Goal: Task Accomplishment & Management: Use online tool/utility

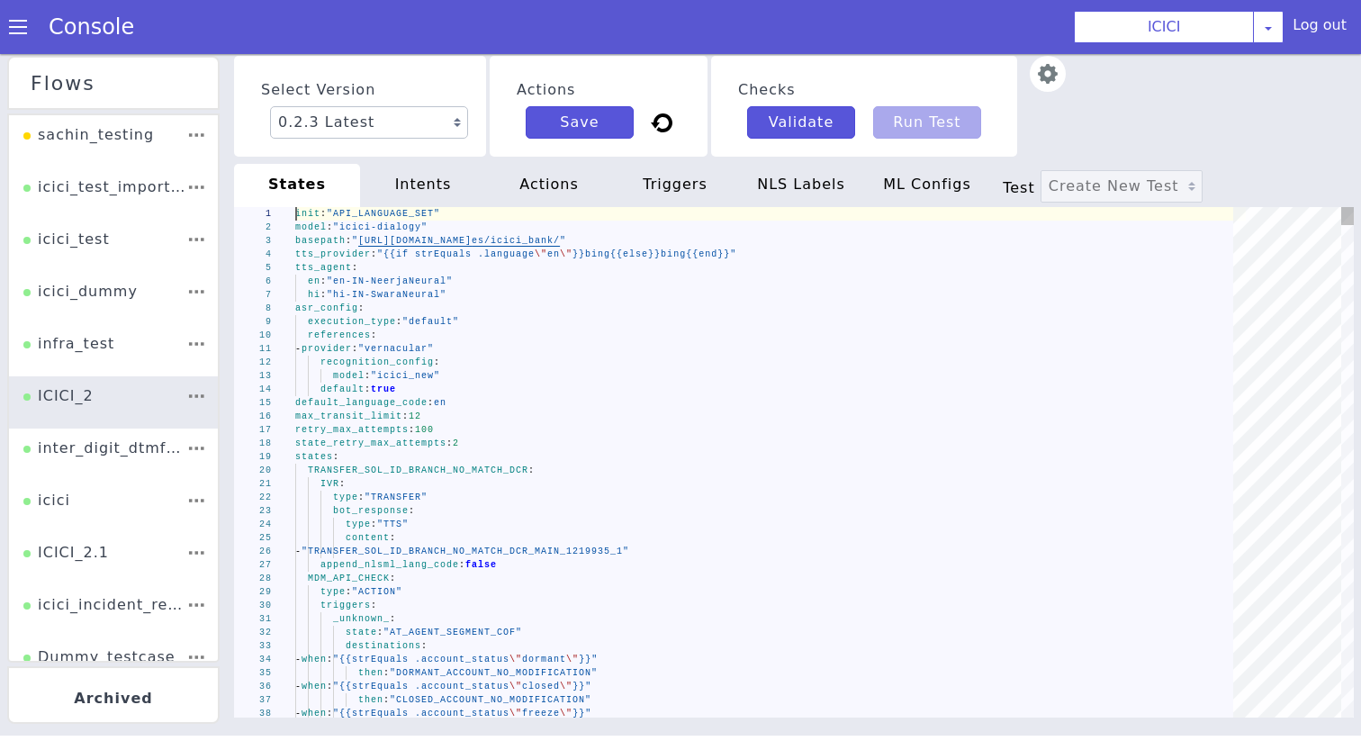
scroll to position [0, 62]
click at [384, 347] on span ""vernacular"" at bounding box center [396, 349] width 76 height 10
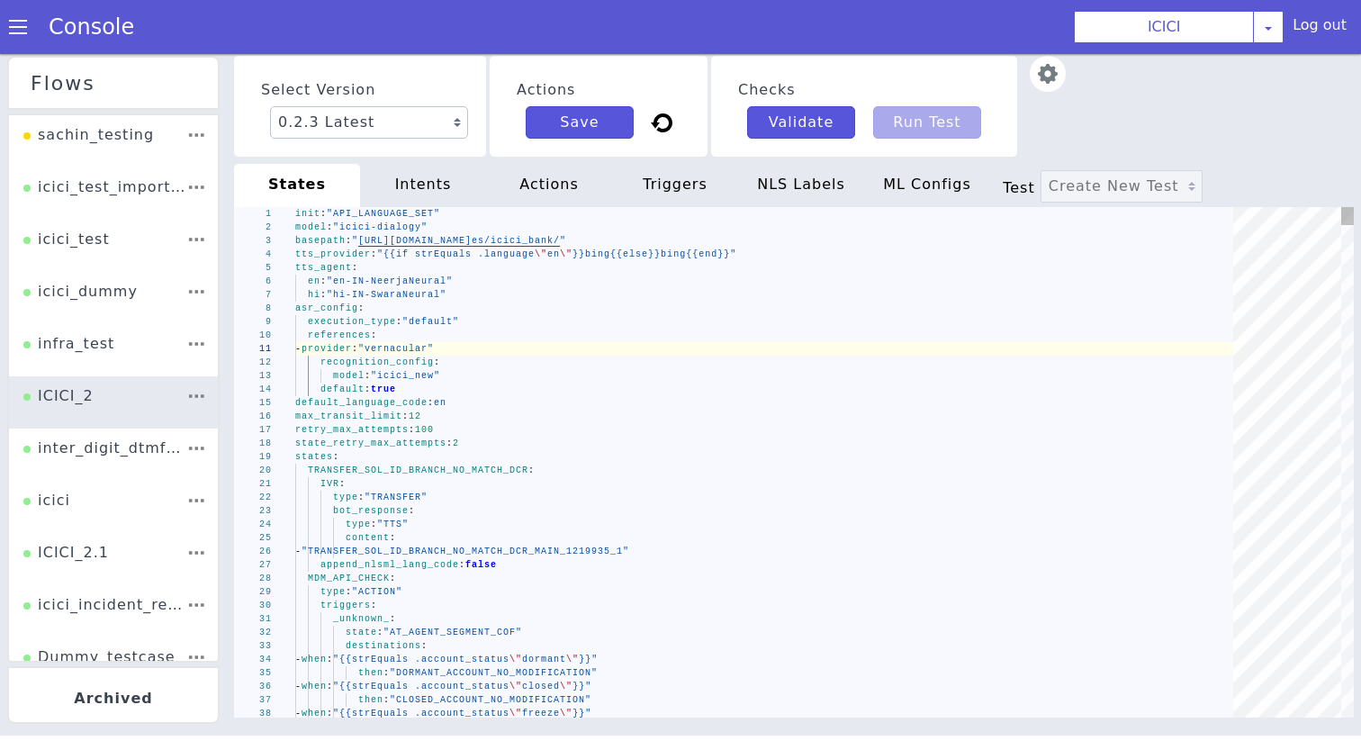
type textarea "init: "API_LANGUAGE_SET" model: "icici-dialogy" basepath: "https://s3.ap-south-…"
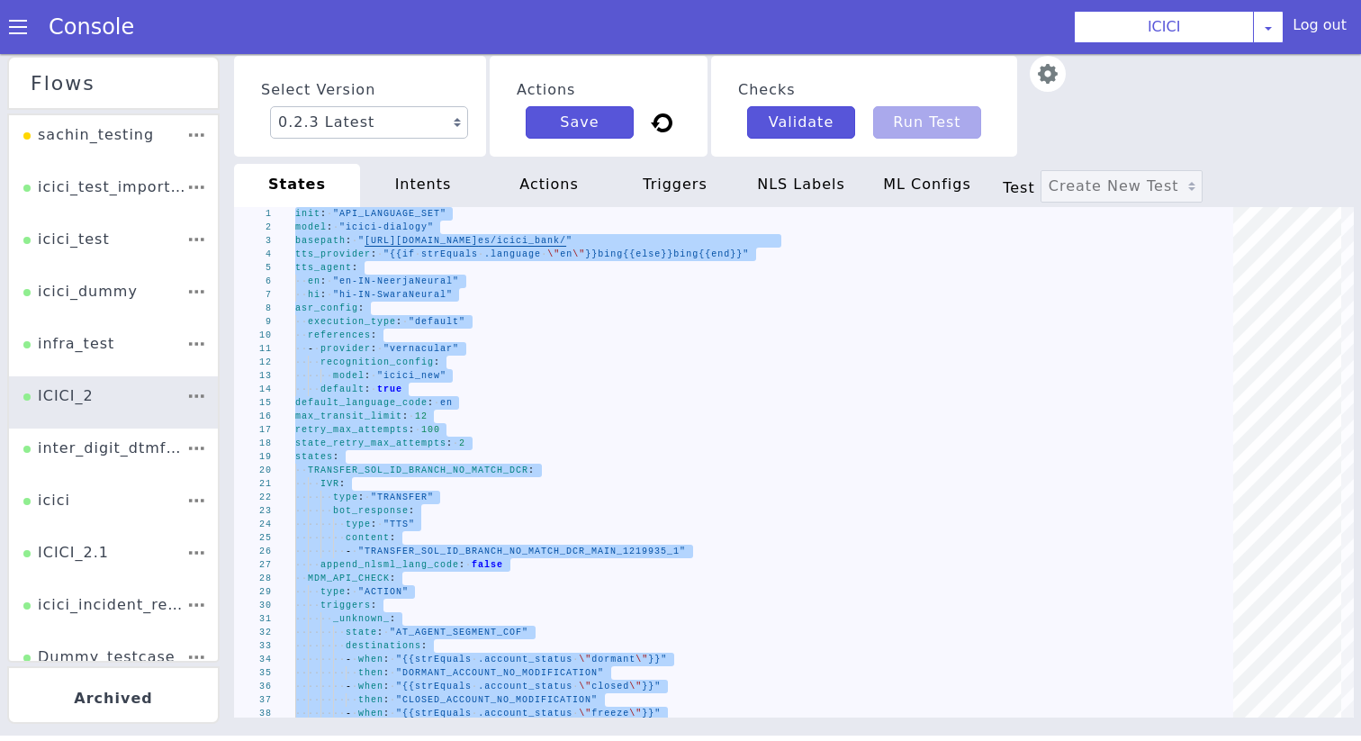
click at [429, 196] on div "intents" at bounding box center [423, 185] width 126 height 43
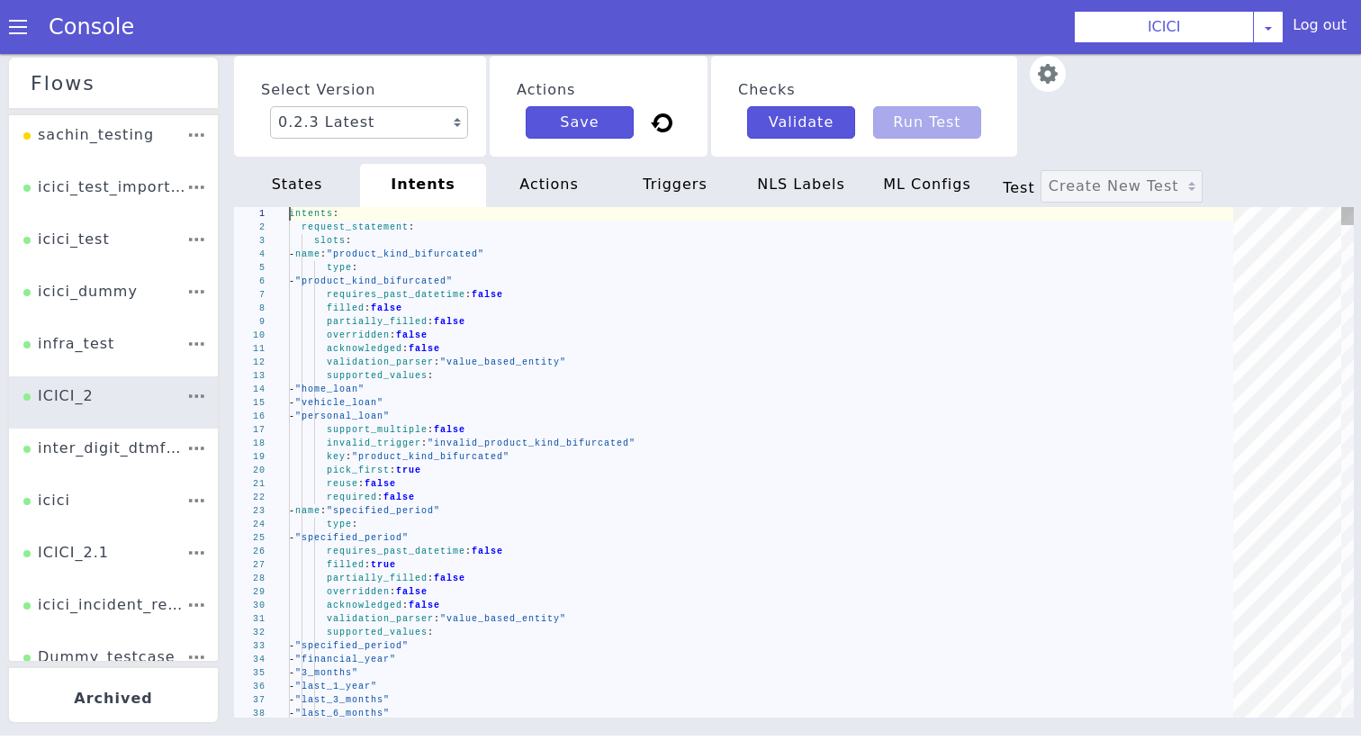
click at [427, 339] on span "false" at bounding box center [411, 335] width 31 height 10
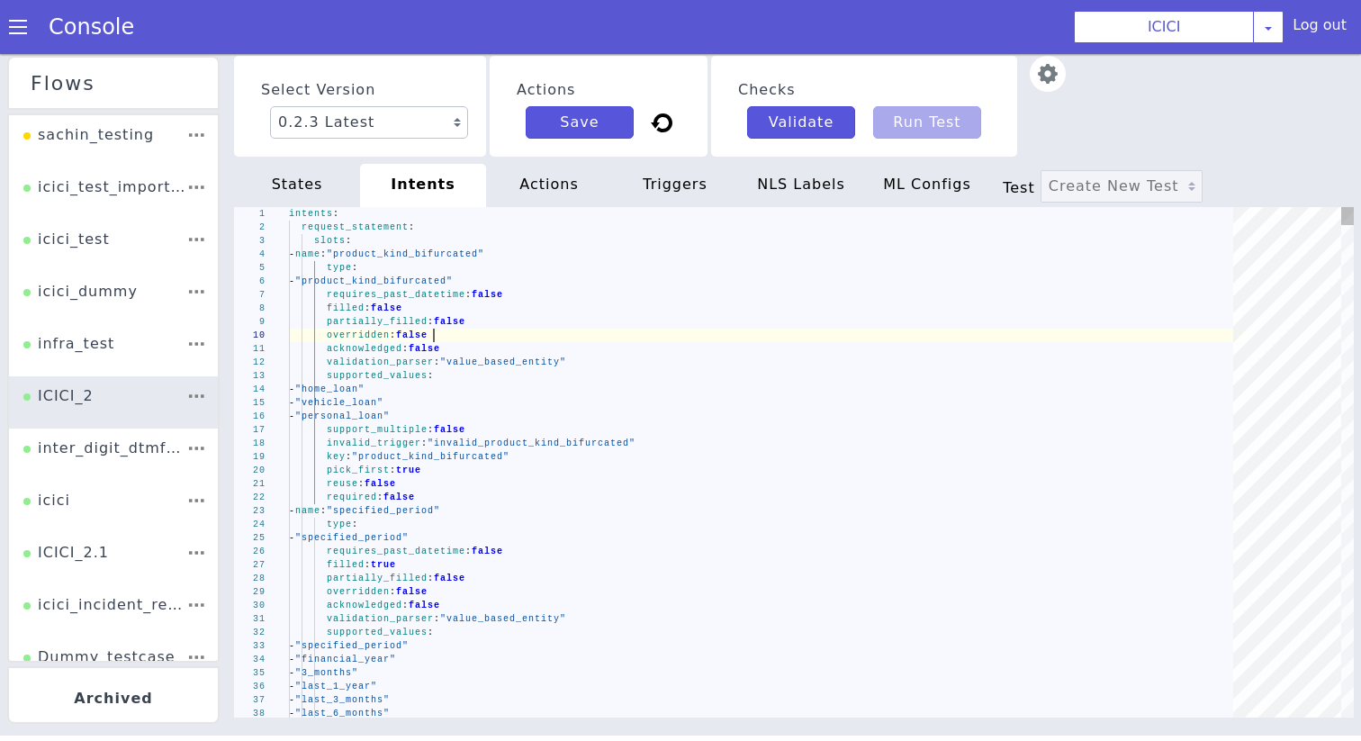
type textarea "intents: request_statement: slots: - name: "product_kind_bifurcated" type: - "p…"
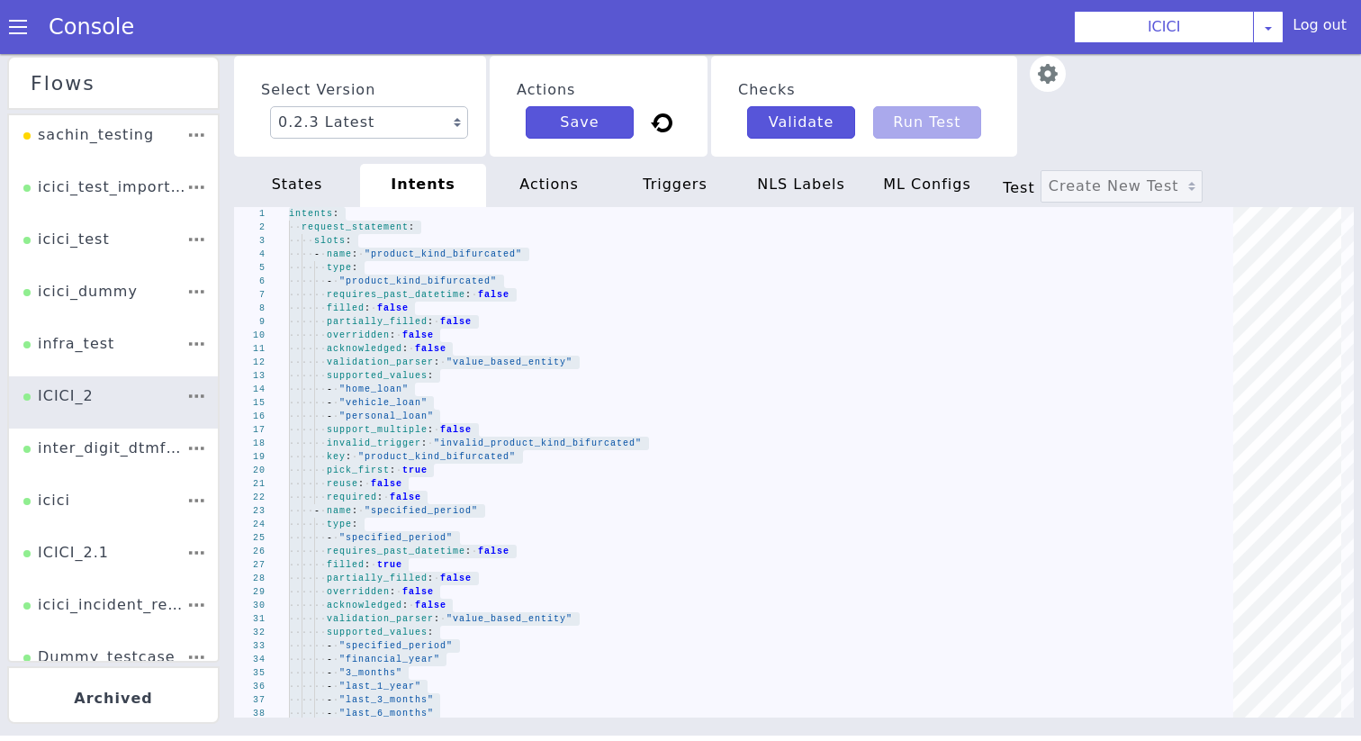
click at [526, 174] on div "actions" at bounding box center [549, 185] width 126 height 43
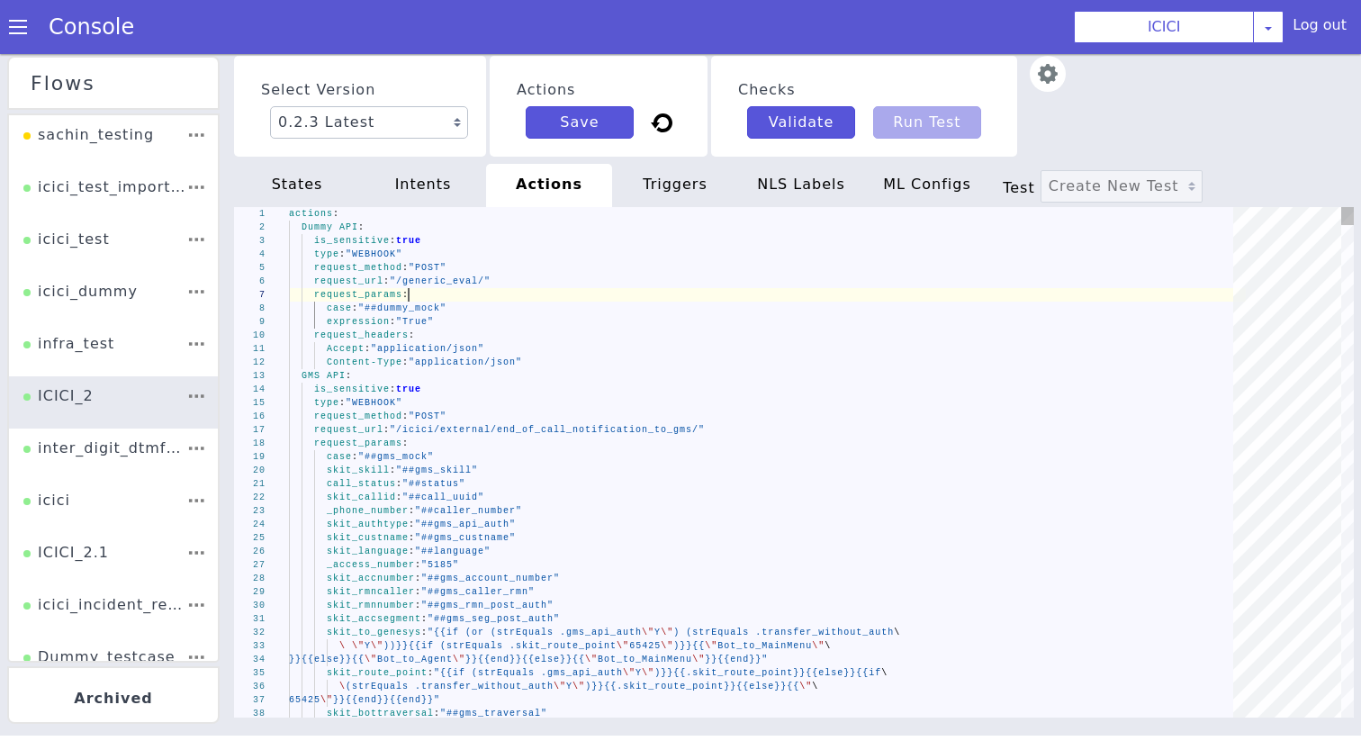
type textarea "actions: Dummy API: is_sensitive: true type: "WEBHOOK" request_method: "POST" r…"
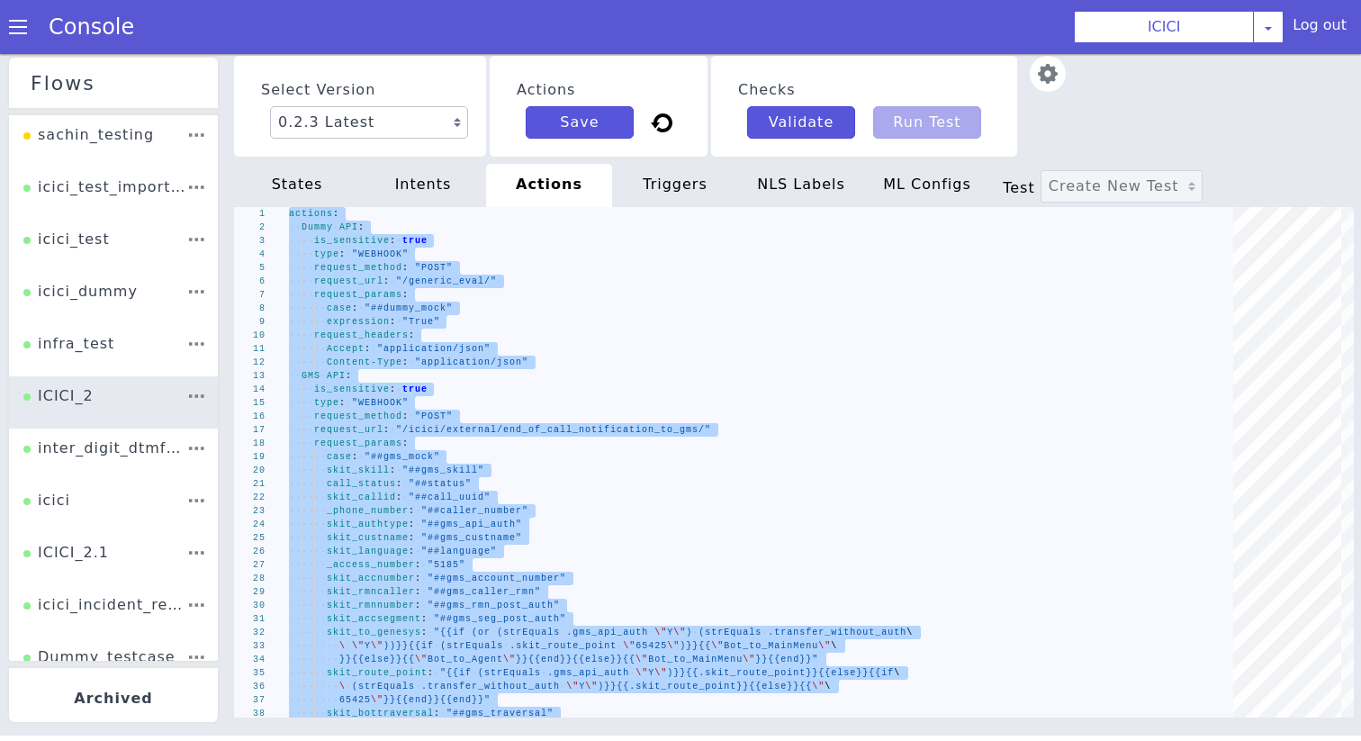
click at [666, 164] on div "triggers" at bounding box center [675, 185] width 126 height 43
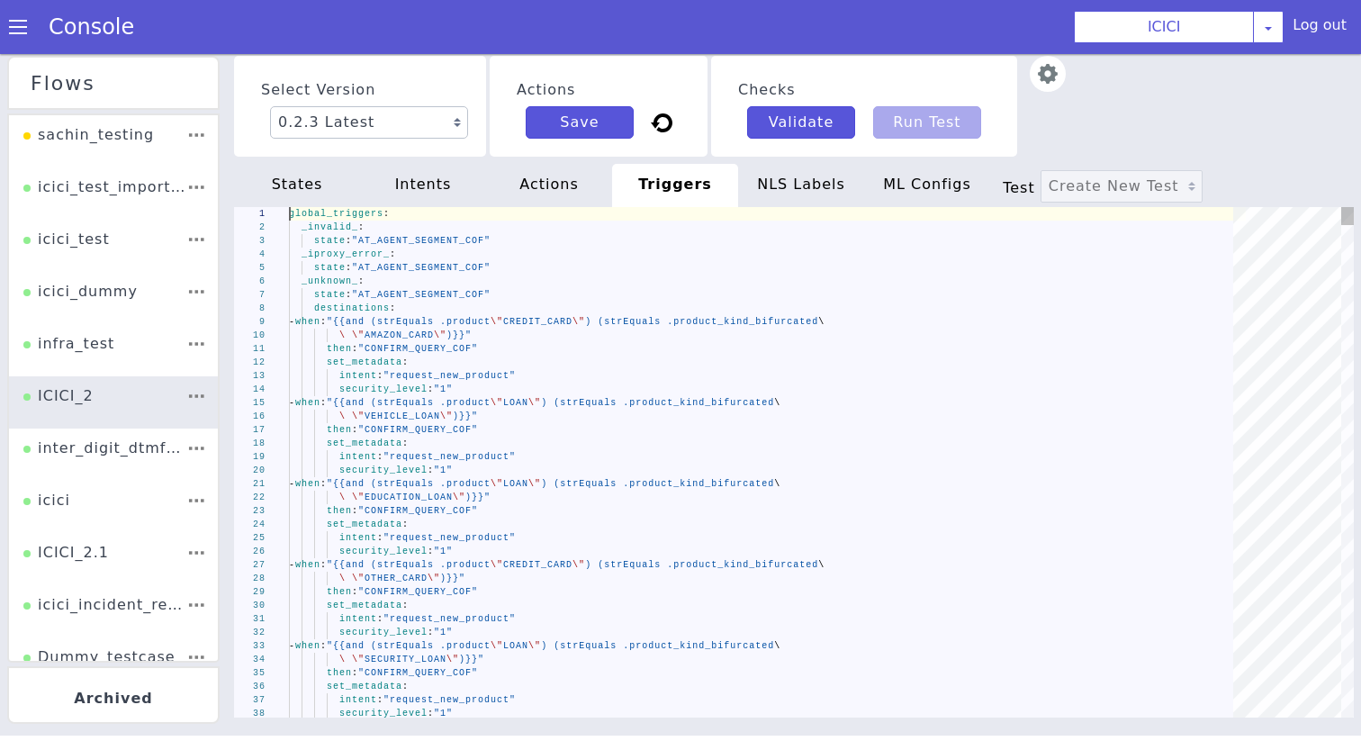
click at [512, 367] on div "set_metadata :" at bounding box center [767, 361] width 957 height 13
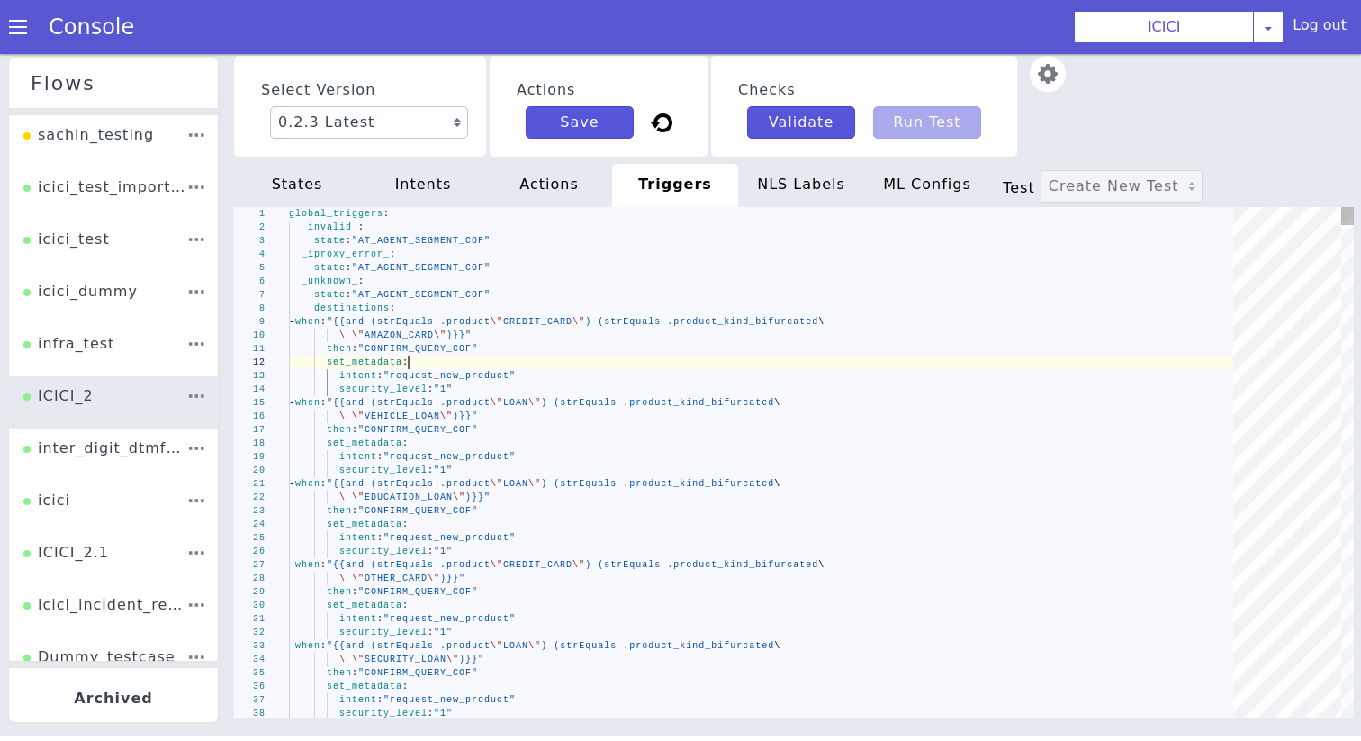
type textarea "global_triggers: _invalid_: state: "AT_AGENT_SEGMENT_COF" _iproxy_error_: state…"
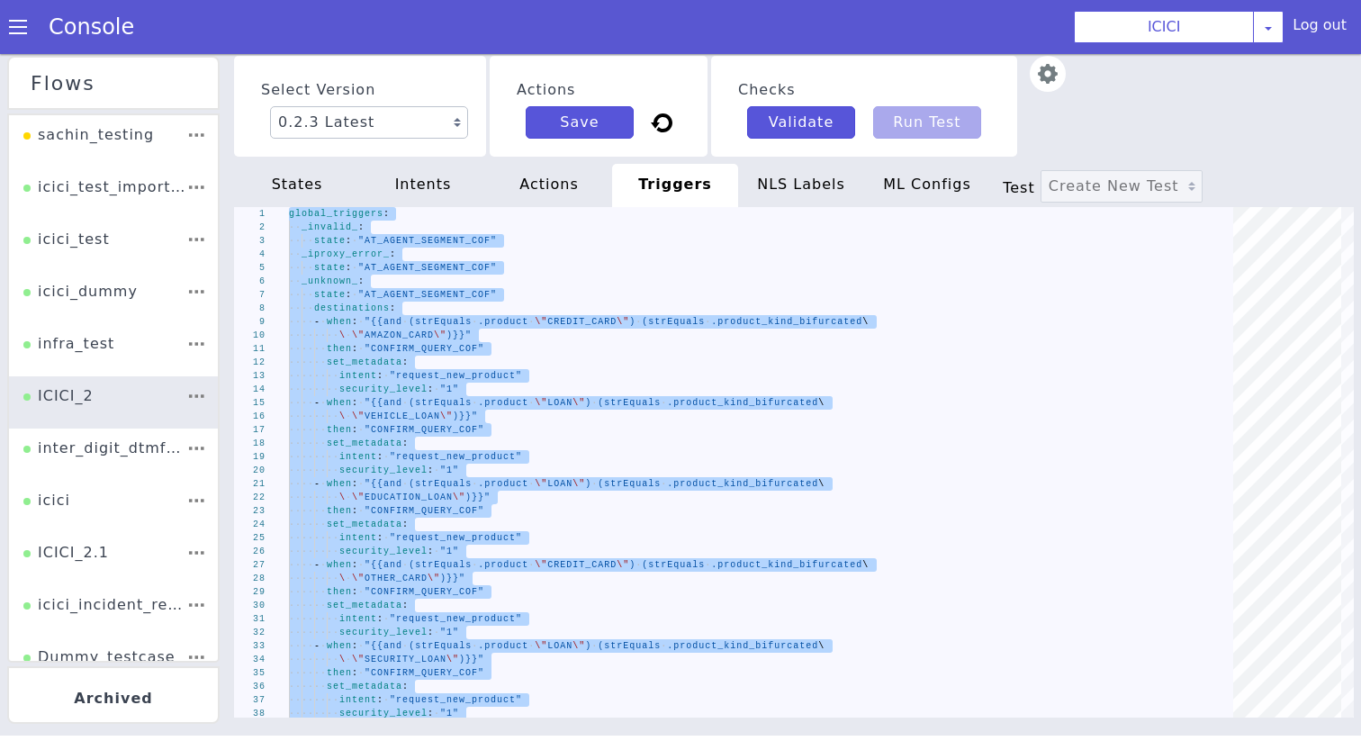
click at [776, 180] on div "NLS Labels" at bounding box center [801, 185] width 126 height 43
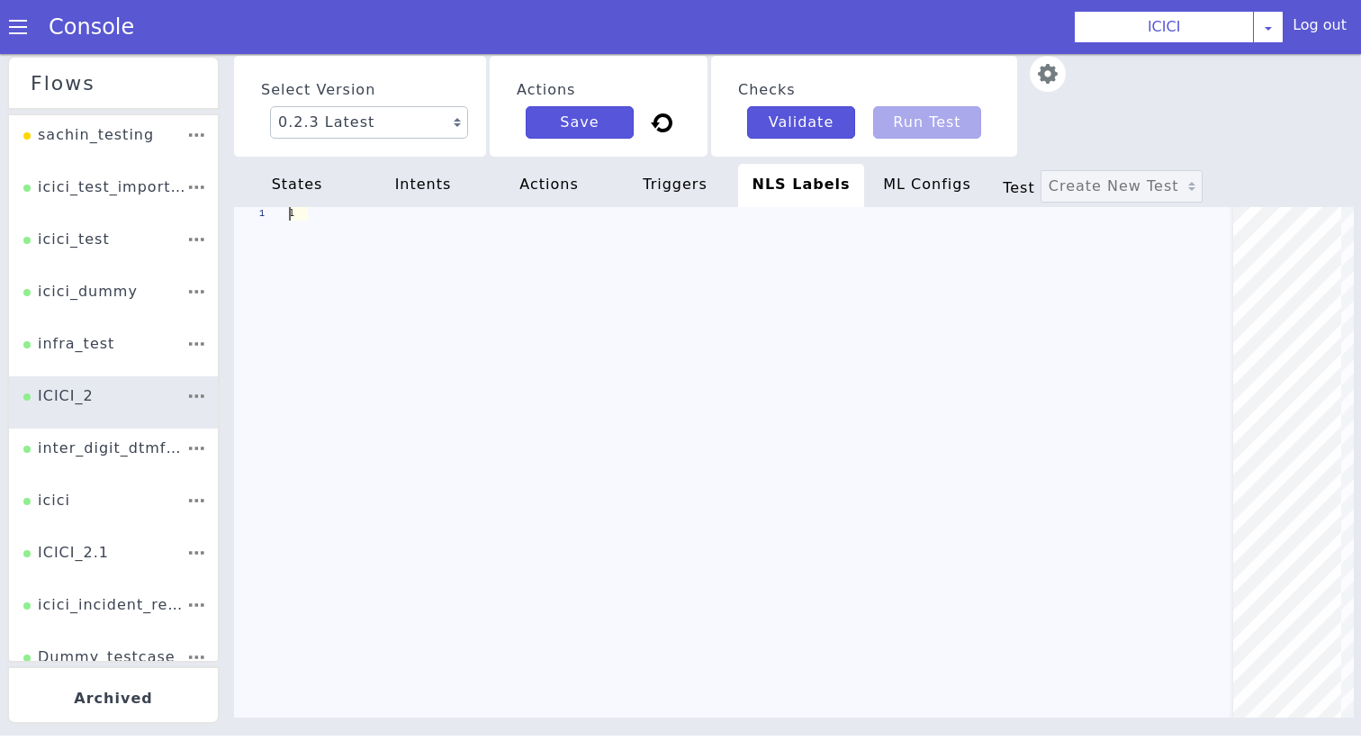
scroll to position [0, 157]
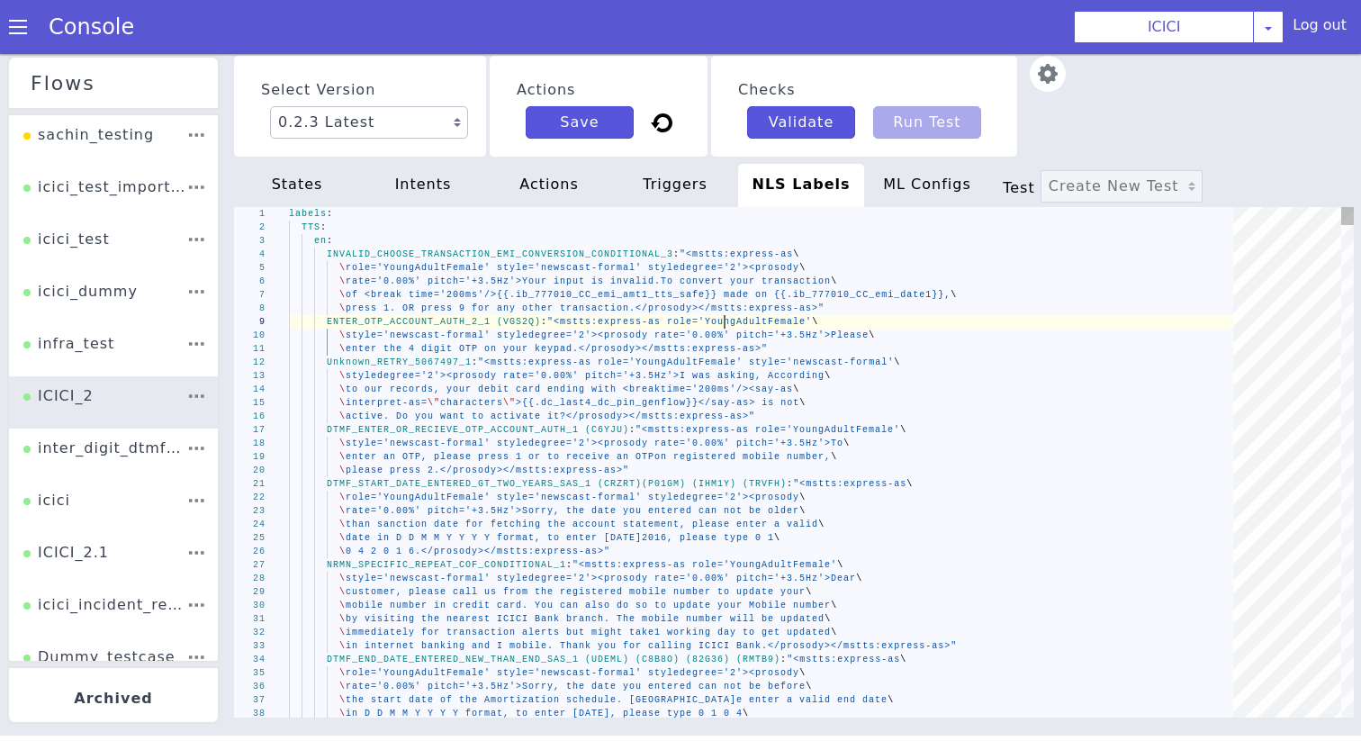
type textarea "labels: TTS: en: INVALID_CHOOSE_TRANSACTION_EMI_CONVERSION_CONDITIONAL_3: "<mst…"
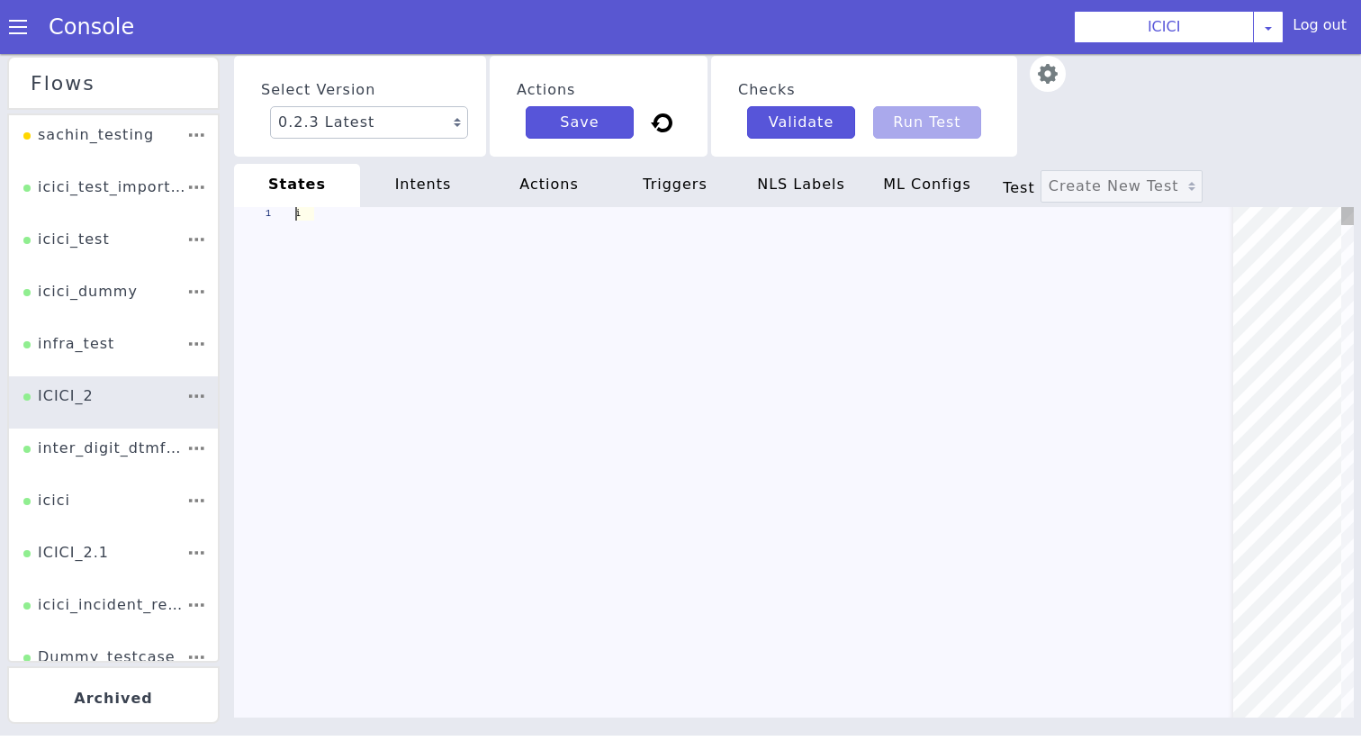
scroll to position [0, 0]
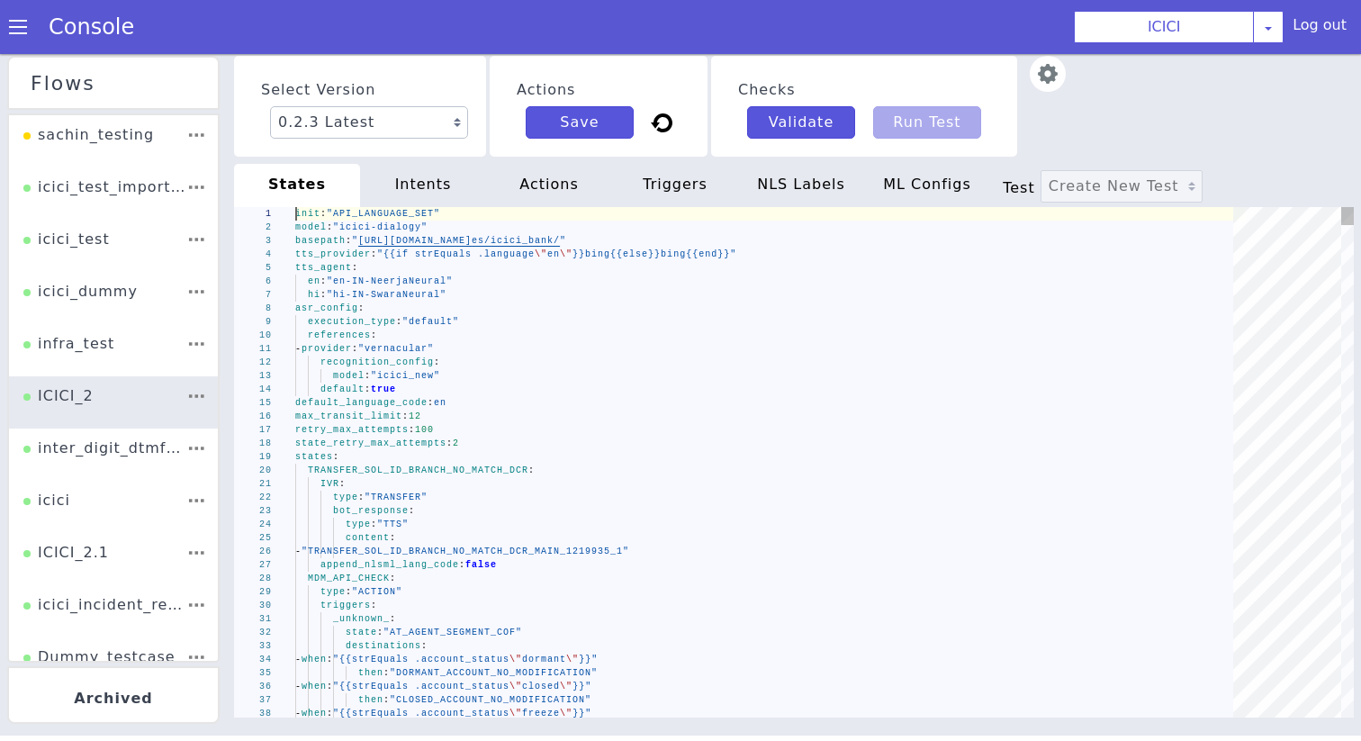
click at [479, 389] on div "default : true" at bounding box center [770, 388] width 950 height 13
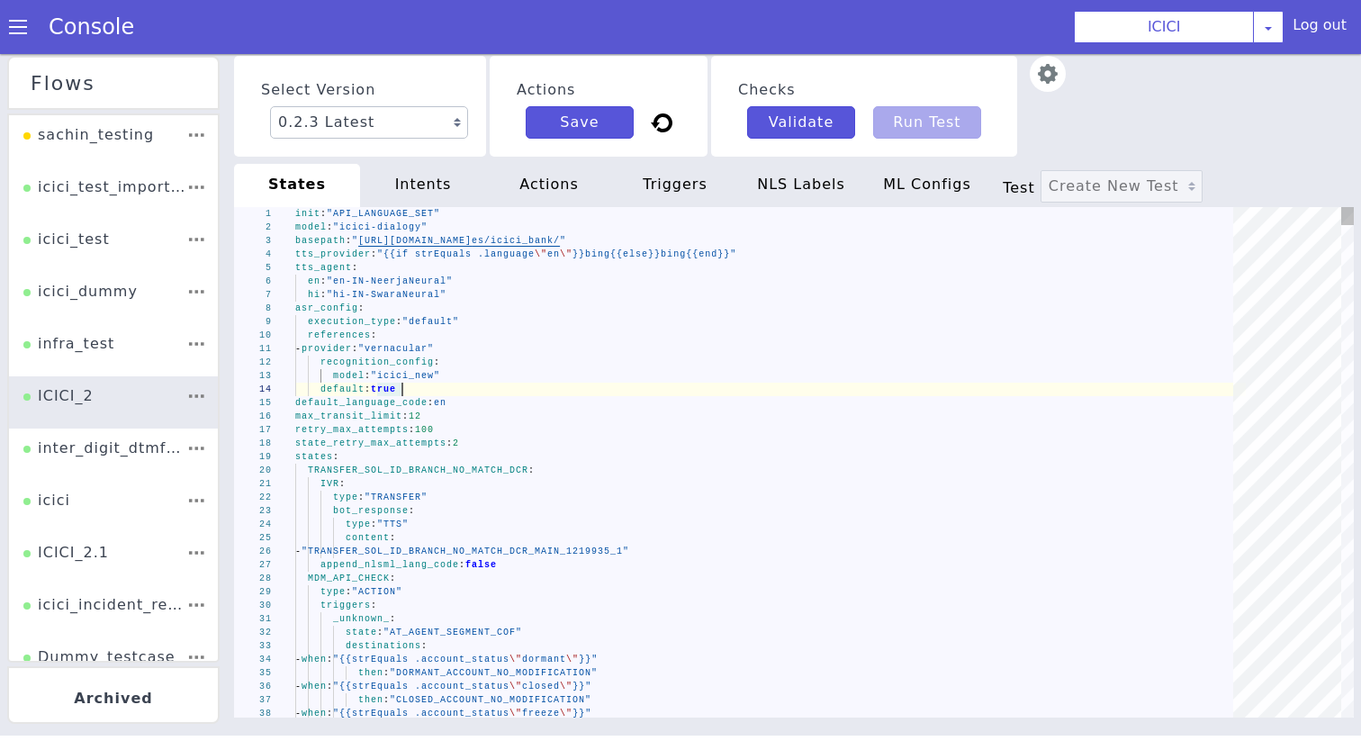
type textarea "init: "API_LANGUAGE_SET" model: "icici-dialogy" basepath: "https://s3.ap-south-…"
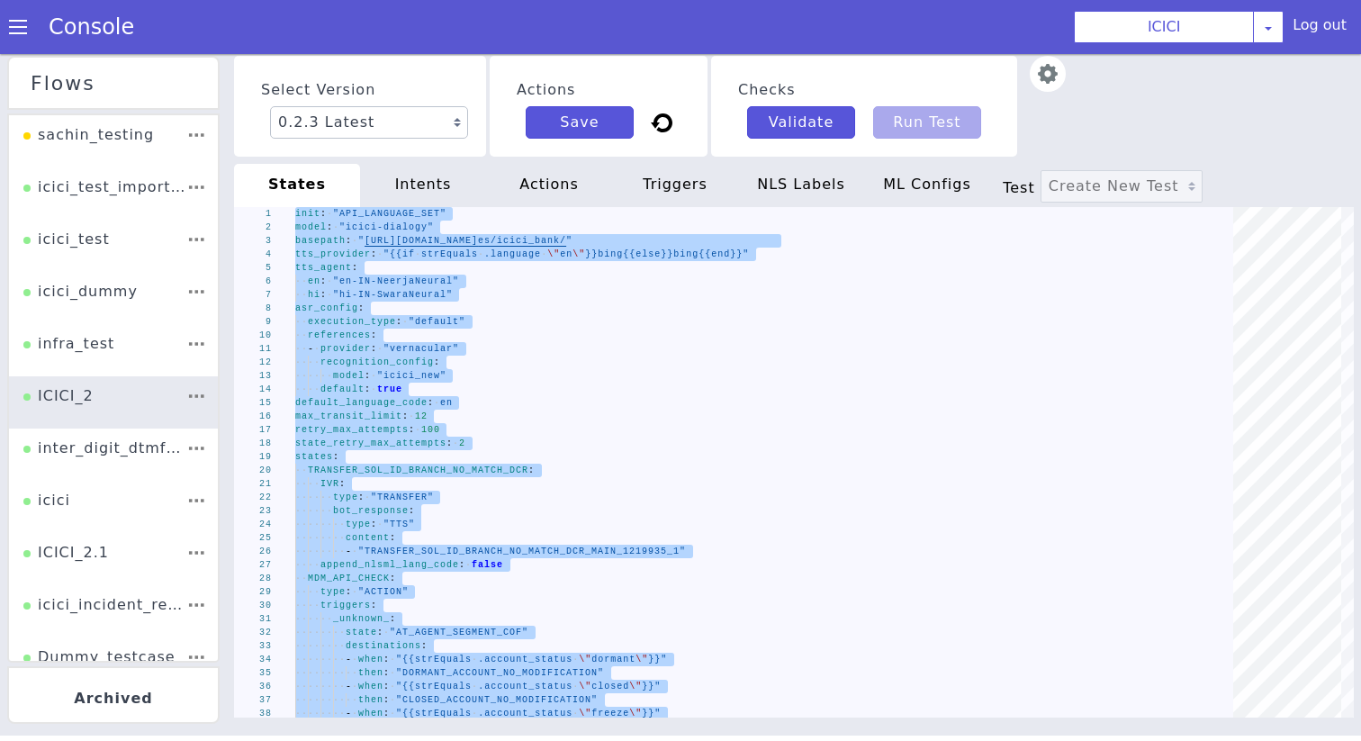
click at [438, 194] on div "intents" at bounding box center [423, 185] width 126 height 43
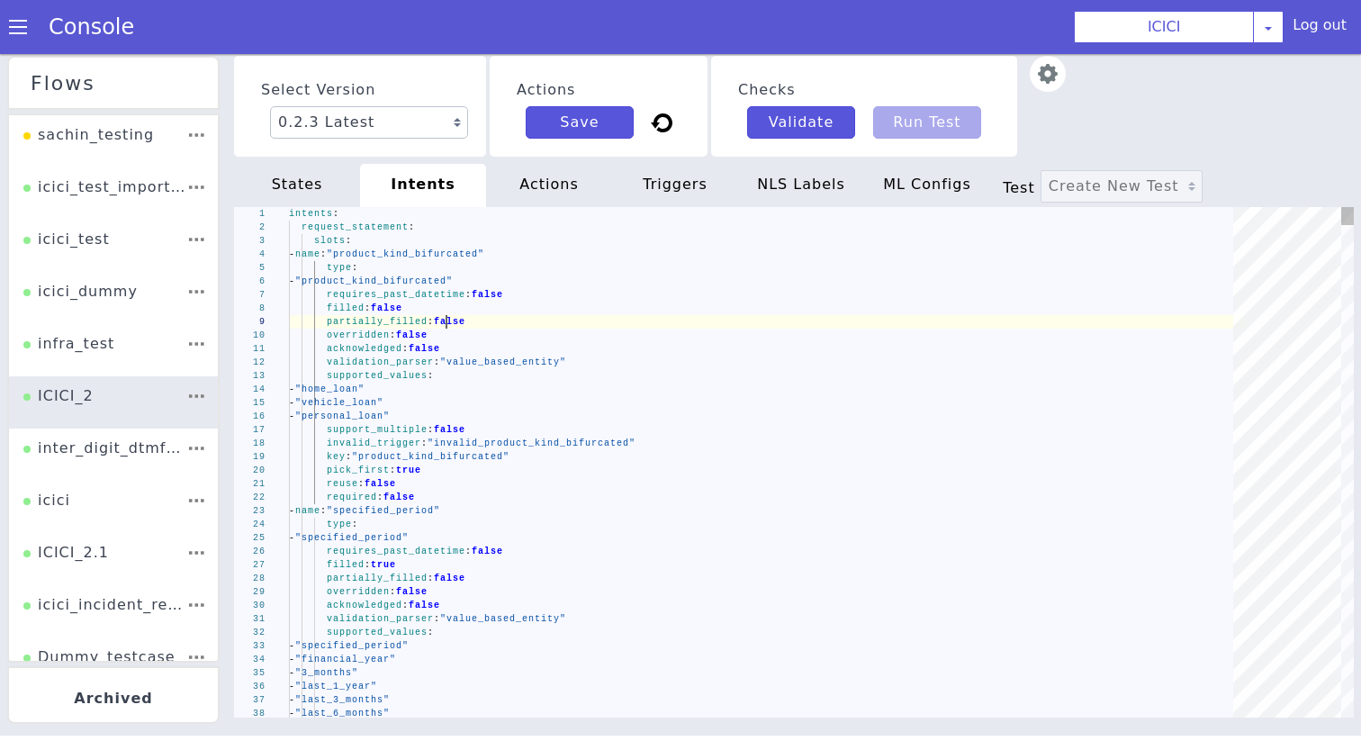
click at [446, 322] on div "1 2 3 4 5 6 7 8 9 10 11 12 13 14 15 16 17 18 19 20 21 22 23 24 25 26 27 28 29 3…" at bounding box center [793, 462] width 1119 height 510
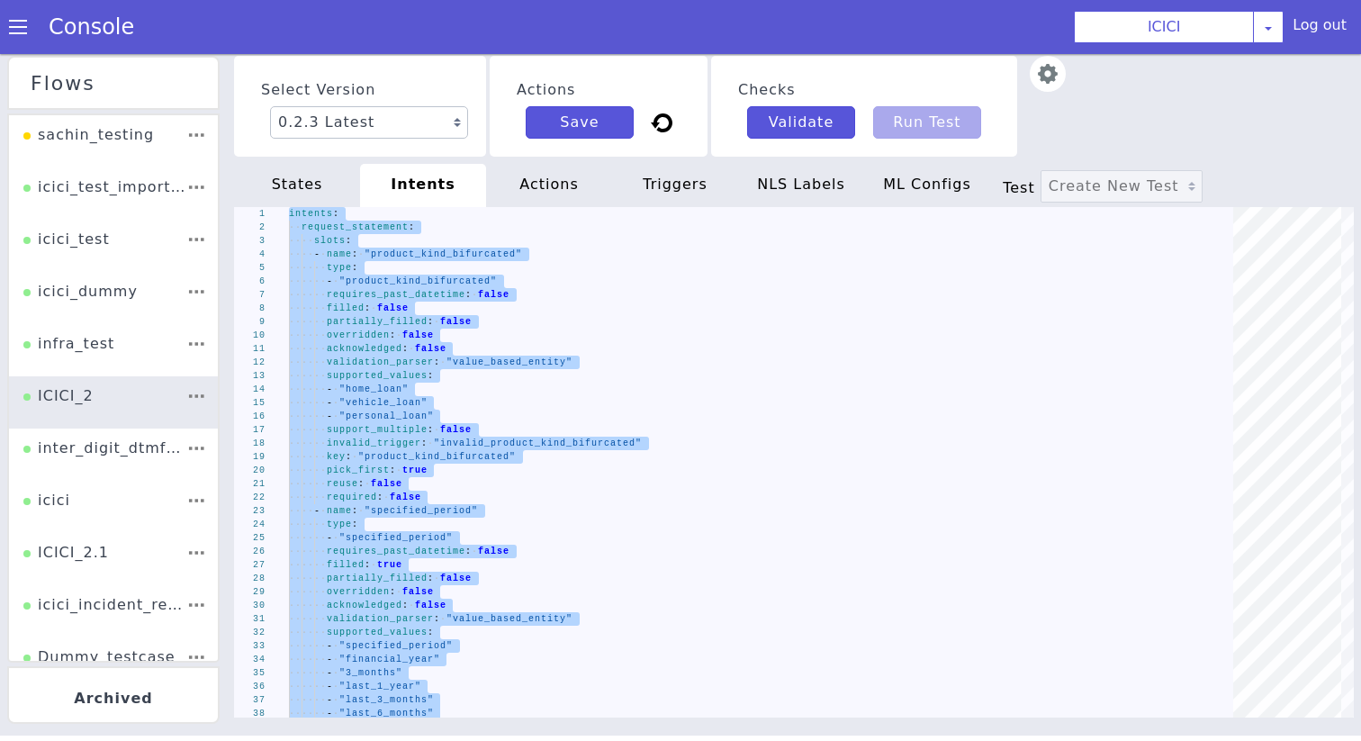
type textarea "intents: request_statement: slots: - name: "product_kind_bifurcated" type: - "p…"
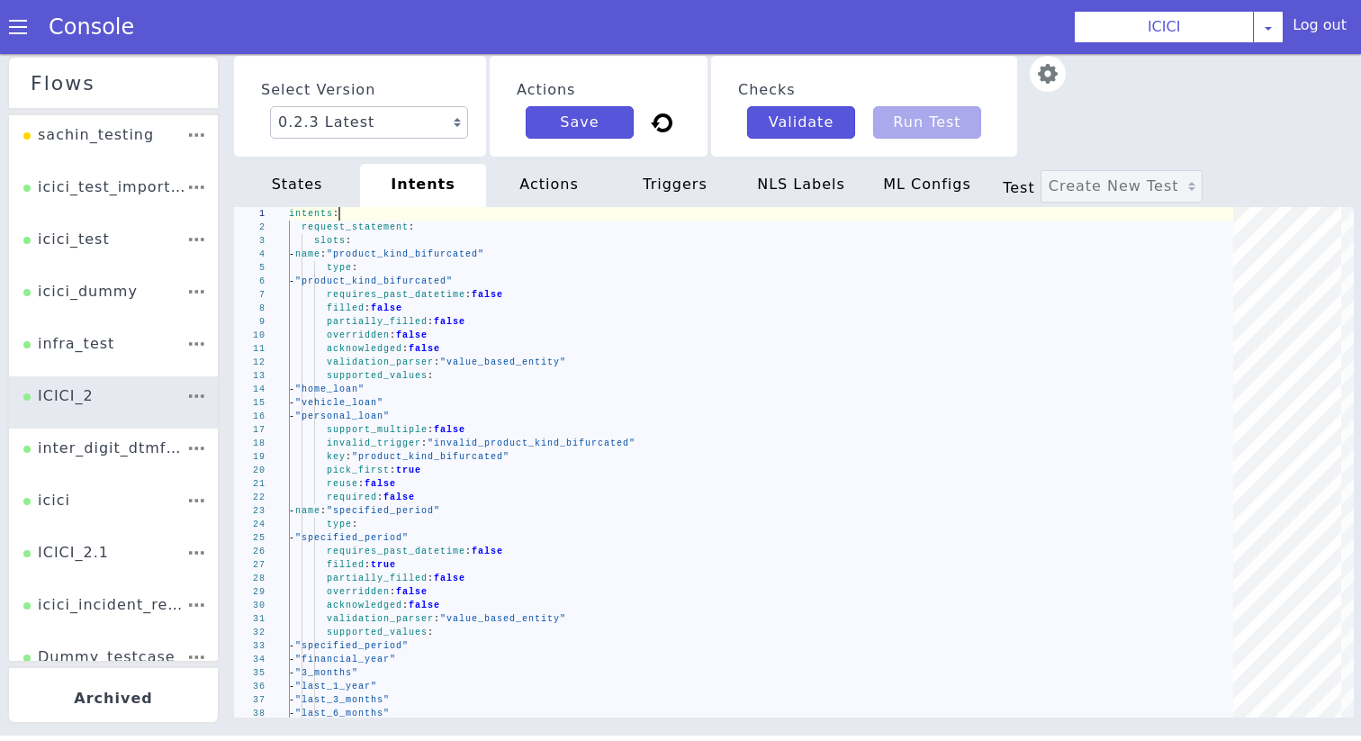
click at [646, 194] on div "actions" at bounding box center [708, 150] width 125 height 112
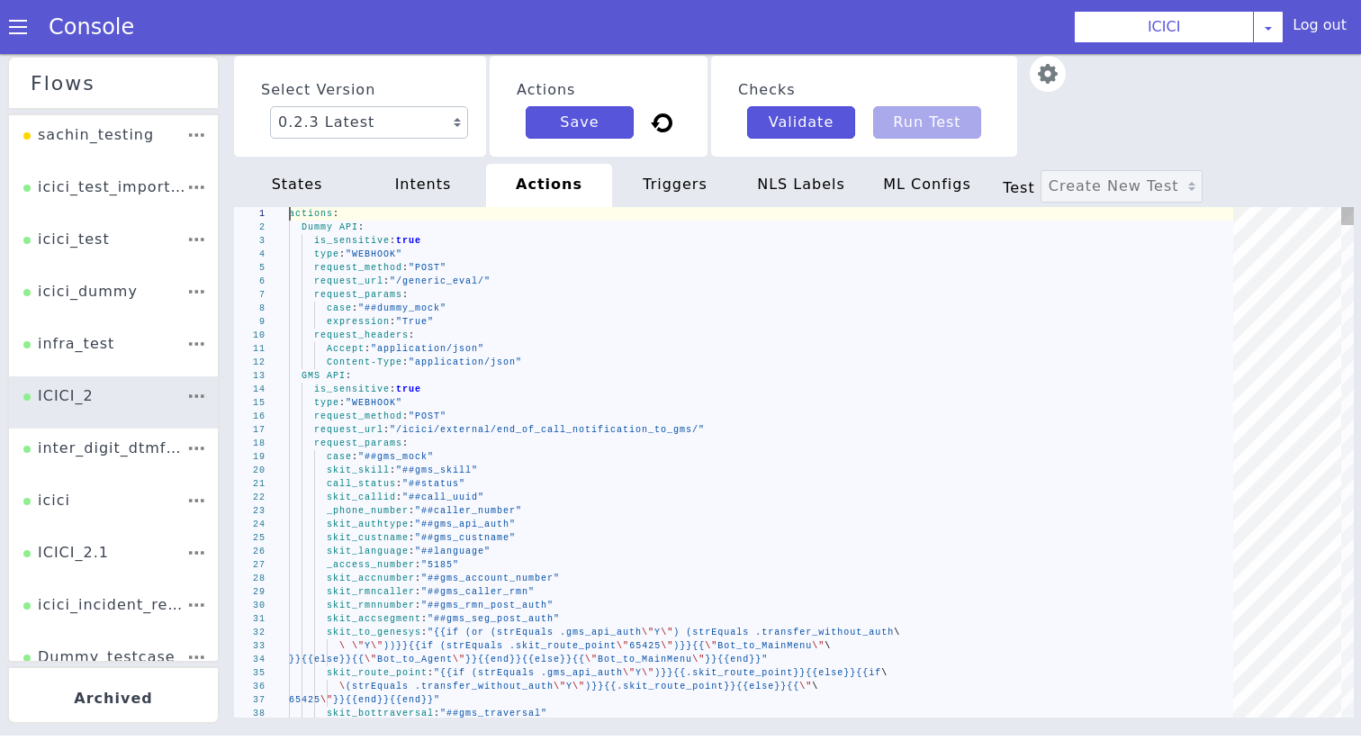
click at [510, 339] on div "request_headers :" at bounding box center [767, 334] width 957 height 13
type textarea "actions: Dummy API: is_sensitive: true type: "WEBHOOK" request_method: "POST" r…"
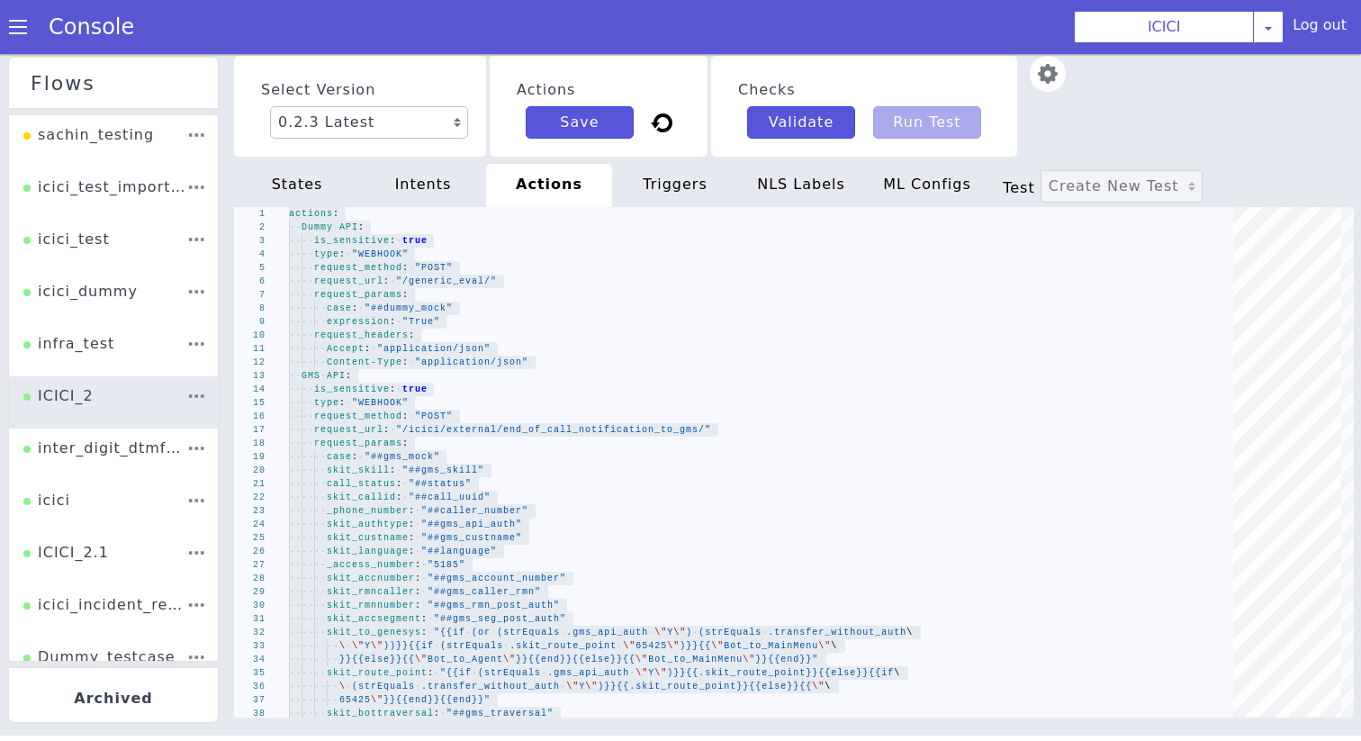
click at [643, 184] on div "triggers" at bounding box center [675, 185] width 126 height 43
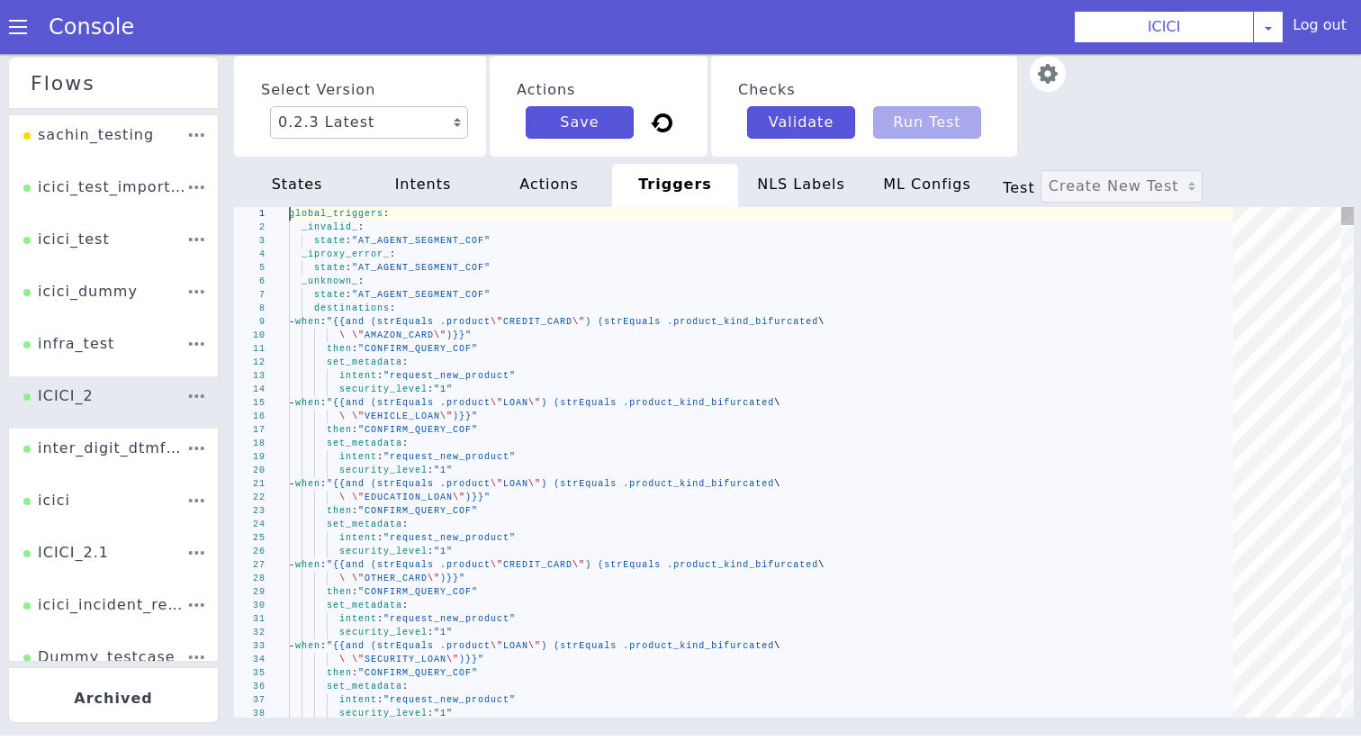
click at [571, 358] on div "set_metadata :" at bounding box center [767, 361] width 957 height 13
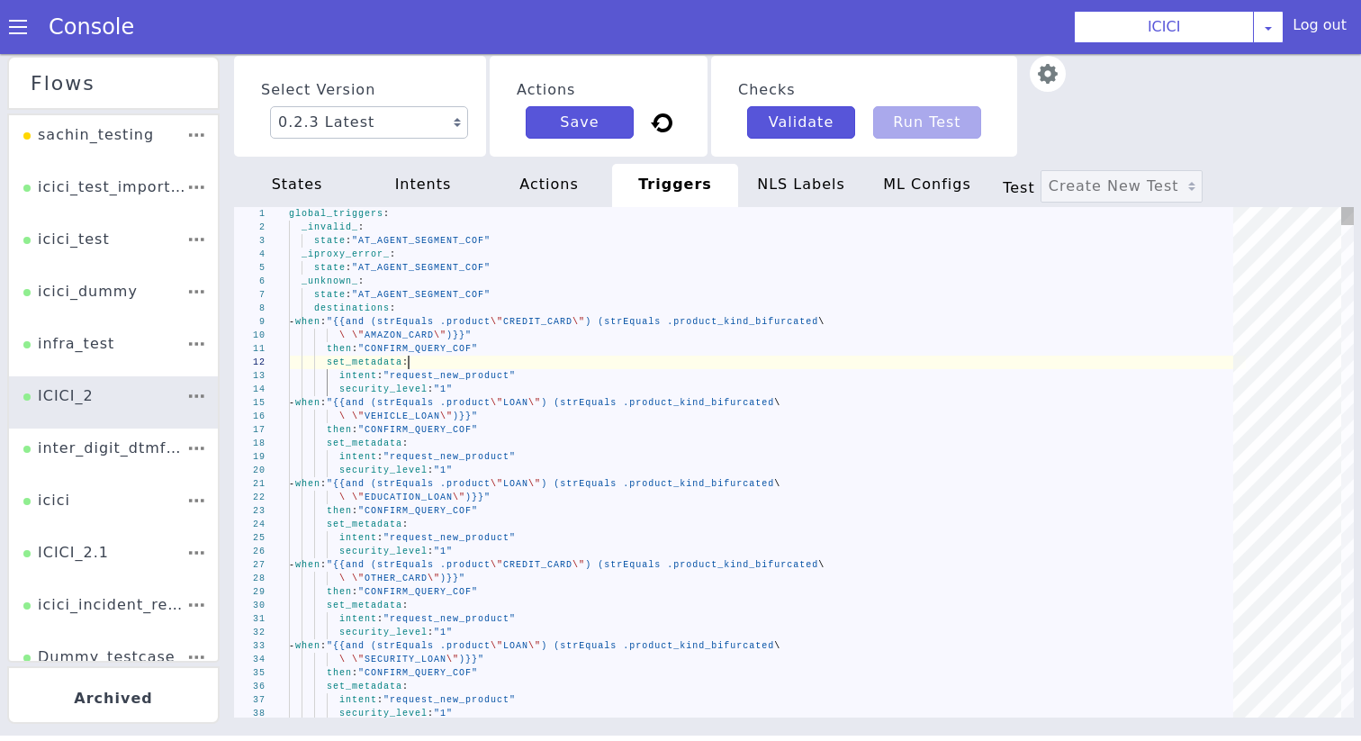
type textarea "global_triggers: _invalid_: state: "AT_AGENT_SEGMENT_COF" _iproxy_error_: state…"
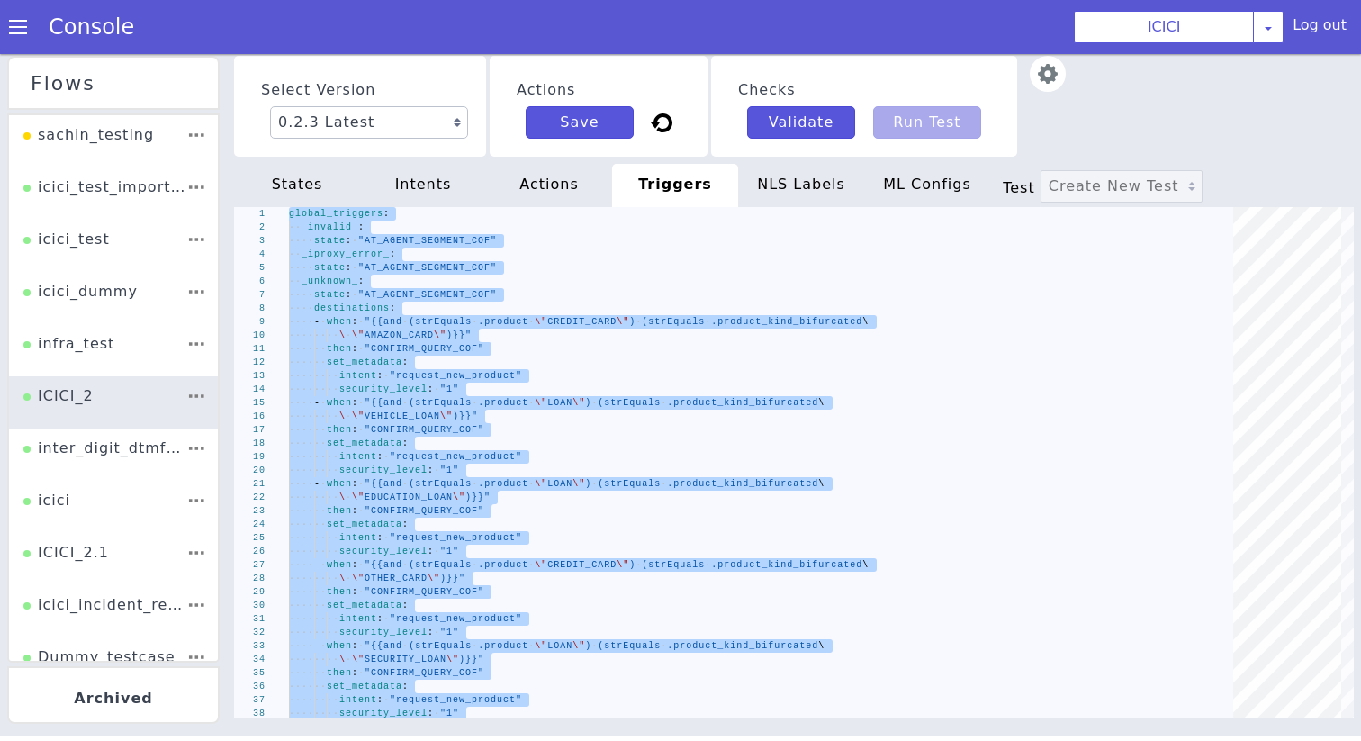
click at [831, 175] on div "NLS Labels" at bounding box center [801, 185] width 126 height 43
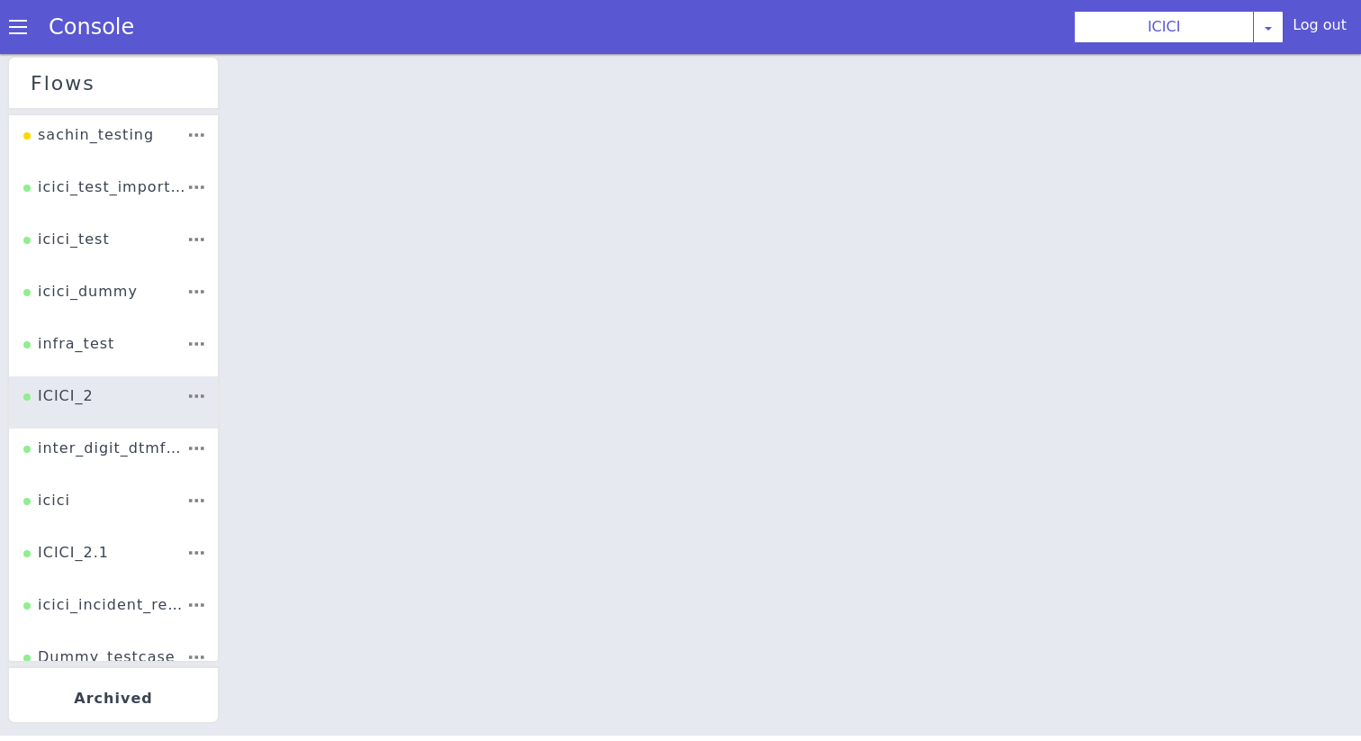
click at [715, 353] on div at bounding box center [794, 395] width 1134 height 687
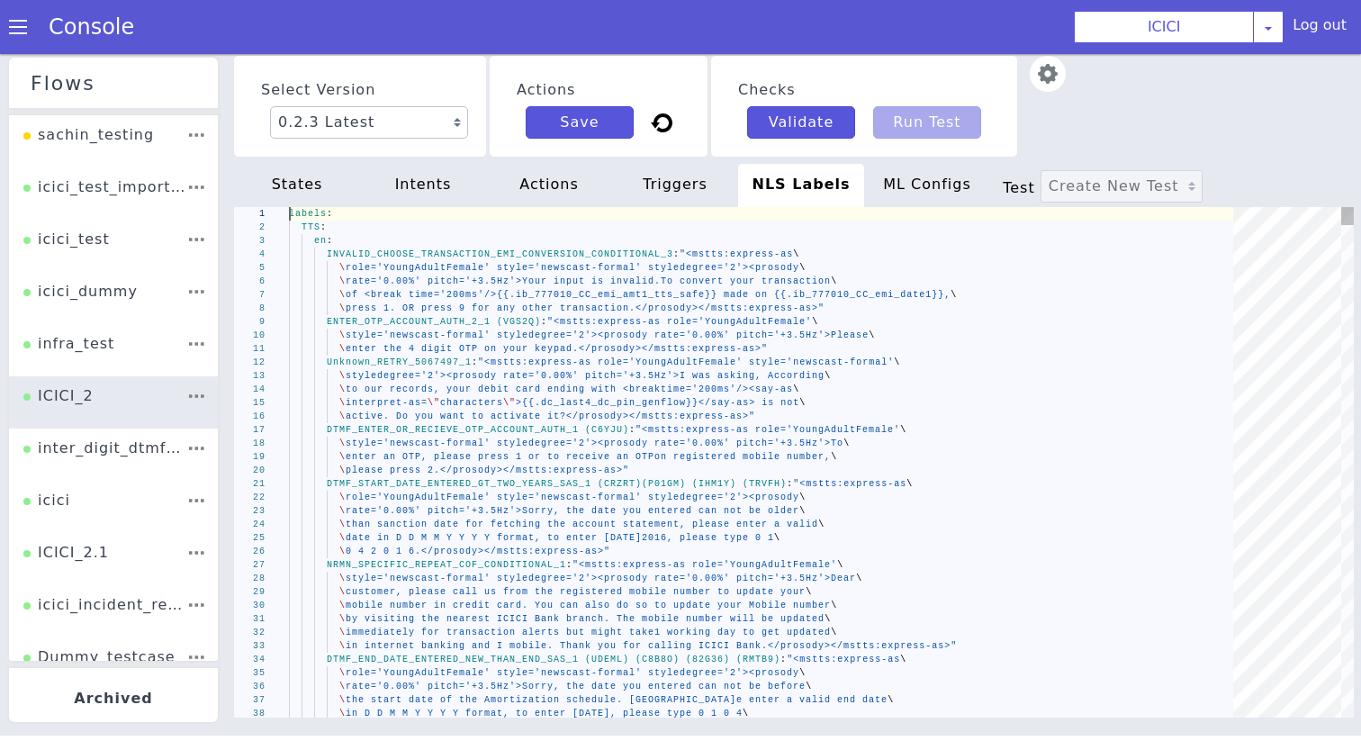
scroll to position [0, 157]
click at [715, 353] on span "stts:express-as>"" at bounding box center [714, 349] width 107 height 10
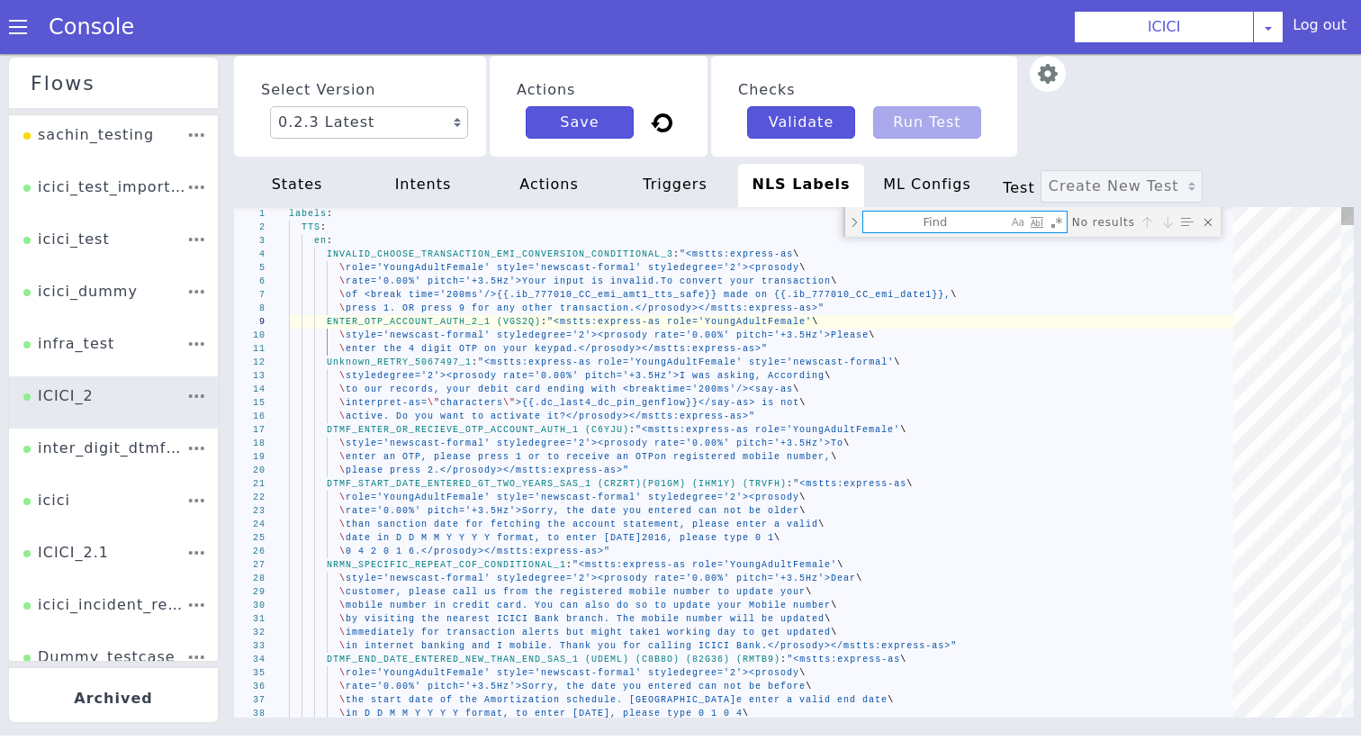
type textarea "male' style='newscast-formal' styledegree='2'><prosody\ \ rate='0.00%' pitch='+…"
type textarea "i"
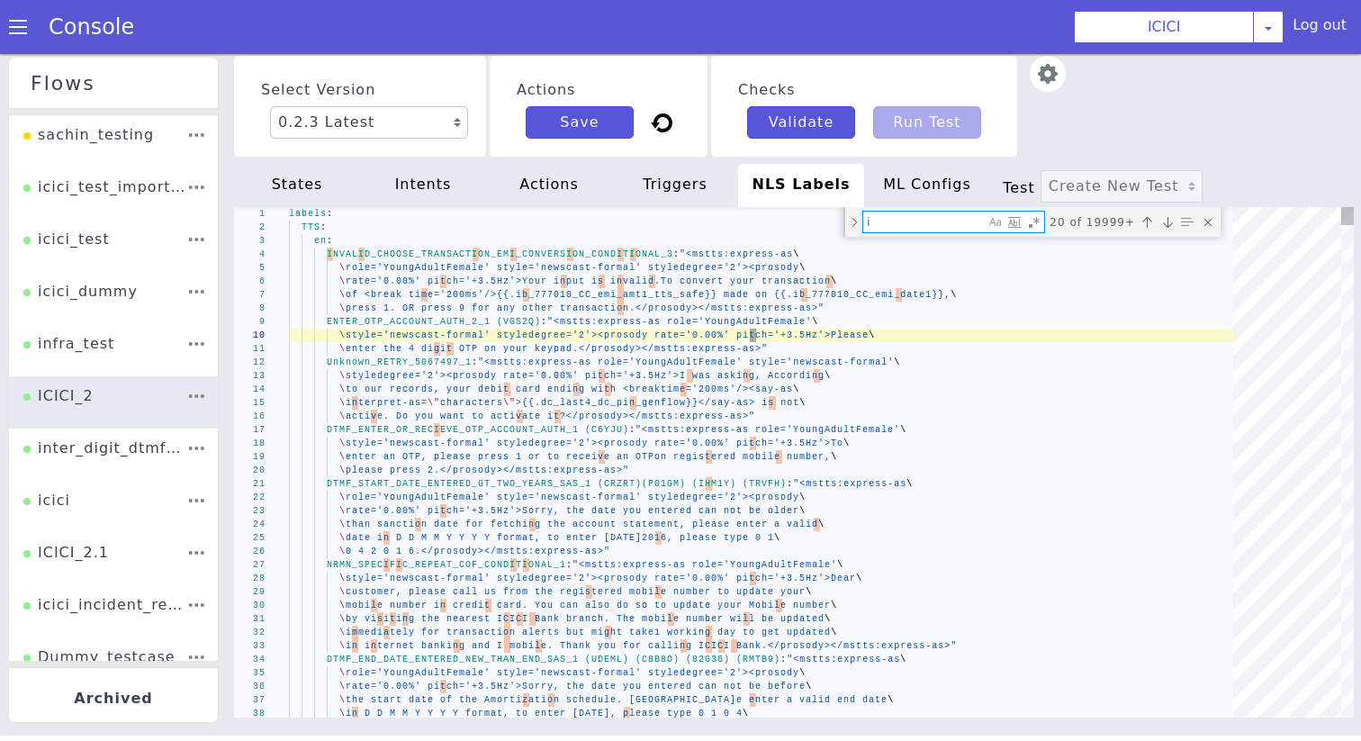
type textarea "\ enter the 4 digit OTP on your keypad.</prosody></mstts:express-as>" Unknown_R…"
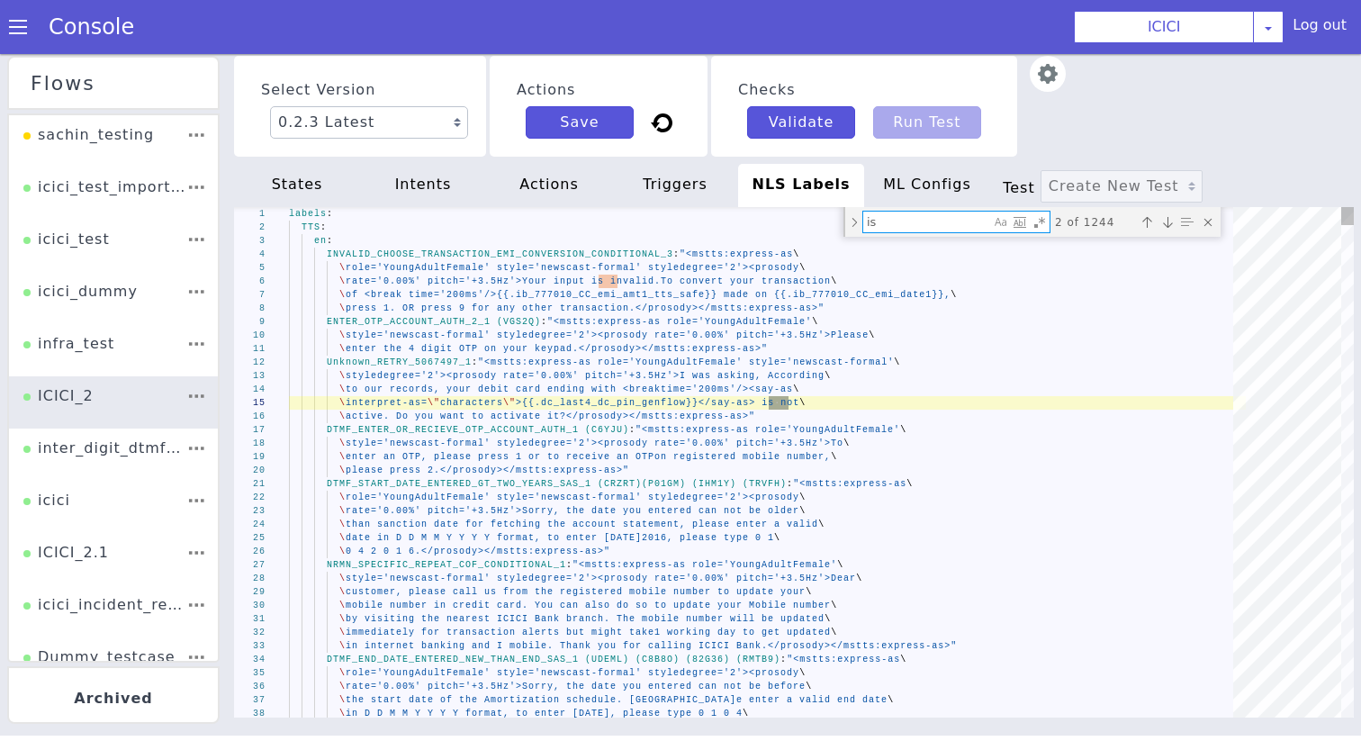
type textarea "is"
type textarea "male' style='newscast-formal' styledegree='2'><prosody\ \ rate='0.00%' pitch='+…"
type textarea "i"
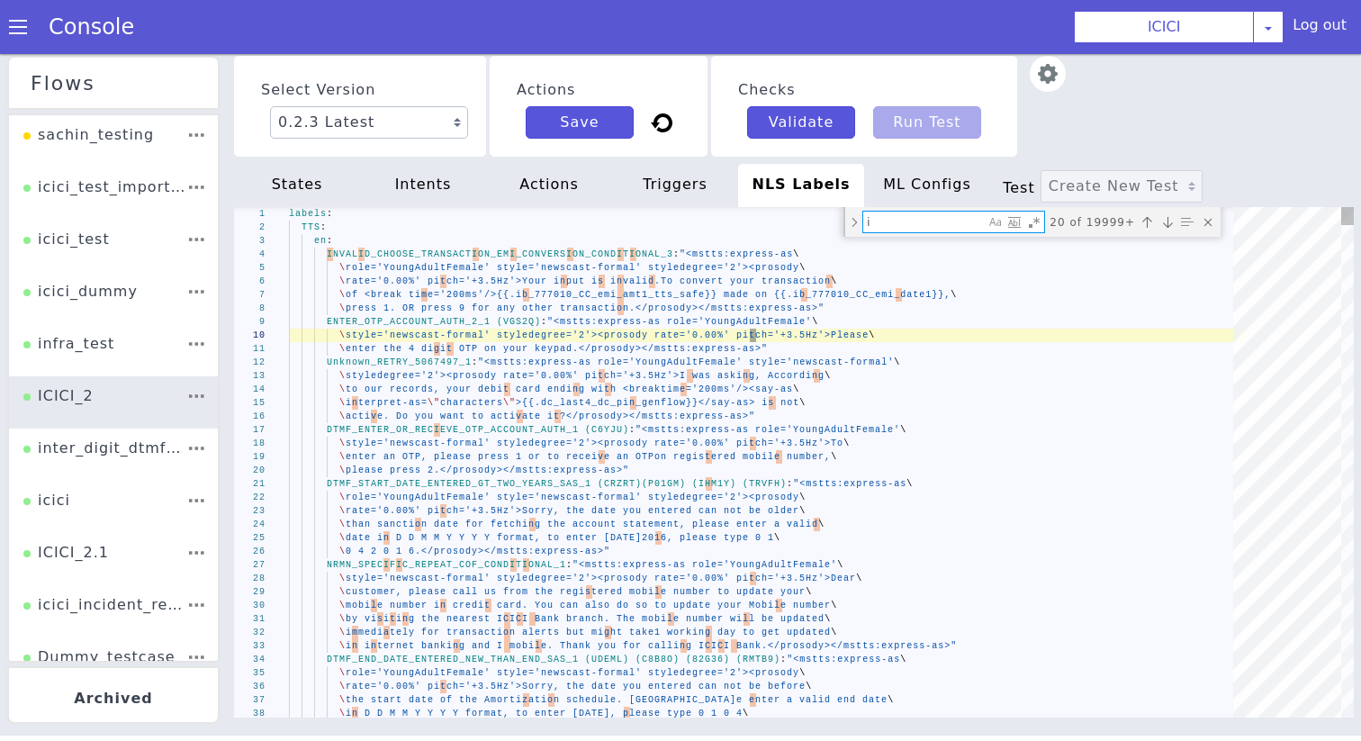
type textarea "F_START_DATE_ENTERED_GT_TWO_YEARS_SAS_1 (CRZRT) (P01GM) (IHM1Y) (TRVFH): "<mstt…"
type textarea "if"
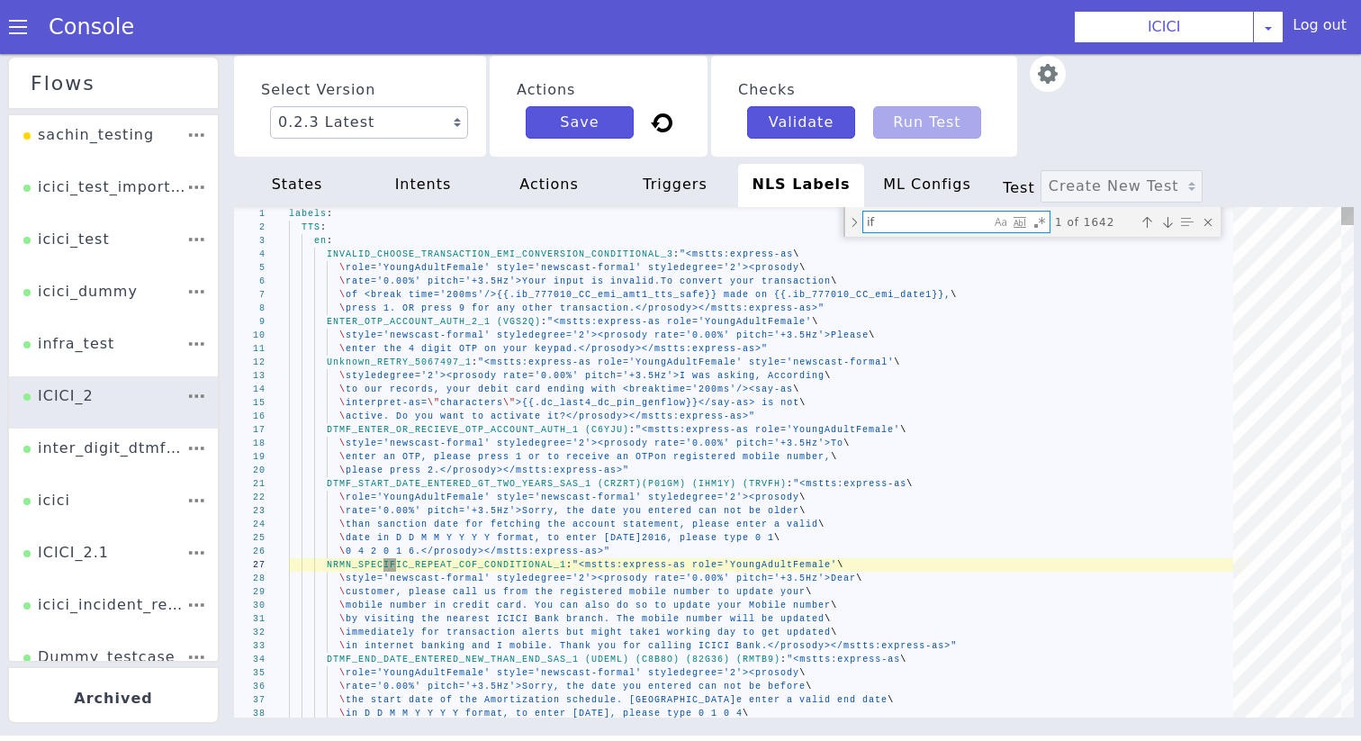
type textarea "\ would like to inform you that 3% foreclosure charges + GST including Subseque…"
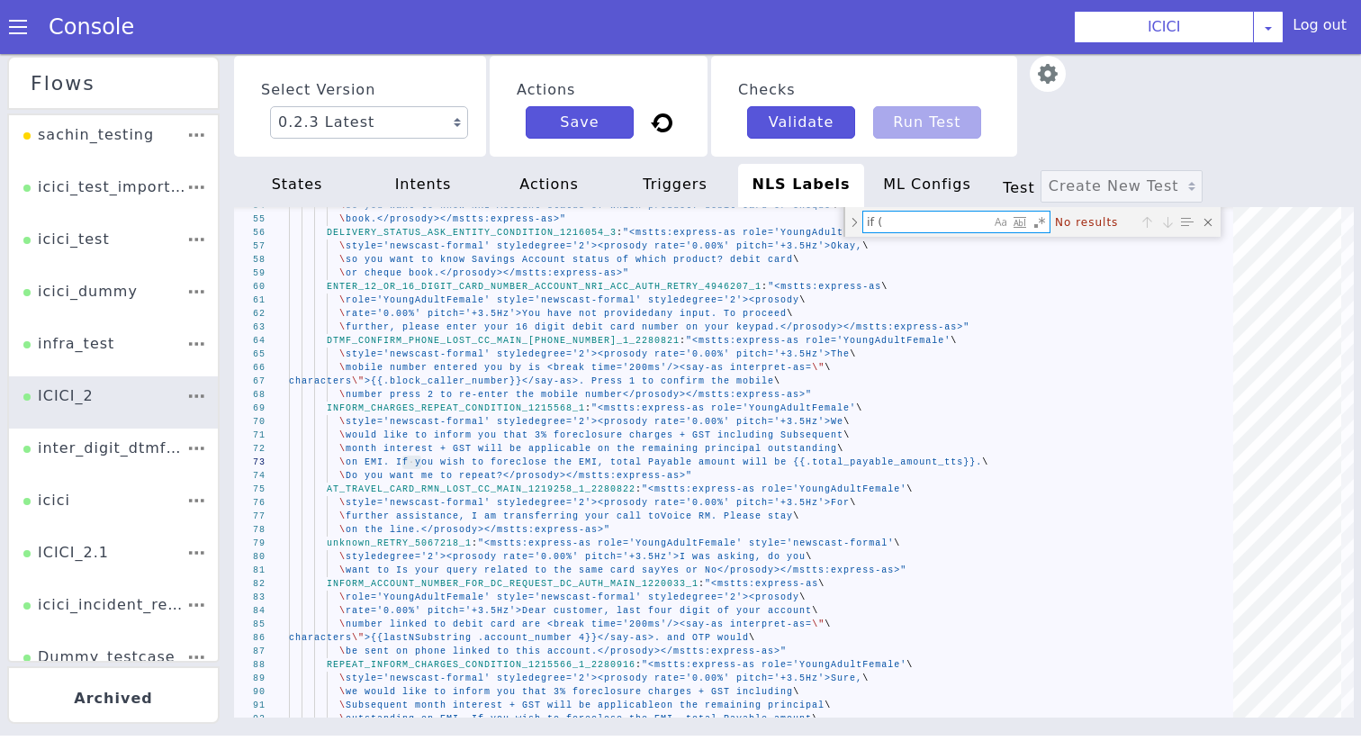
type textarea "if ("
click at [324, 179] on div "states" at bounding box center [297, 185] width 126 height 43
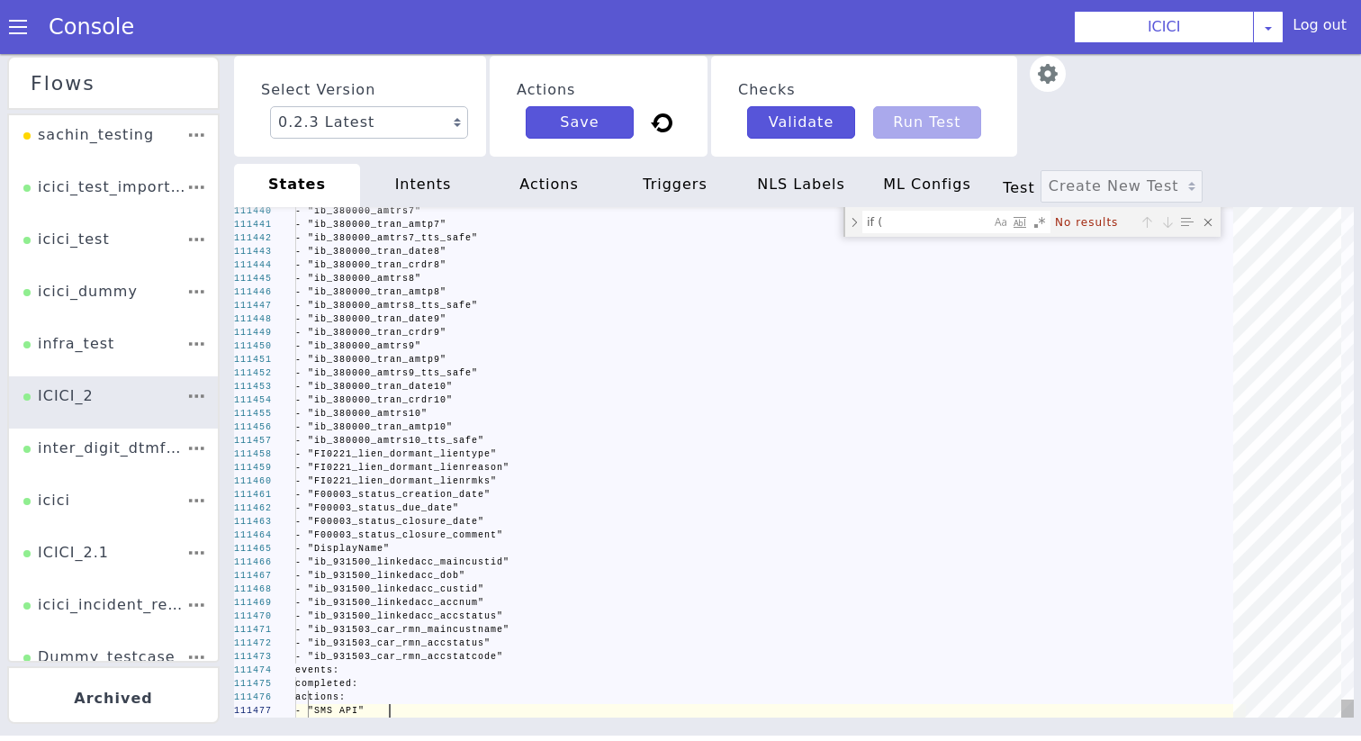
scroll to position [0, 94]
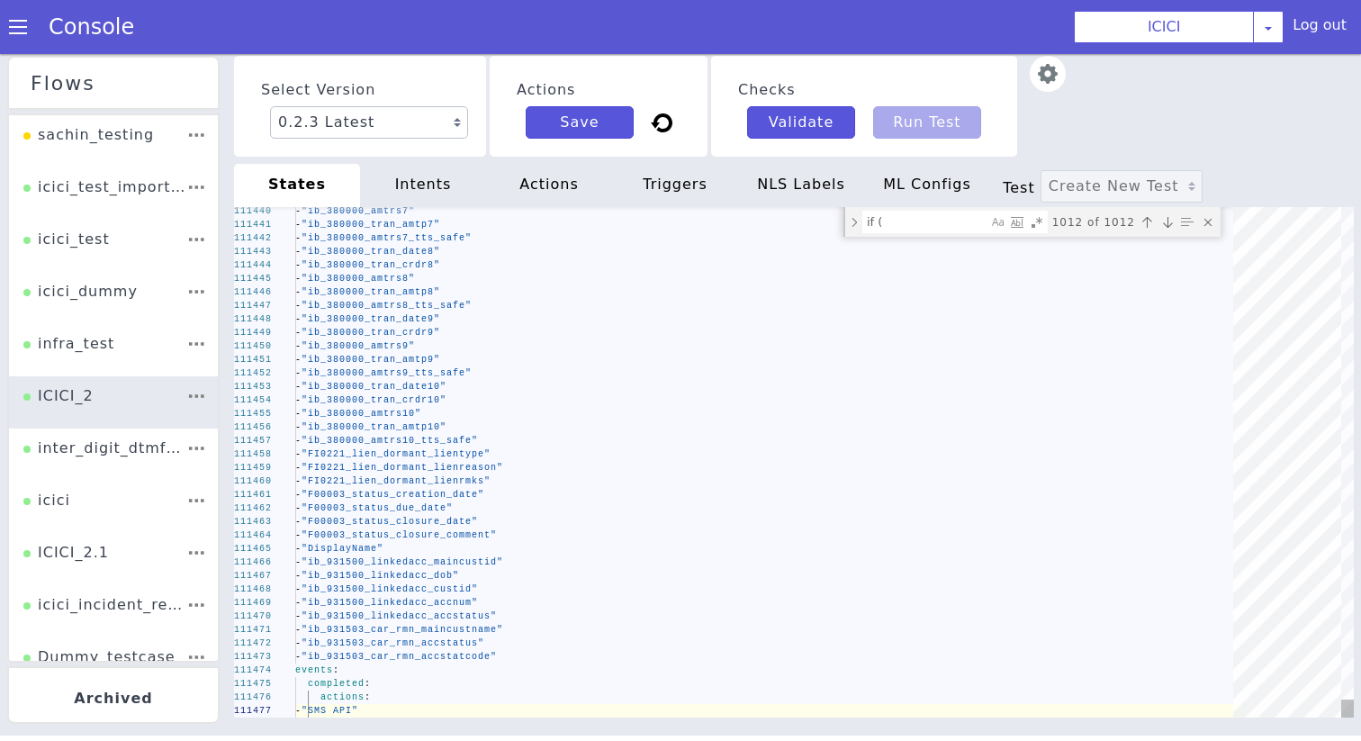
click at [930, 210] on div "if ( if ( 1012 of 1012" at bounding box center [1031, 222] width 377 height 30
click at [930, 229] on textarea "if (" at bounding box center [925, 221] width 124 height 21
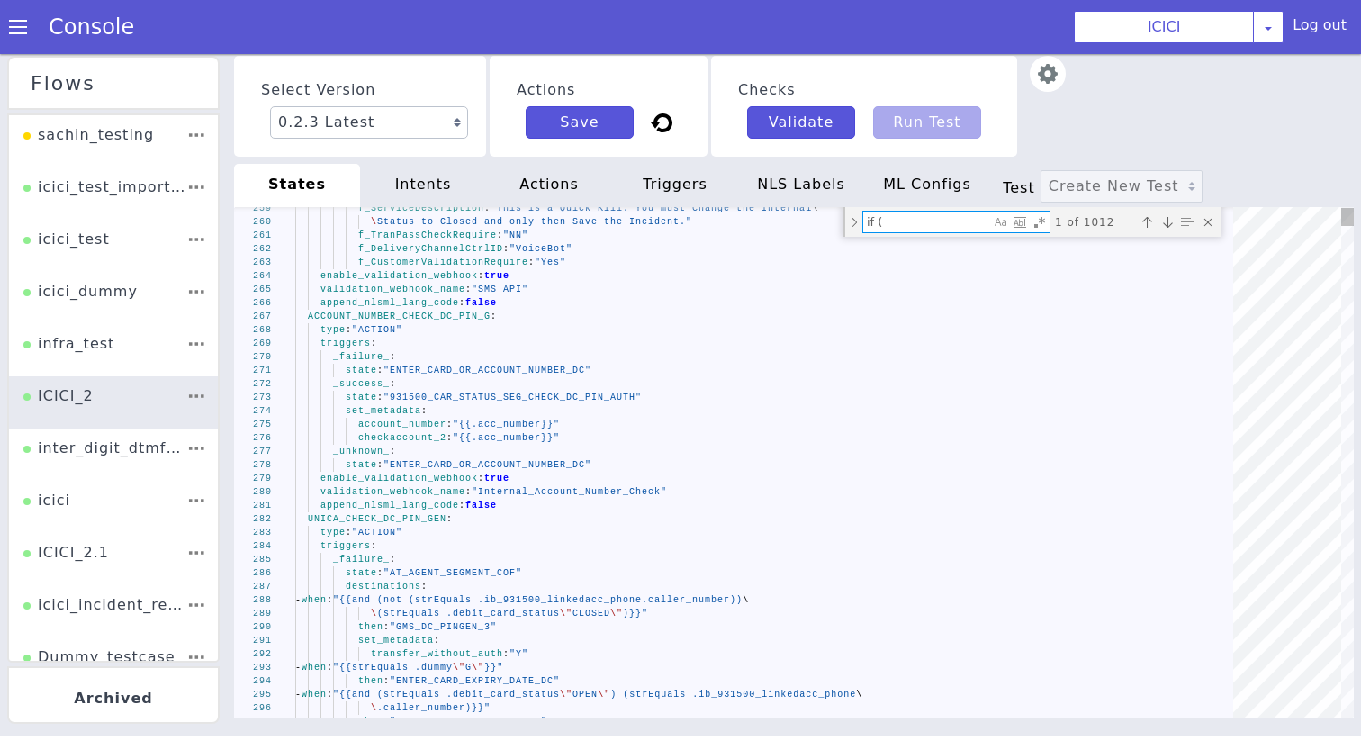
click at [396, 515] on div "297 296 295 294 293 292 291 290 289 288 287 286 285 284 283 282 281 280 279 278…" at bounding box center [737, 486] width 1142 height 1162
click at [396, 515] on div "297 296 295 294 293 292 291 290 289 288 287 286 285 284 283 282 281 280 279 278…" at bounding box center [793, 462] width 1119 height 510
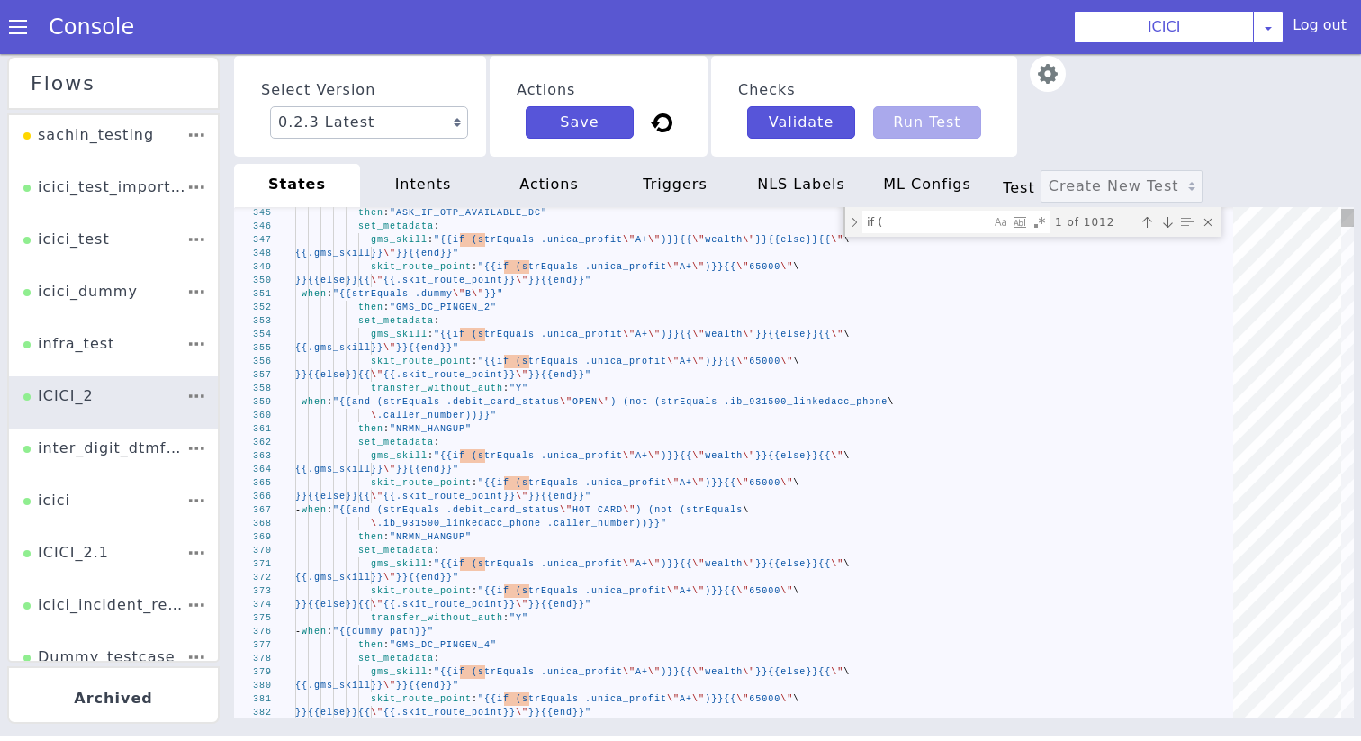
click at [912, 218] on textarea "if (" at bounding box center [926, 221] width 127 height 21
paste textarea "strEquals .CC_retry"
type textarea "- when: "{{strEquals .account_type \"NRI_ACCOUNT\"}}" then: "COF_ASK_QUERY" set…"
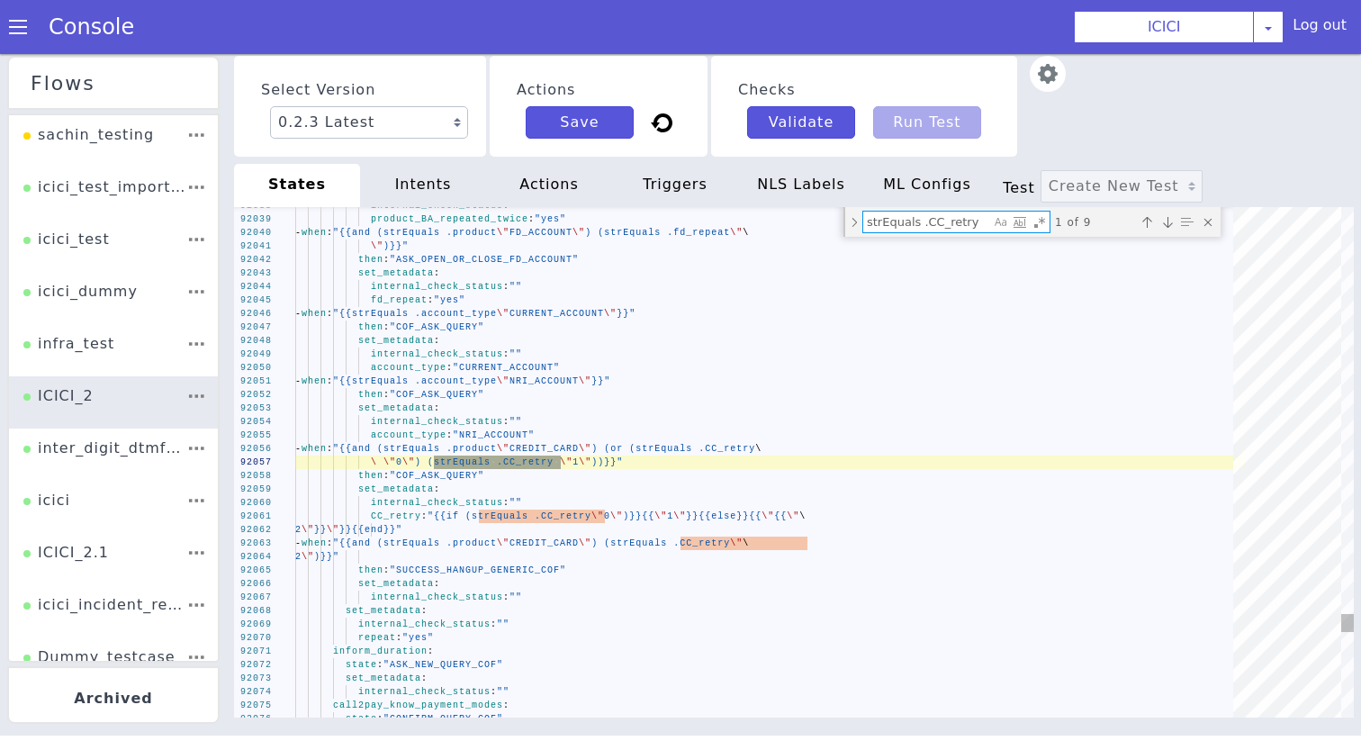
type textarea "strEquals .CC_retry"
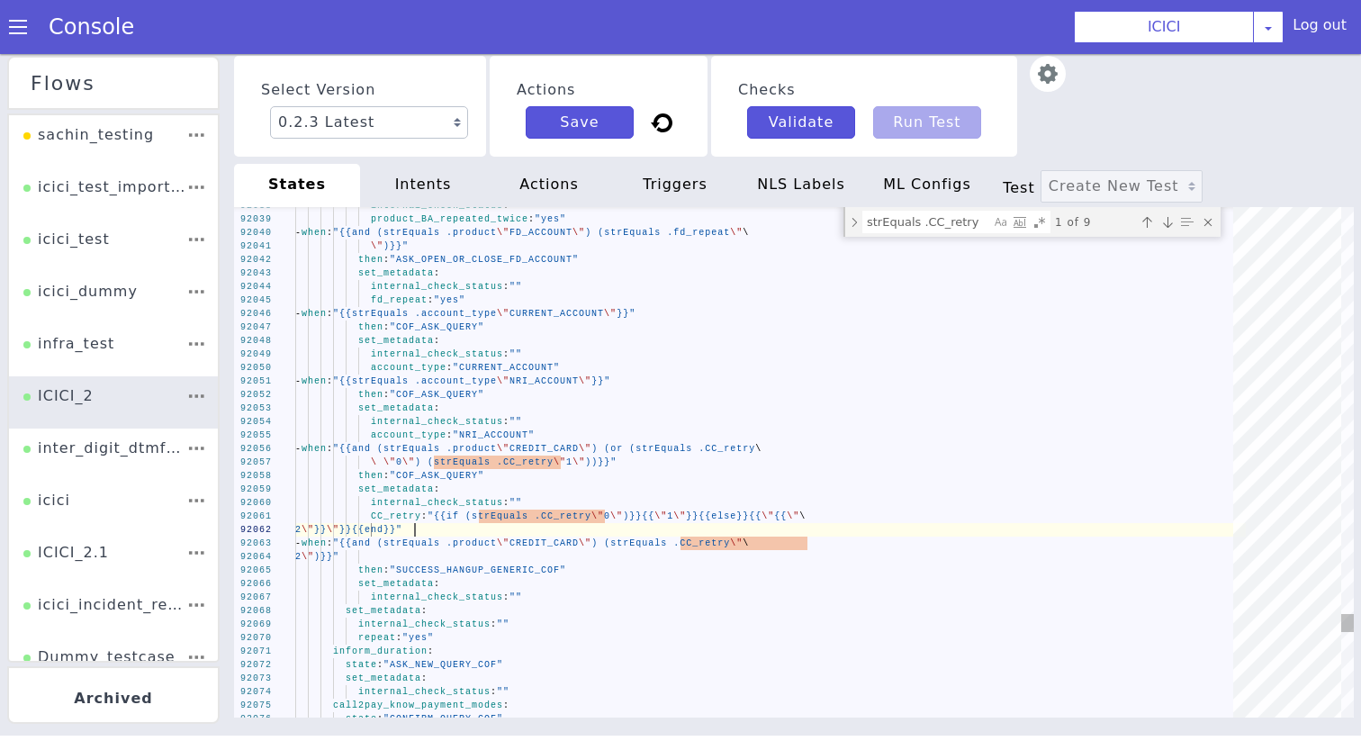
scroll to position [0, 0]
click at [415, 532] on div "92038 92039 92040 92041 92042 92043 92044 92045 92046 92047 92048 92049 92050 9…" at bounding box center [793, 462] width 1119 height 510
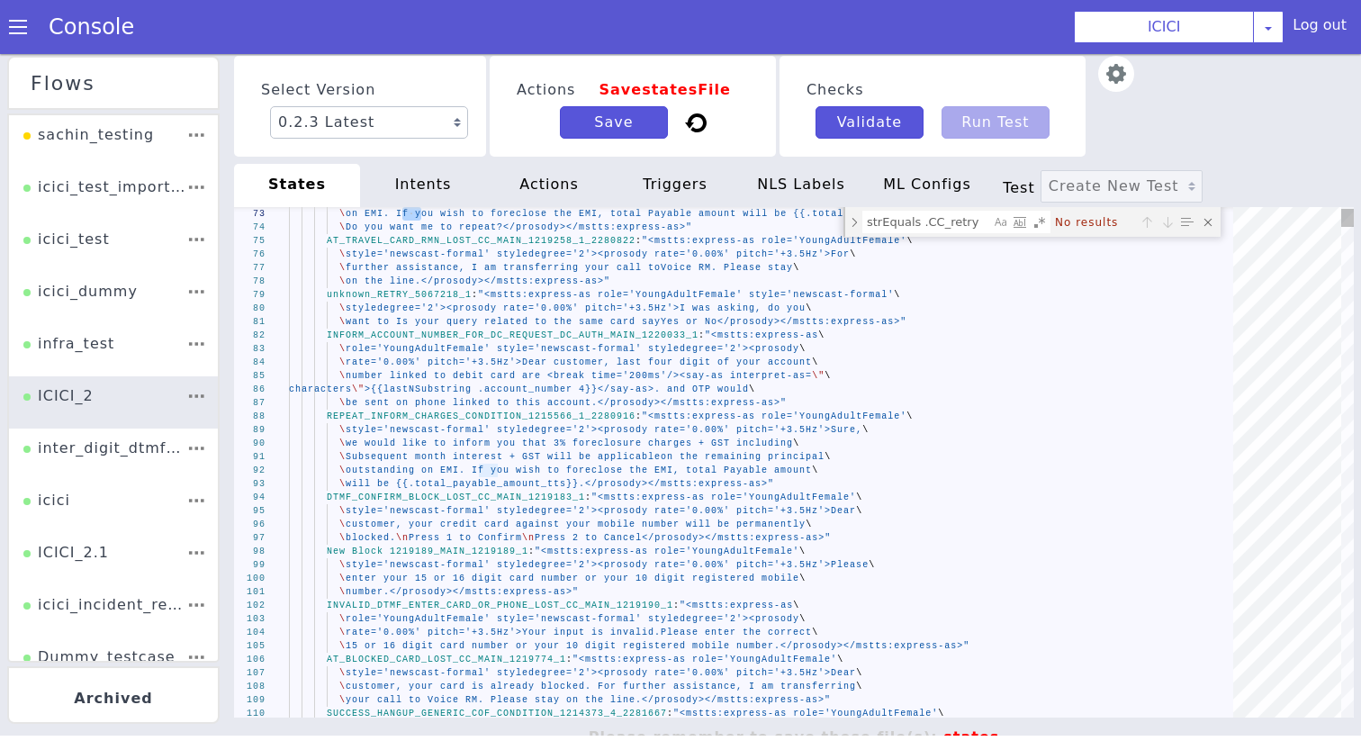
click at [953, 226] on textarea "strEquals .CC_retry" at bounding box center [926, 221] width 127 height 21
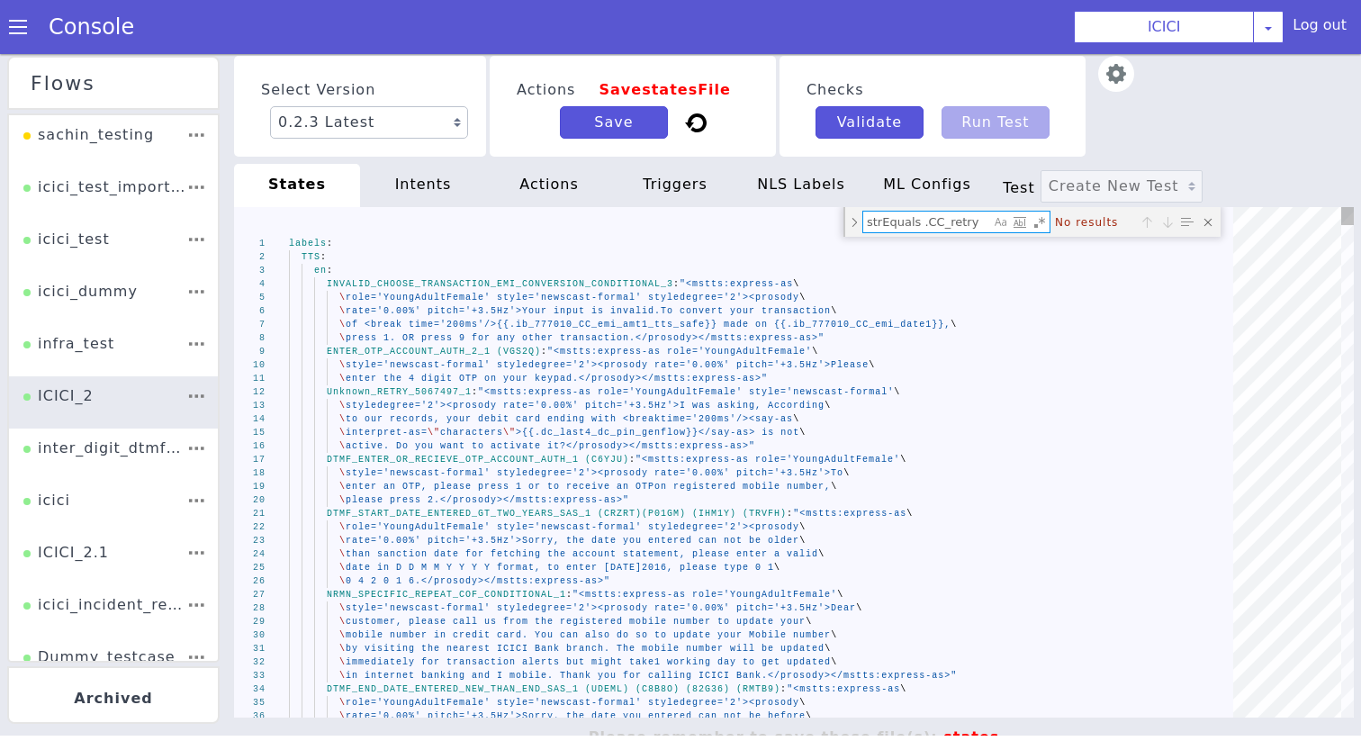
click at [939, 220] on textarea "strEquals .CC_retry" at bounding box center [926, 221] width 127 height 21
type textarea "\ enter the 4 digit OTP on your keypad.</prosody></mstts:express-as>" Unknown_R…"
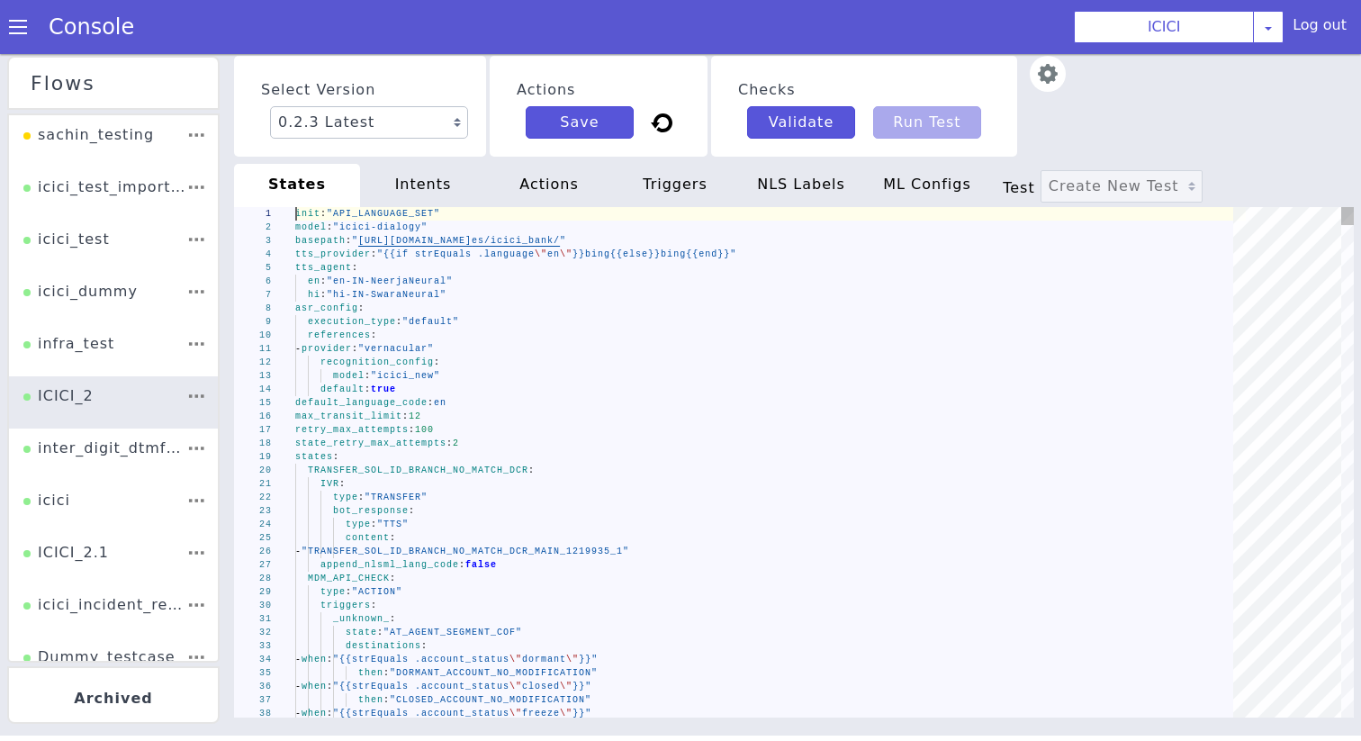
type textarea "- provider: "vernacular" recognition_config: model: "icici_new" default: true d…"
click at [524, 417] on div "max_transit_limit : 12" at bounding box center [770, 415] width 950 height 13
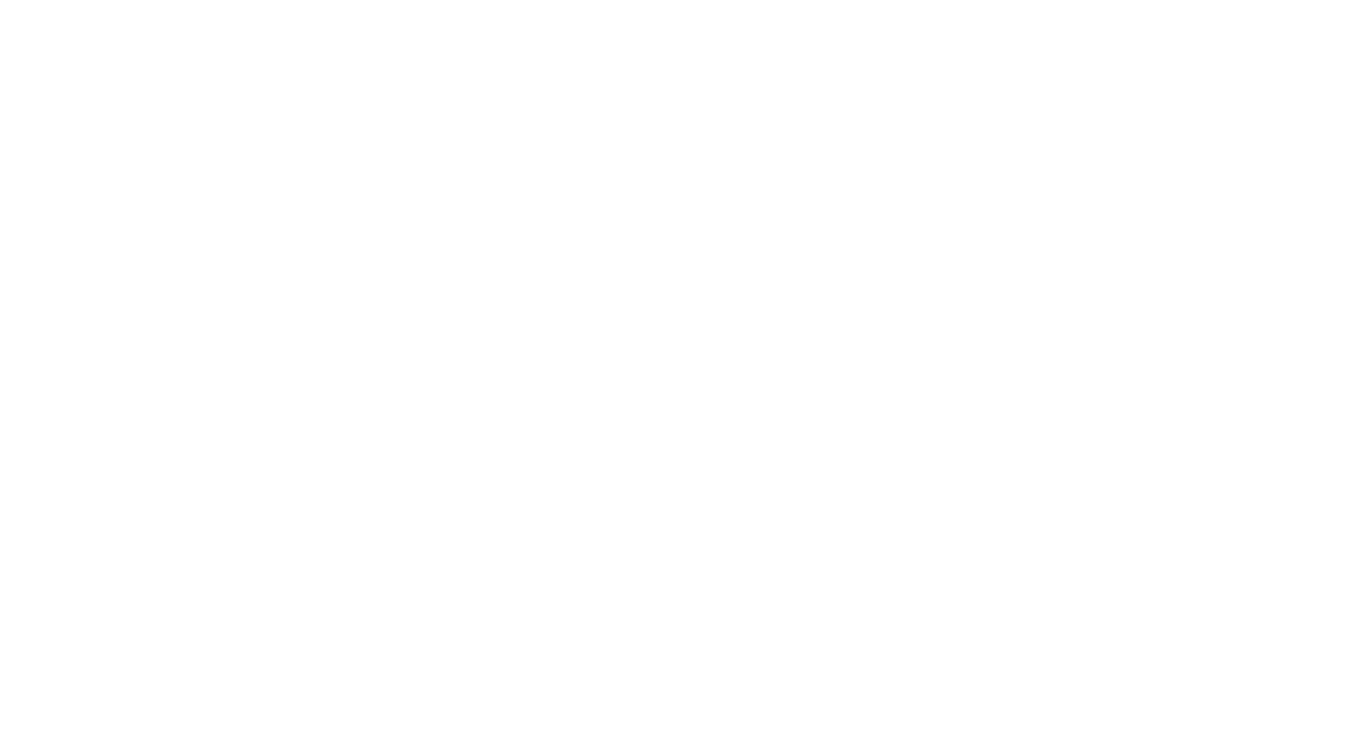
scroll to position [5, 0]
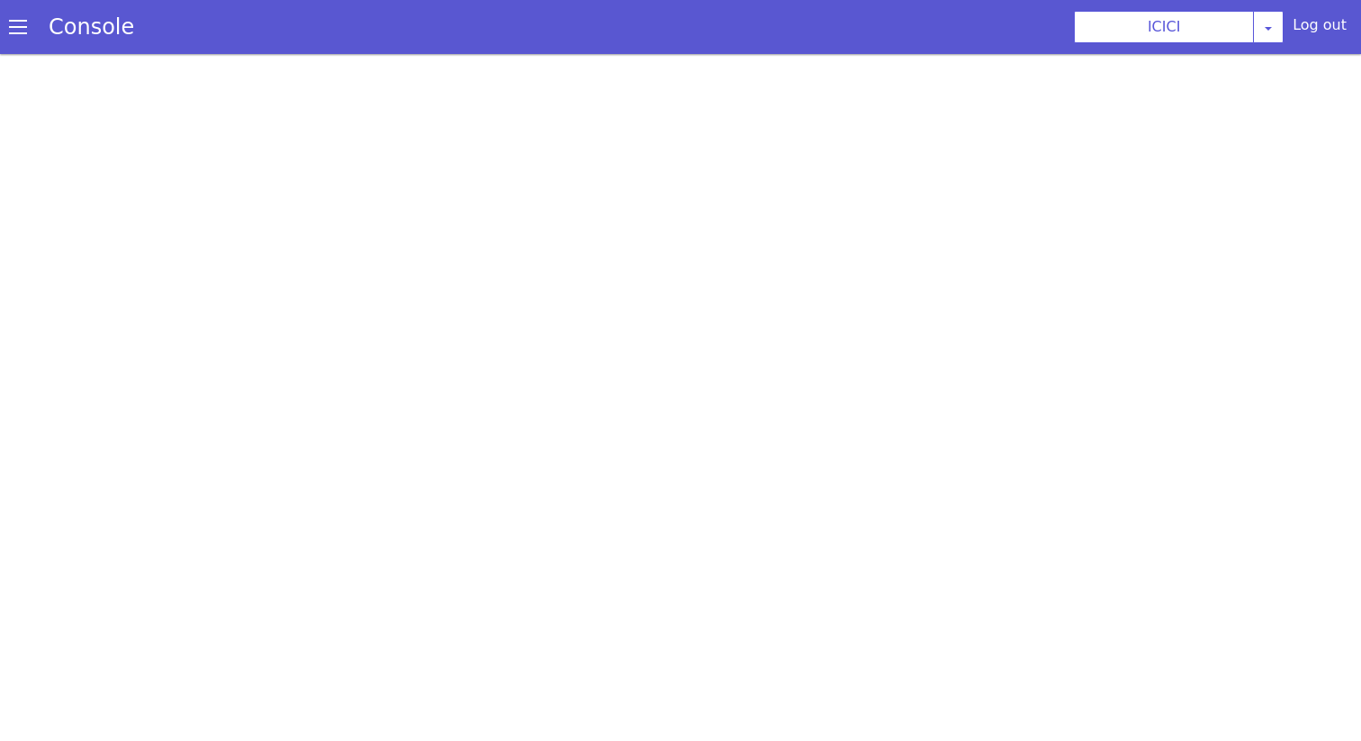
click at [23, 19] on span at bounding box center [18, 22] width 18 height 18
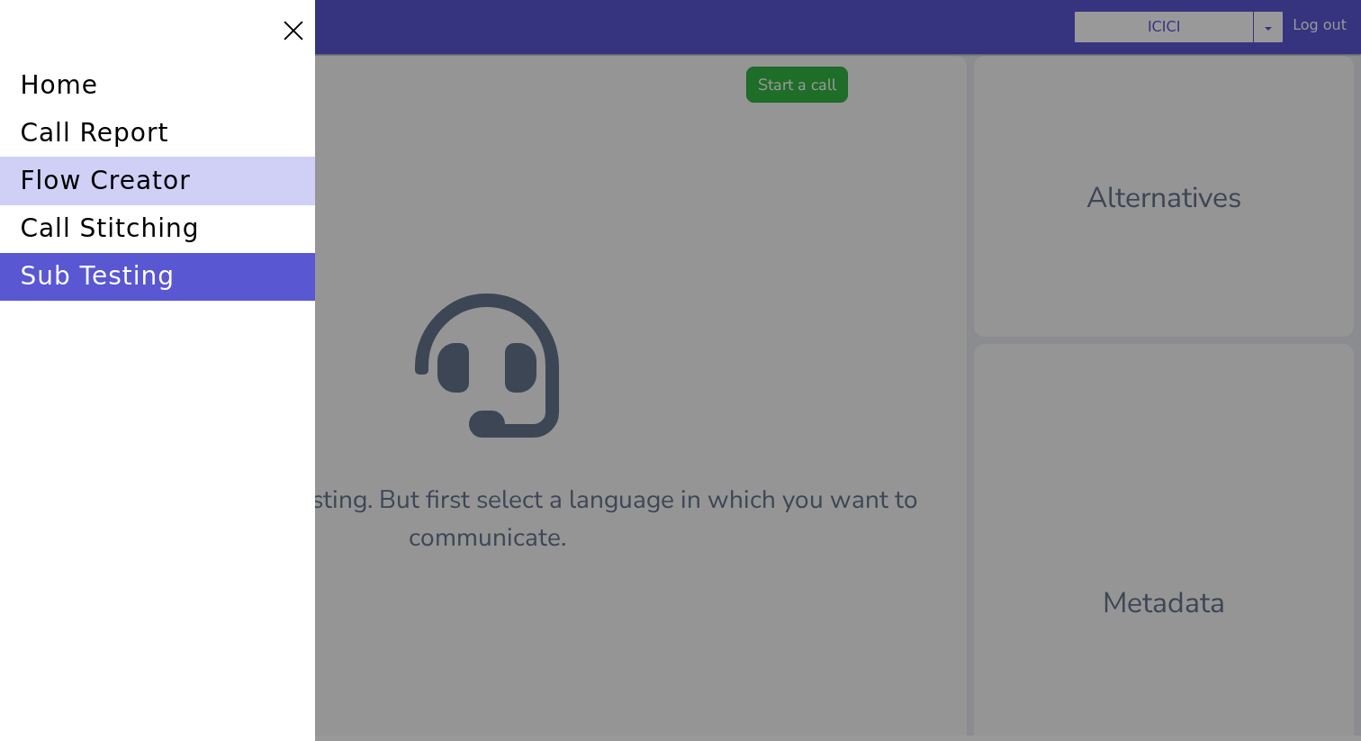
scroll to position [0, 0]
click at [66, 194] on div "flow creator" at bounding box center [157, 175] width 315 height 48
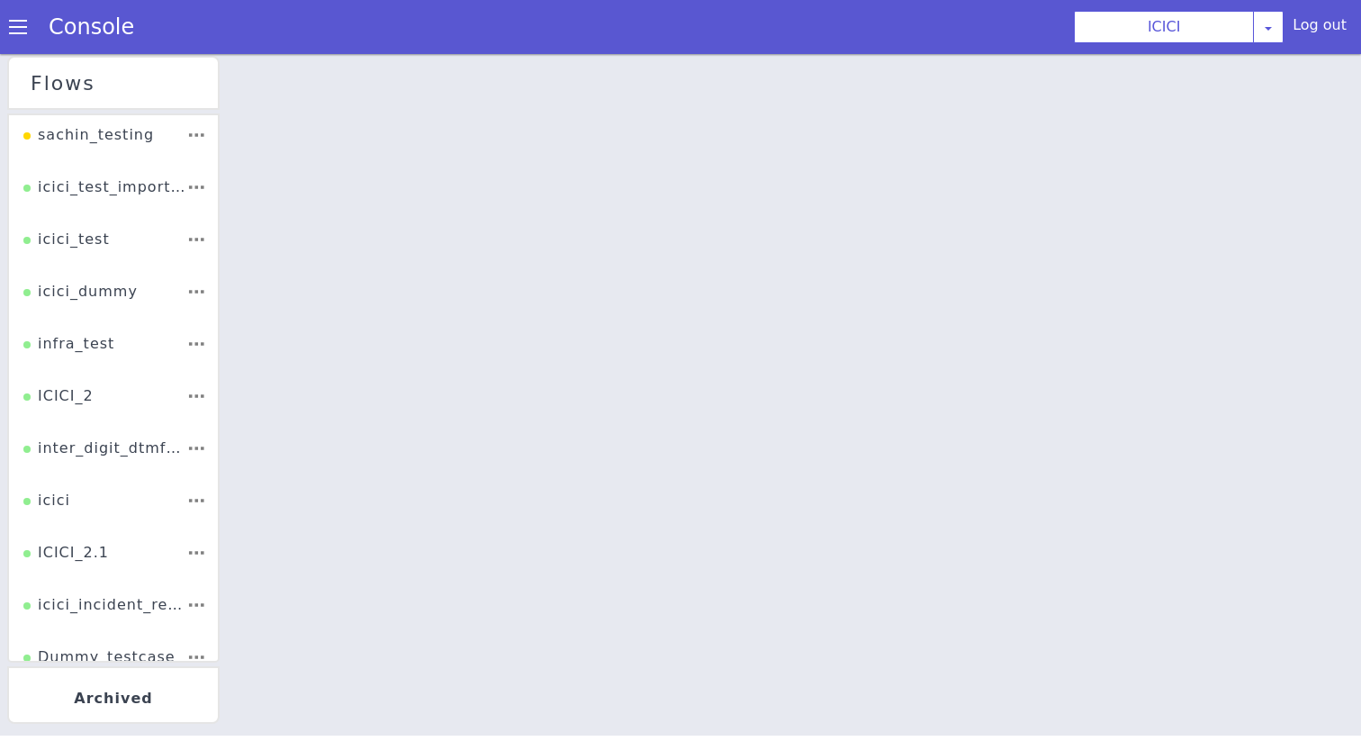
scroll to position [355, 0]
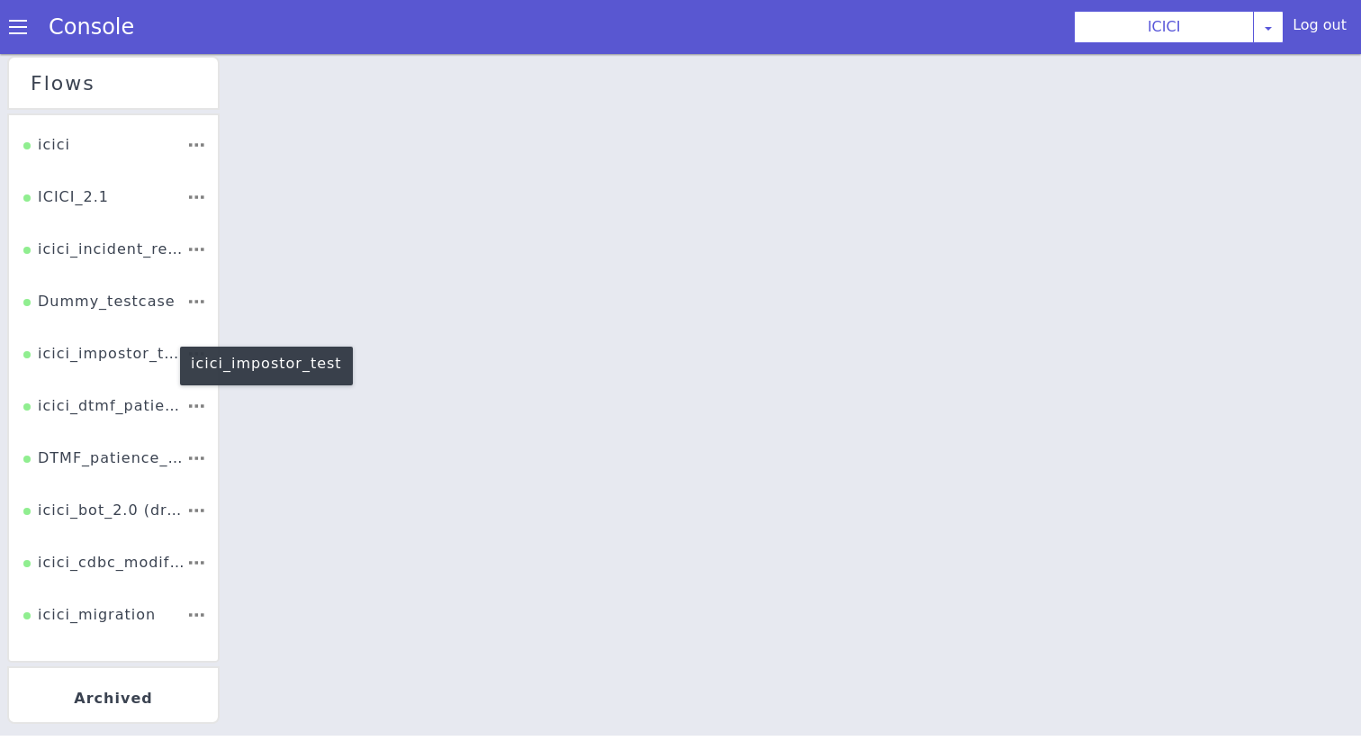
click at [105, 335] on div "icici_impostor_test" at bounding box center [113, 341] width 163 height 34
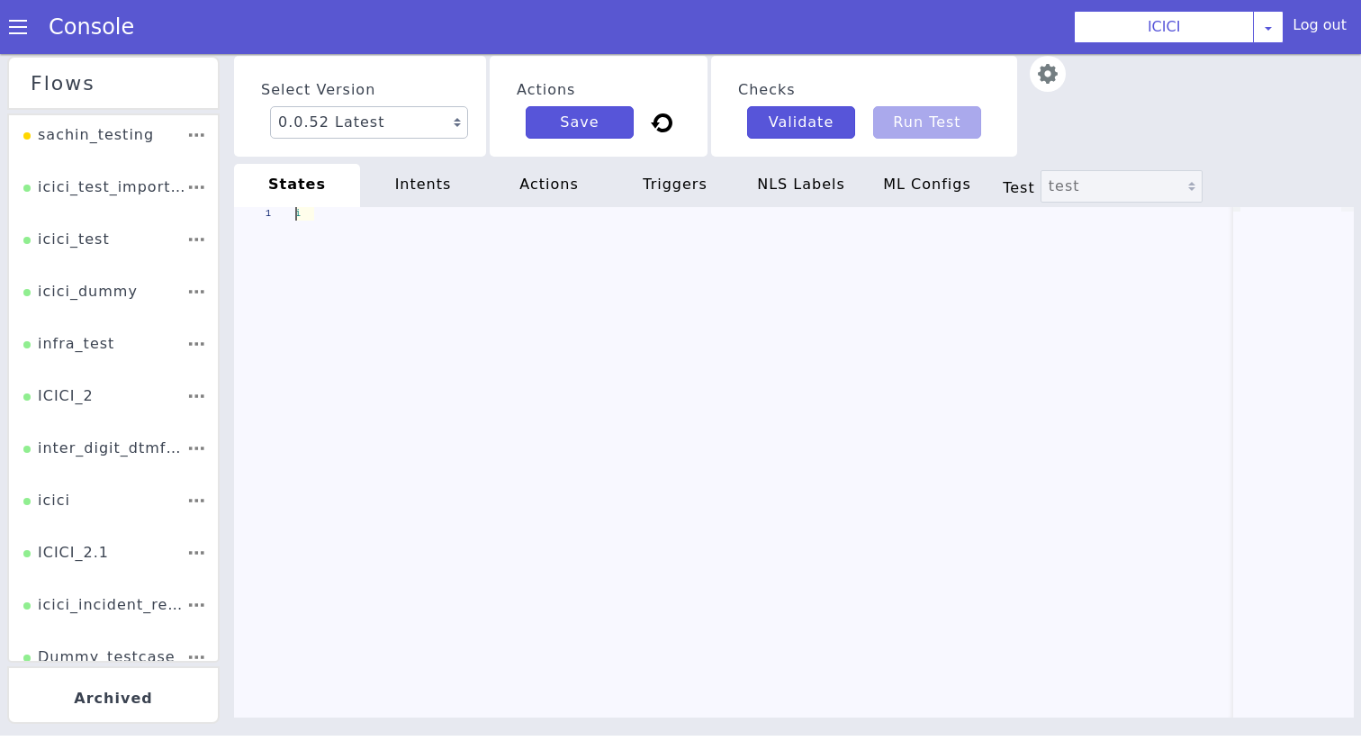
scroll to position [0, 62]
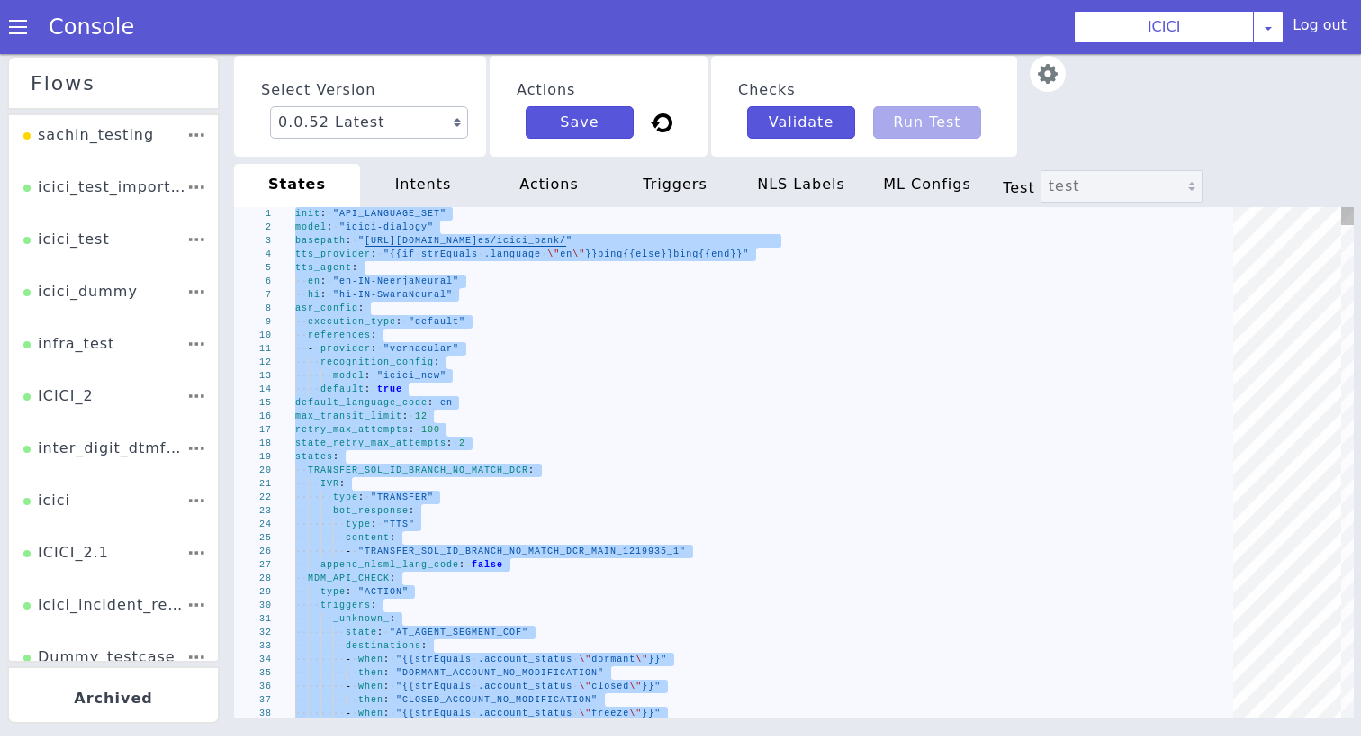
paste textarea "- "ib_931503_car_rmn_maincustname""
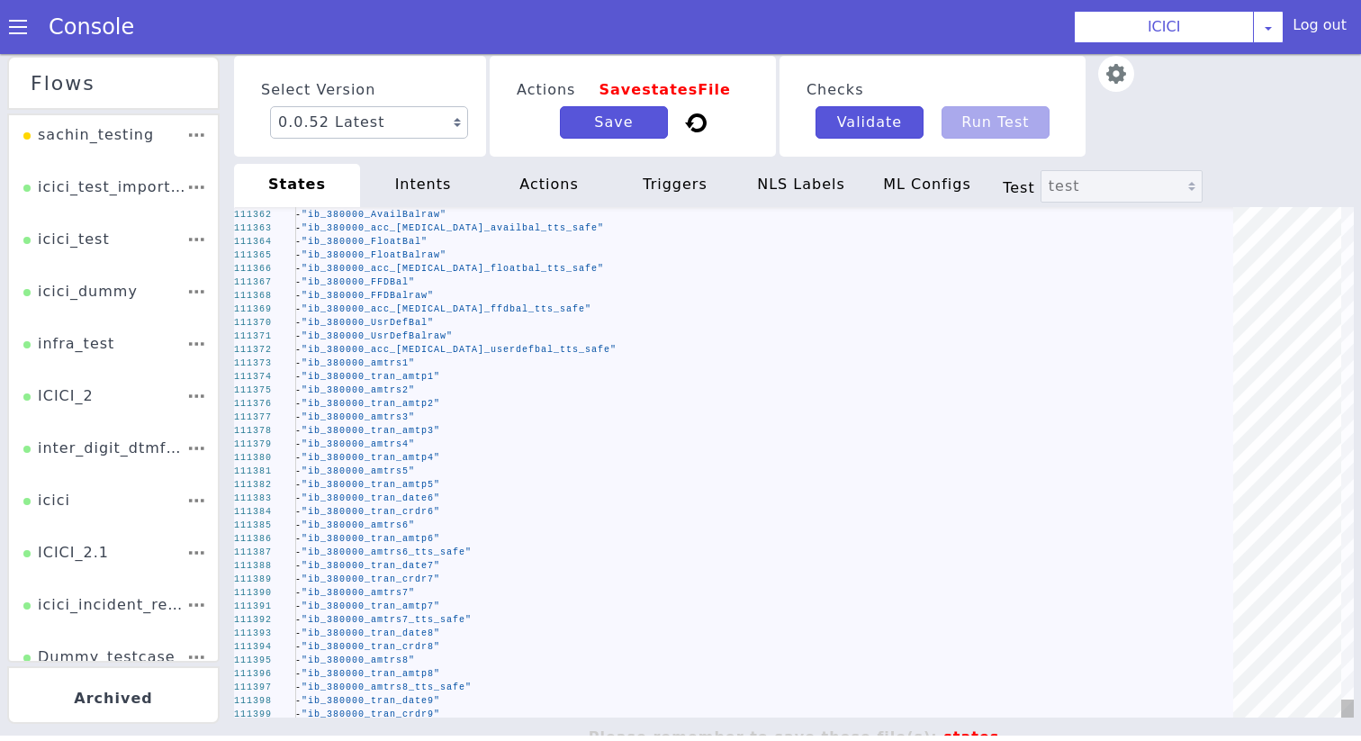
type textarea "init: "API_LANGUAGE_SET" model: "icici-dialogy" basepath: "https://s3.ap-south-…"
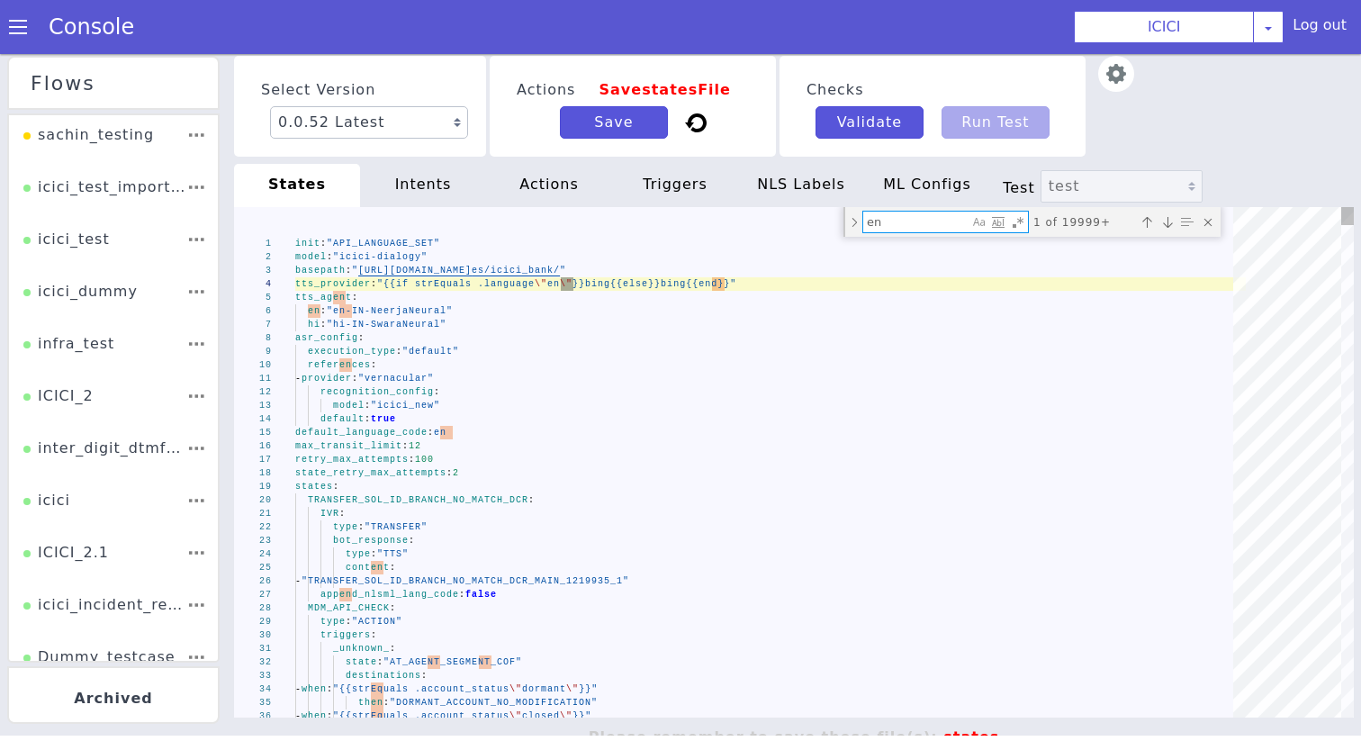
type textarea "enc"
type textarea "state: "AT_AGENT_SEGMENT_COF" _success_: state: "FCRM_TAGGING_DCACT_CA_PINGEN" …"
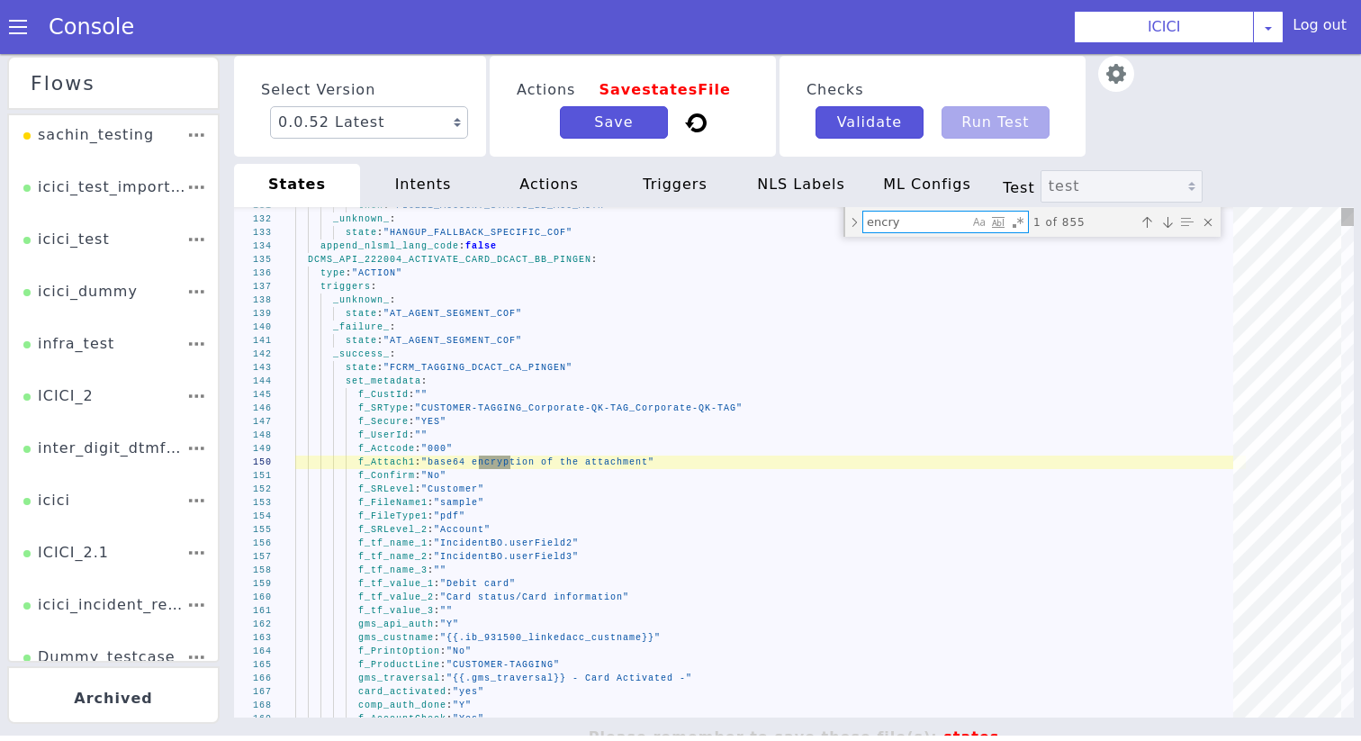
type textarea "encryp"
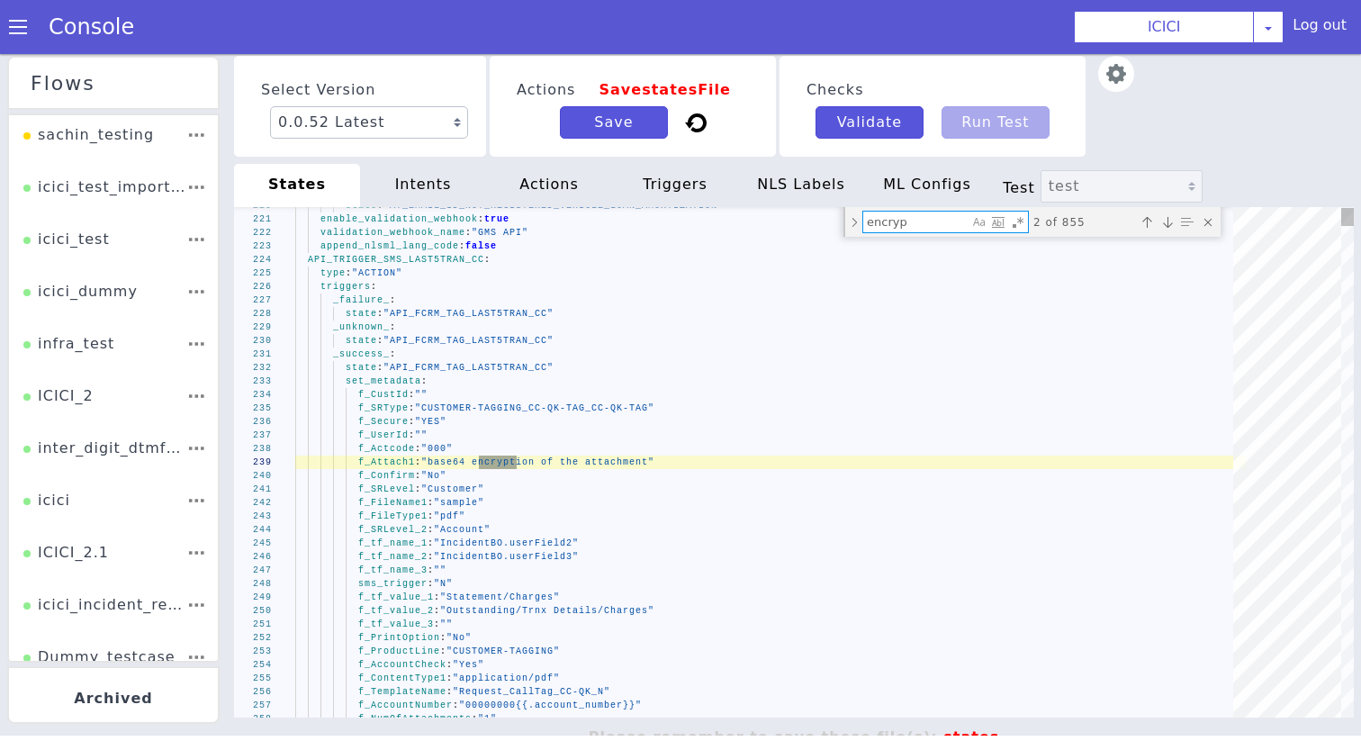
type textarea "context: "dtmf_range" metadata: "dtmf_otp_cc_pingen" append_nlsml_lang_code: fa…"
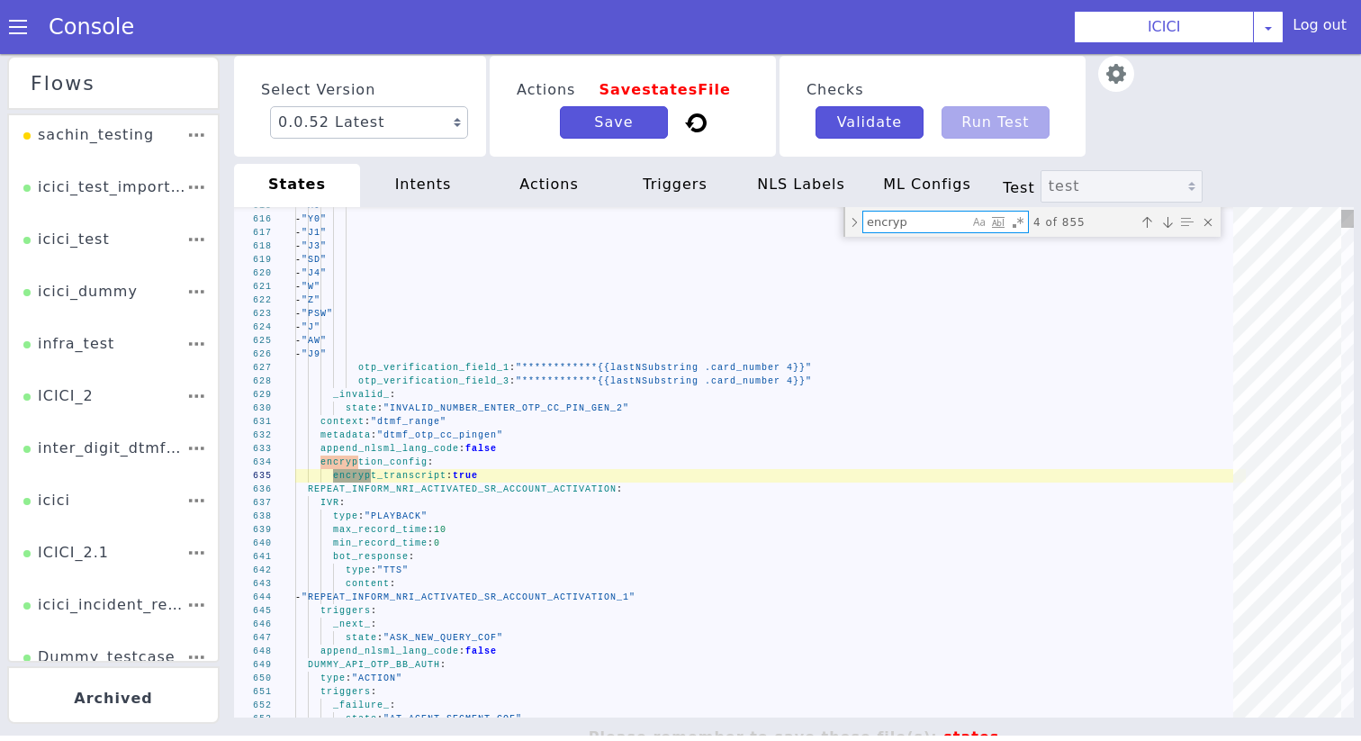
scroll to position [0, 0]
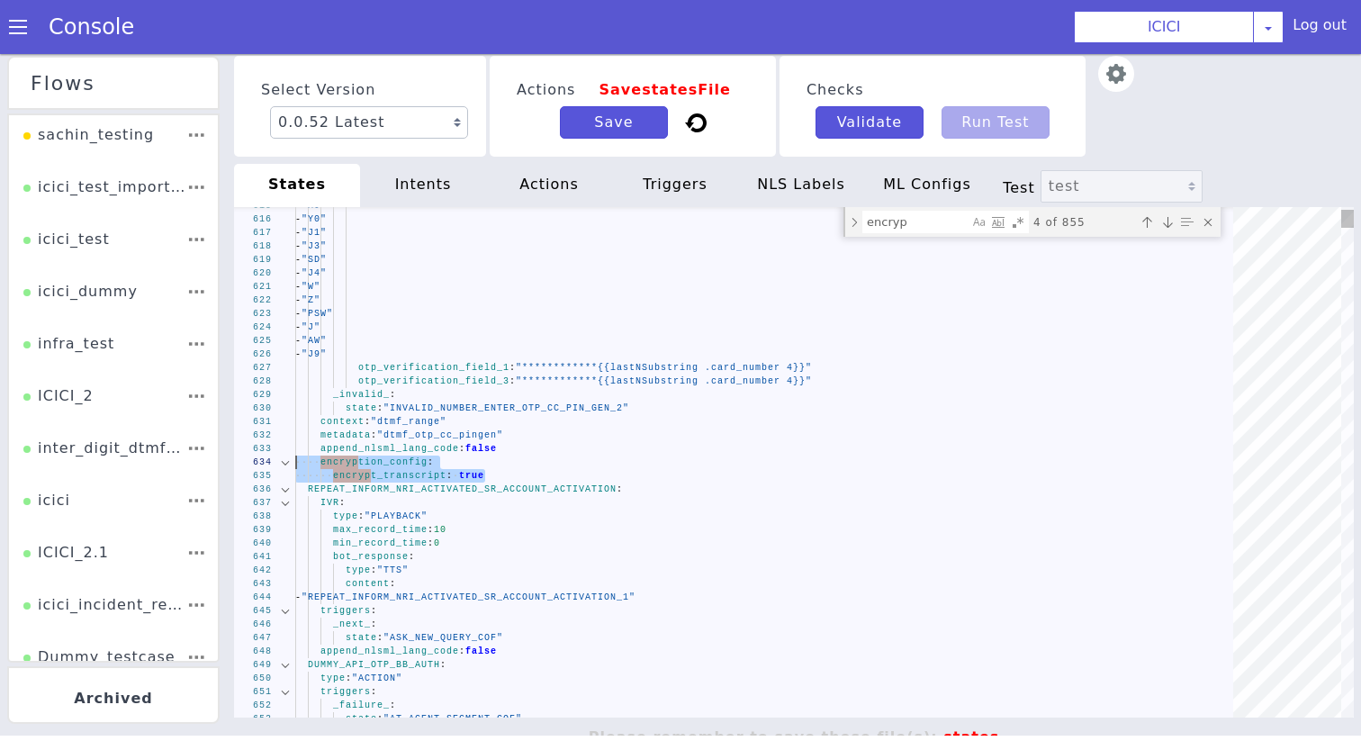
drag, startPoint x: 1807, startPoint y: 352, endPoint x: 1542, endPoint y: 337, distance: 265.0
paste textarea "encryption_config: encrypt_transcript: true"
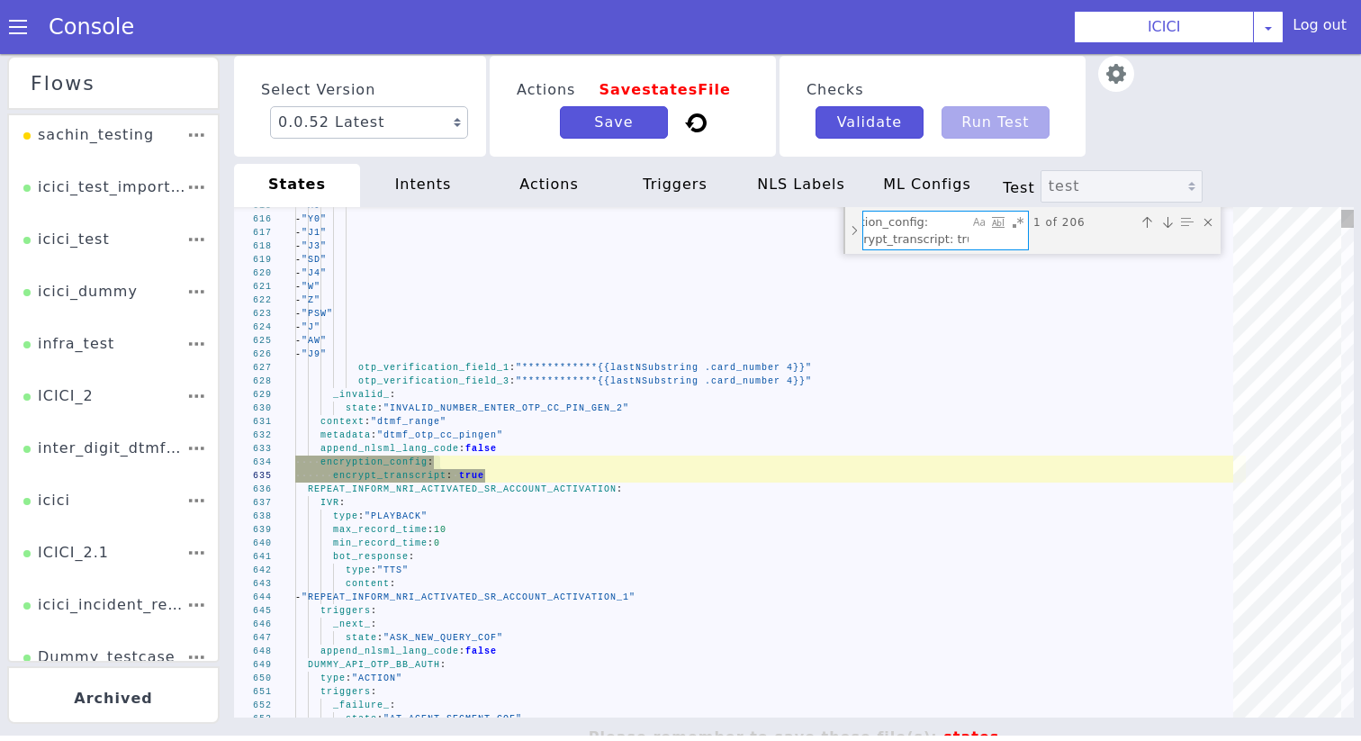
type textarea "encryption_config: encrypt_transcript: true"
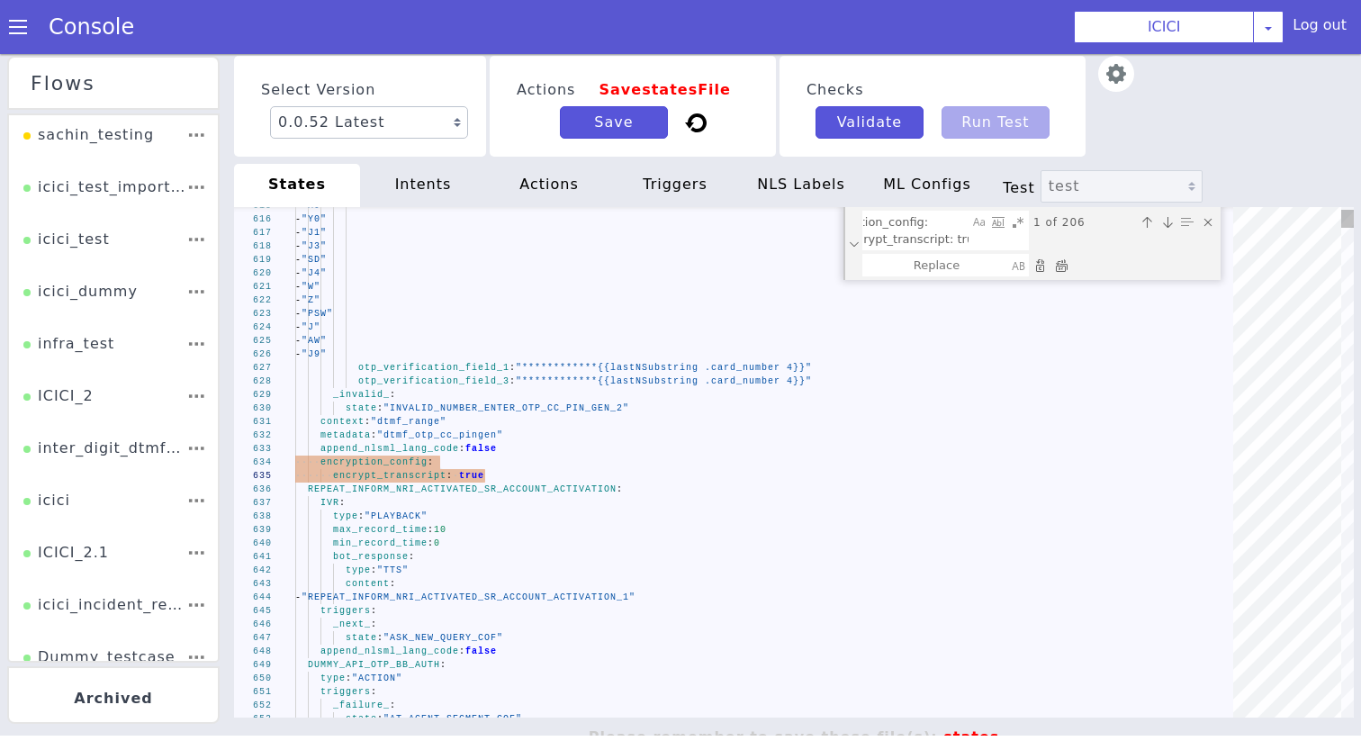
type textarea "context: "dtmf_range" metadata: "dtmf_otp_cc_pingen" append_nlsml_lang_code: fa…"
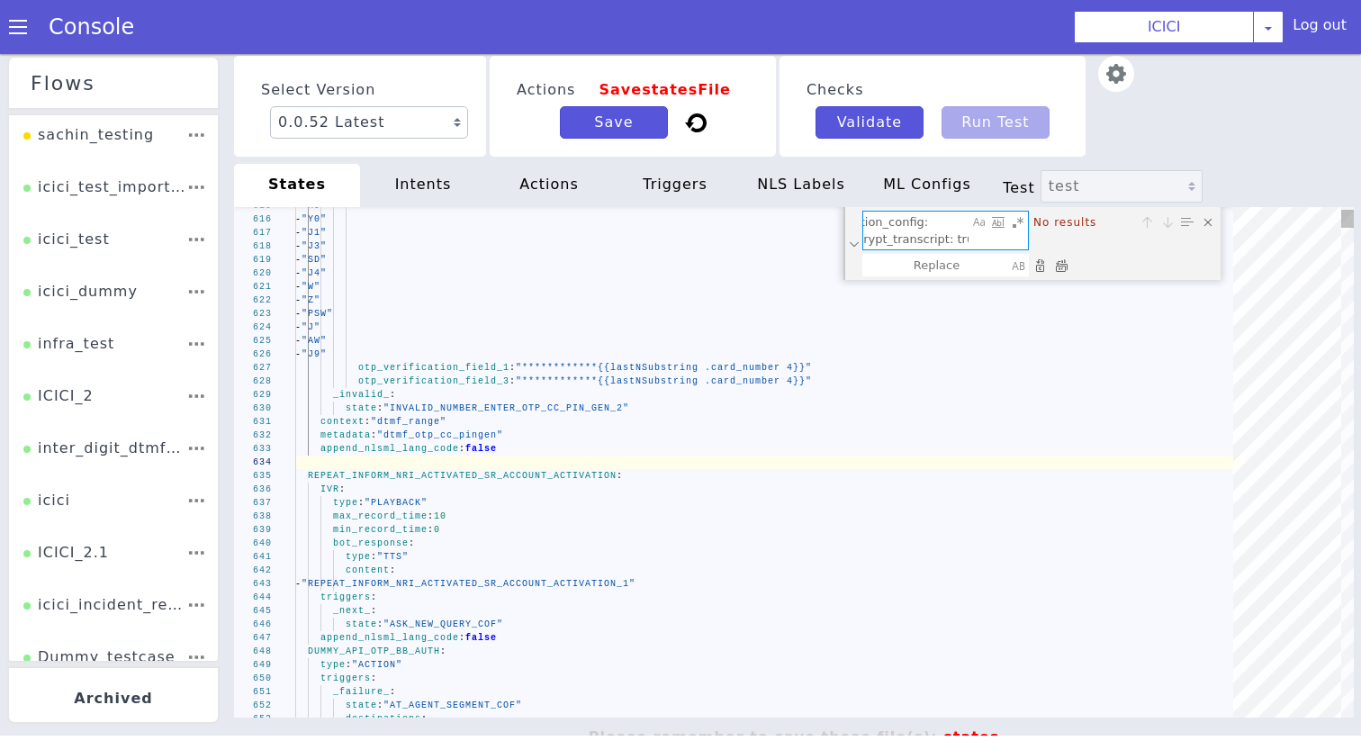
scroll to position [0, 0]
drag, startPoint x: 2339, startPoint y: 277, endPoint x: 1948, endPoint y: 276, distance: 390.5
type textarea "encrypt_transcript: true"
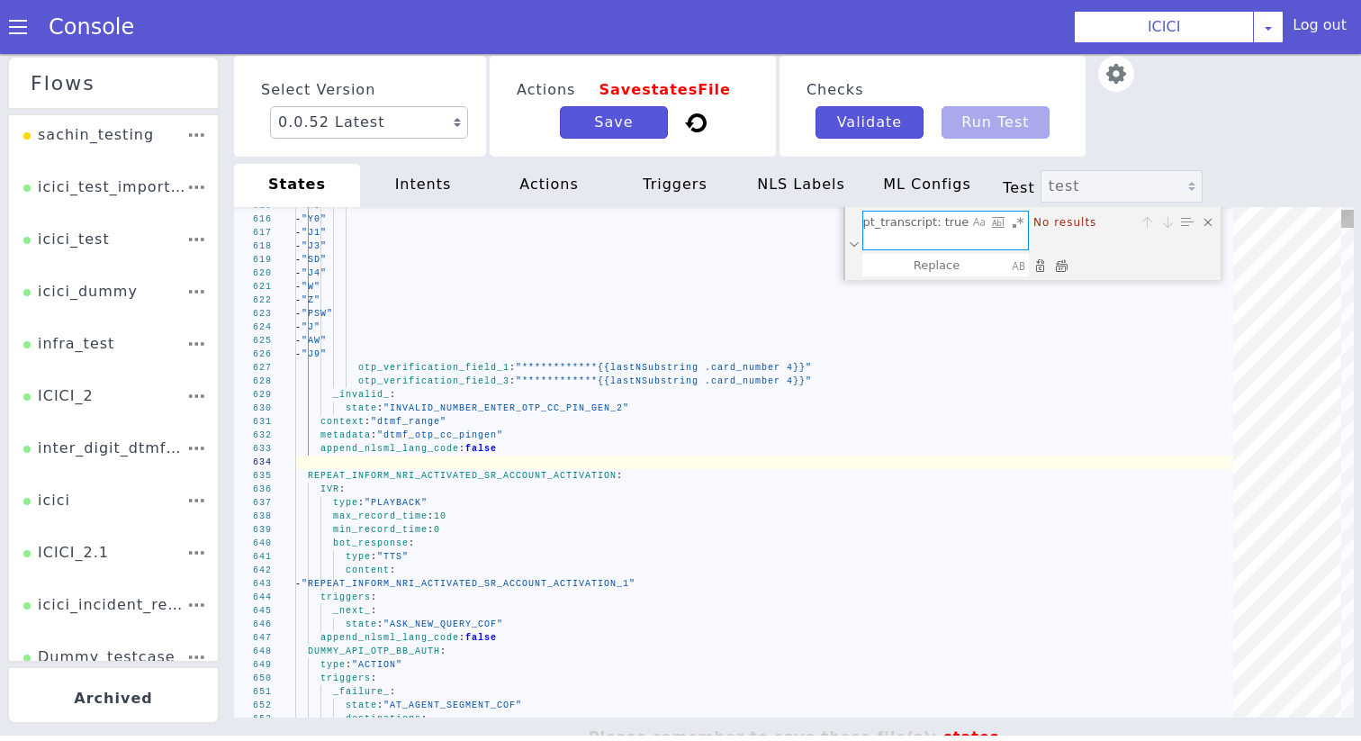
drag, startPoint x: 2360, startPoint y: 495, endPoint x: 2556, endPoint y: 525, distance: 197.5
click at [1147, 221] on div "encrypt_transcript: true encrypt_transcript: true No results" at bounding box center [1051, 202] width 377 height 73
type textarea "_cancel_: state: "ASK_NEW_QUERY_COF" _confirm_: state: "DC_DELIVERED_REPEATED_A…"
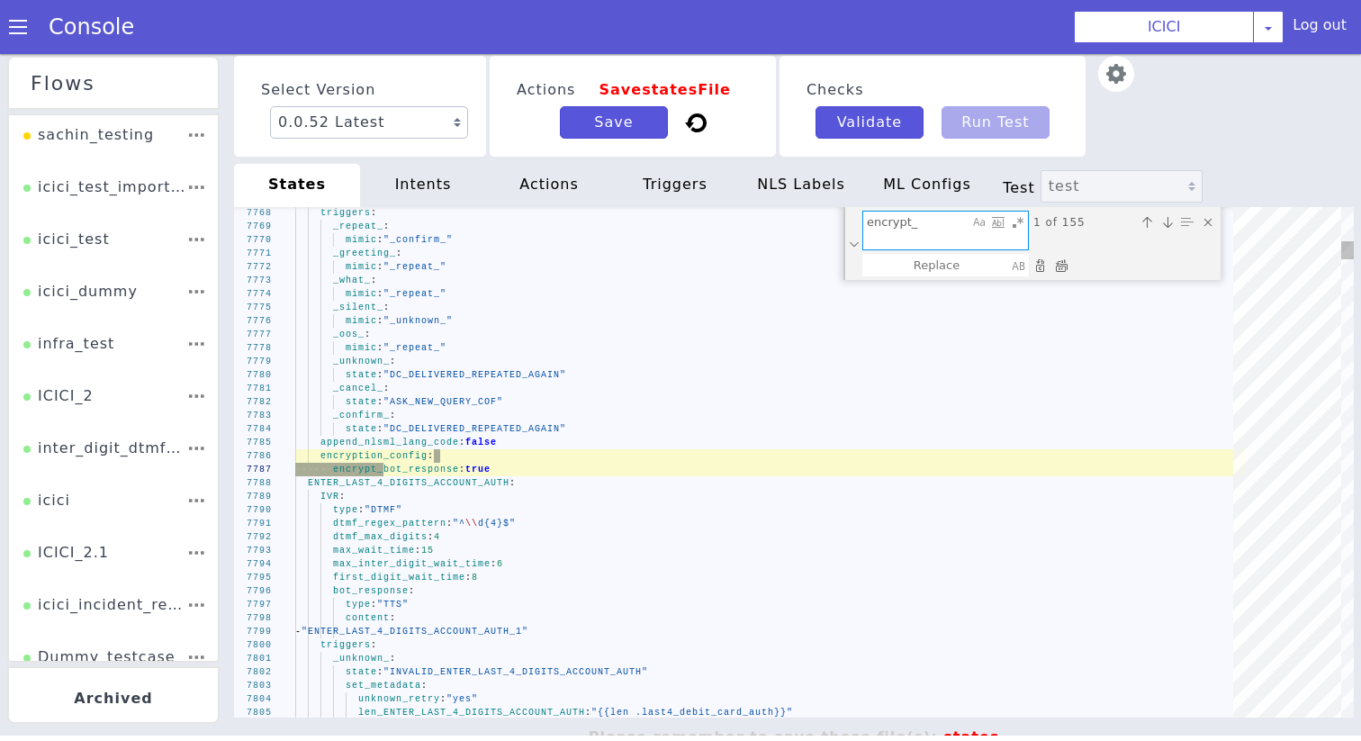
scroll to position [0, 0]
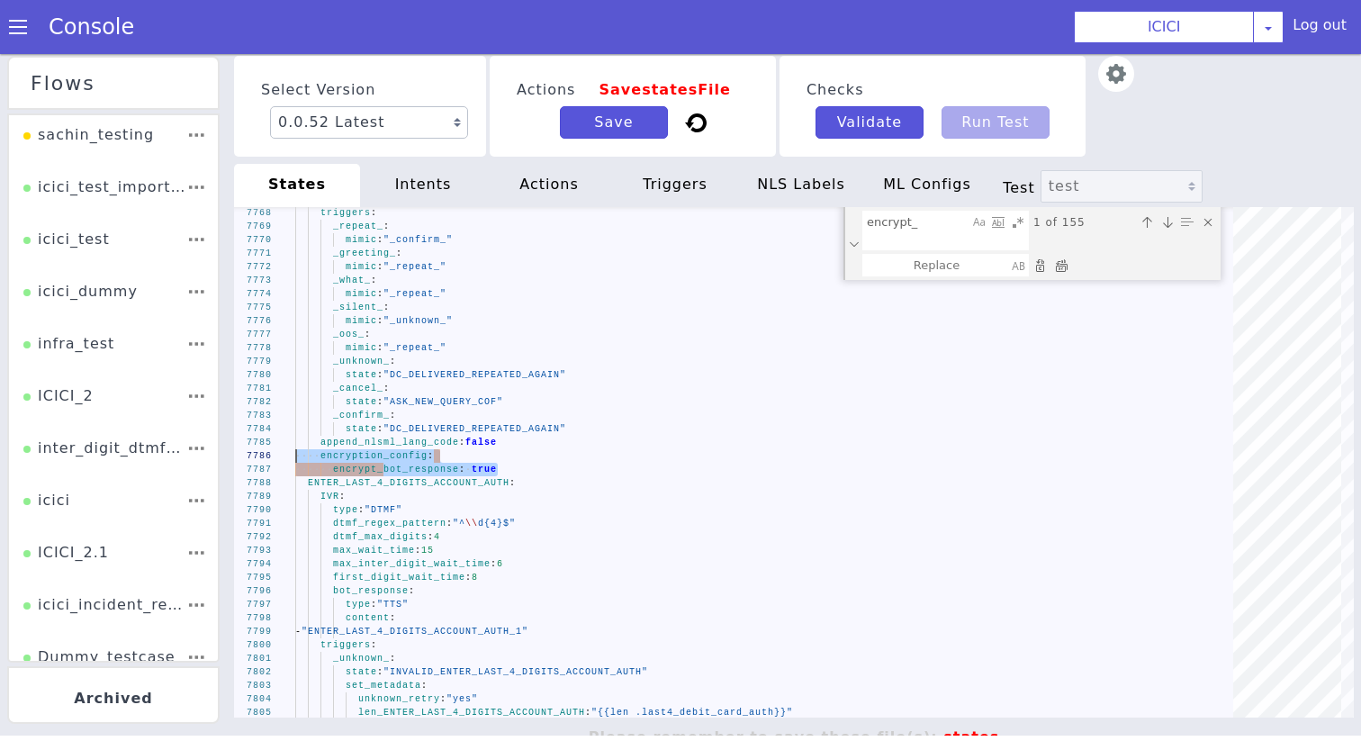
drag, startPoint x: 524, startPoint y: 427, endPoint x: 217, endPoint y: 409, distance: 307.3
paste textarea "encryption_config: encrypt_bot_response: true"
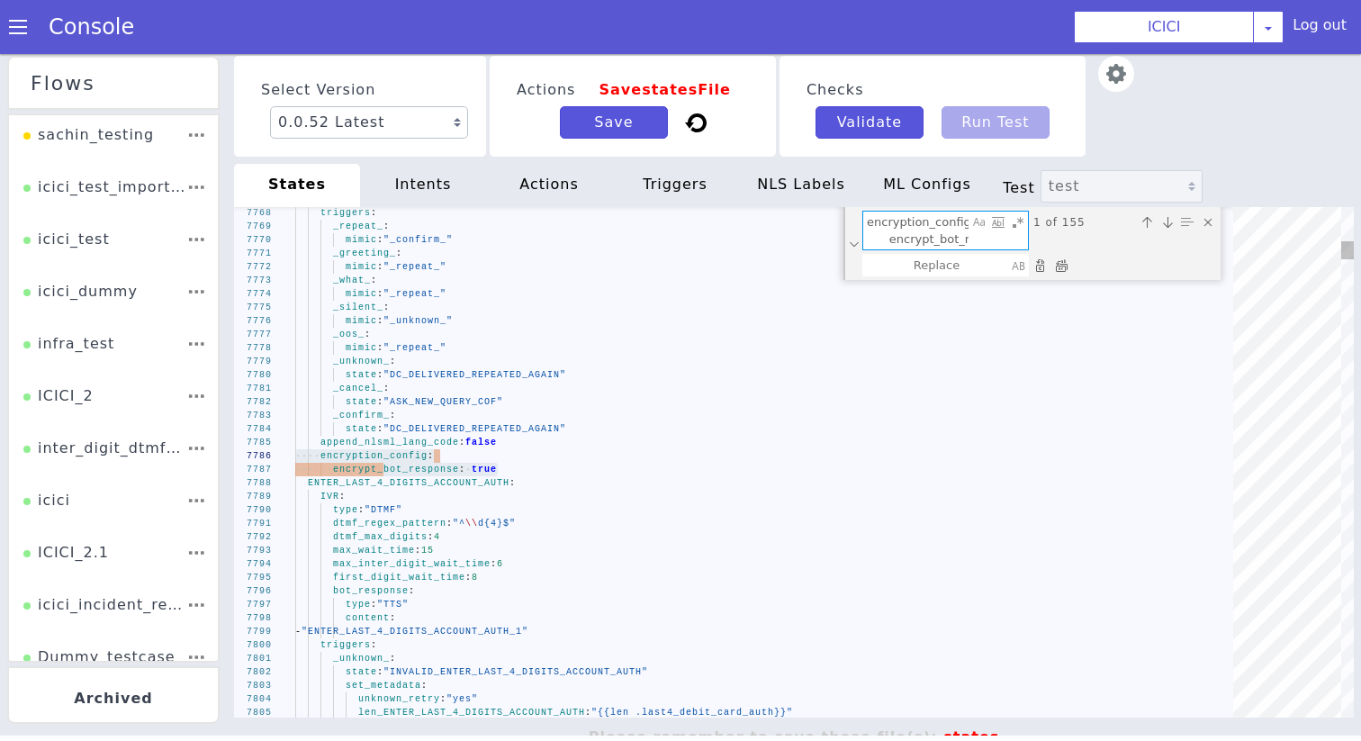
scroll to position [0, 69]
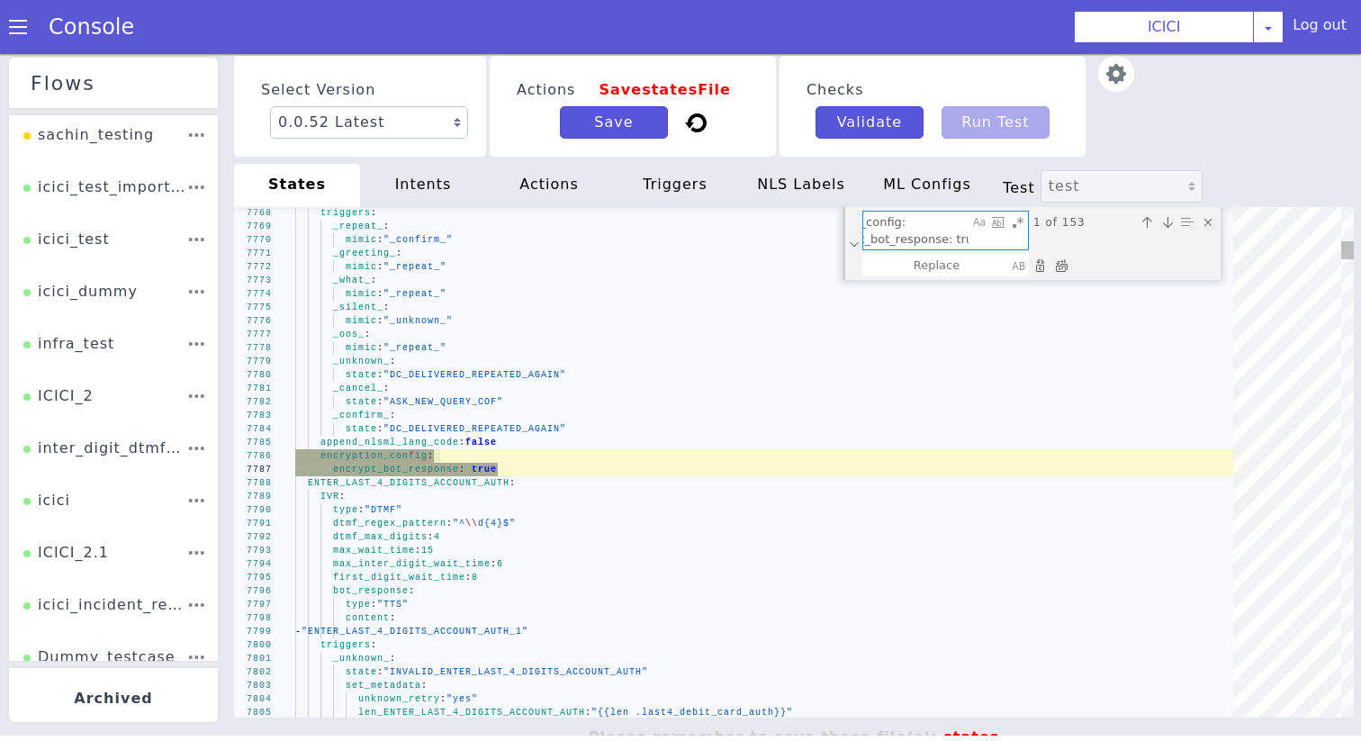
type textarea "encryption_config: encrypt_bot_response: true"
click at [1098, 197] on div "Replace All (⌘Enter)" at bounding box center [1096, 199] width 18 height 18
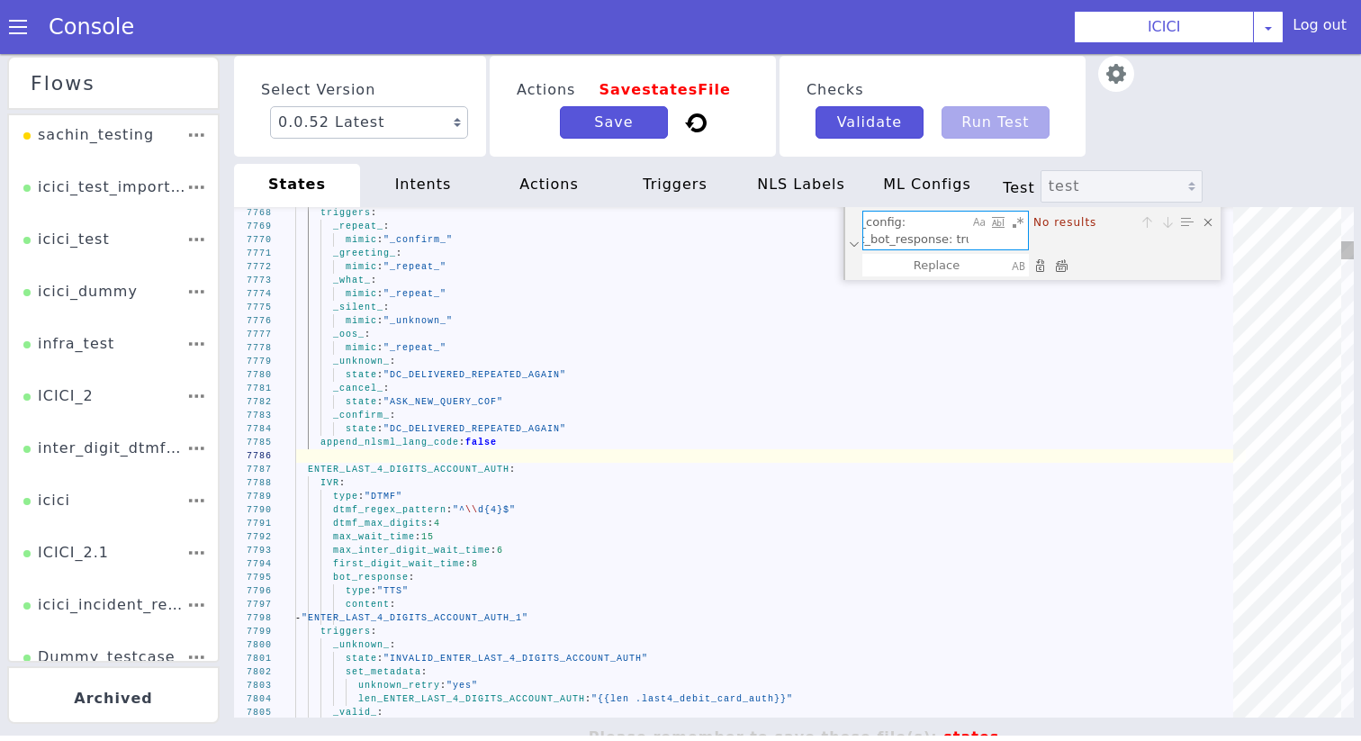
scroll to position [0, 0]
drag, startPoint x: 2266, startPoint y: 193, endPoint x: 1995, endPoint y: 195, distance: 270.9
type textarea "then: "DTMF_ASK_AMOUNT_IN_PAISE_C2P" set_metadata: len_DTMF_INFORM_DC_BALANCE_A…"
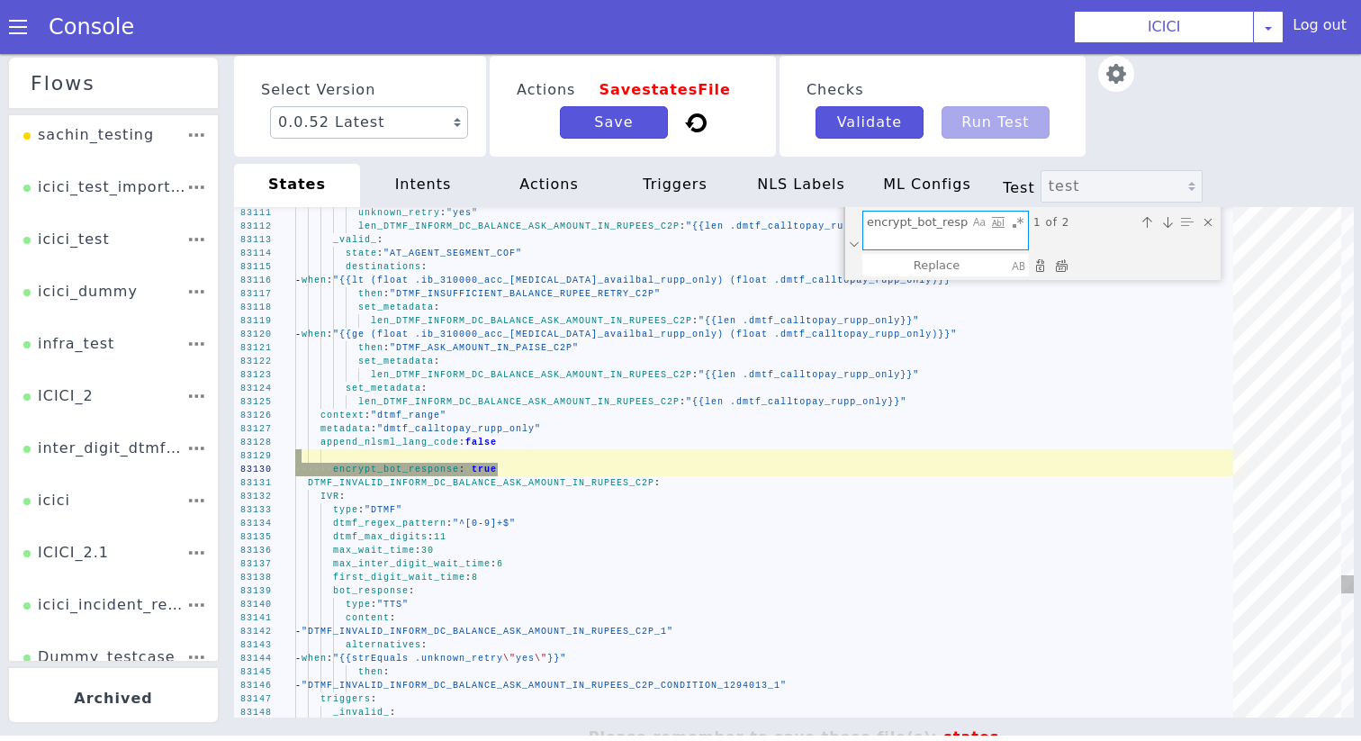
type textarea "encrypt_bot_response: true"
click at [1084, 223] on div "Replace All (⌘Enter)" at bounding box center [1081, 224] width 18 height 18
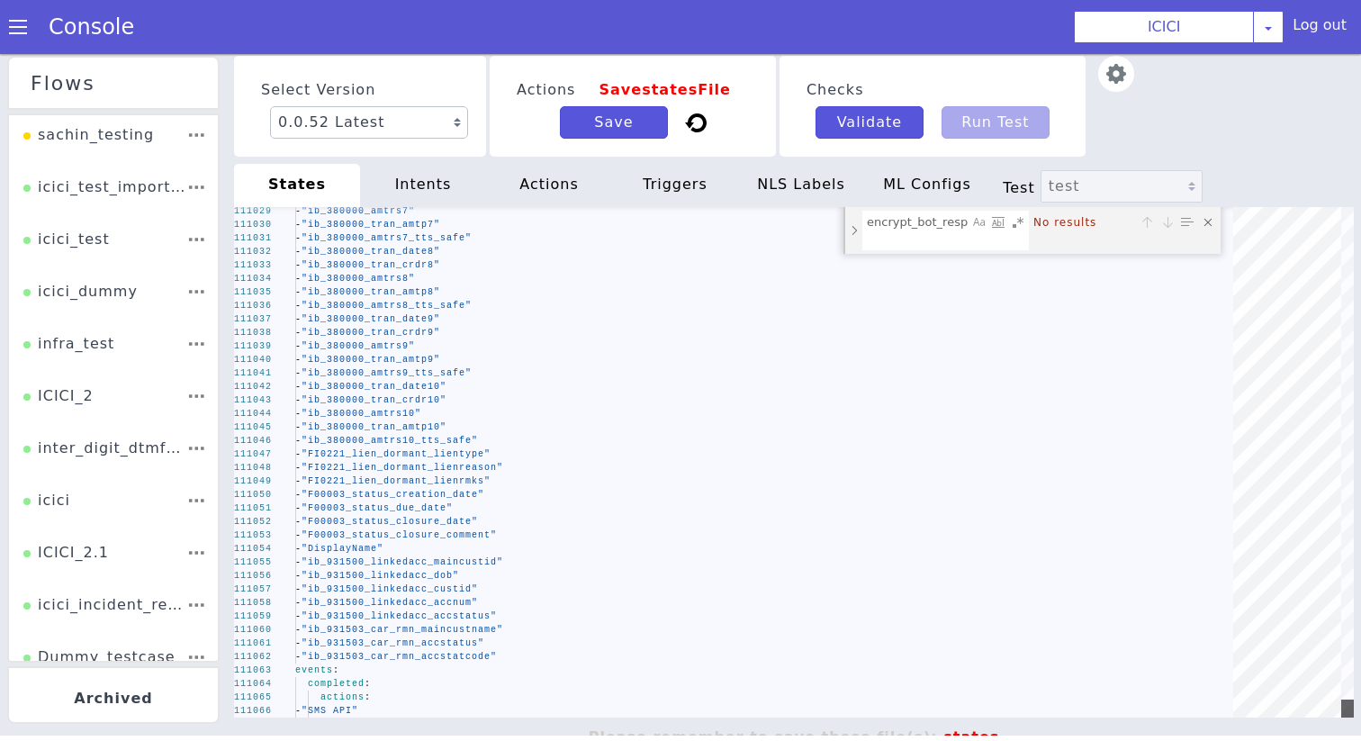
drag, startPoint x: 2729, startPoint y: 654, endPoint x: 2728, endPoint y: 794, distance: 139.5
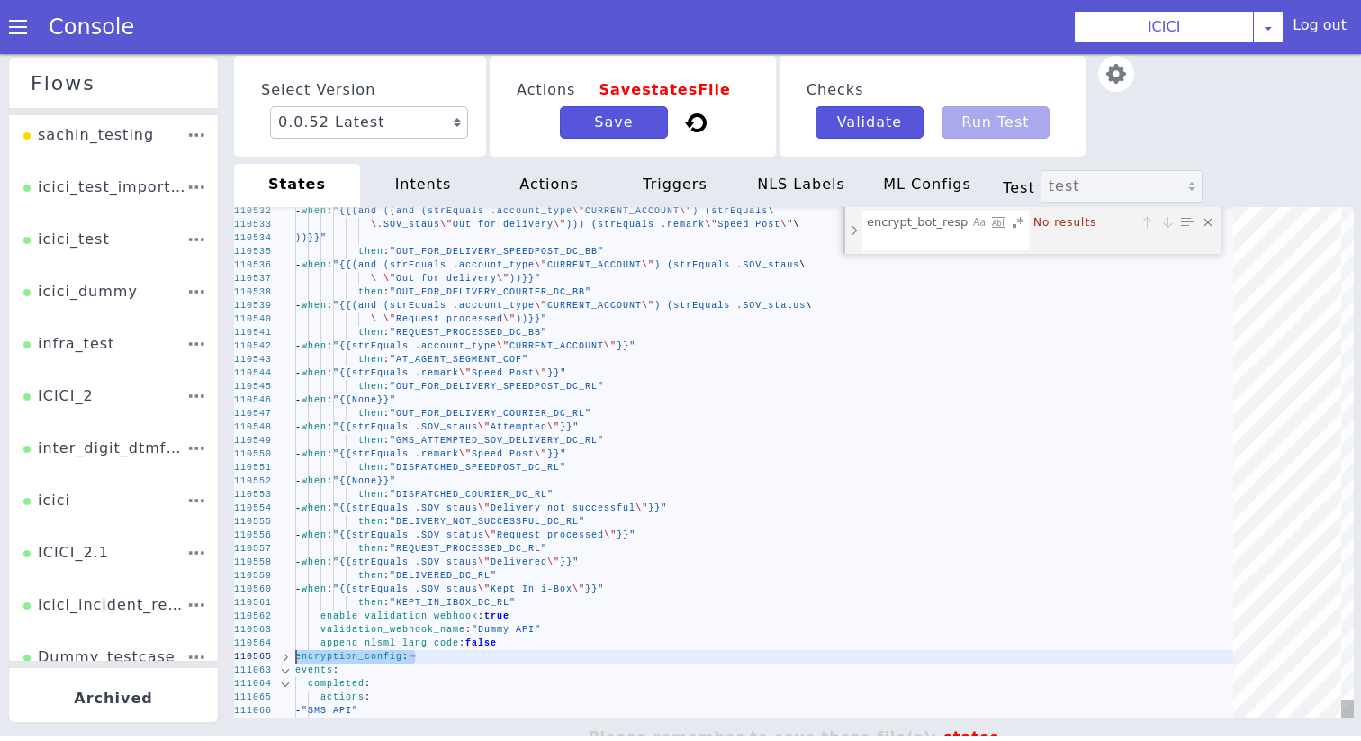
drag, startPoint x: 330, startPoint y: 602, endPoint x: 330, endPoint y: 590, distance: 11.7
type textarea "then: "KEPT_IN_IBOX_DC_RL" enable_validation_webhook: true validation_webhook_n…"
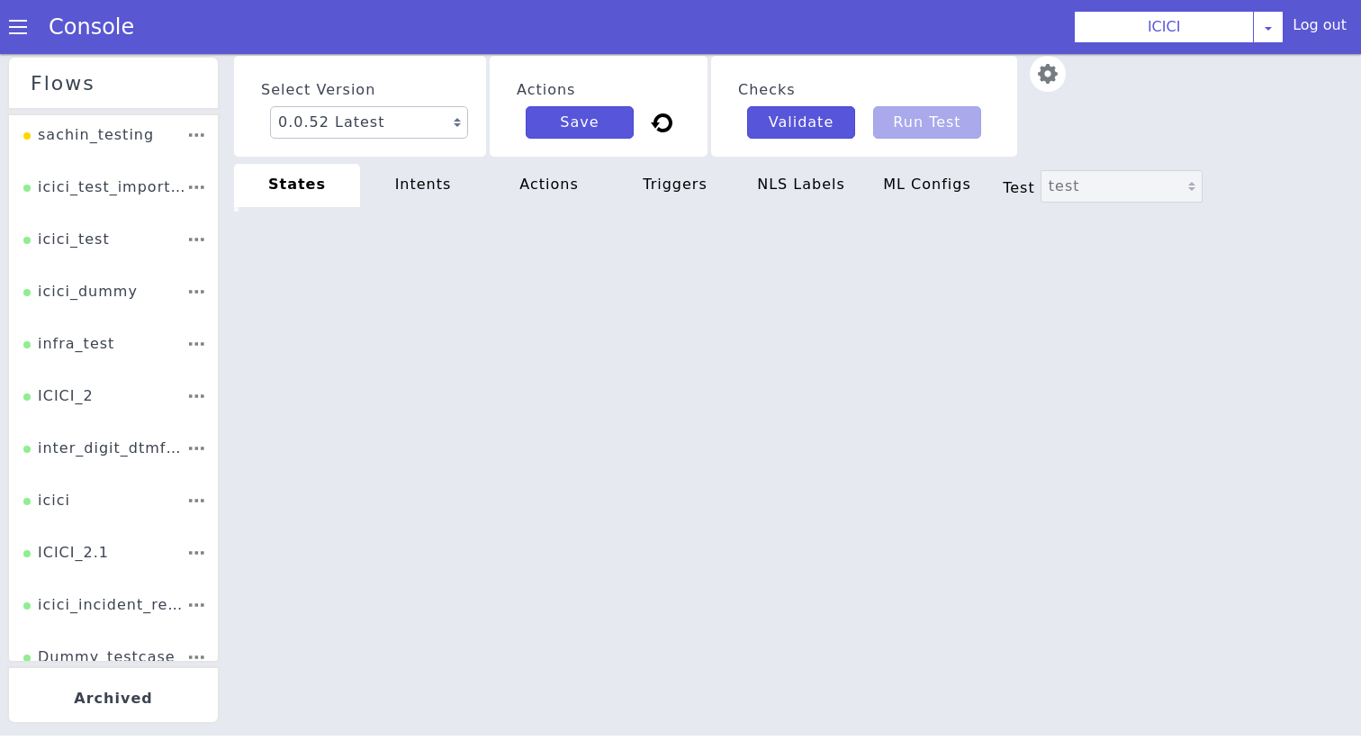
type textarea "then: "KEPT_IN_IBOX_DC_RL" enable_validation_webhook: true validation_webhook_n…"
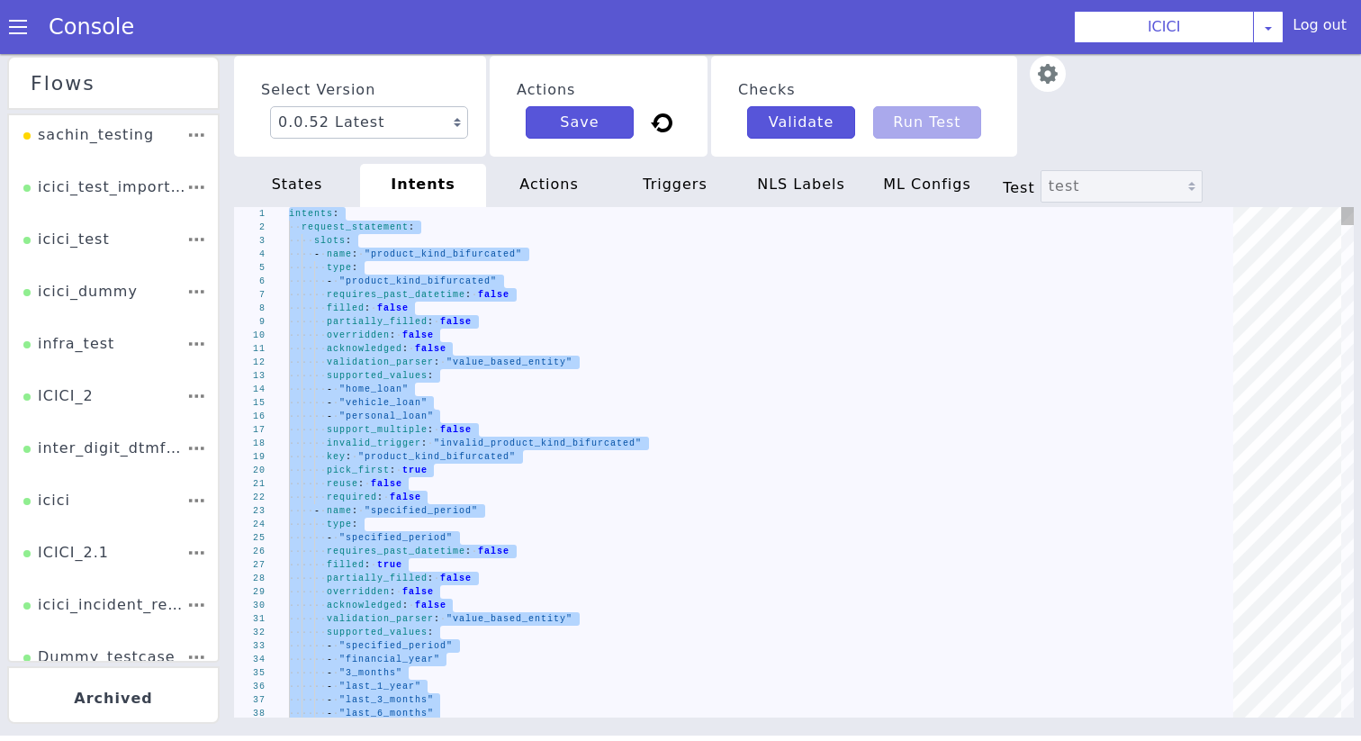
type textarea "set_metadata: intent: "request_new_product" security_level: "1" set_metadata: i…"
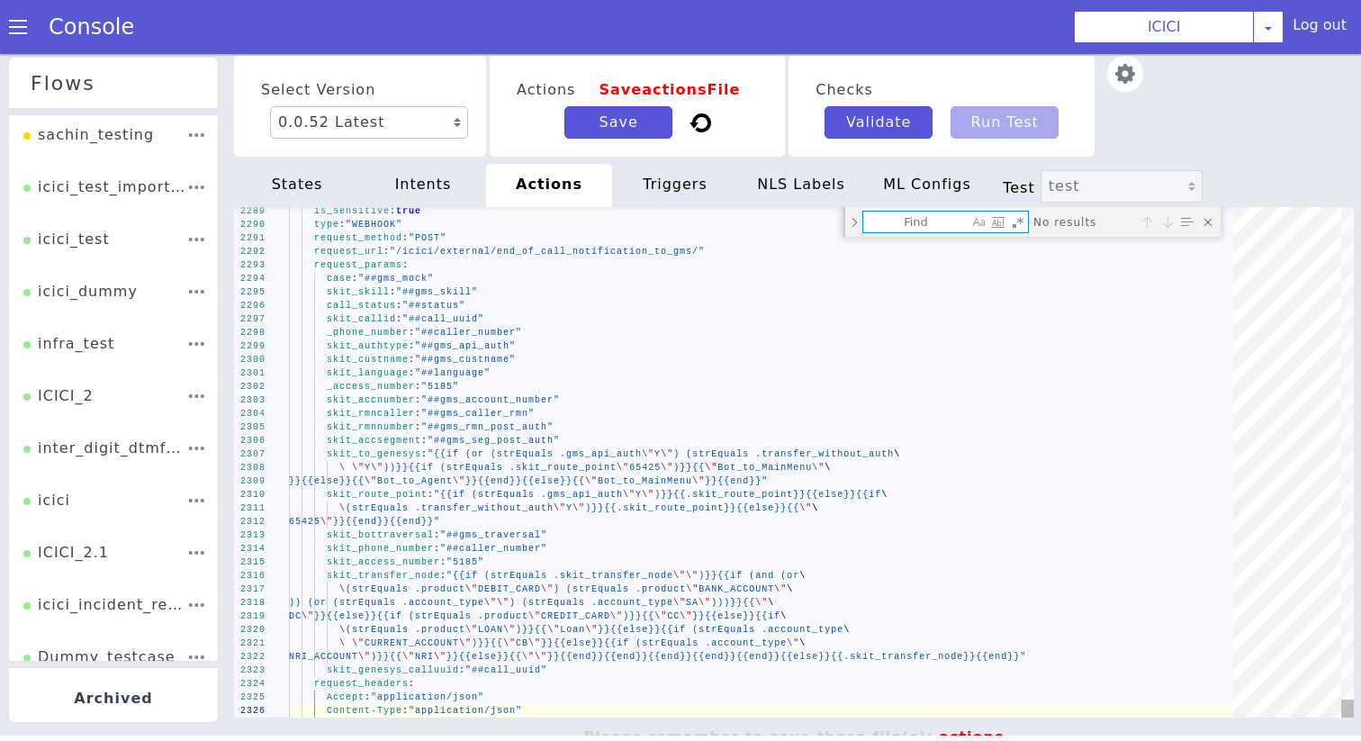
type textarea "actions: Dummy API: is_sensitive: true type: "WEBHOOK" request_method: "POST" r…"
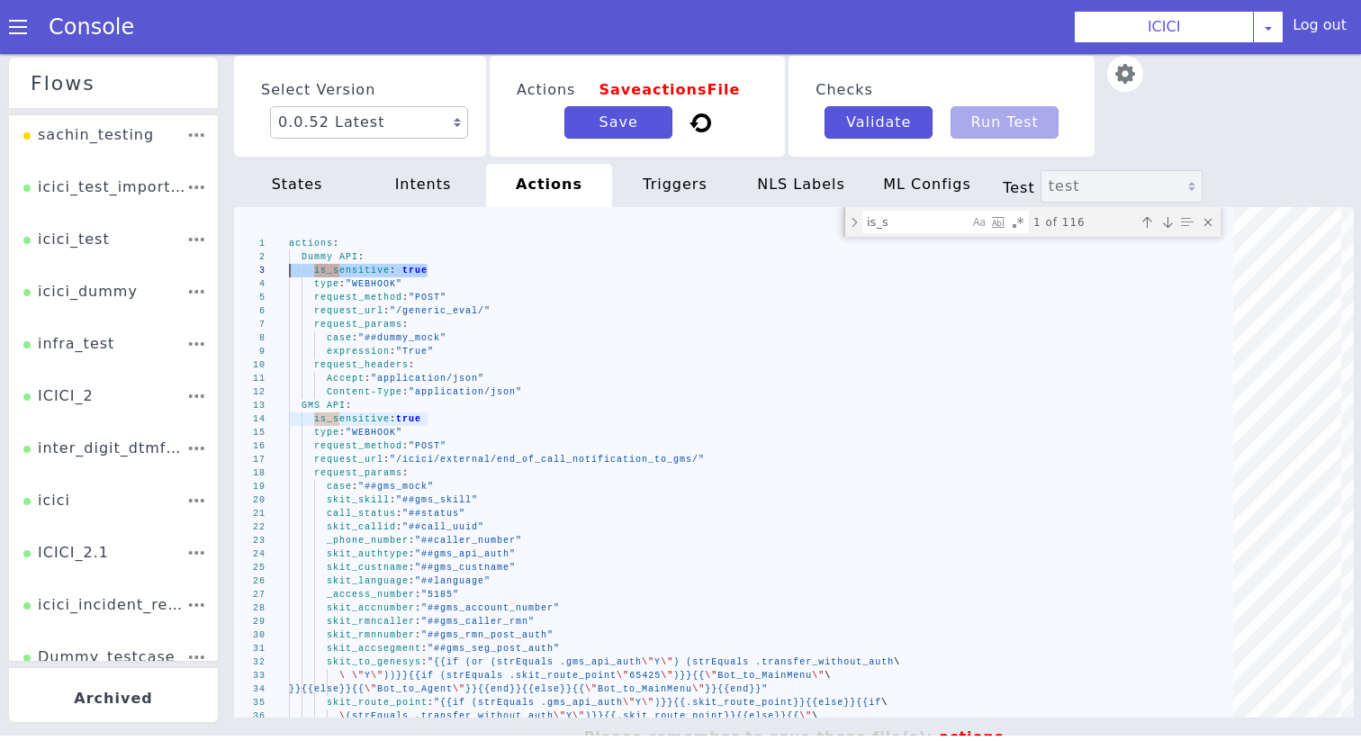
drag, startPoint x: 1800, startPoint y: 237, endPoint x: 1539, endPoint y: 237, distance: 261.0
paste textarea "is_sensitive: true"
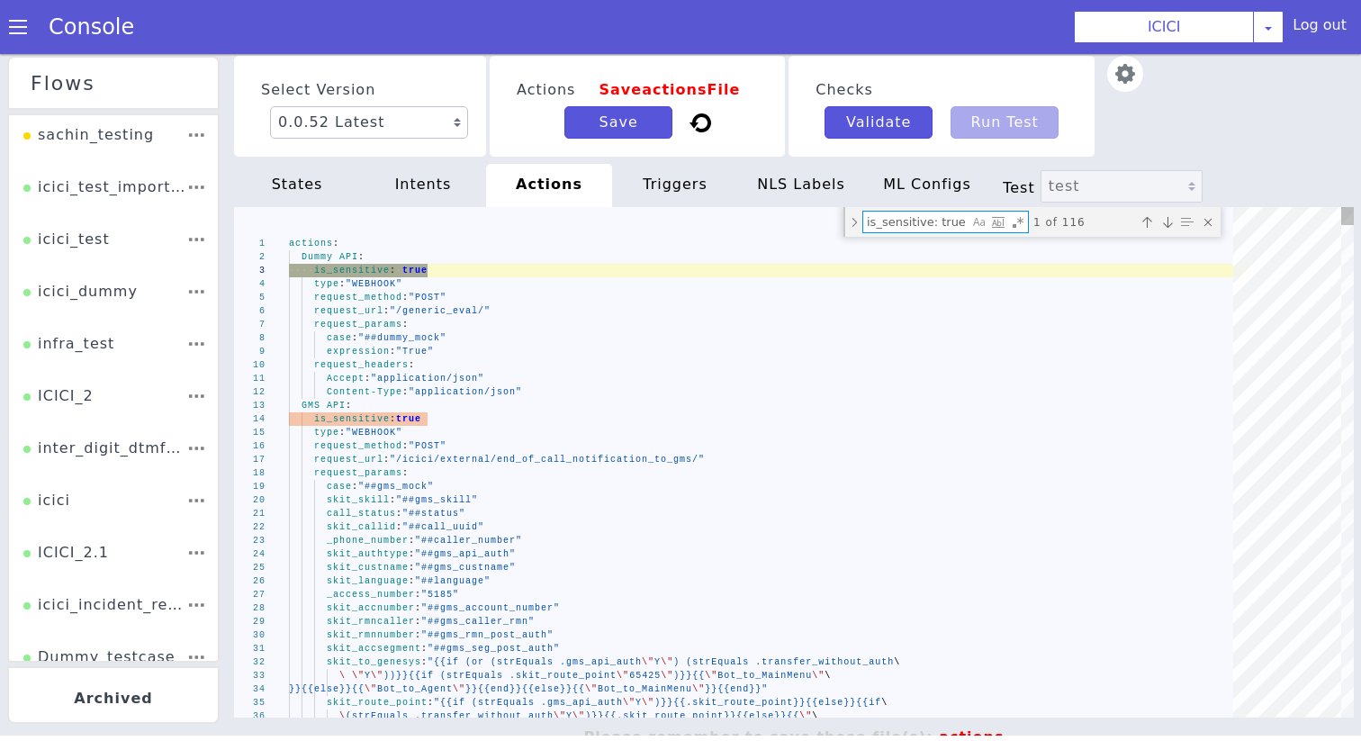
type textarea "is_sensitive: true"
click at [893, 156] on div "Toggle Replace mode" at bounding box center [889, 155] width 16 height 30
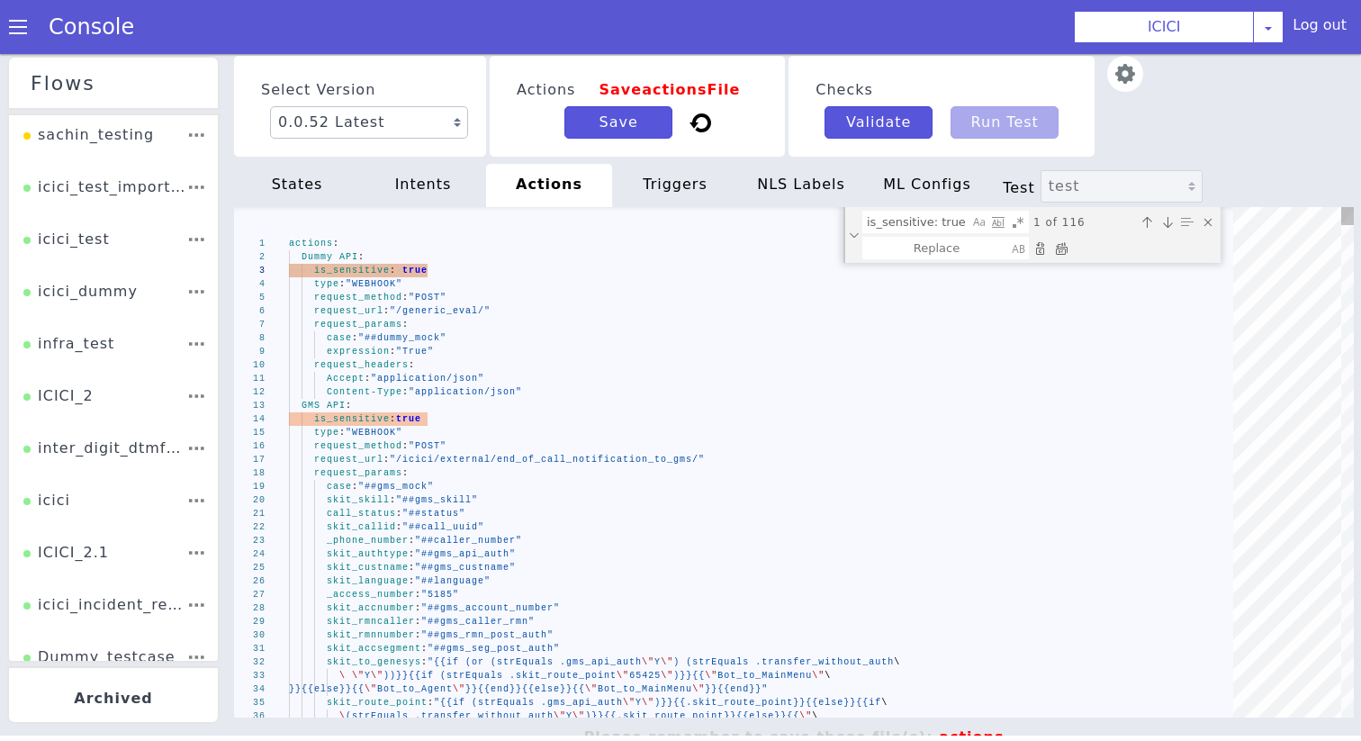
type textarea "actions: Dummy API: type: "WEBHOOK" request_method: "POST" request_url: "/gener…"
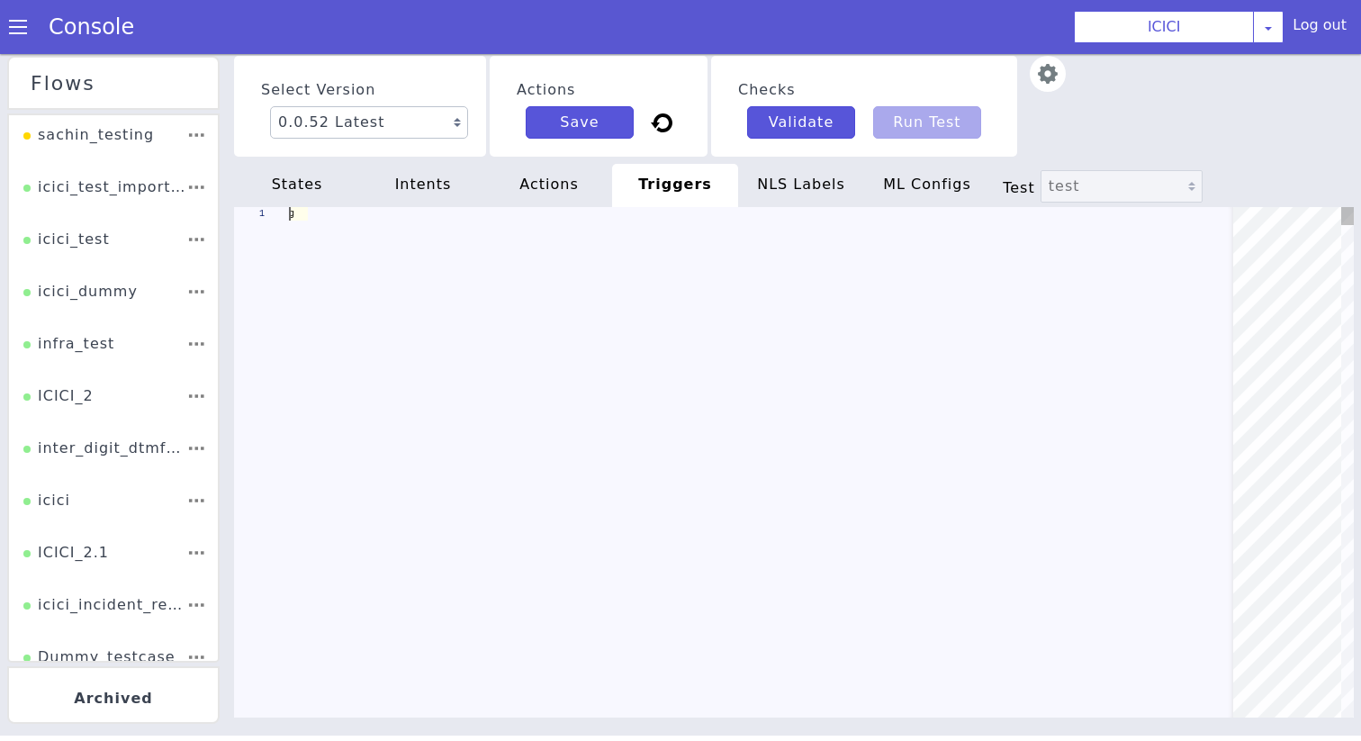
scroll to position [0, 0]
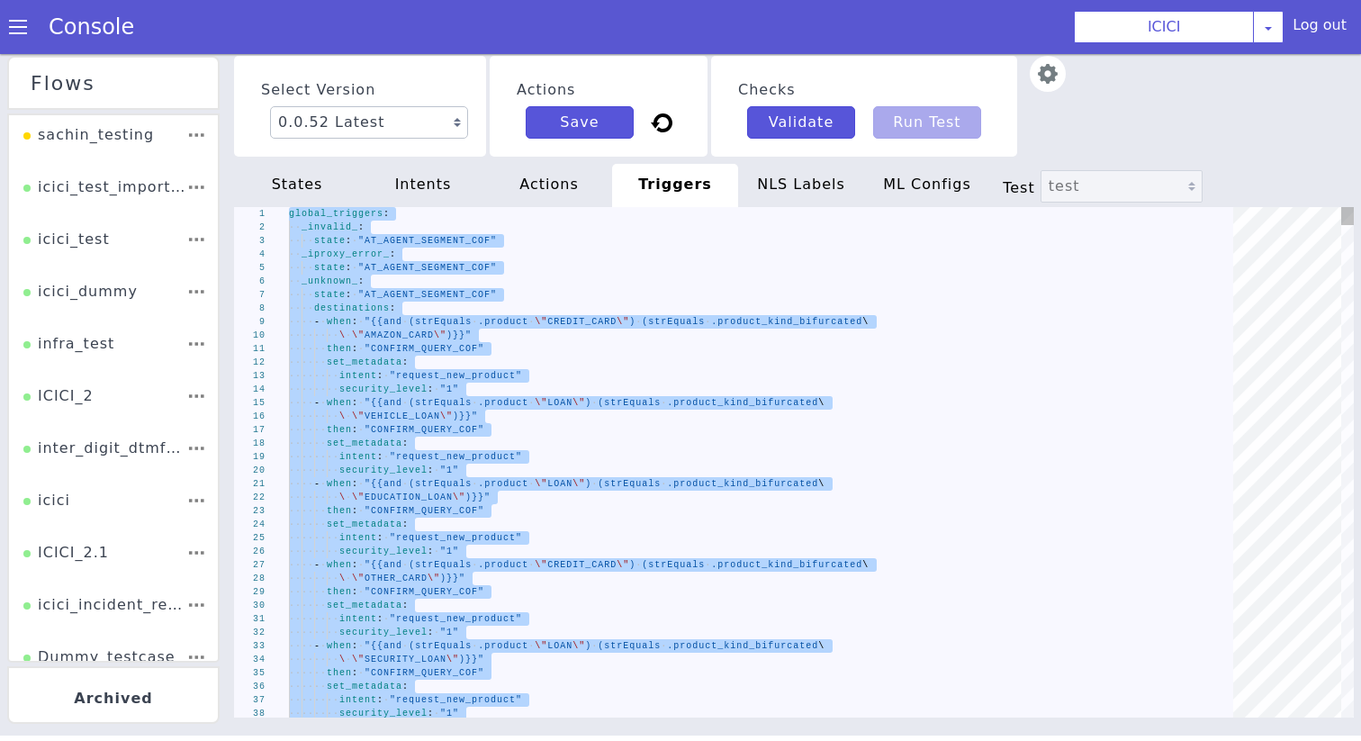
type textarea "security_level: "1" - when: "{{strEquals .product \"\"}}" then: "ASK_PRODUCT_KI…"
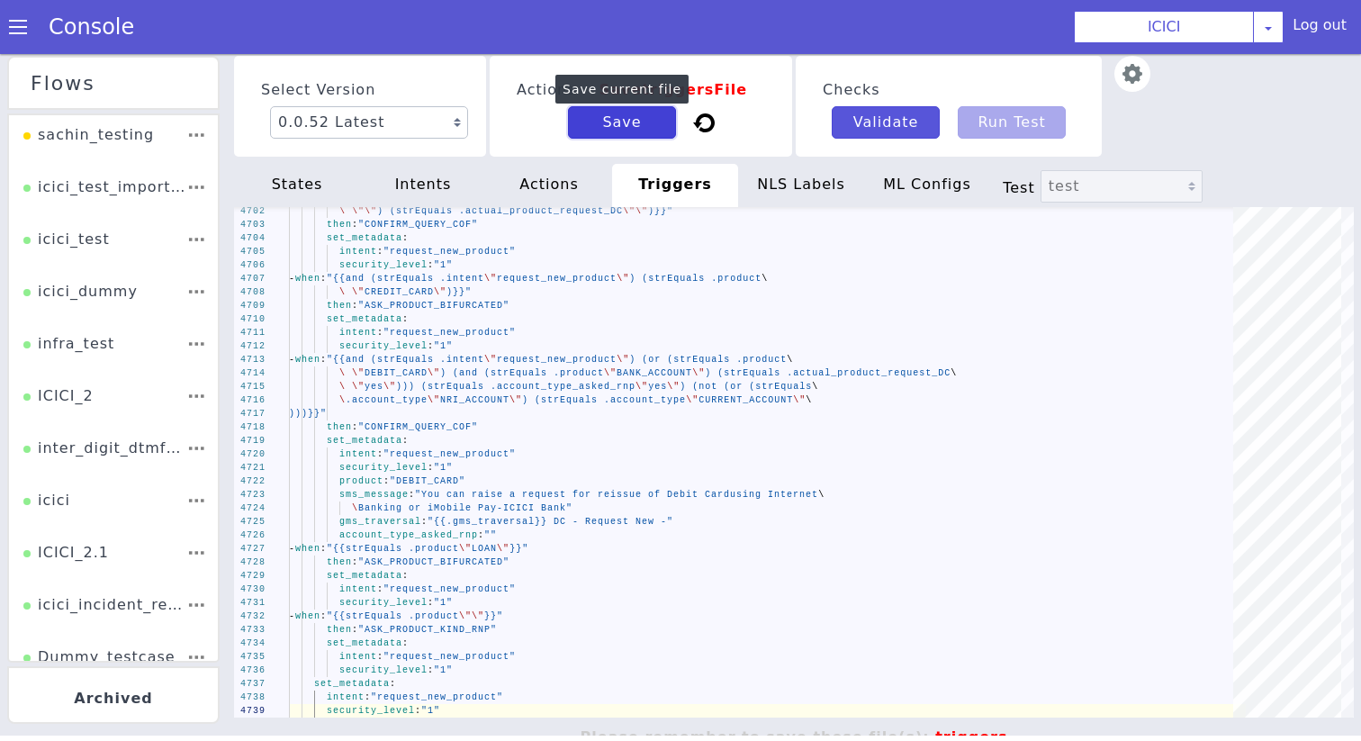
click at [603, 79] on button "Save" at bounding box center [642, 81] width 108 height 32
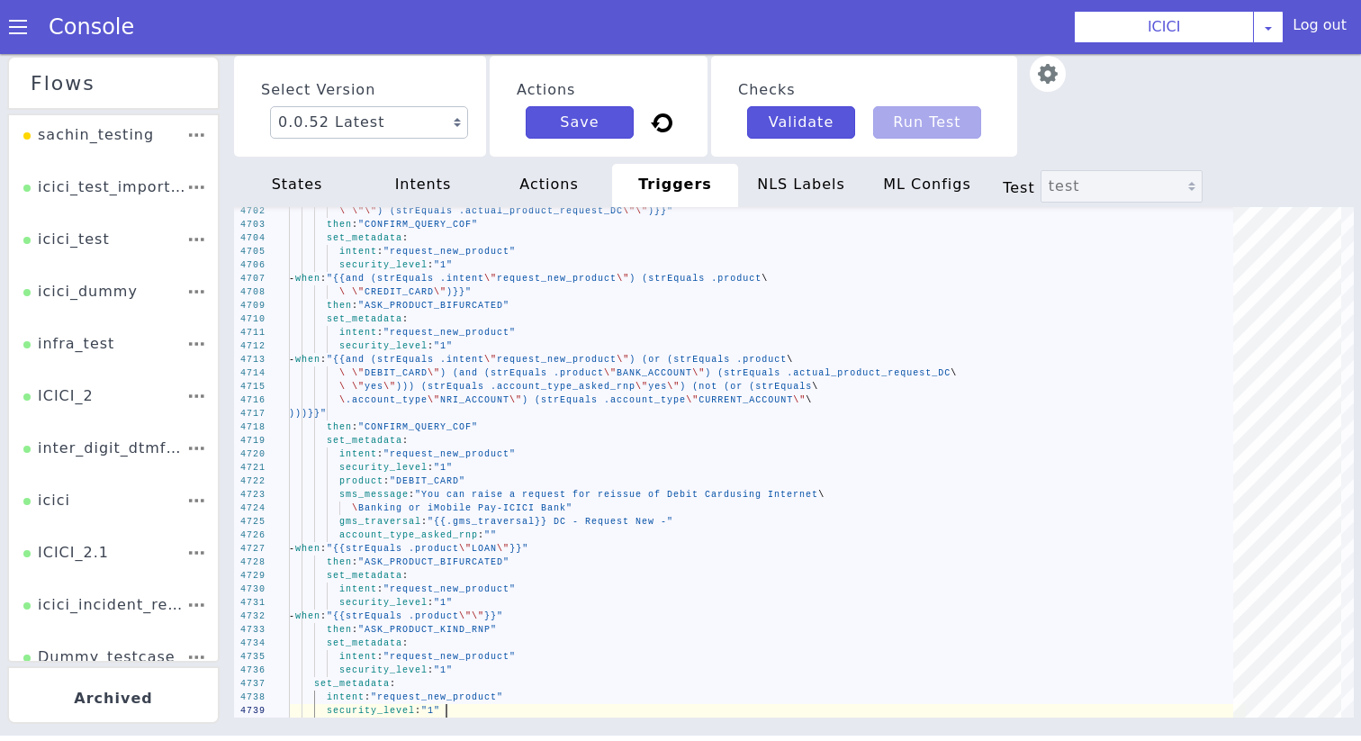
scroll to position [0, 157]
click at [796, 129] on div "NLS Labels" at bounding box center [821, 143] width 126 height 43
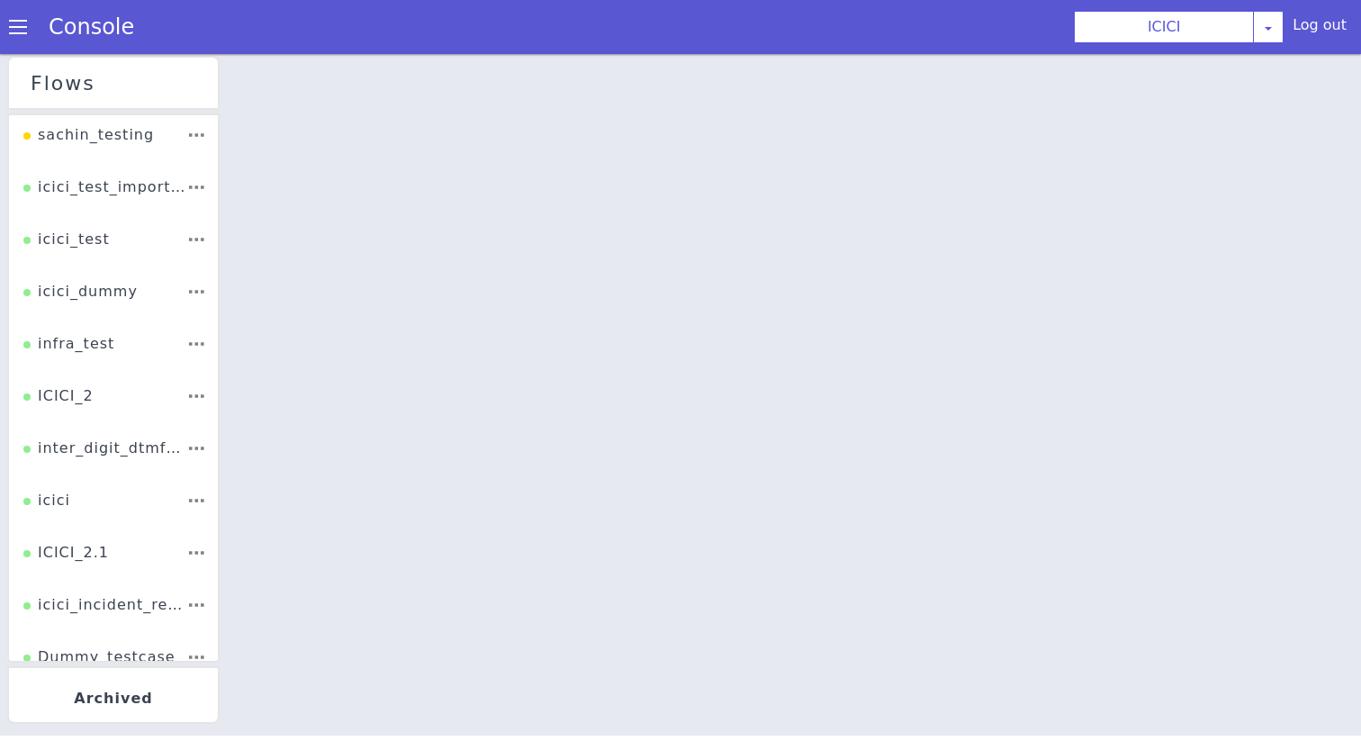
click at [777, 195] on div at bounding box center [870, 266] width 1134 height 687
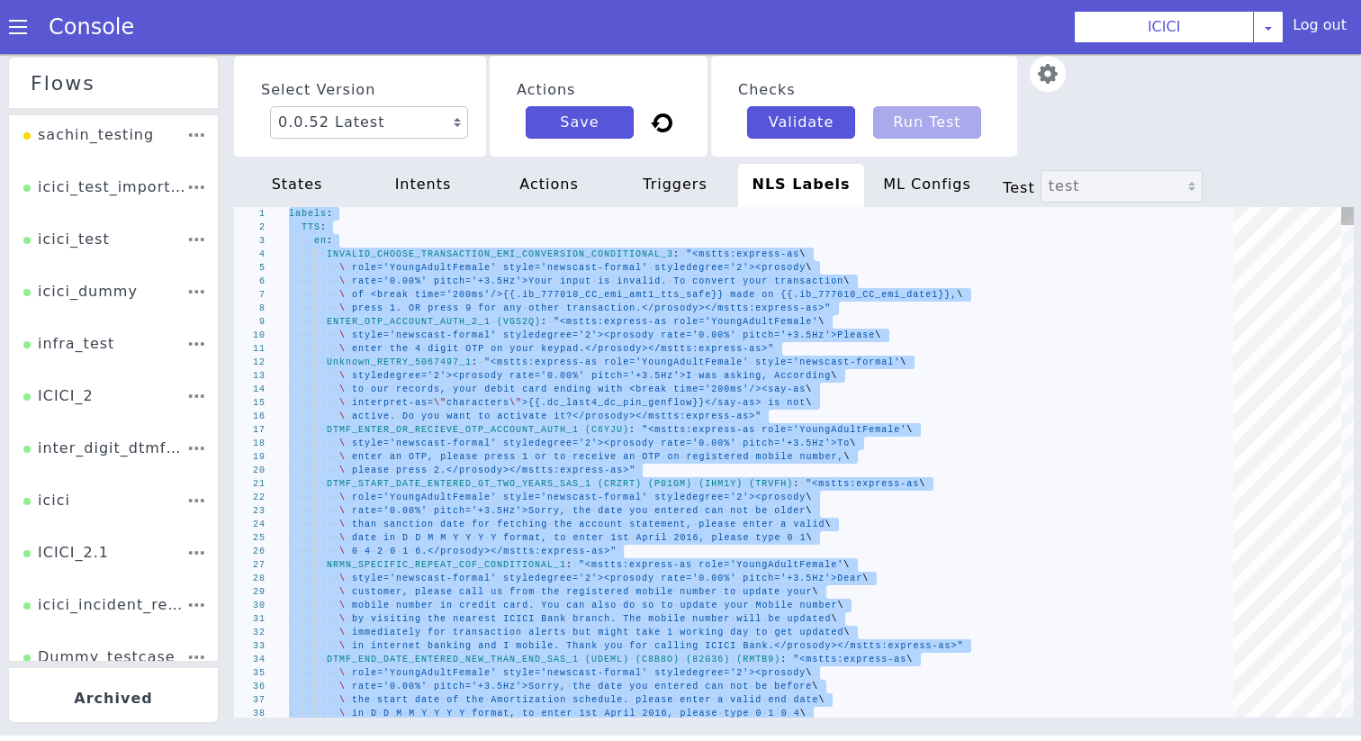
type textarea "s:express-as role='SeniorFemale' style='newscast_formal'\ \ styledegree='2'><pr…"
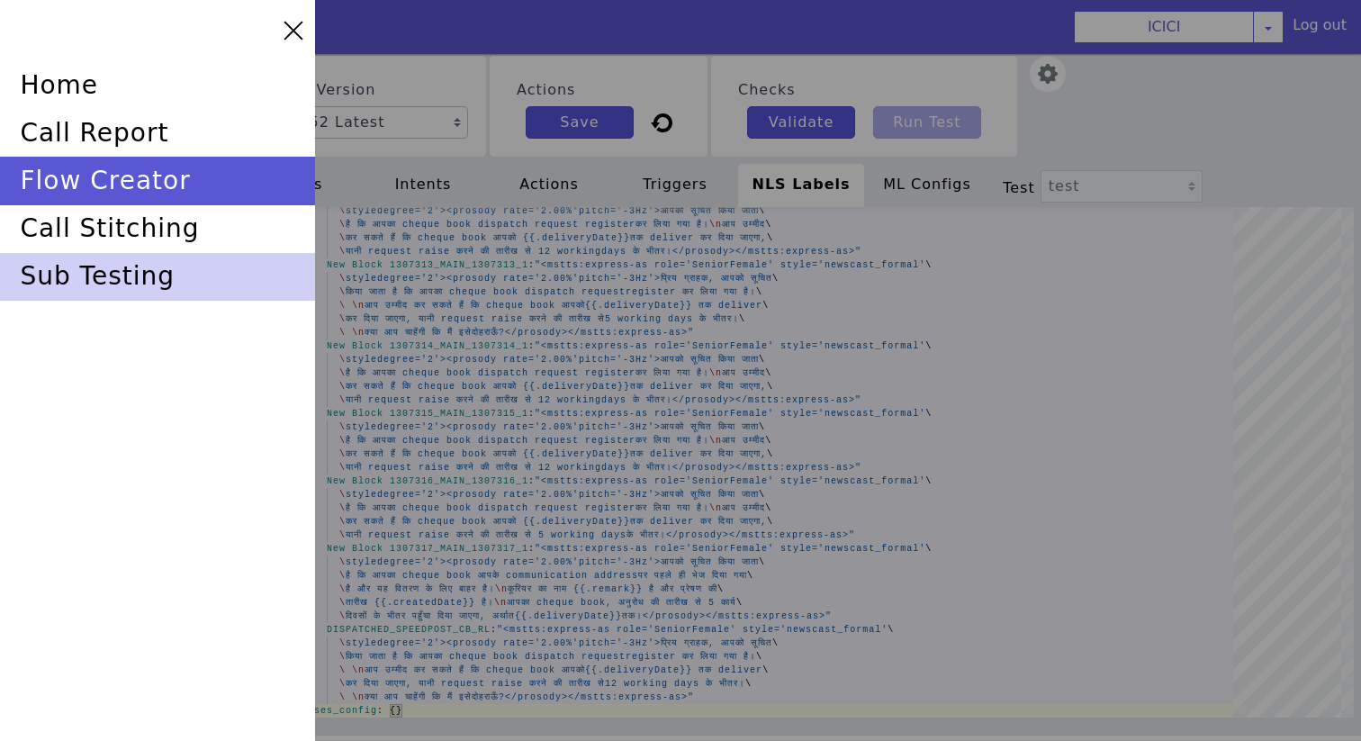
click at [107, 265] on div "sub testing" at bounding box center [164, 239] width 318 height 67
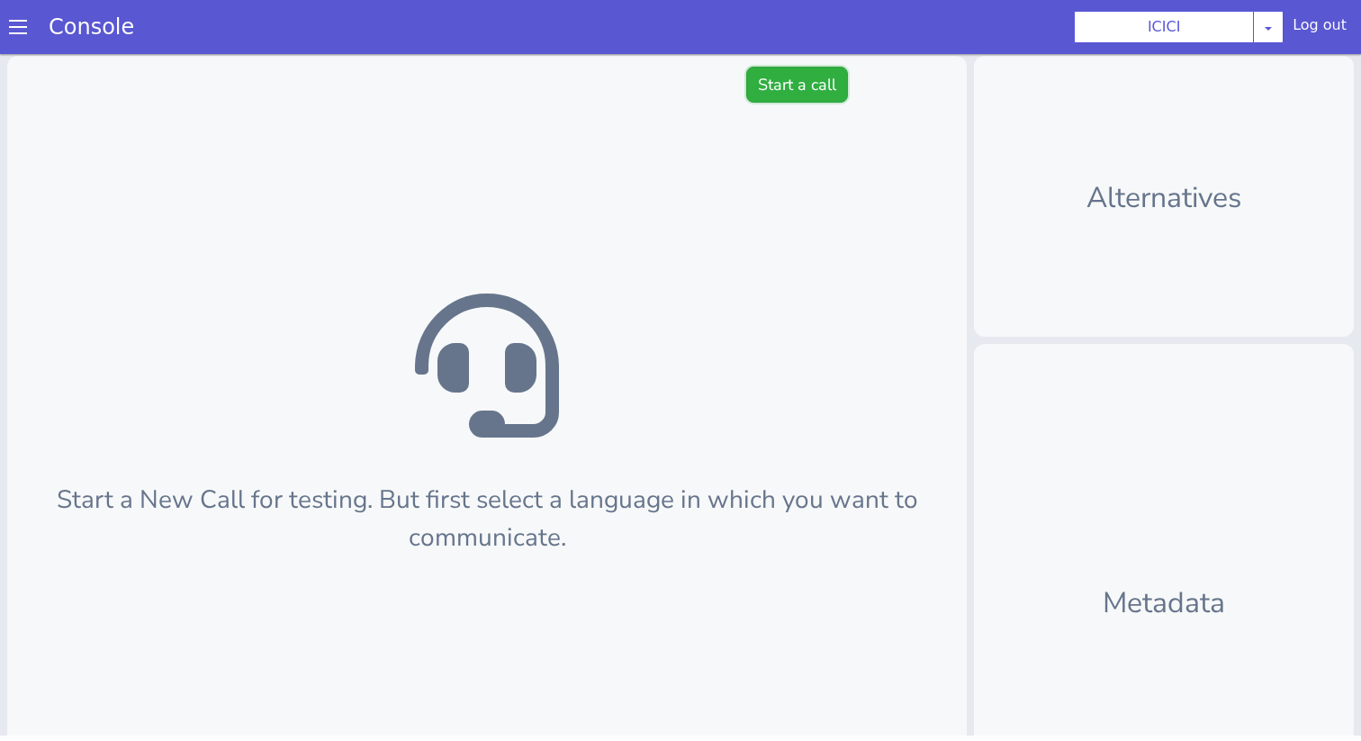
click at [787, 99] on button "Start a call" at bounding box center [797, 85] width 102 height 36
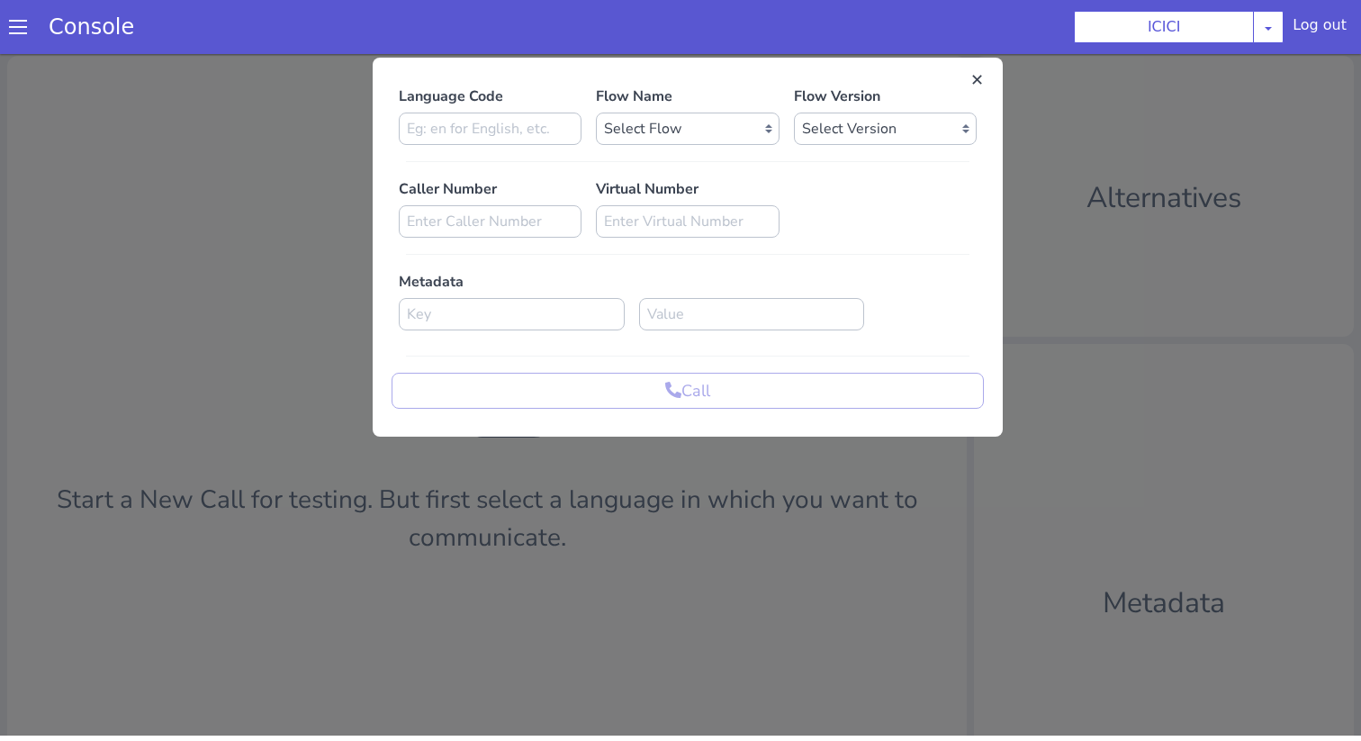
click at [564, 106] on p "Language Code" at bounding box center [490, 96] width 183 height 22
click at [561, 120] on input at bounding box center [490, 128] width 183 height 32
type input "en"
click at [699, 117] on select "Select Flow sachin_testing icici_test_import_1 icici_test icici_dummy infra_tes…" at bounding box center [687, 128] width 183 height 32
select select "7d19fcdd-f6d4-402b-a8d5-1257e19587a9"
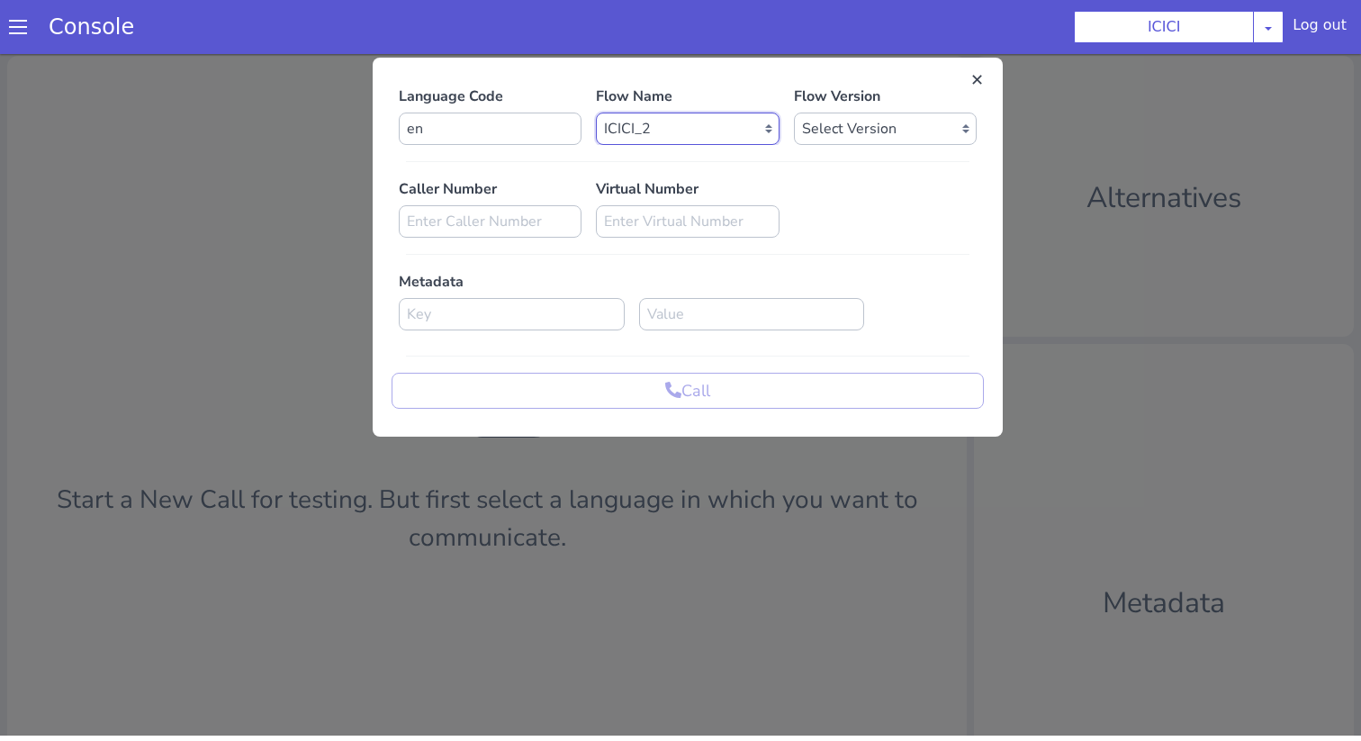
click at [596, 112] on select "Select Flow sachin_testing icici_test_import_1 icici_test icici_dummy infra_tes…" at bounding box center [687, 128] width 183 height 32
click at [836, 123] on select "Select Version 0.2.3 0.2.2 0.2.1 0.2.0 0.1.10 0.1.9 0.1.8 0.1.7 0.1.6 0.1.5 0.1…" at bounding box center [885, 128] width 183 height 32
select select "0.2.3"
click at [794, 112] on select "Select Version 0.2.3 0.2.2 0.2.1 0.2.0 0.1.10 0.1.9 0.1.8 0.1.7 0.1.6 0.1.5 0.1…" at bounding box center [885, 128] width 183 height 32
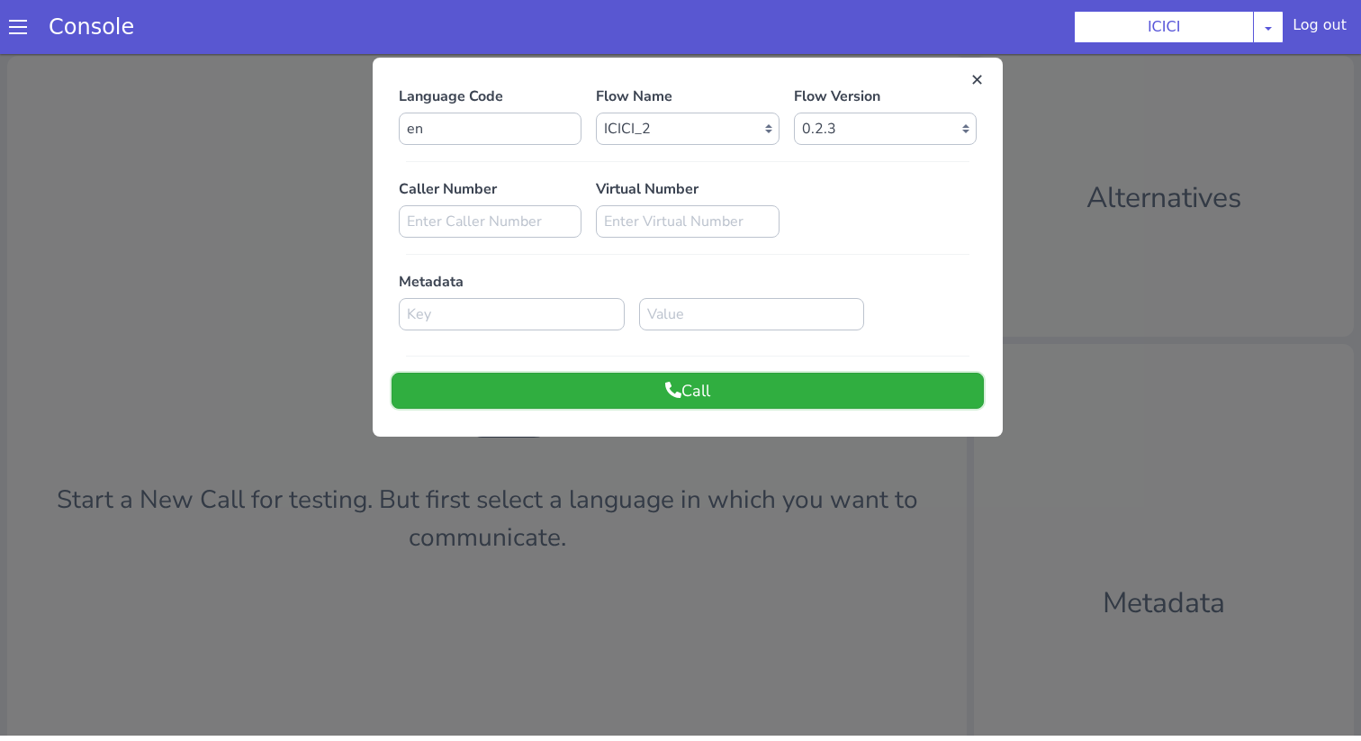
click at [764, 394] on button "Call" at bounding box center [687, 391] width 592 height 36
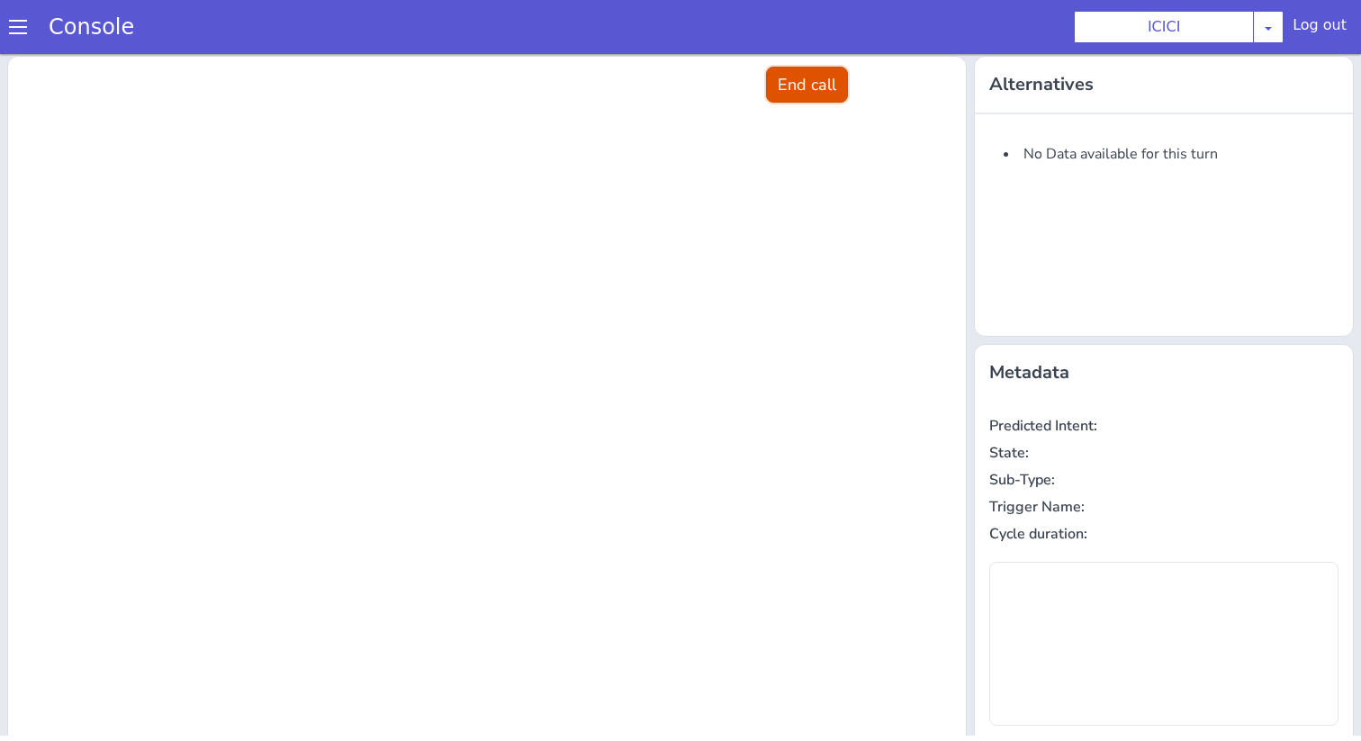
click at [780, 88] on button "End call" at bounding box center [807, 85] width 82 height 36
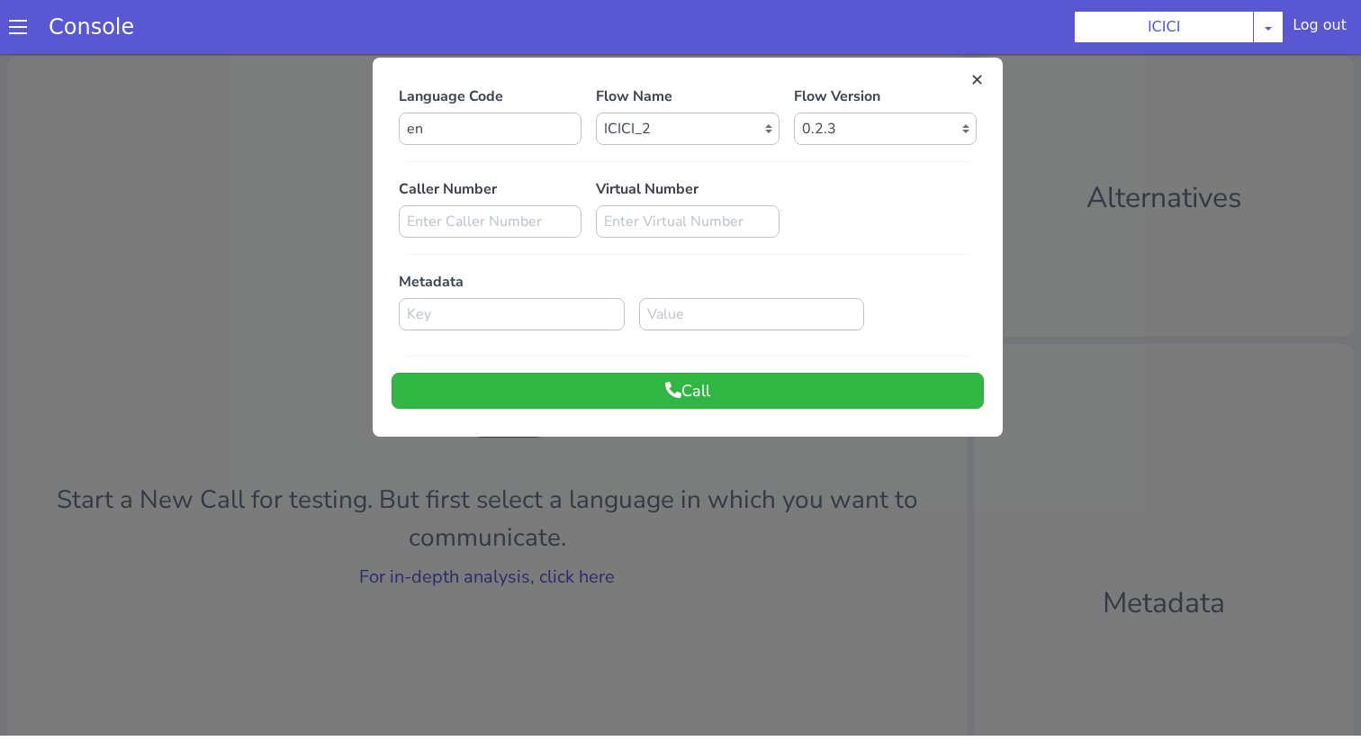
click at [672, 155] on div at bounding box center [688, 161] width 578 height 15
click at [672, 142] on select "Select Flow sachin_testing icici_test_import_1 icici_test icici_dummy infra_tes…" at bounding box center [687, 128] width 183 height 32
select select "b03a4faf-32c3-4c7e-b817-7f3662e43ade"
click at [596, 112] on select "Select Flow sachin_testing icici_test_import_1 icici_test icici_dummy infra_tes…" at bounding box center [687, 128] width 183 height 32
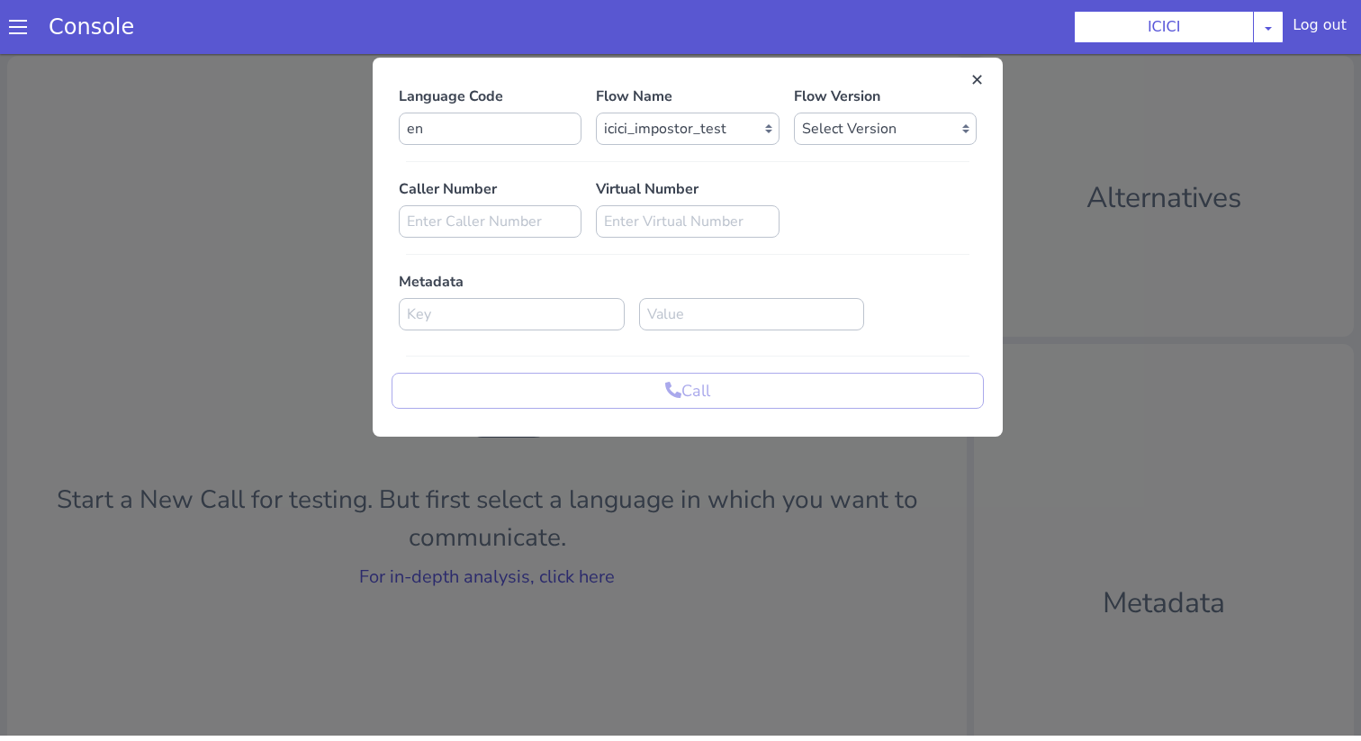
click at [821, 381] on div "Call" at bounding box center [687, 391] width 592 height 36
click at [868, 129] on select "Select Version 0.0.52 0.0.51 0.0.50 0.0.49 0.0.48 0.0.47 0.0.46 0.0.45 0.0.44 0…" at bounding box center [885, 128] width 183 height 32
select select "0.0.52"
click at [794, 112] on select "Select Version 0.0.52 0.0.51 0.0.50 0.0.49 0.0.48 0.0.47 0.0.46 0.0.45 0.0.44 0…" at bounding box center [885, 128] width 183 height 32
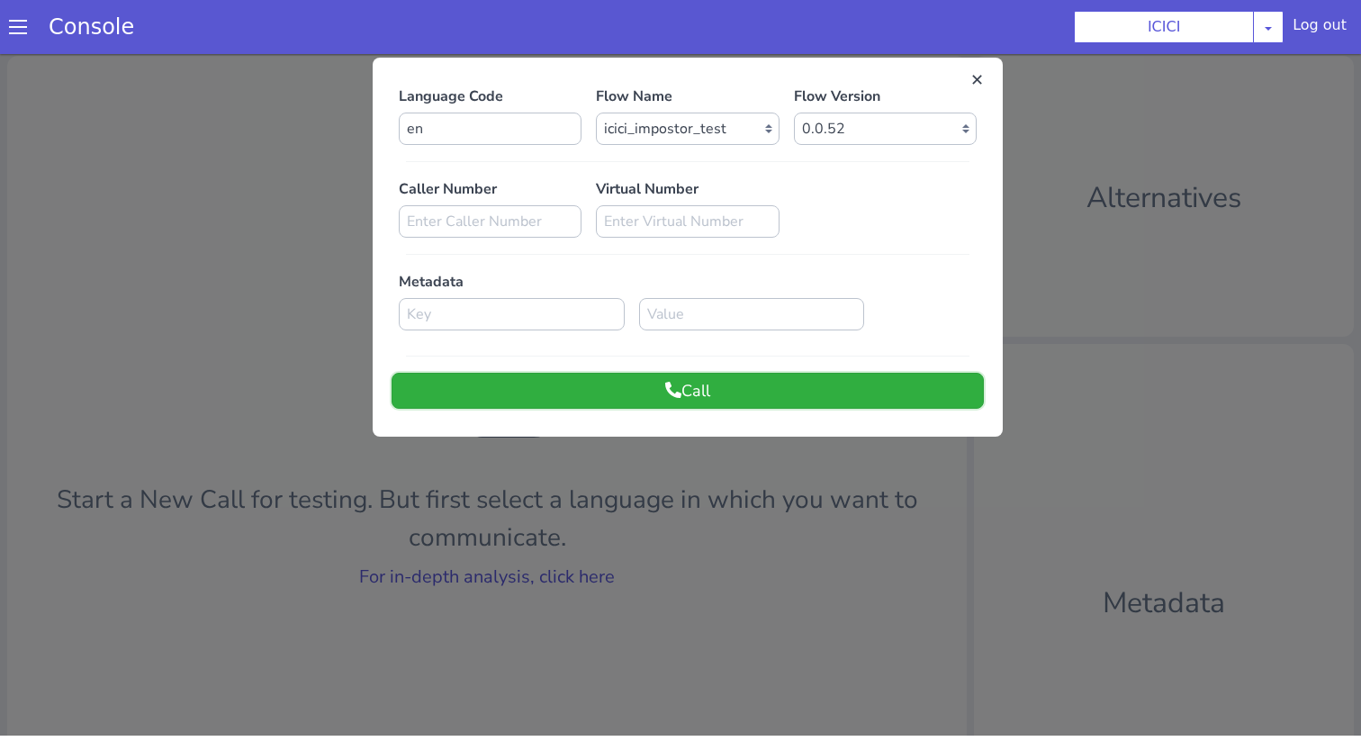
click at [805, 374] on button "Call" at bounding box center [687, 391] width 592 height 36
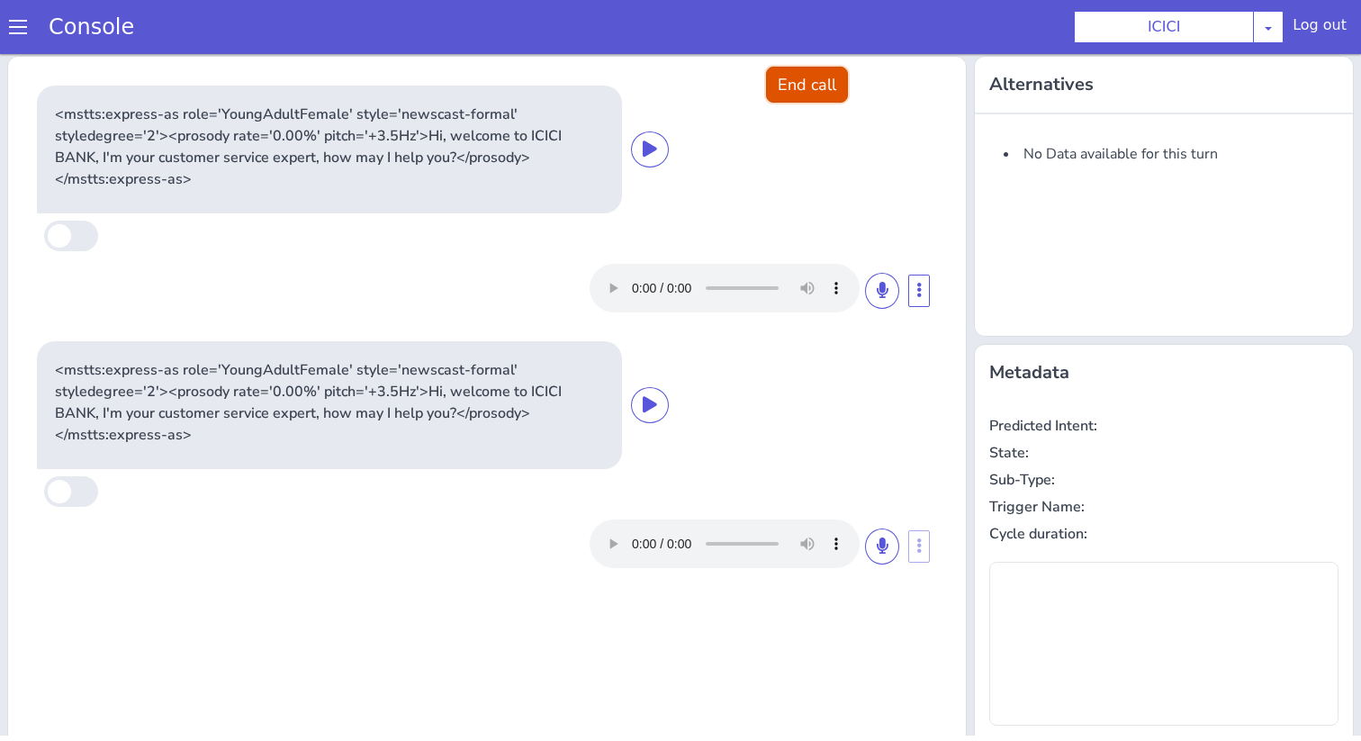
click at [781, 85] on button "End call" at bounding box center [807, 85] width 82 height 36
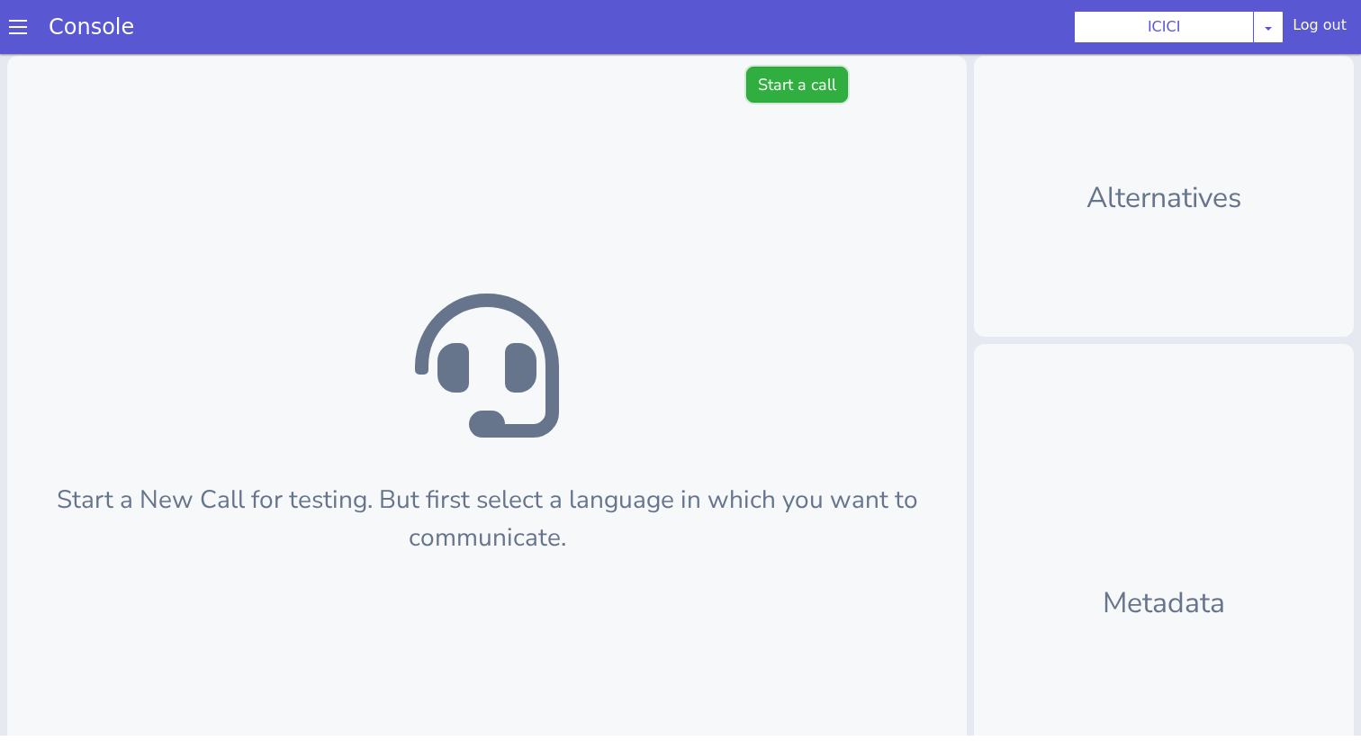
click at [814, 94] on button "Start a call" at bounding box center [797, 85] width 102 height 36
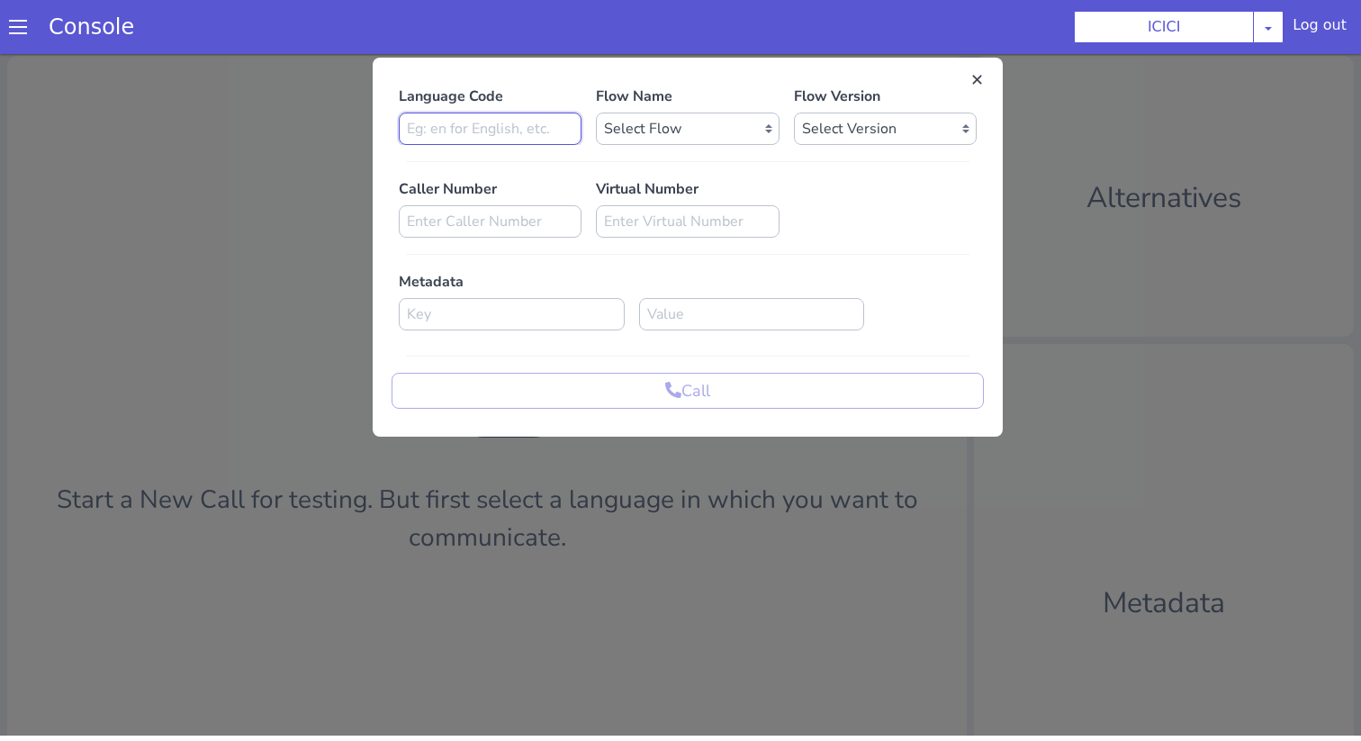
click at [568, 131] on input at bounding box center [490, 128] width 183 height 32
type input "en"
click at [664, 138] on select "Select Flow sachin_testing icici_test_import_1 icici_test icici_dummy infra_tes…" at bounding box center [687, 128] width 183 height 32
select select "b03a4faf-32c3-4c7e-b817-7f3662e43ade"
click at [596, 112] on select "Select Flow sachin_testing icici_test_import_1 icici_test icici_dummy infra_tes…" at bounding box center [687, 128] width 183 height 32
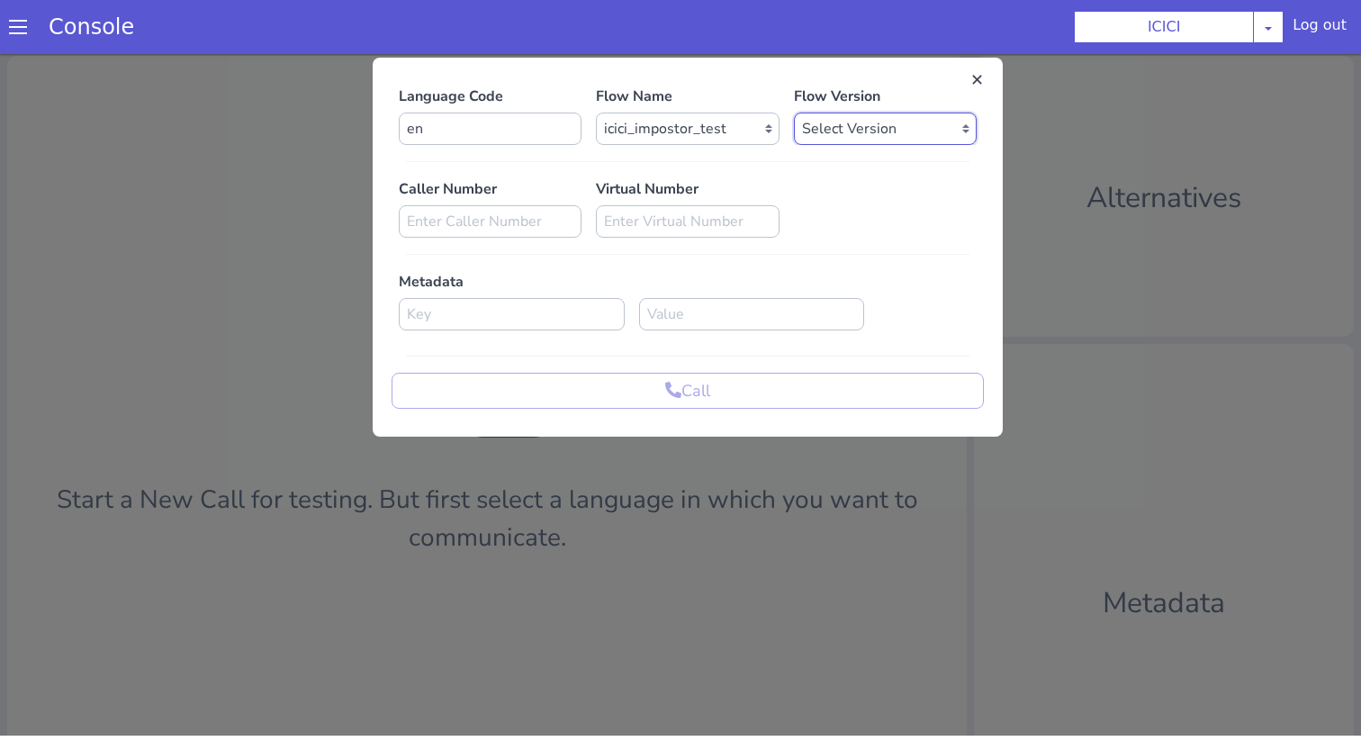
click at [847, 125] on select "Select Version 0.0.52 0.0.51 0.0.50 0.0.49 0.0.48 0.0.47 0.0.46 0.0.45 0.0.44 0…" at bounding box center [885, 128] width 183 height 32
select select "0.0.52"
click at [794, 112] on select "Select Version 0.0.52 0.0.51 0.0.50 0.0.49 0.0.48 0.0.47 0.0.46 0.0.45 0.0.44 0…" at bounding box center [885, 128] width 183 height 32
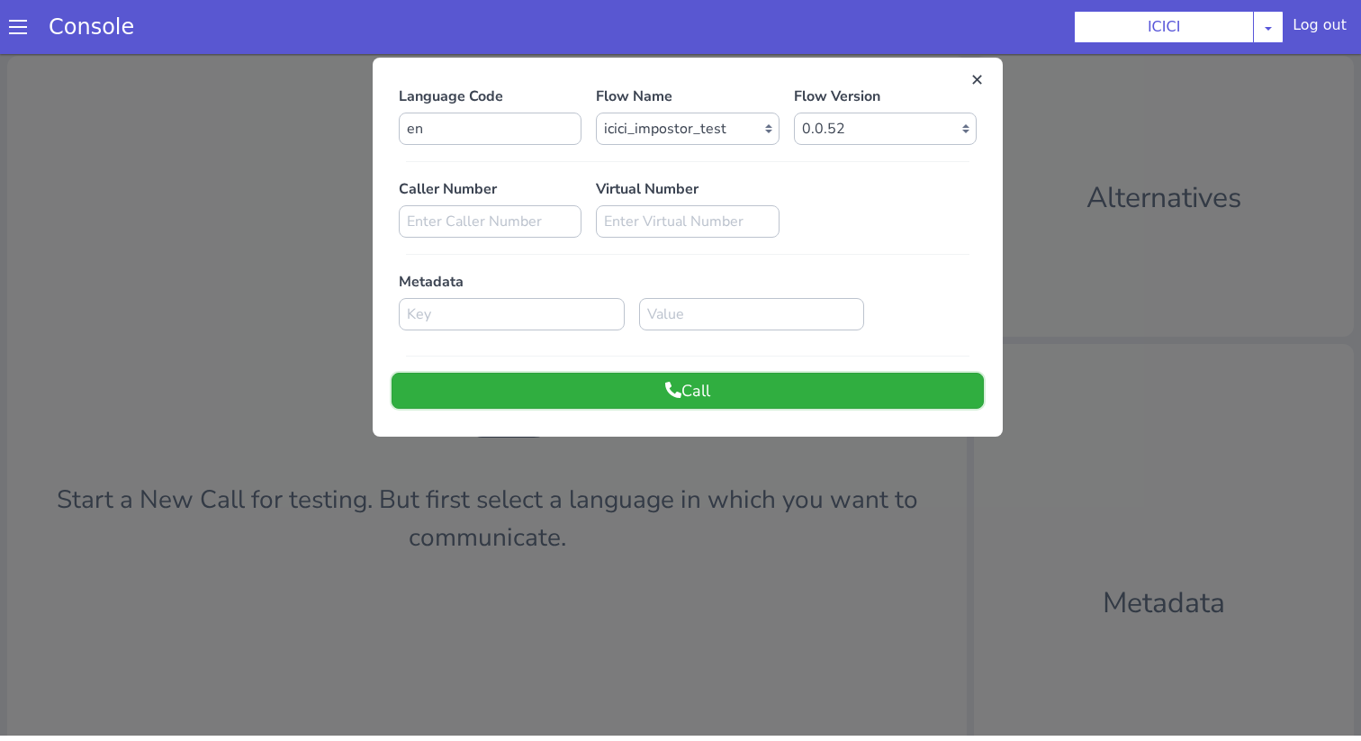
click at [754, 391] on button "Call" at bounding box center [687, 391] width 592 height 36
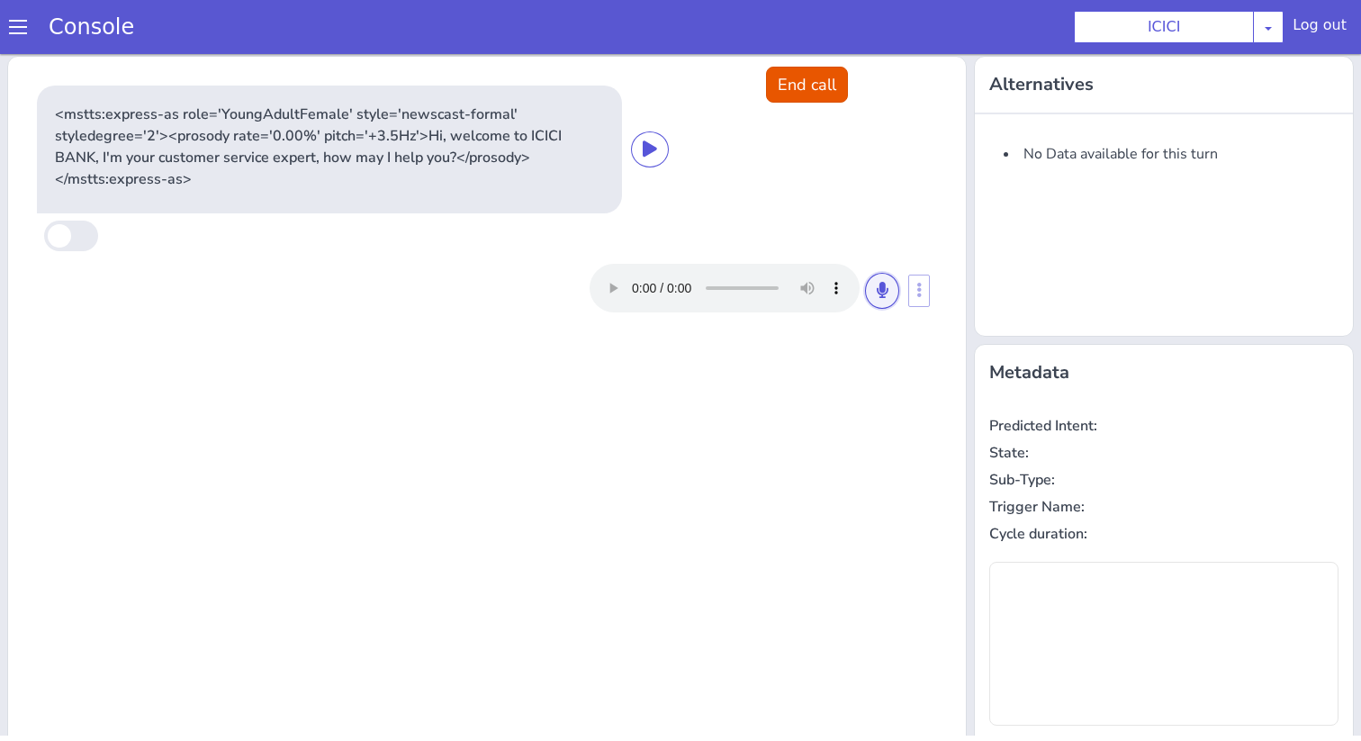
click at [882, 280] on button at bounding box center [882, 291] width 34 height 36
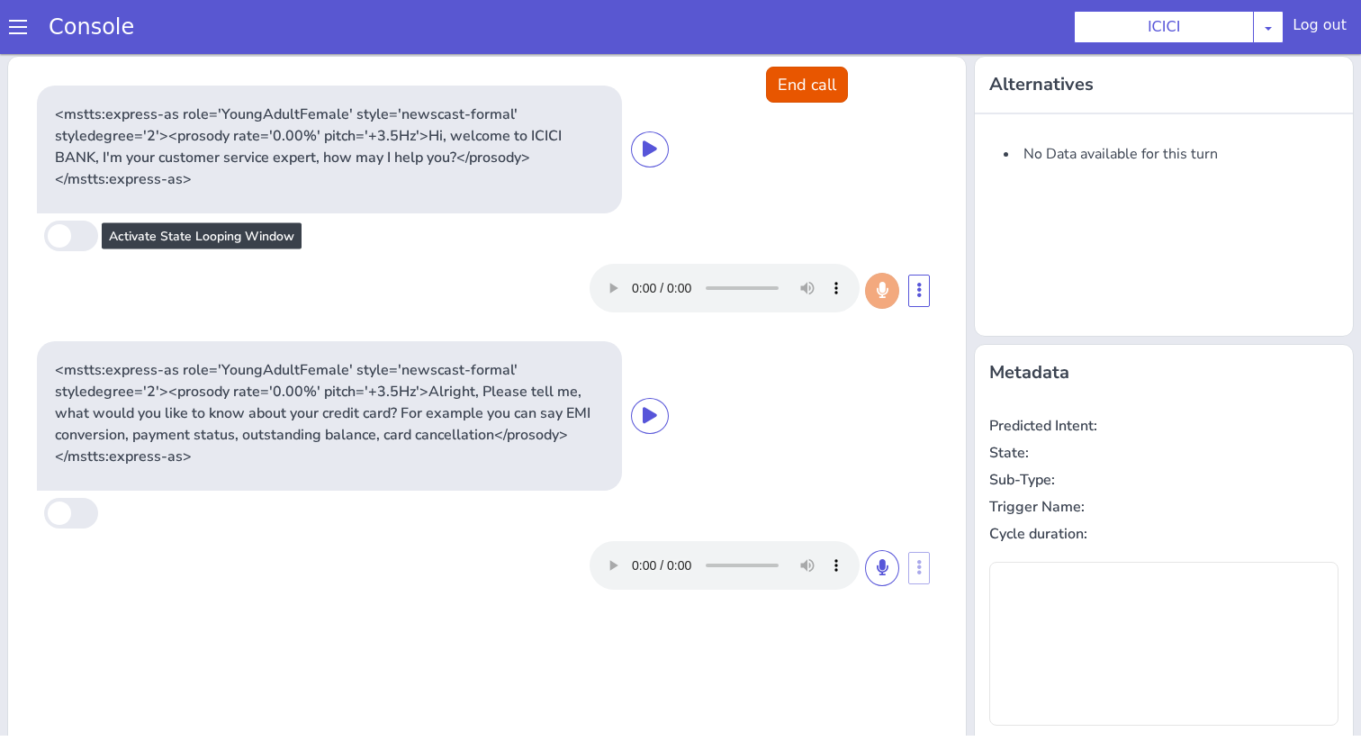
type input "product"
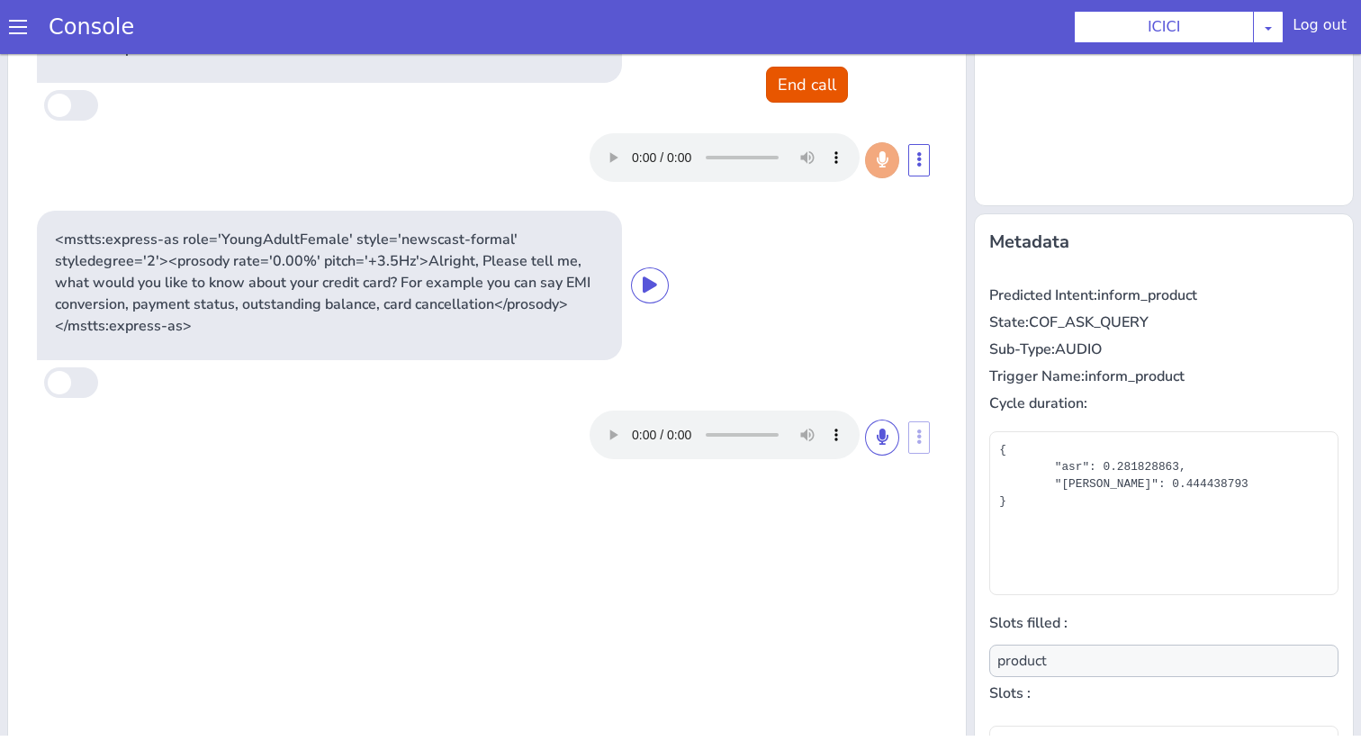
scroll to position [177, 0]
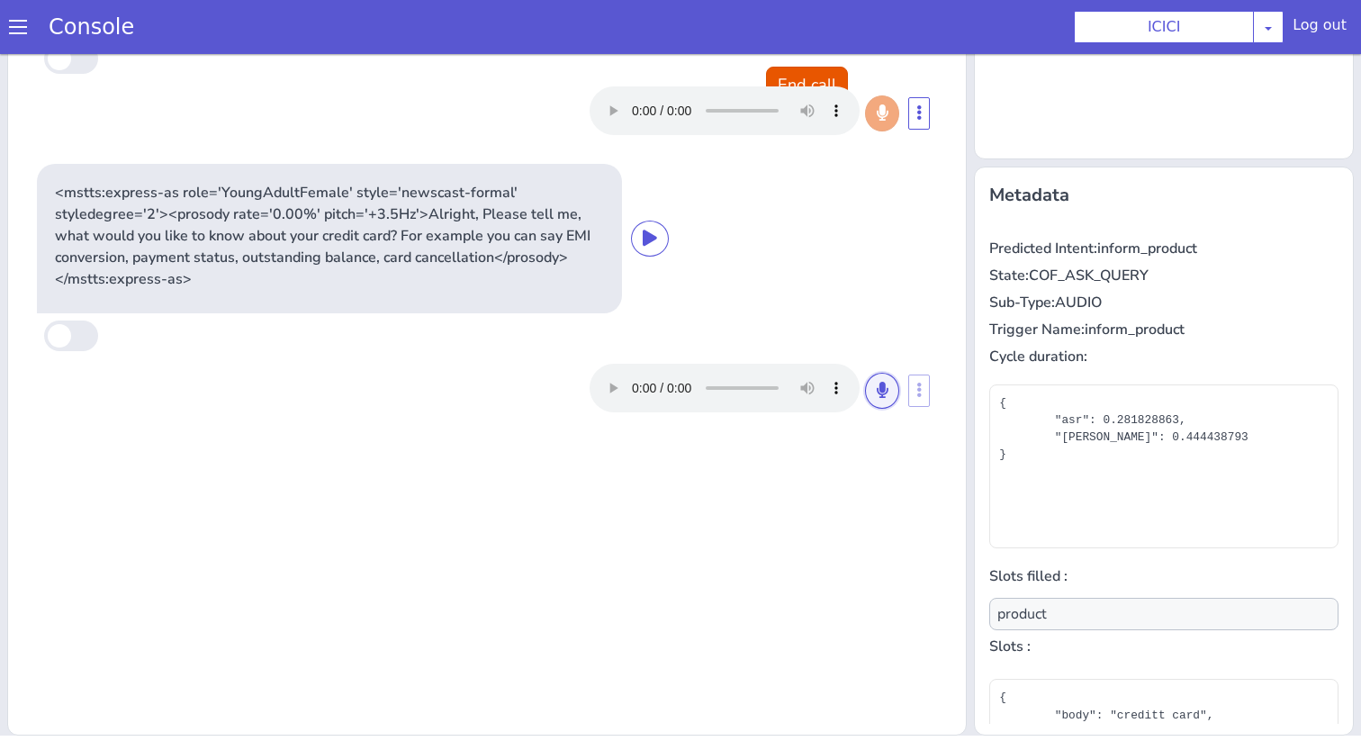
click at [878, 403] on button at bounding box center [882, 391] width 34 height 36
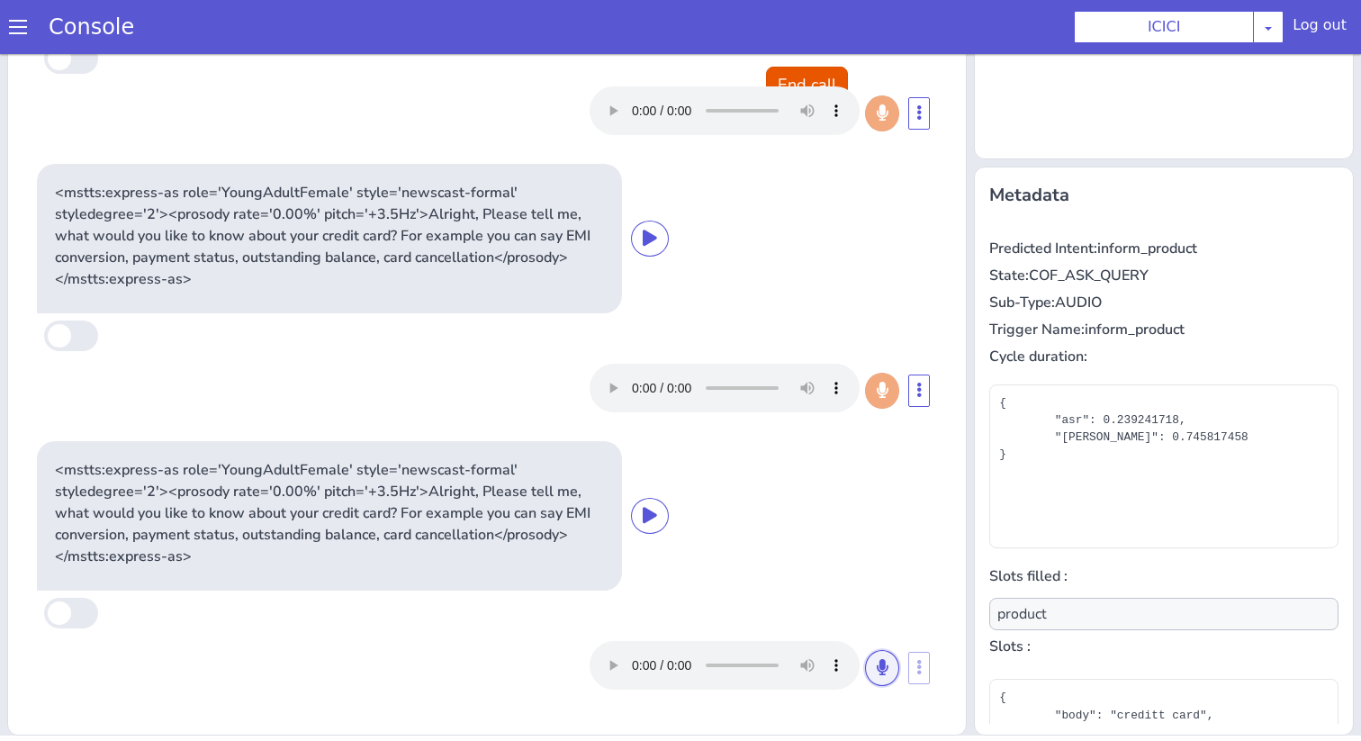
click at [894, 676] on button at bounding box center [882, 668] width 34 height 36
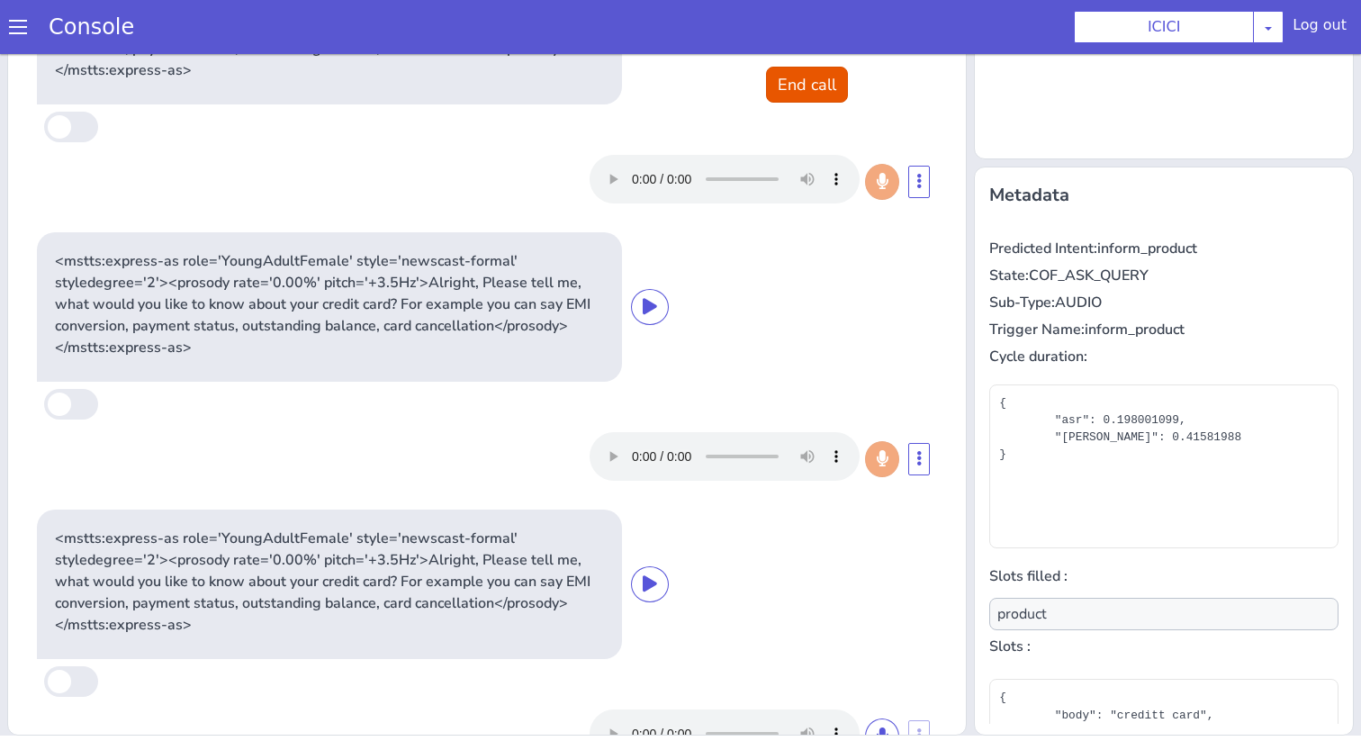
scroll to position [268, 0]
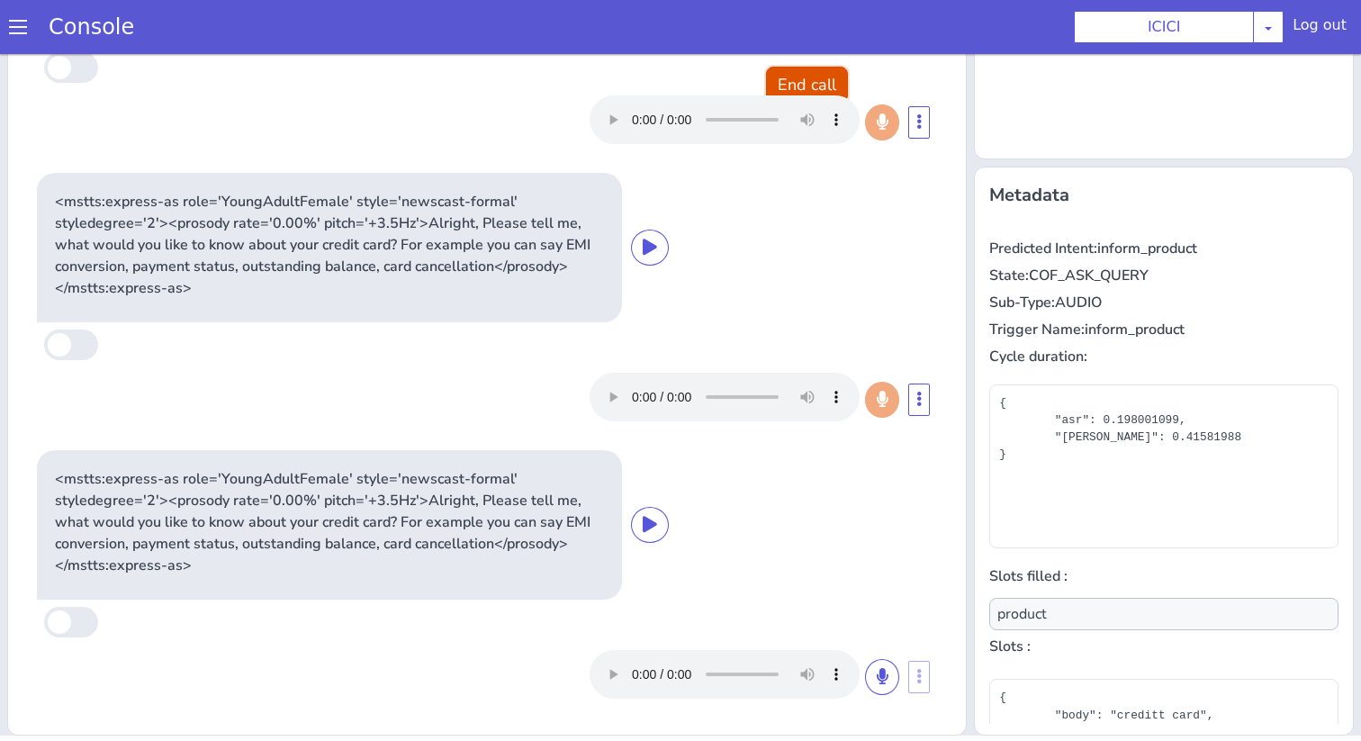
click at [826, 67] on button "End call" at bounding box center [807, 85] width 82 height 36
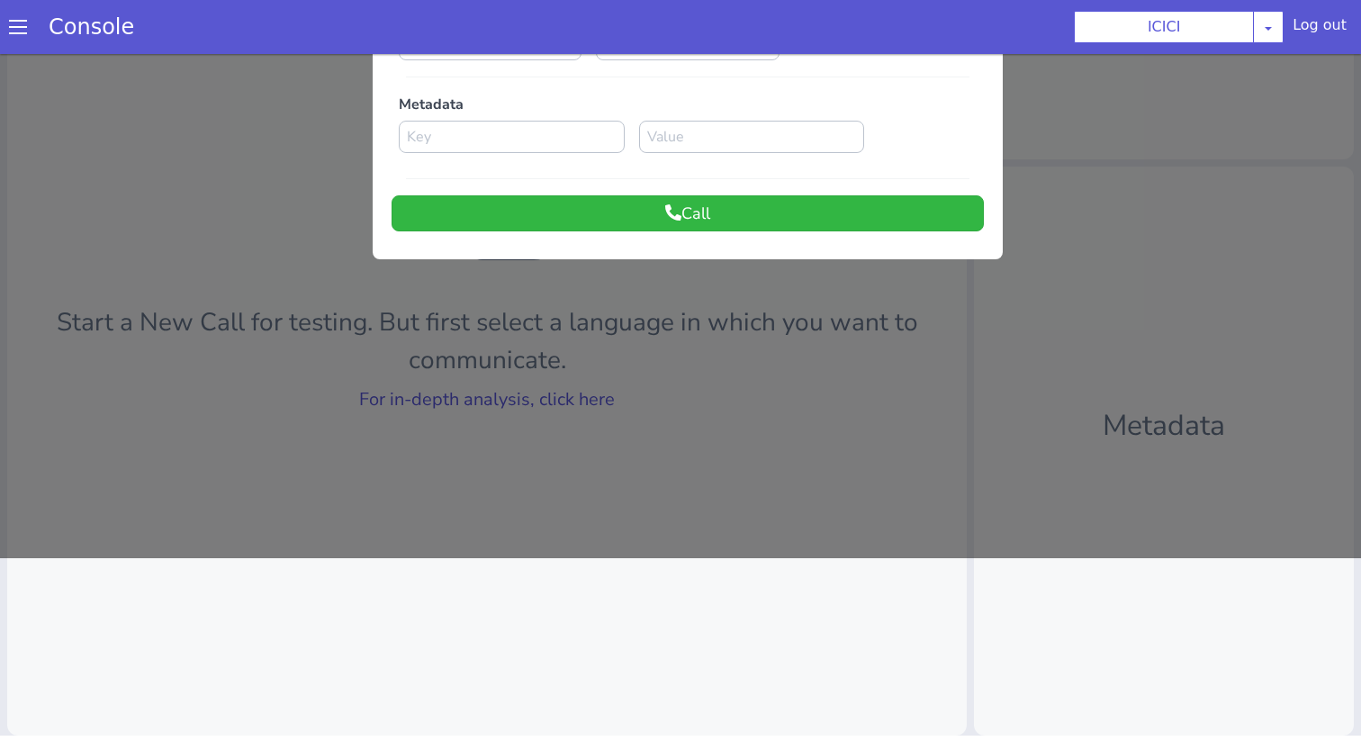
click at [554, 405] on div at bounding box center [680, 214] width 1361 height 687
click at [554, 405] on link "For in-depth analysis, click here" at bounding box center [487, 399] width 256 height 24
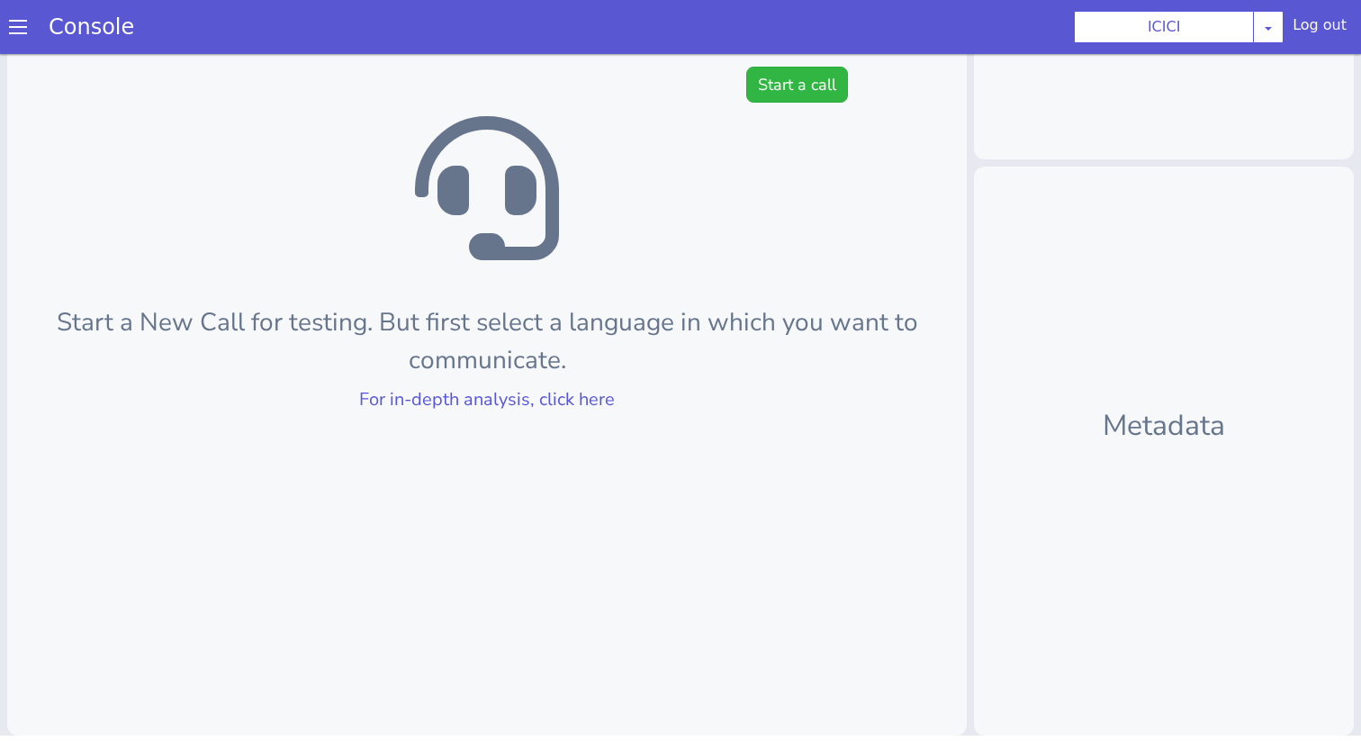
click at [676, 273] on div "Start a New Call for testing. But first select a language in which you want to …" at bounding box center [486, 307] width 959 height 857
click at [27, 22] on link "Console" at bounding box center [91, 26] width 129 height 25
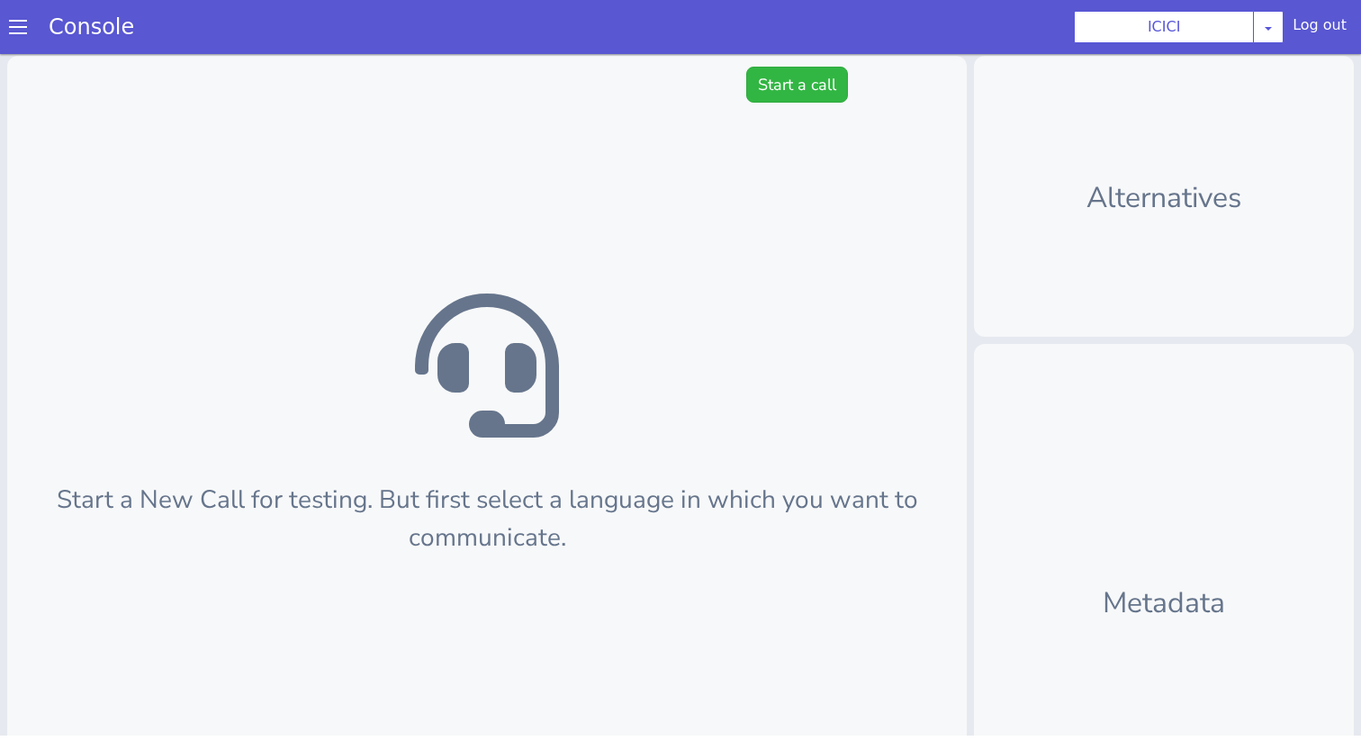
click at [15, 21] on span at bounding box center [18, 27] width 18 height 18
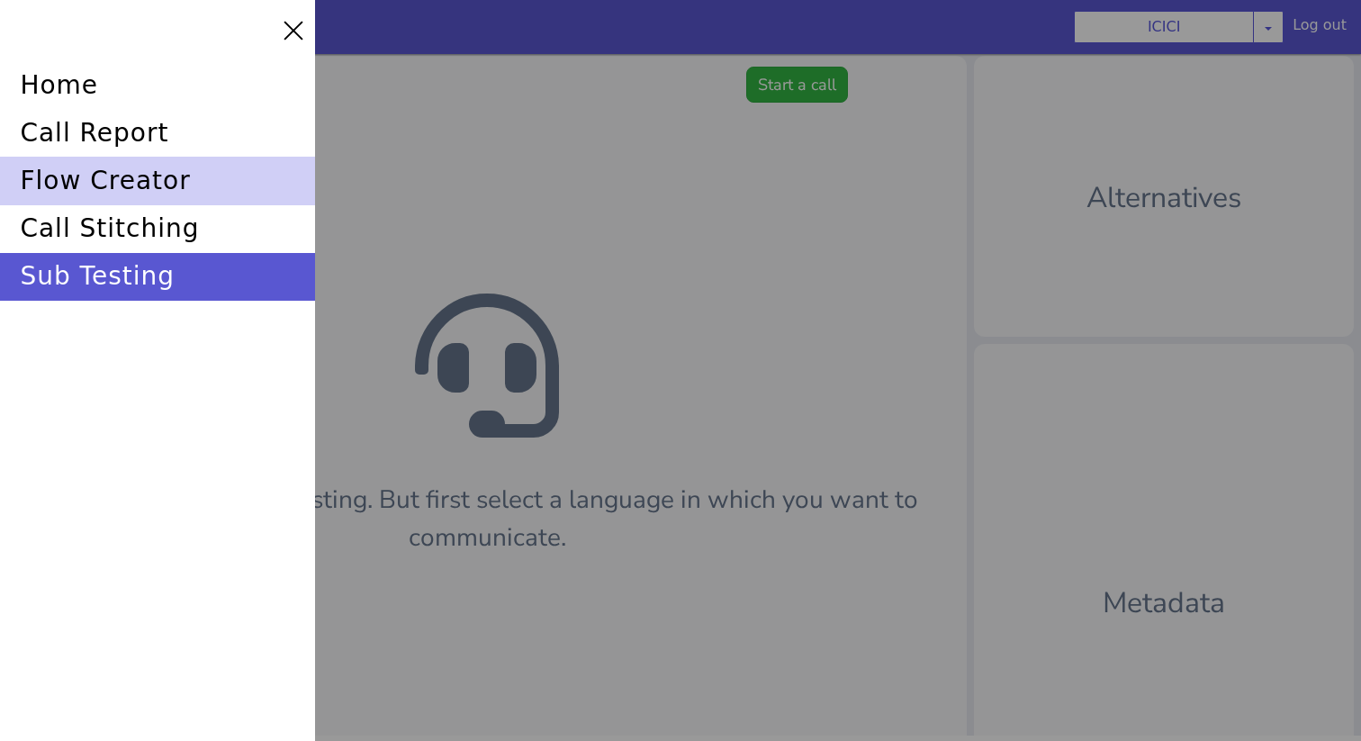
click at [75, 171] on div "flow creator" at bounding box center [157, 181] width 315 height 48
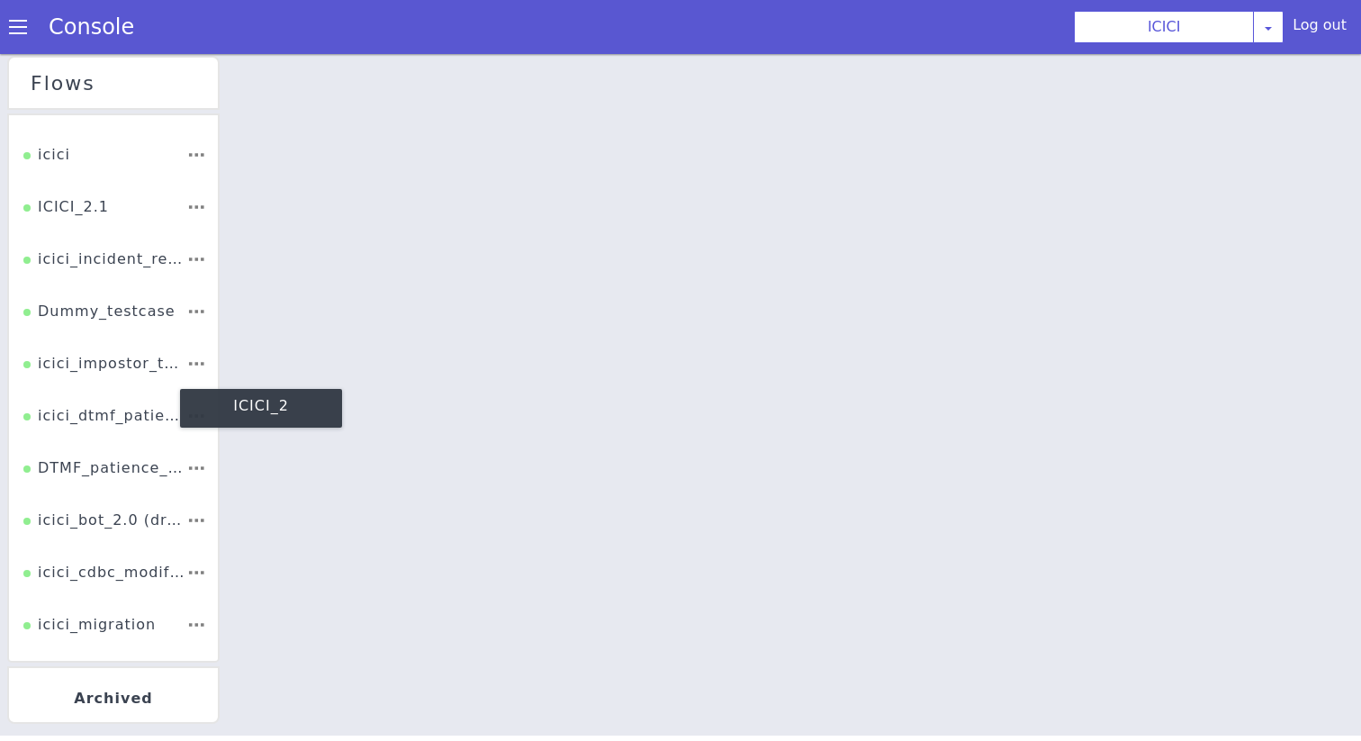
scroll to position [352, 0]
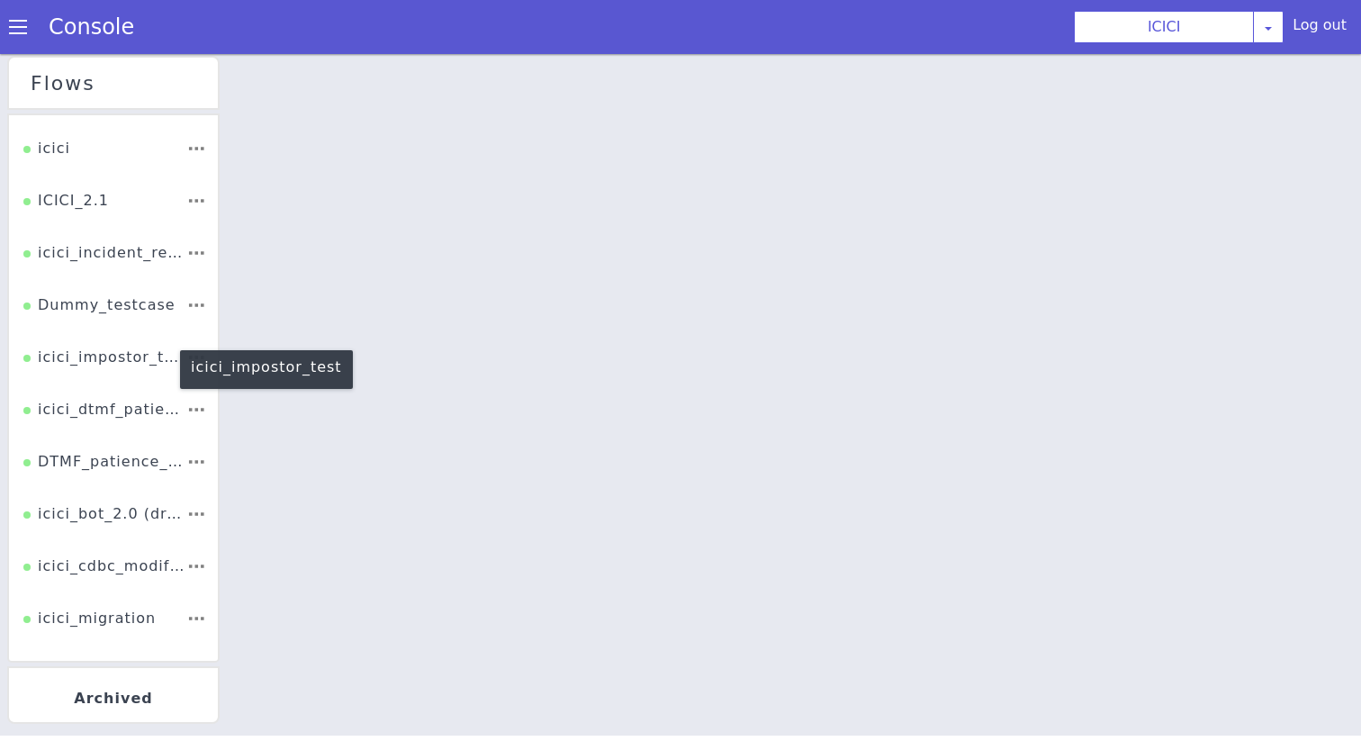
click at [97, 361] on div "icici_impostor_test" at bounding box center [104, 363] width 163 height 34
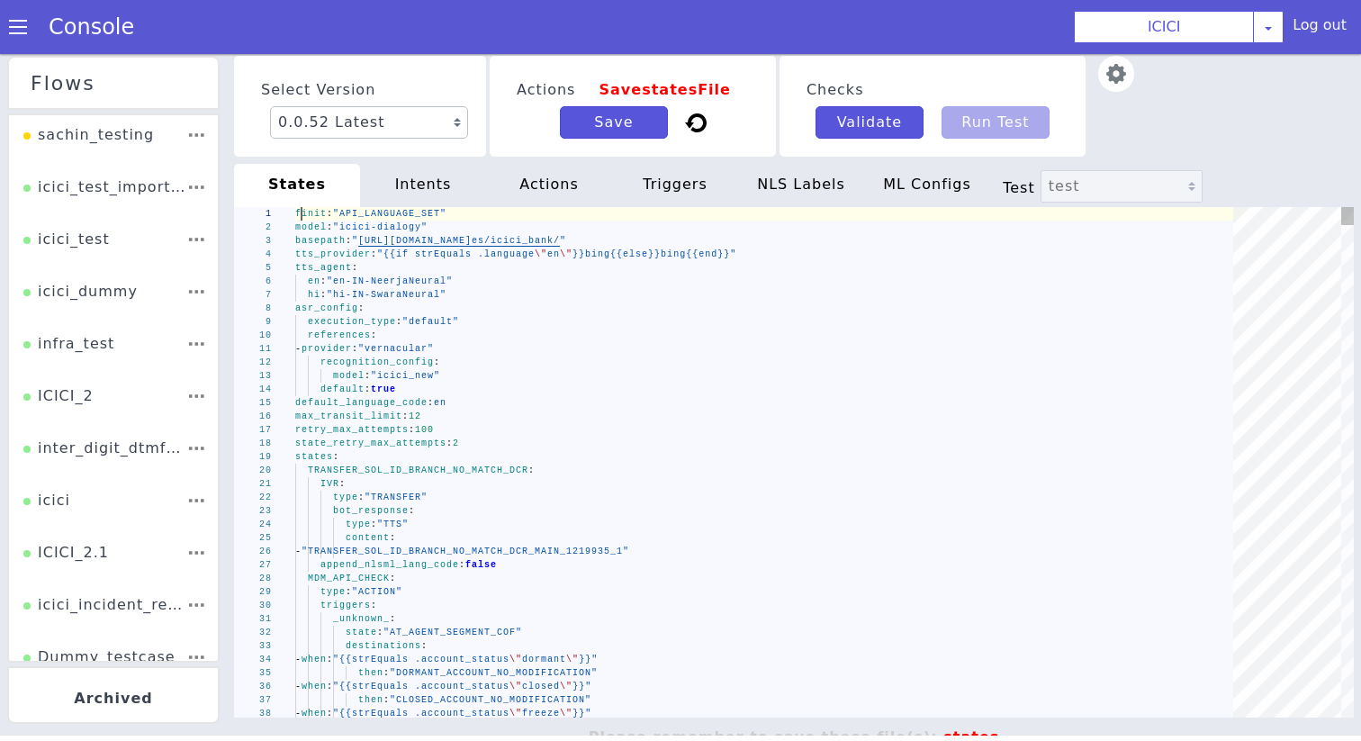
scroll to position [0, 5]
type textarea "init: "API_LANGUAGE_SET" model: "icici-dialogy" basepath: "[URL][DOMAIN_NAME]" …"
type textarea "c"
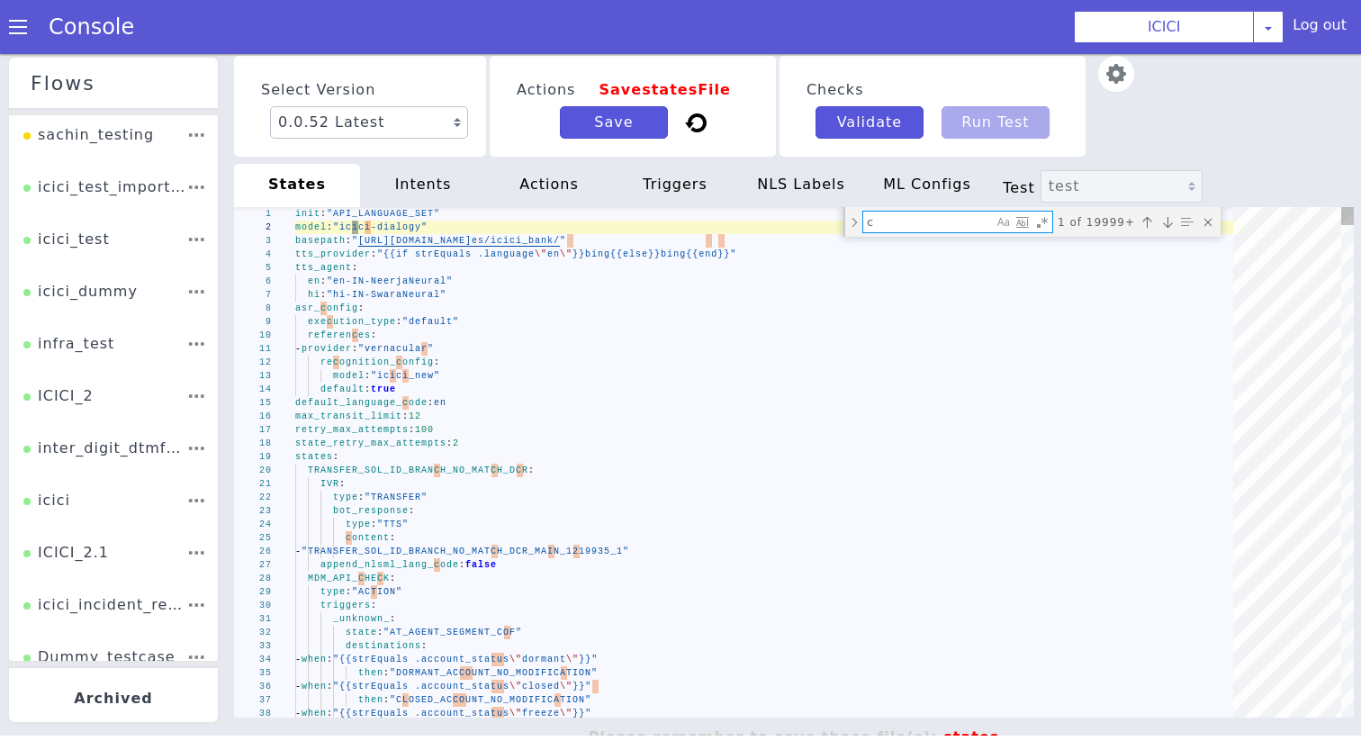
type textarea "_unknown_: state: "AT_AGENT_SEGMENT_COF" destinations: - when: "{{strEquals .ac…"
type textarea "cc"
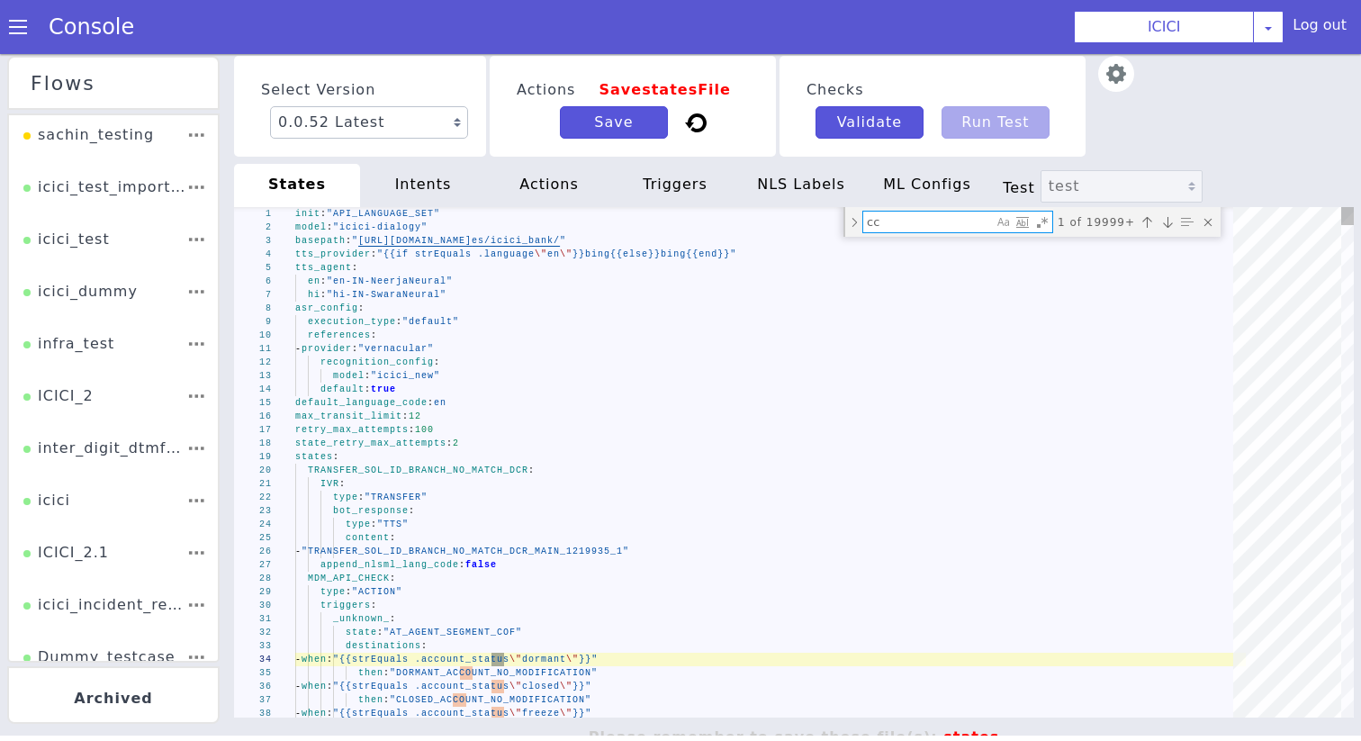
type textarea "min_record_time: 0 bot_response: type: "TTS" content: - "PIN_GENERATION_SUCCESS…"
type textarea "cc_"
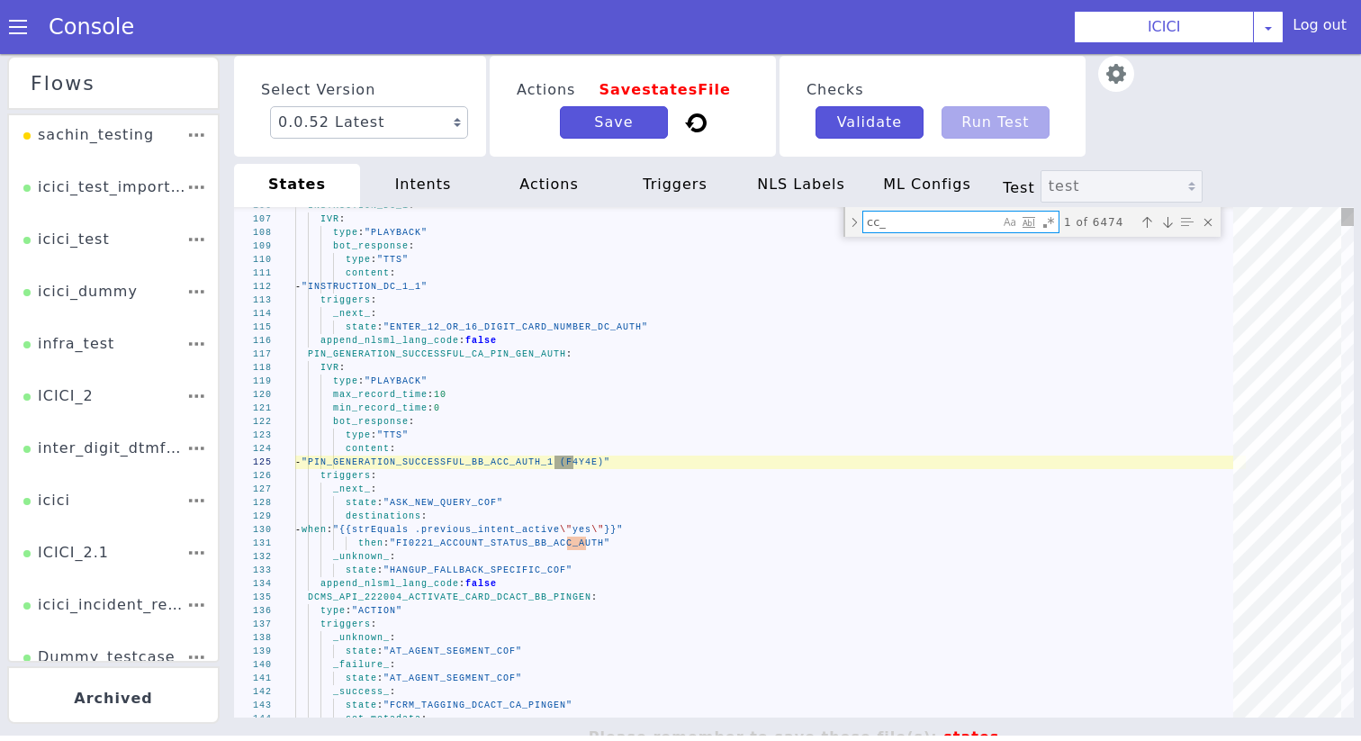
type textarea "max_attempts: 1 retry_response_nls: type: "TTS" content: - "ASK_IF_SAME_CC_REPE…"
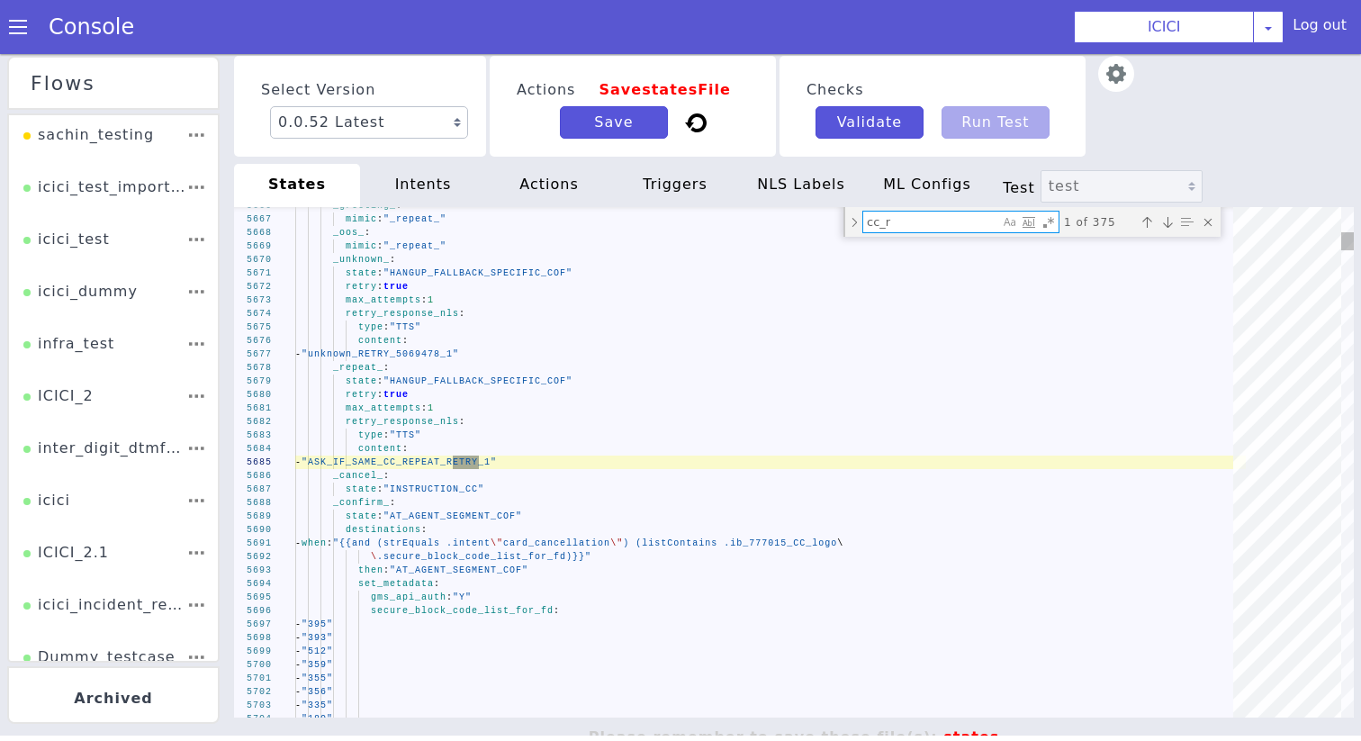
type textarea "cc_re"
type textarea "CA_retry: "0" CC_retry: "0" DC_retry: "0" NRI_retry: "0" handled_by_bot: "unica…"
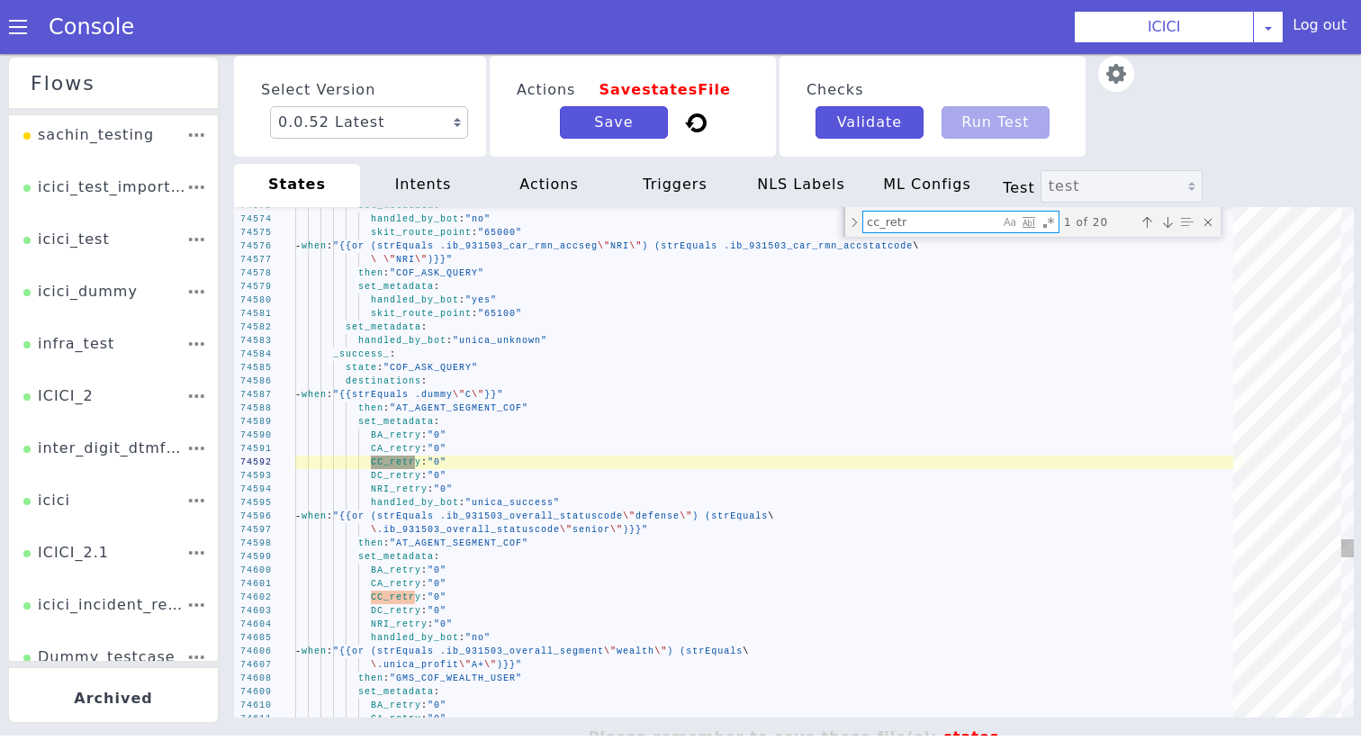
type textarea "cc_retry"
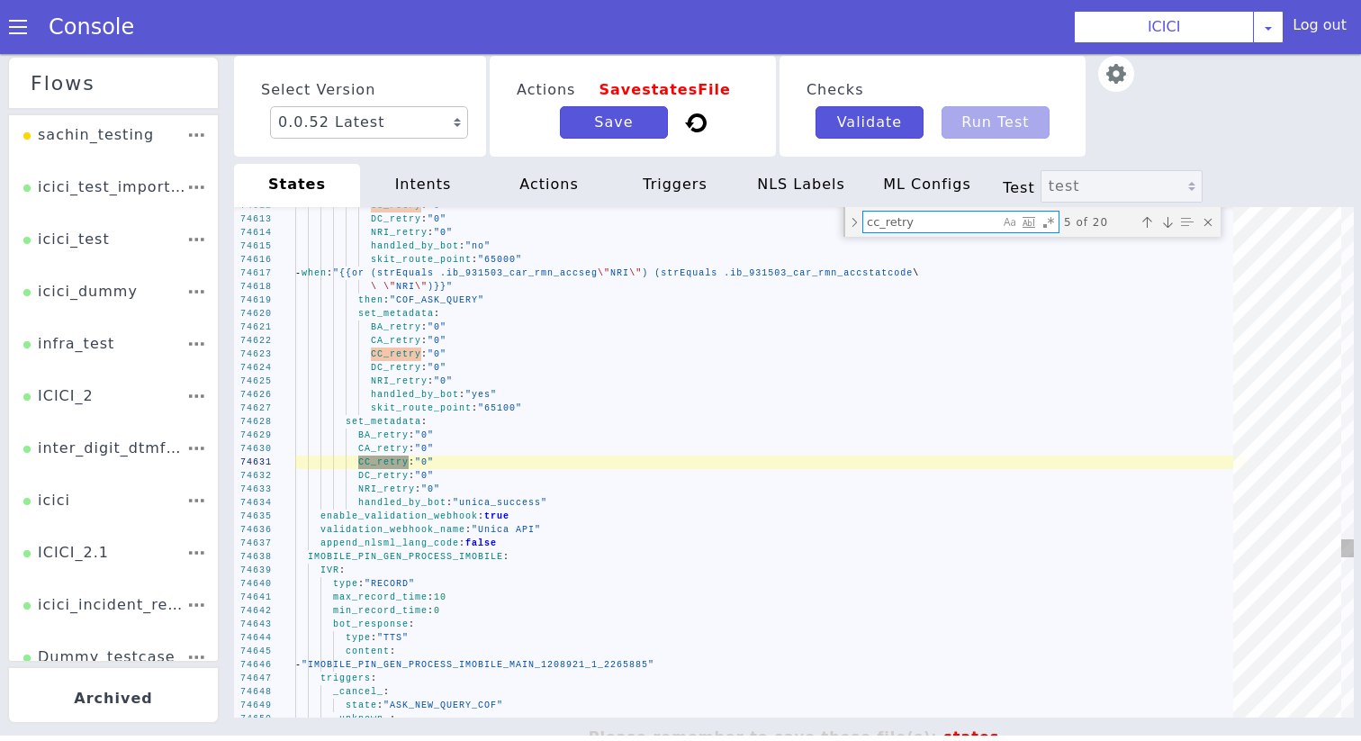
type textarea "- when: "{{and (strEquals .product \"CREDIT_CARD\") (or (strEquals .CC_retry\ \…"
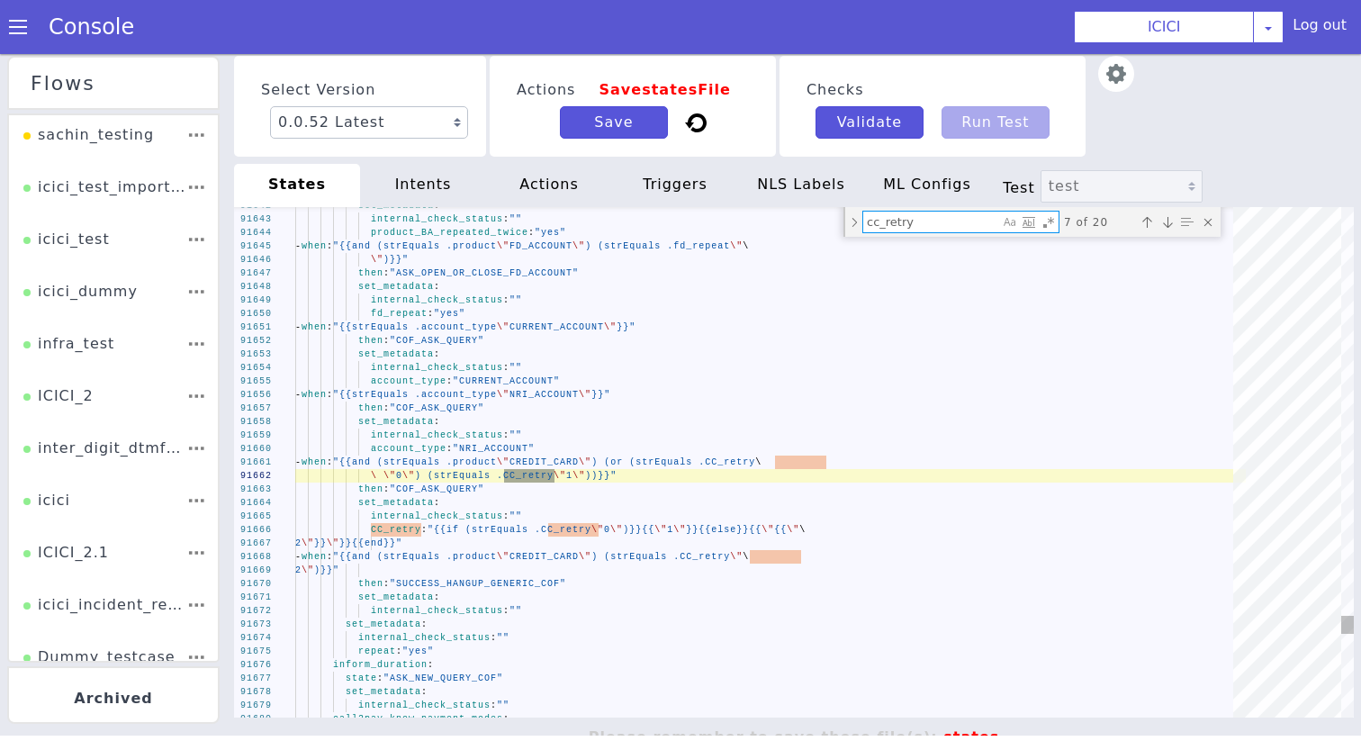
click at [891, 218] on textarea "cc_retry" at bounding box center [931, 221] width 136 height 21
type textarea "cc_retry"
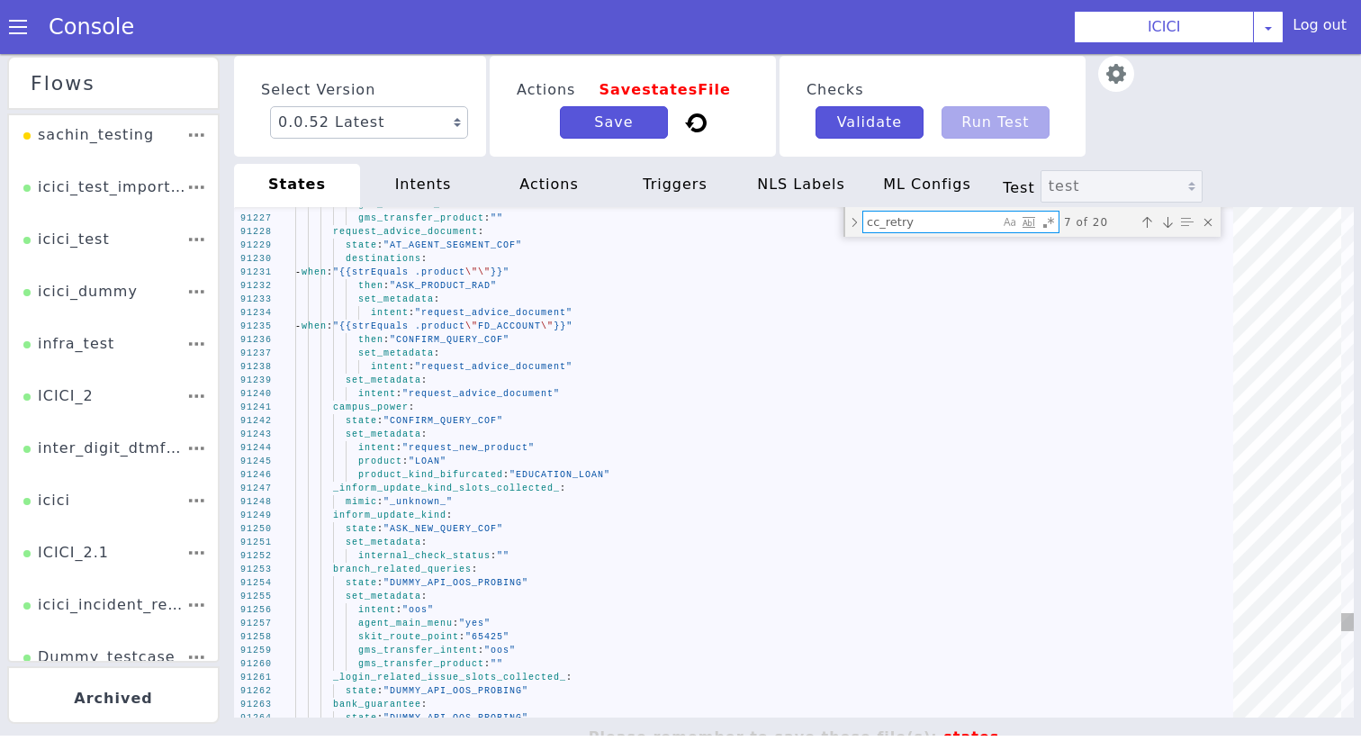
click at [1204, 218] on div "Close (Escape)" at bounding box center [1208, 222] width 18 height 18
click at [686, 332] on div "- when : "{{strEquals .product \" FD_ACCOUNT \" }}"" at bounding box center [770, 325] width 950 height 13
paste textarea "PROFIT_CLASS_CHECK_API_COF_UNICA"
type textarea "RMN_CHECK_CAR_API_COF: type: "ACTION" triggers: _car_failure_: state: "PROFIT_C…"
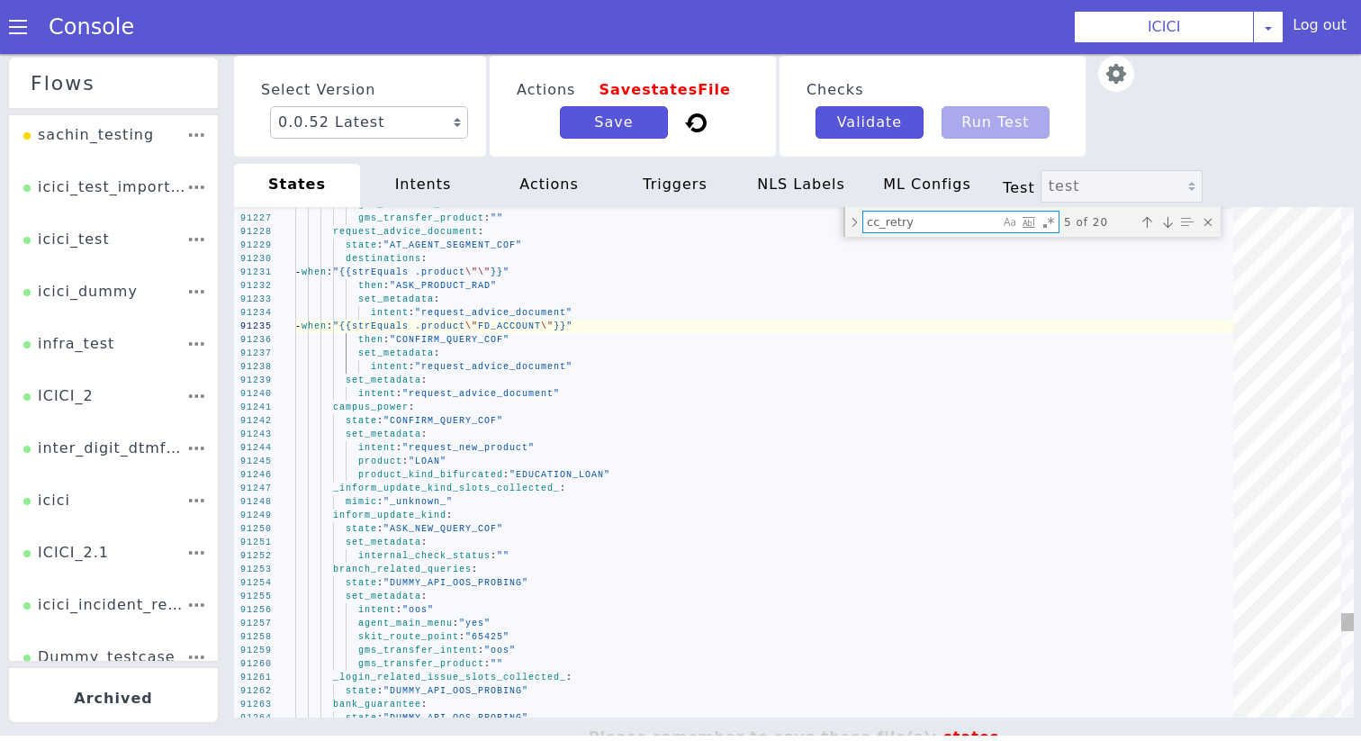
type textarea "PROFIT_CLASS_CHECK_API_COF_UNICA"
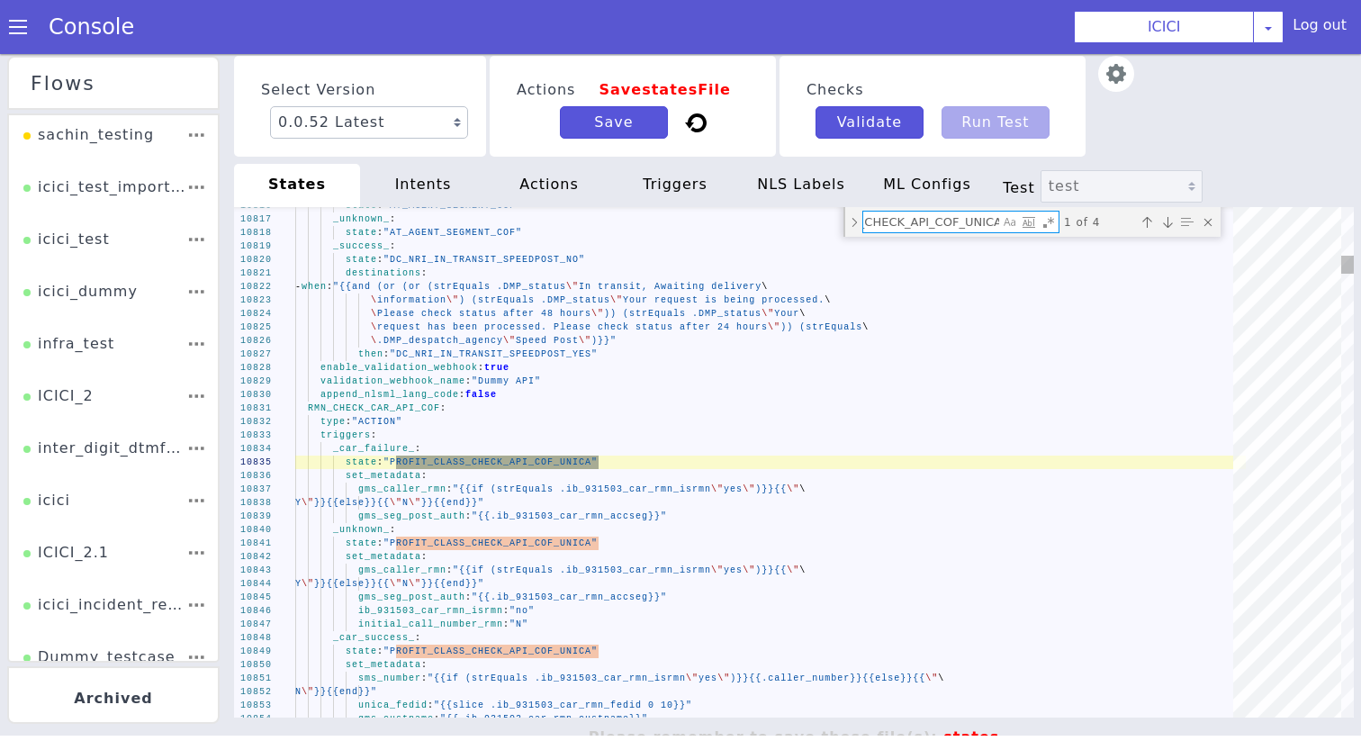
type textarea "bot_response: type: "TTS" content: - "REPEAT_RL_DORMANT_ACCOUNT_1" triggers: _n…"
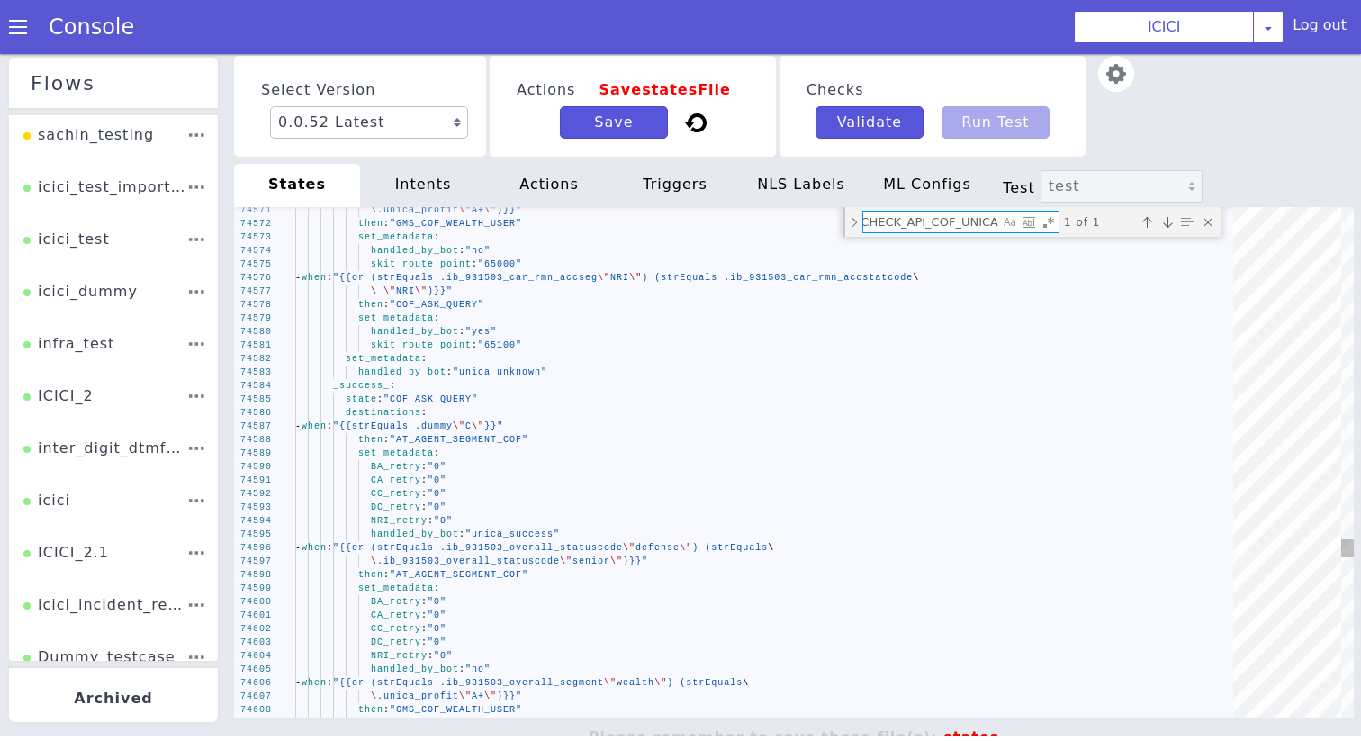
scroll to position [1, 0]
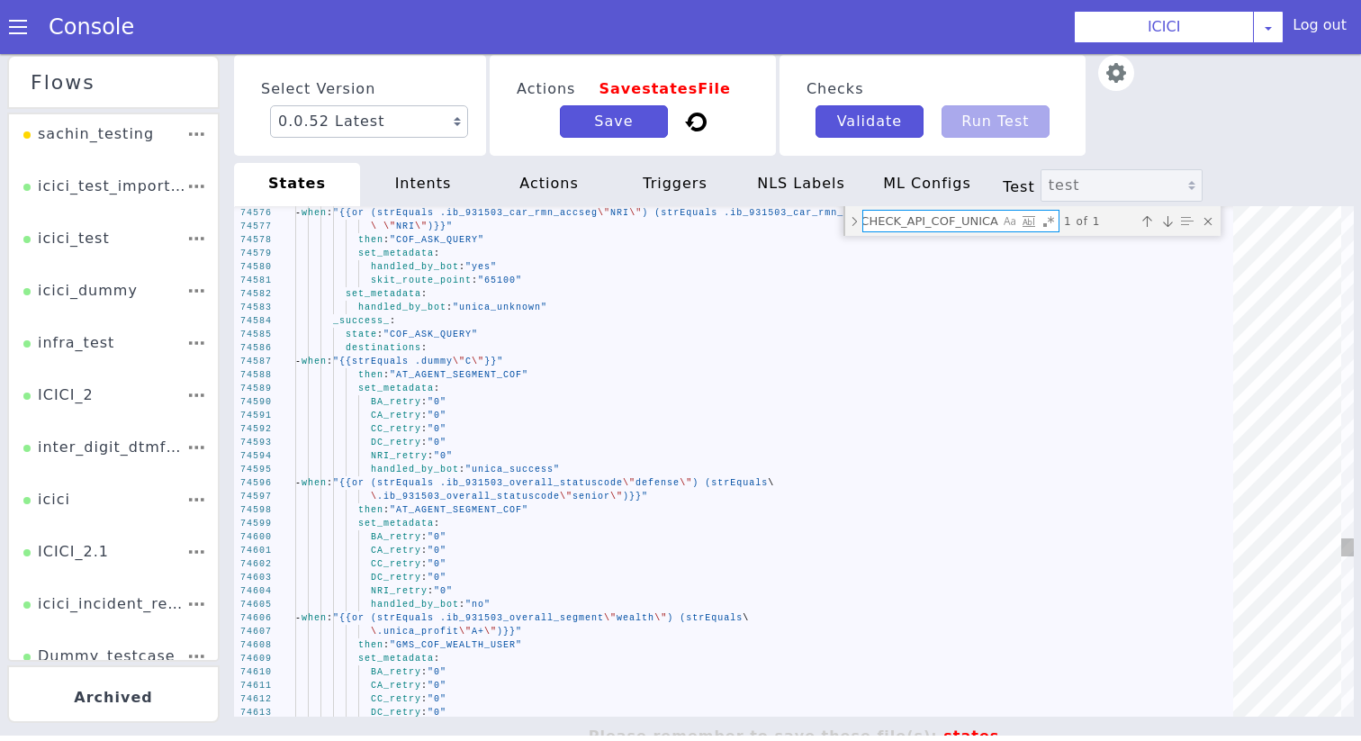
type textarea "PROFIT_CLASS_CHECK_API_COF_UNICA:"
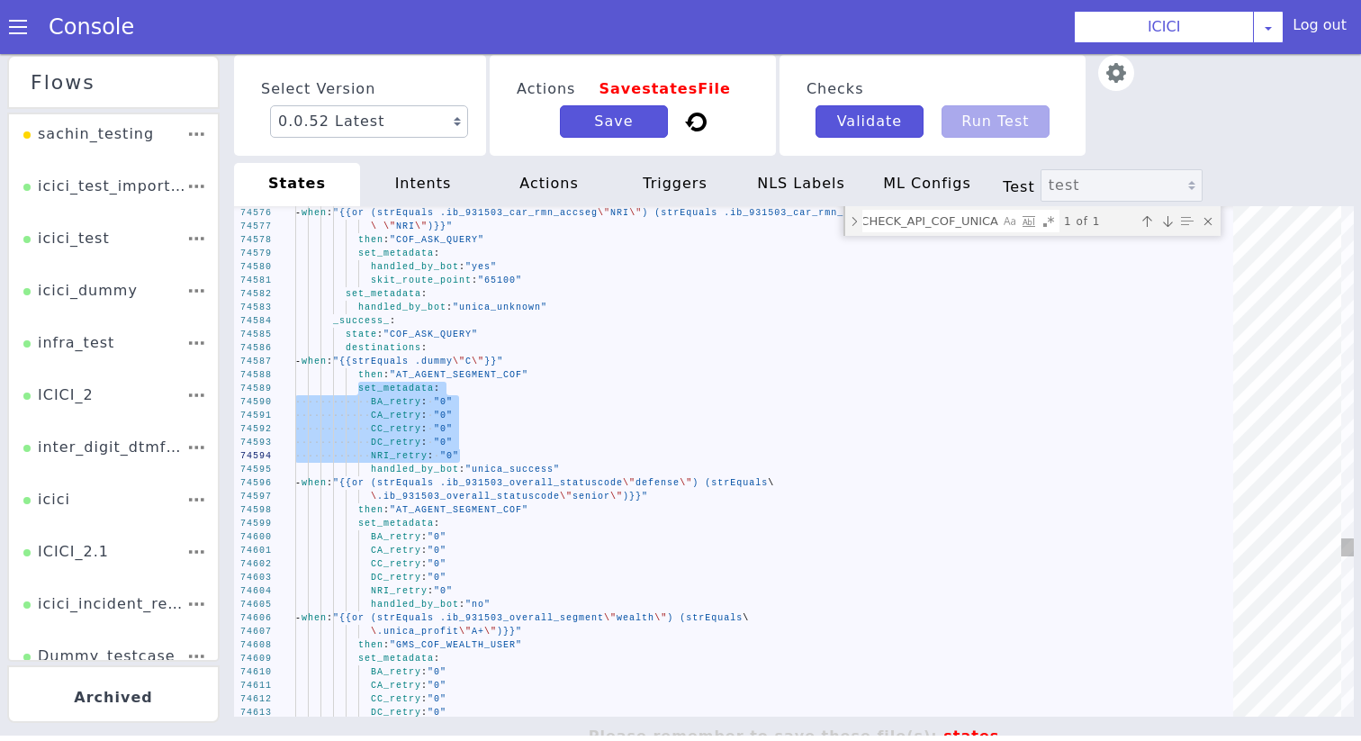
drag, startPoint x: 359, startPoint y: 391, endPoint x: 466, endPoint y: 453, distance: 123.8
drag, startPoint x: 466, startPoint y: 453, endPoint x: 361, endPoint y: 403, distance: 116.3
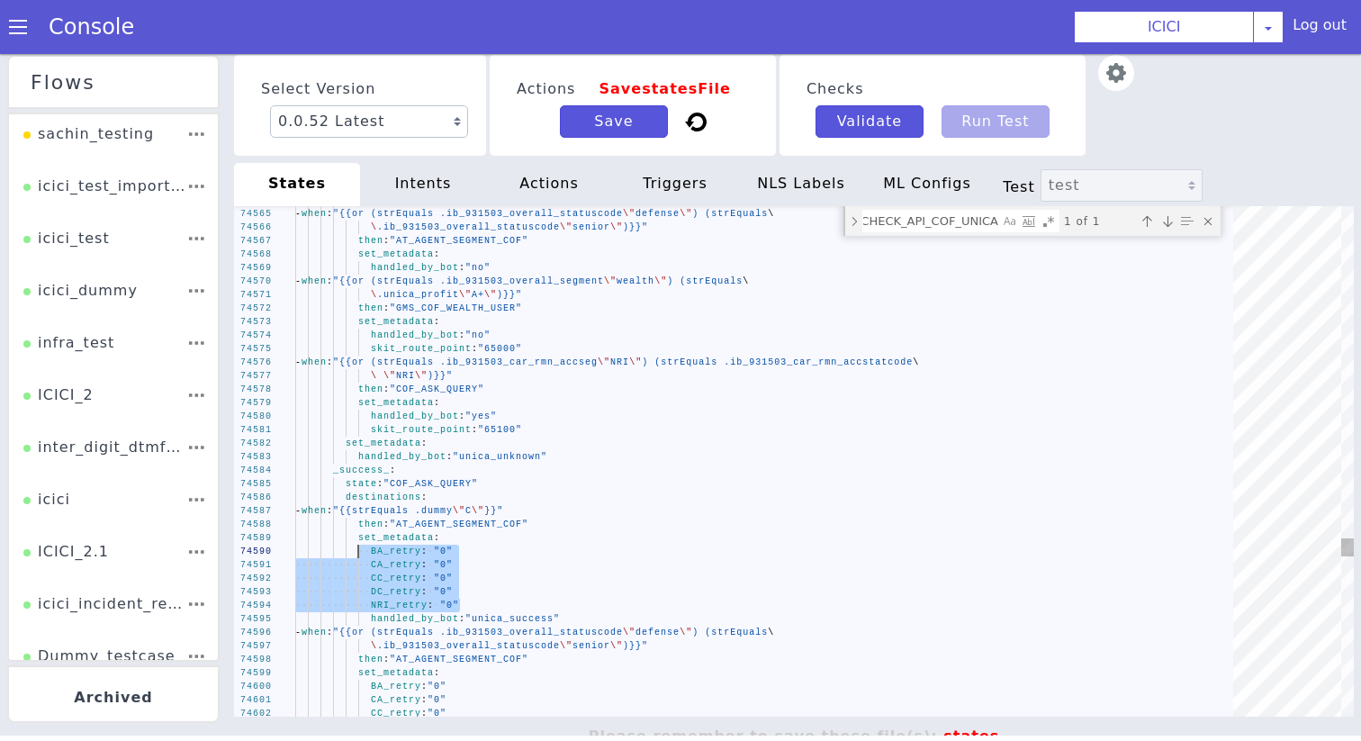
click at [438, 445] on div "set_metadata :" at bounding box center [770, 442] width 950 height 13
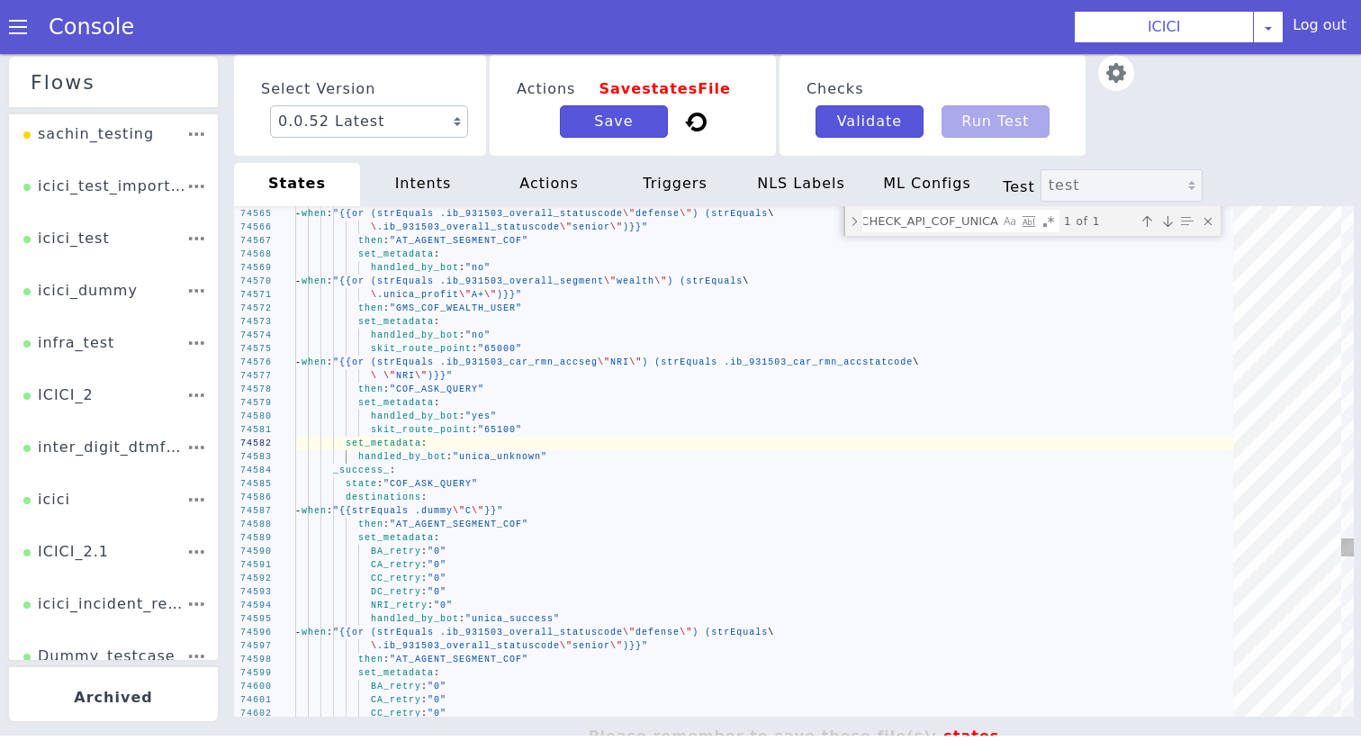
scroll to position [25, 49]
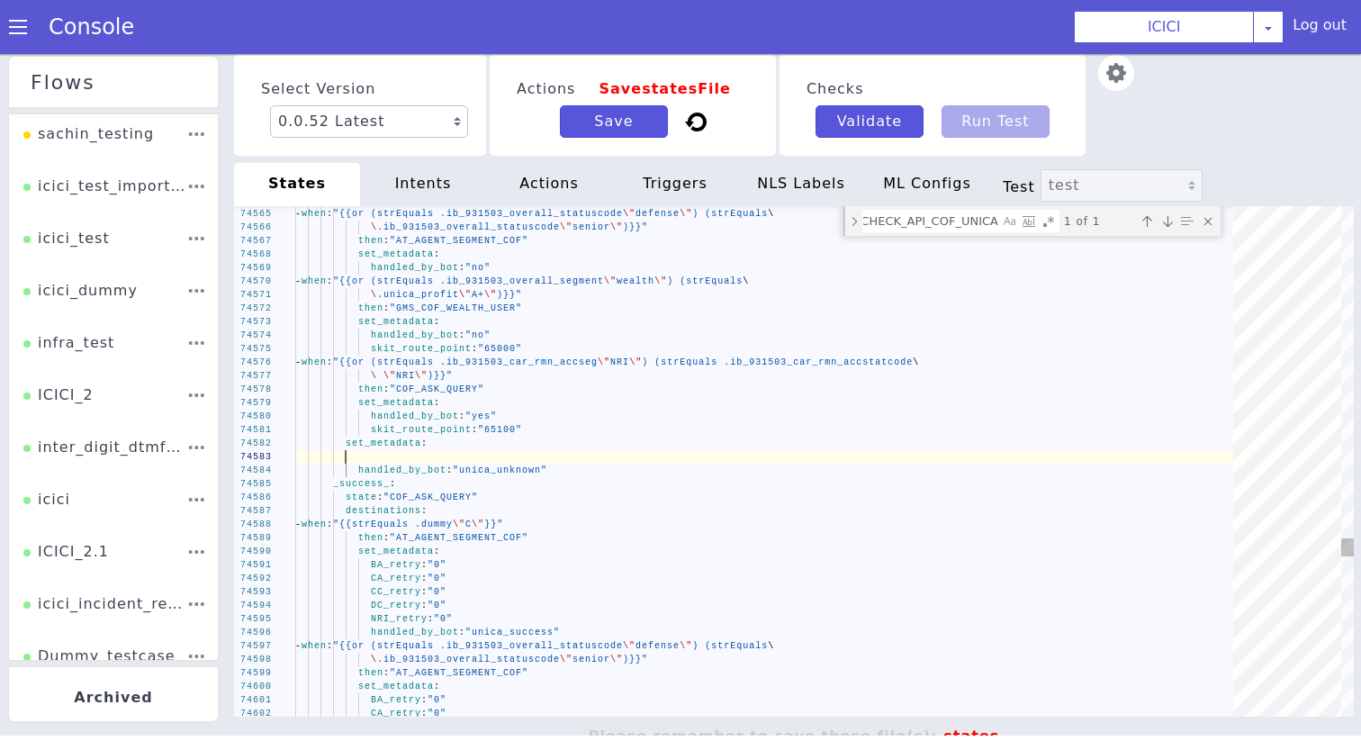
paste textarea "BA_retry: "0" CA_retry: "0" CC_retry: "0" DC_retry: "0" NRI_retry: "0" handled_…"
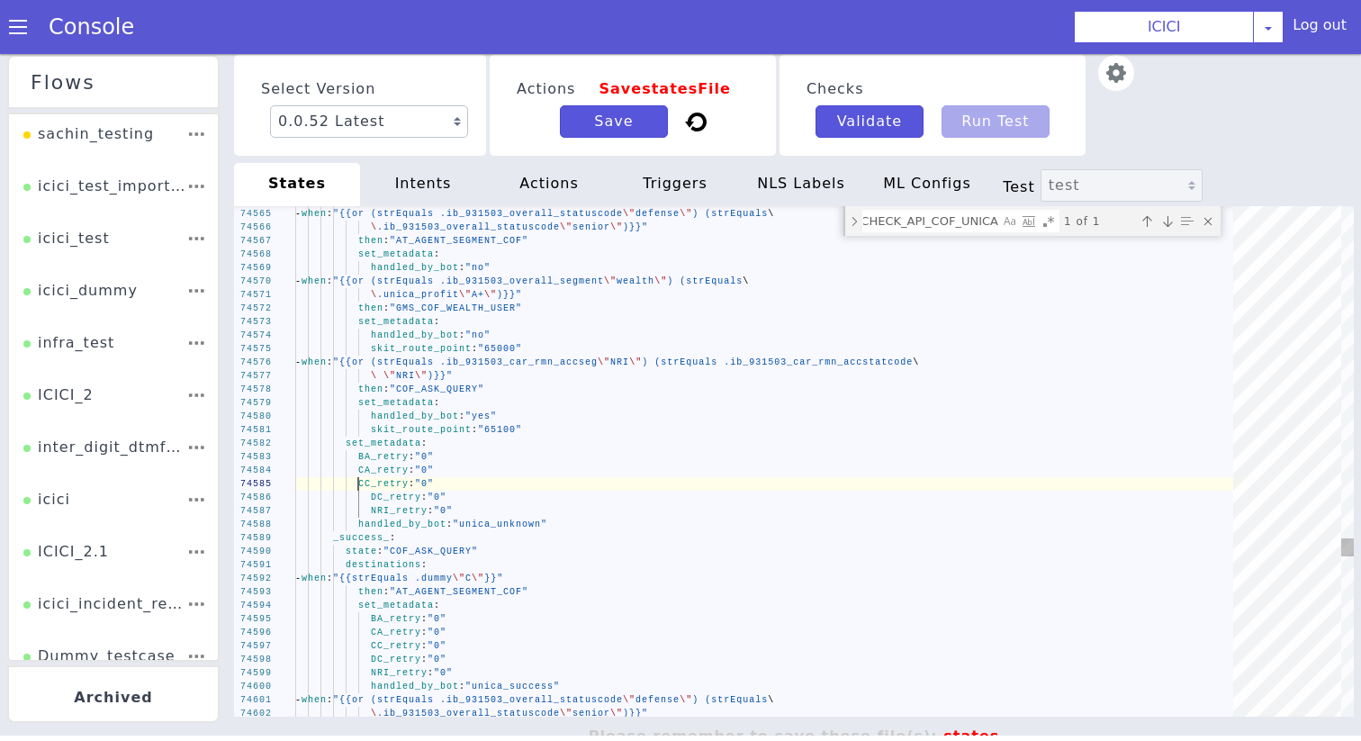
click at [373, 500] on span "DC_retry" at bounding box center [396, 497] width 50 height 10
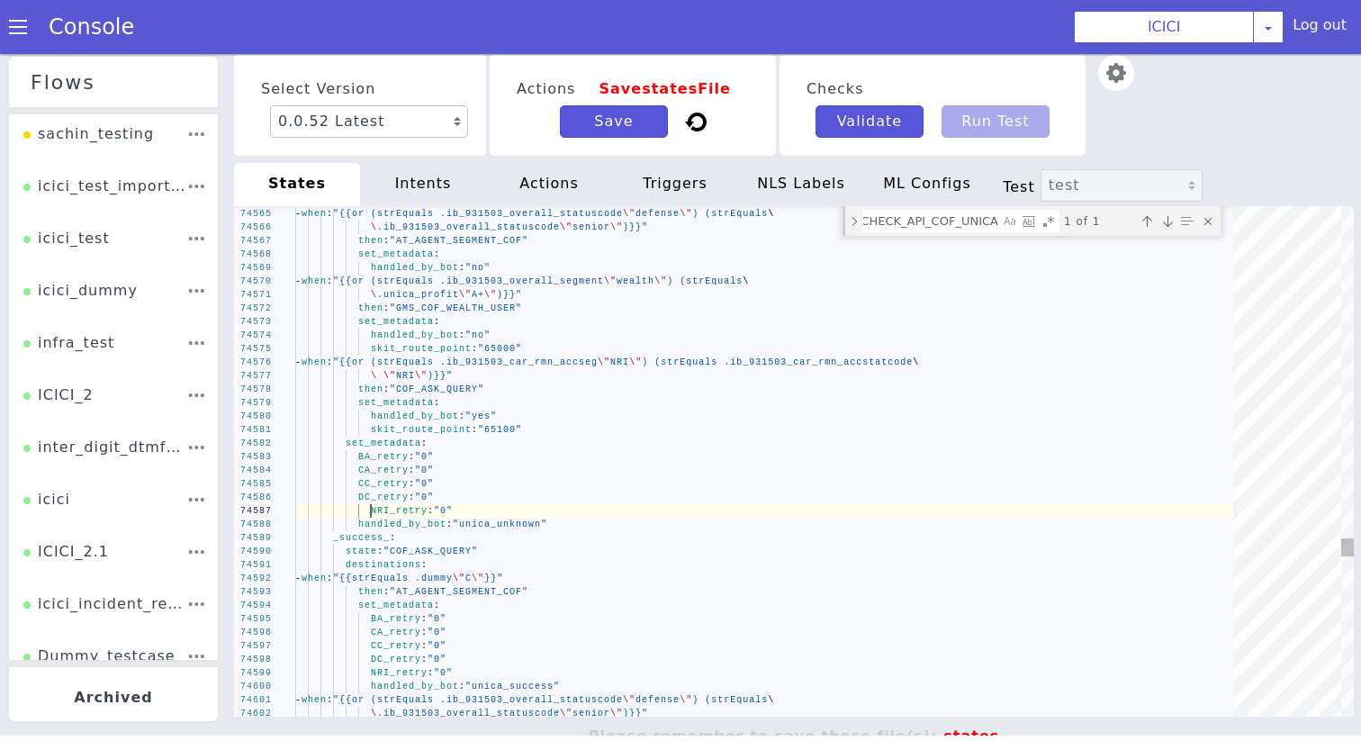
click at [373, 514] on span "NRI_retry" at bounding box center [399, 511] width 57 height 10
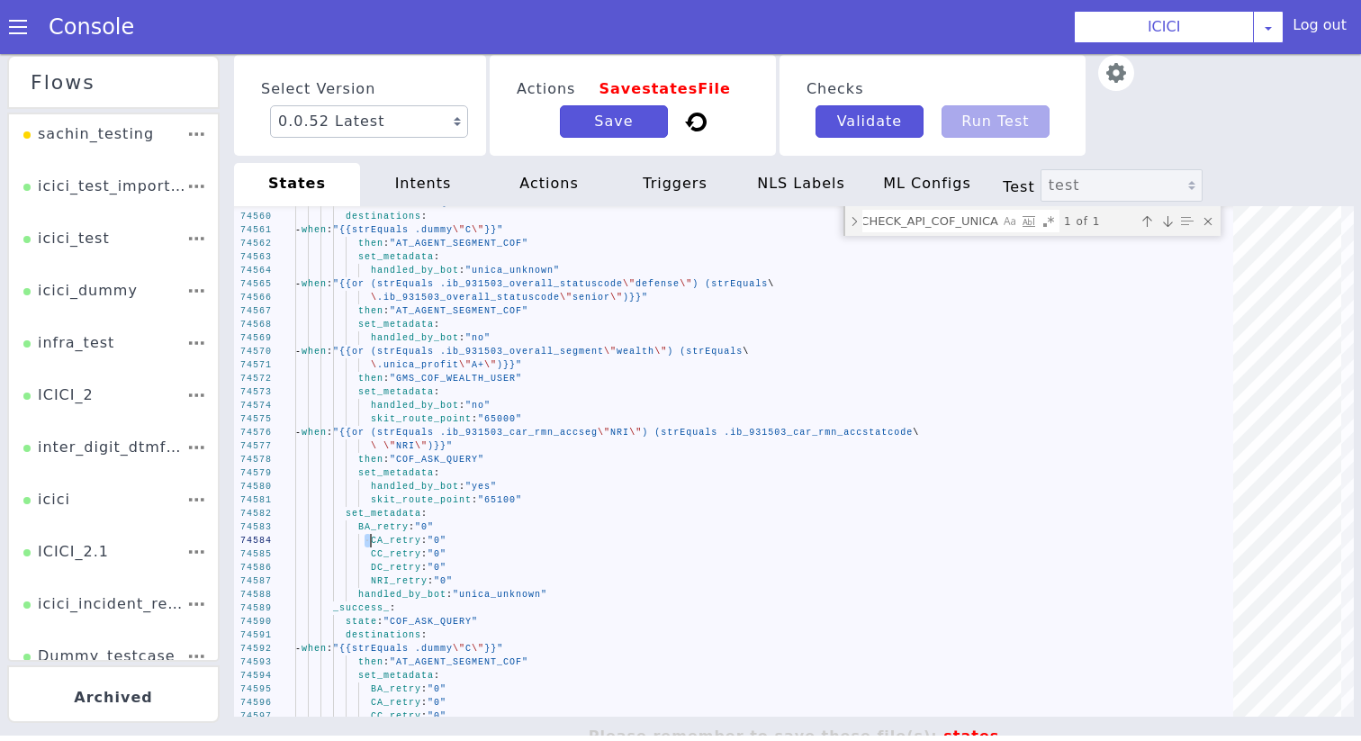
type textarea "skit_route_point: "65100" set_metadata: BA_retry: "0" CA_retry: "0" CC_retry: "…"
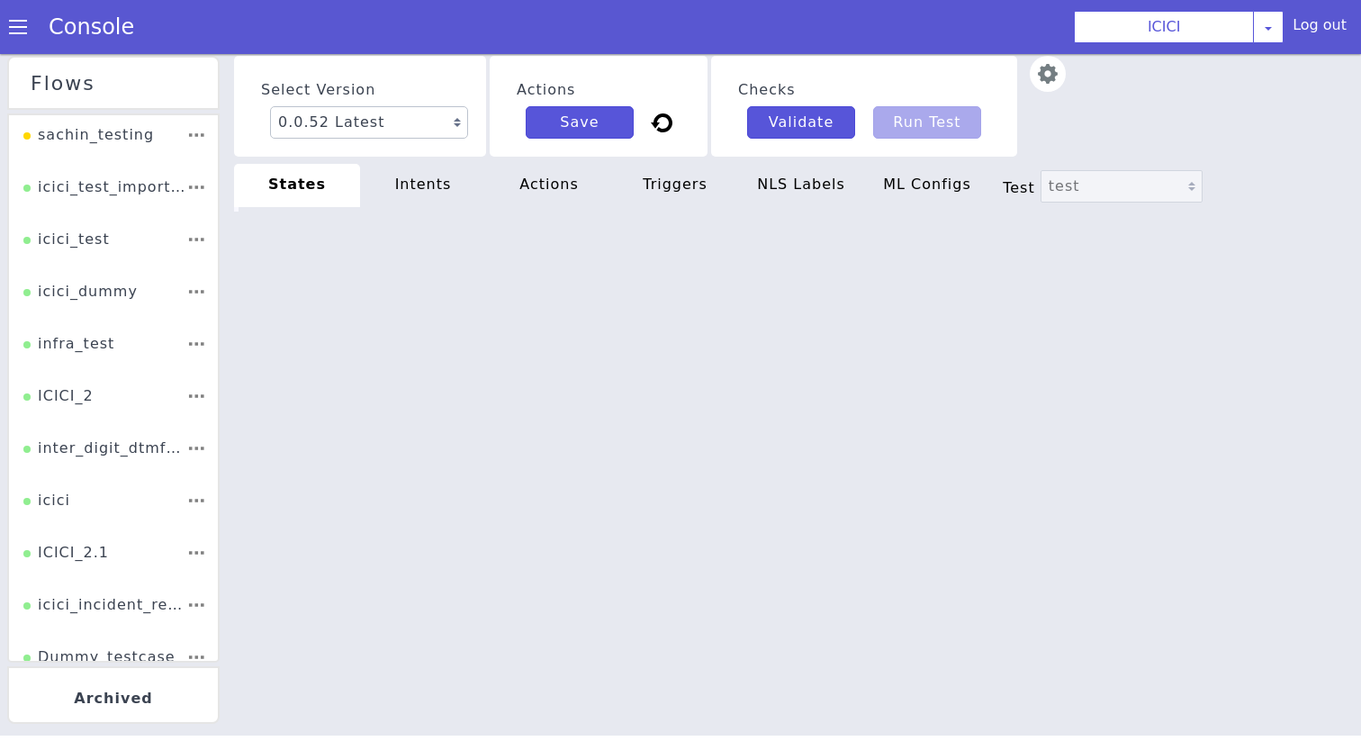
scroll to position [0, 62]
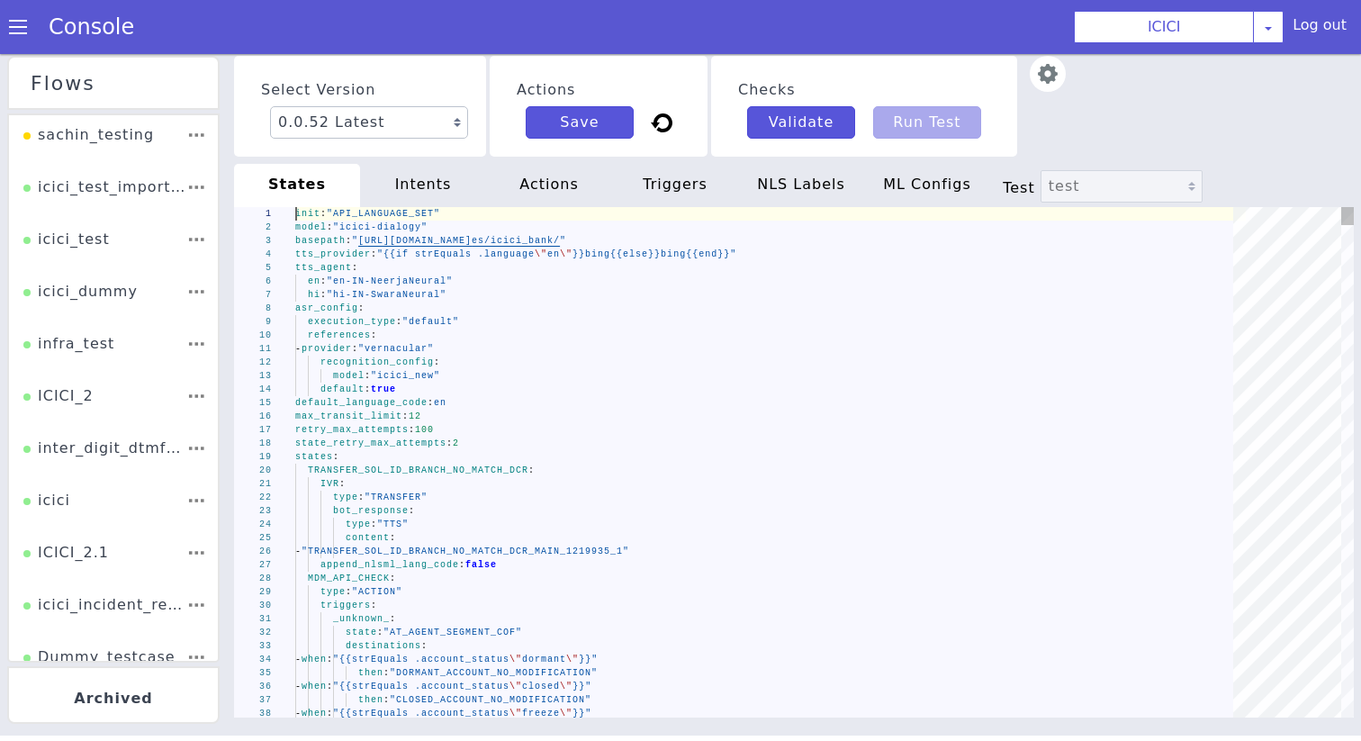
click at [423, 303] on div "asr_config :" at bounding box center [770, 307] width 950 height 13
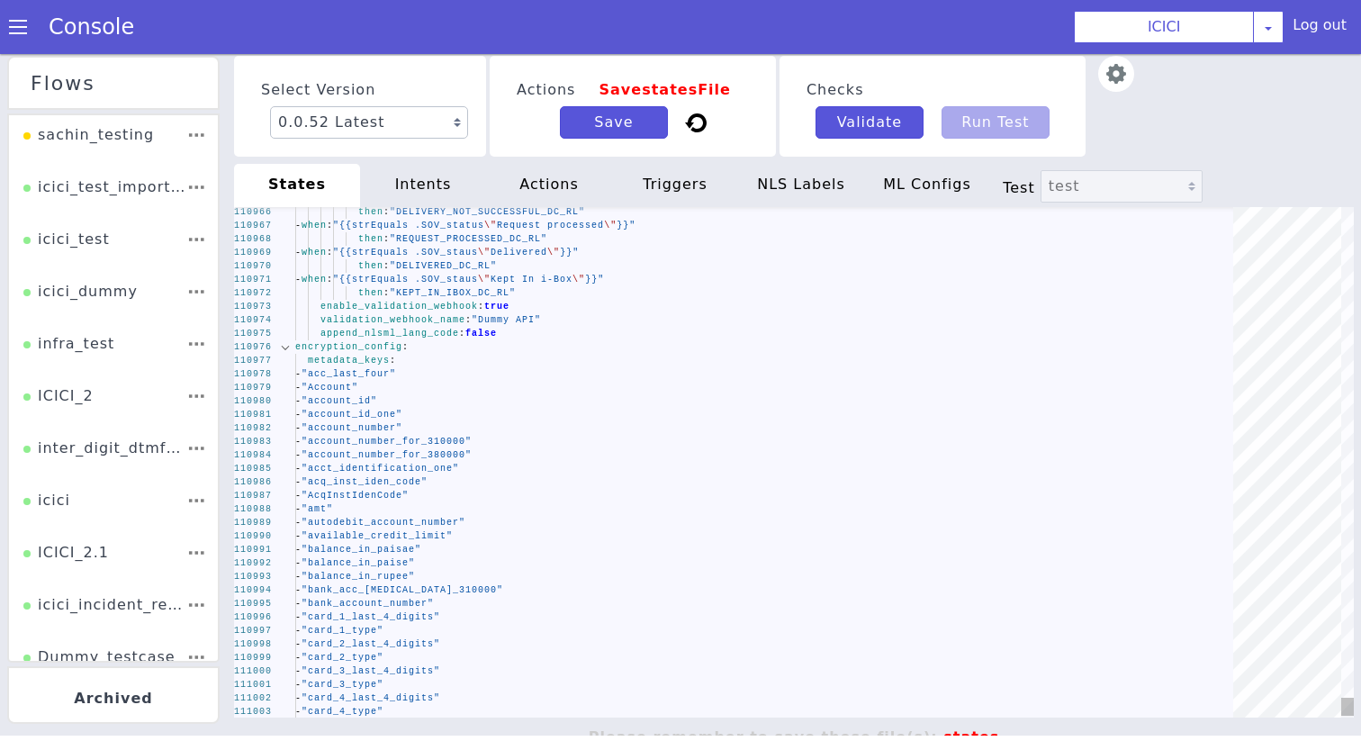
click at [288, 346] on div at bounding box center [285, 346] width 23 height 13
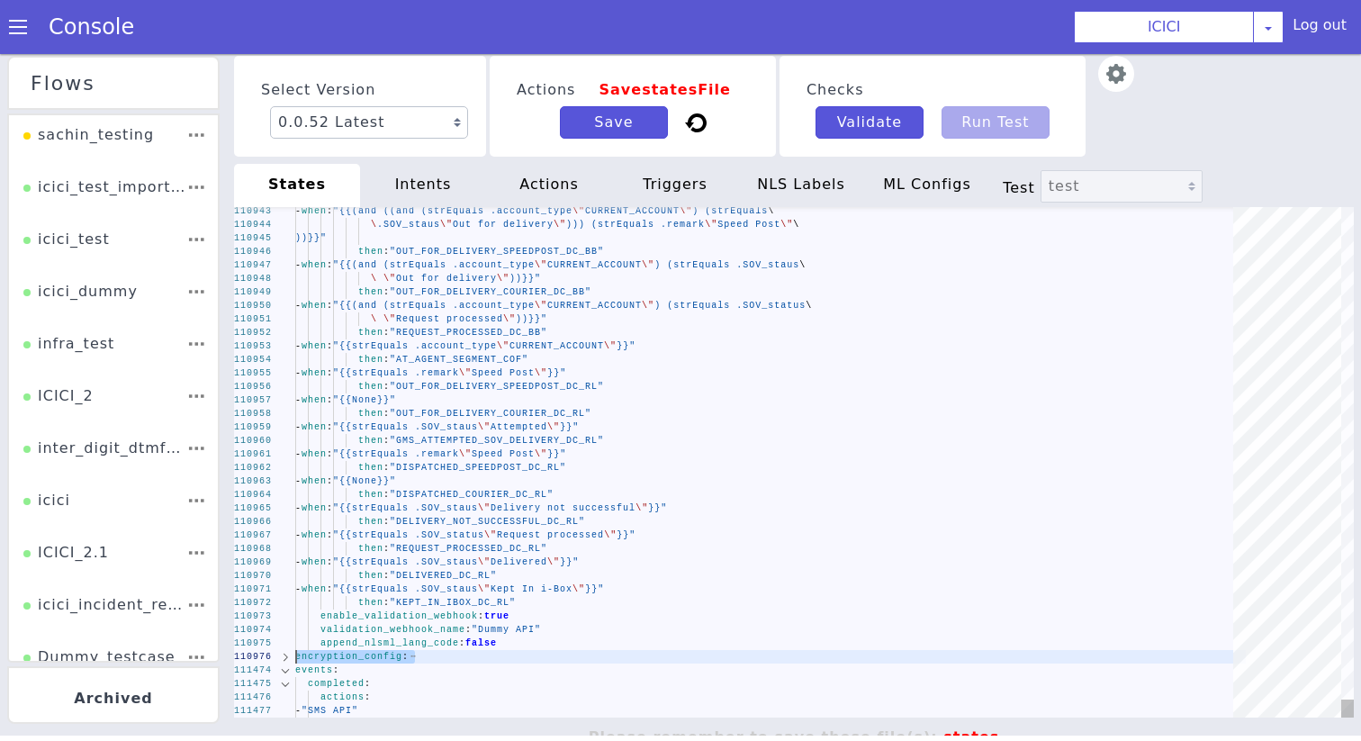
click at [294, 661] on div "110943 110944 110945 110946 110947 110948 110949 110950 110951 110952 110953 11…" at bounding box center [793, 462] width 1119 height 510
type textarea "- when: "{{strEquals .SOV_staus \"Kept In i-Box\"}}" then: "KEPT_IN_IBOX_DC_RL"…"
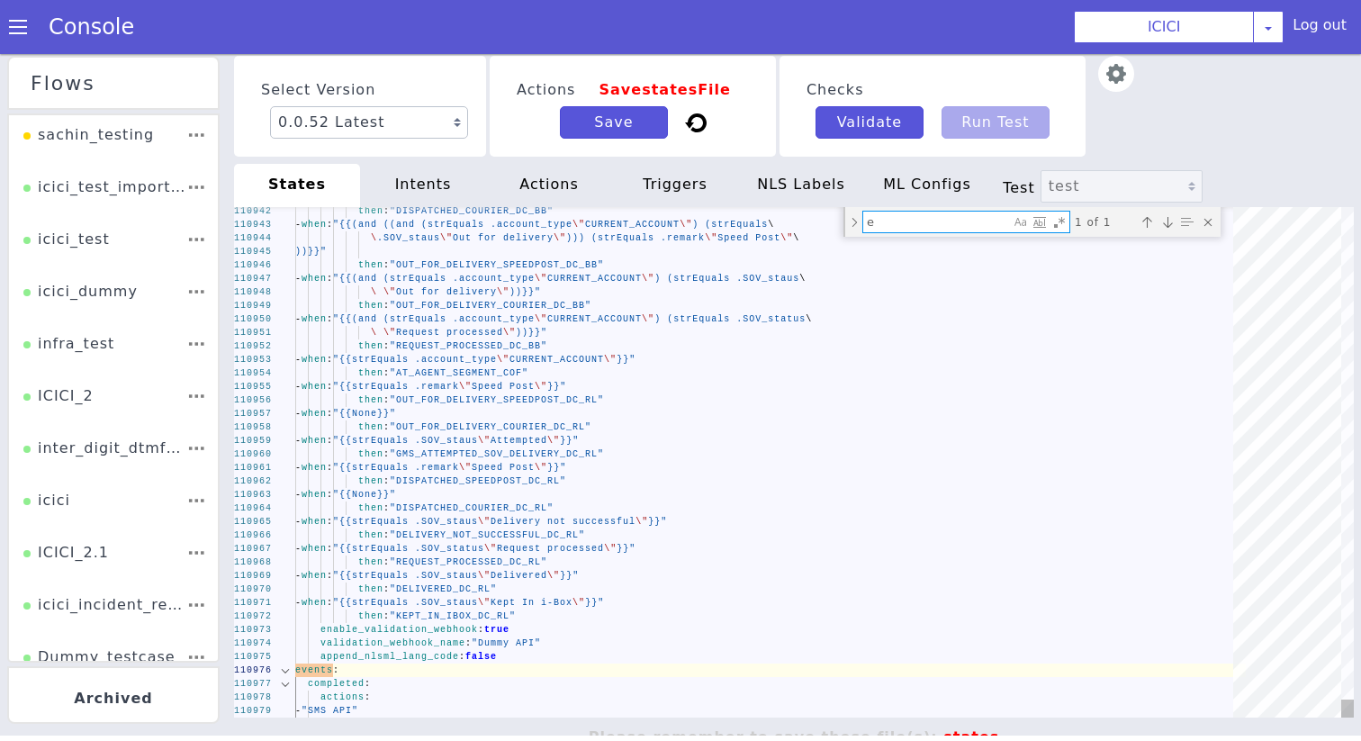
type textarea "en"
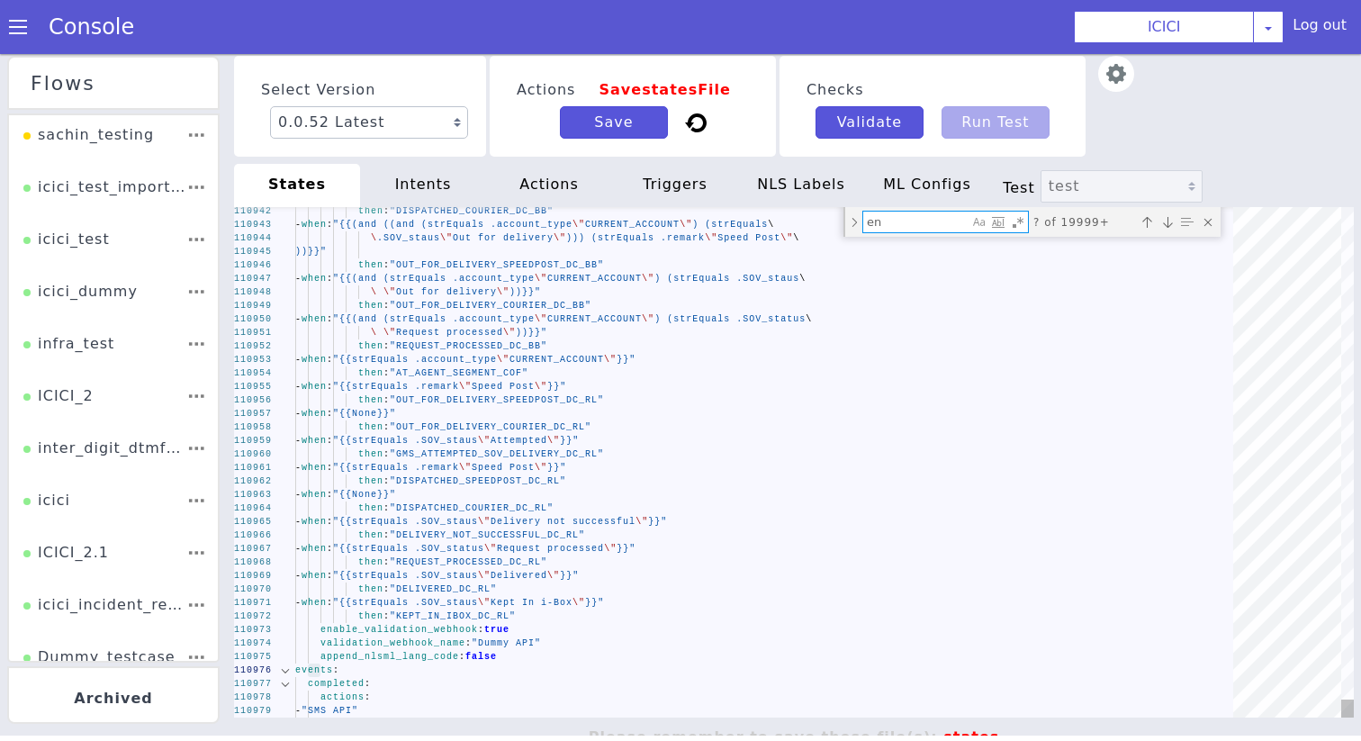
type textarea "init: "API_LANGUAGE_SET" model: "icici-dialogy" basepath: "[URL][DOMAIN_NAME]" …"
type textarea "enc"
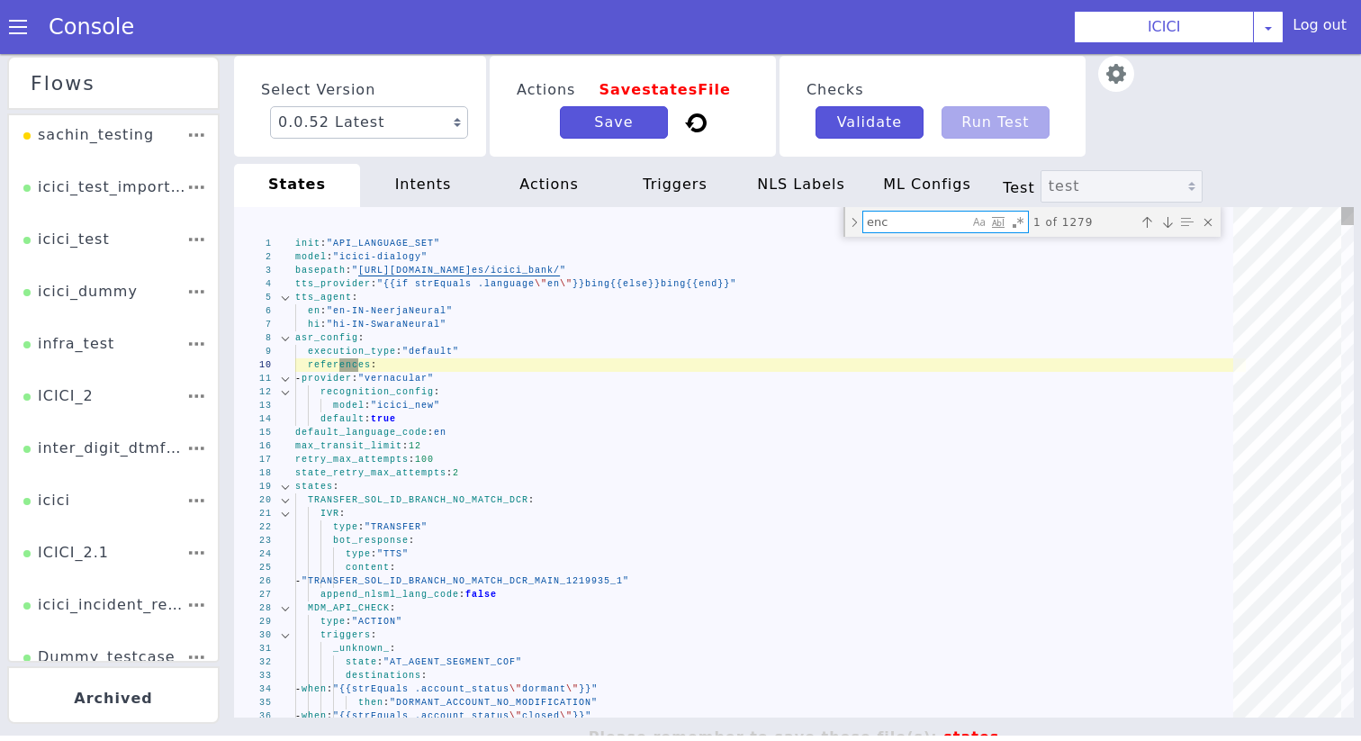
type textarea "state: "AT_AGENT_SEGMENT_COF" _success_: state: "FCRM_TAGGING_DCACT_CA_PINGEN" …"
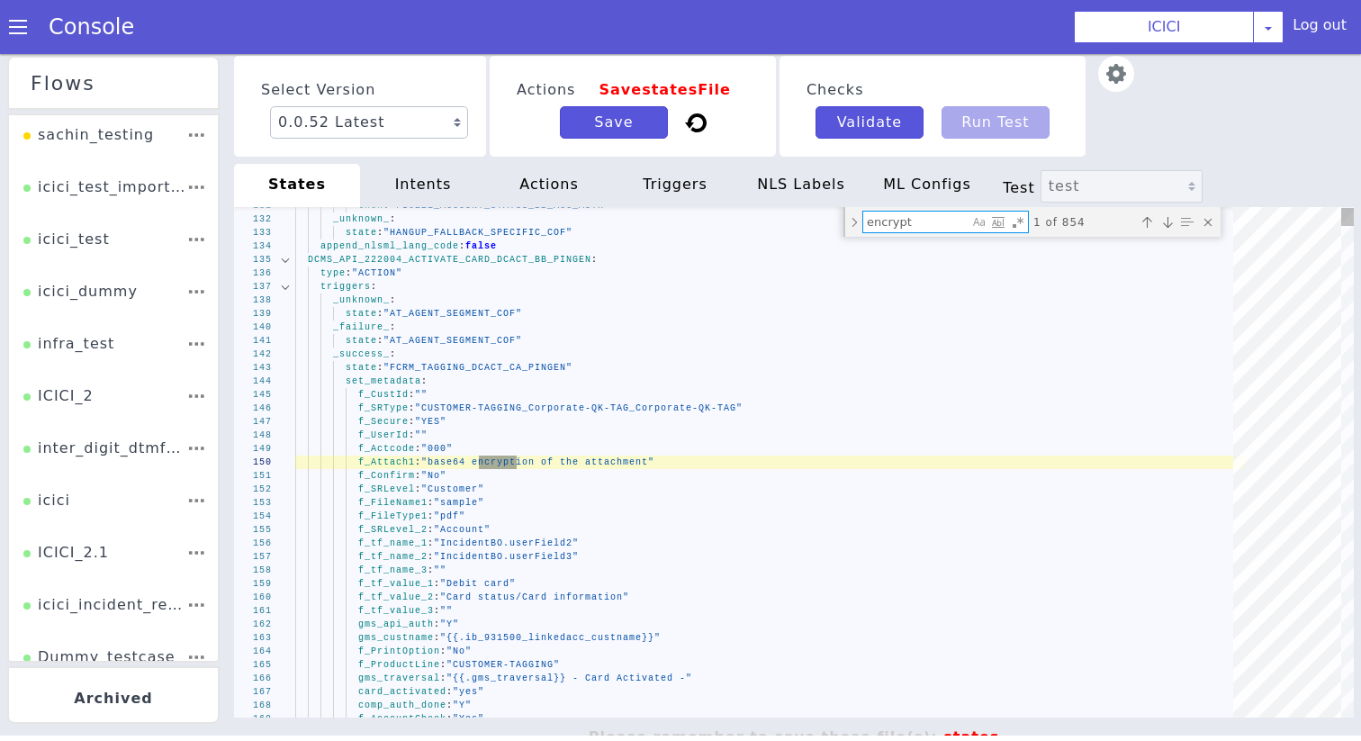
type textarea "encrypti"
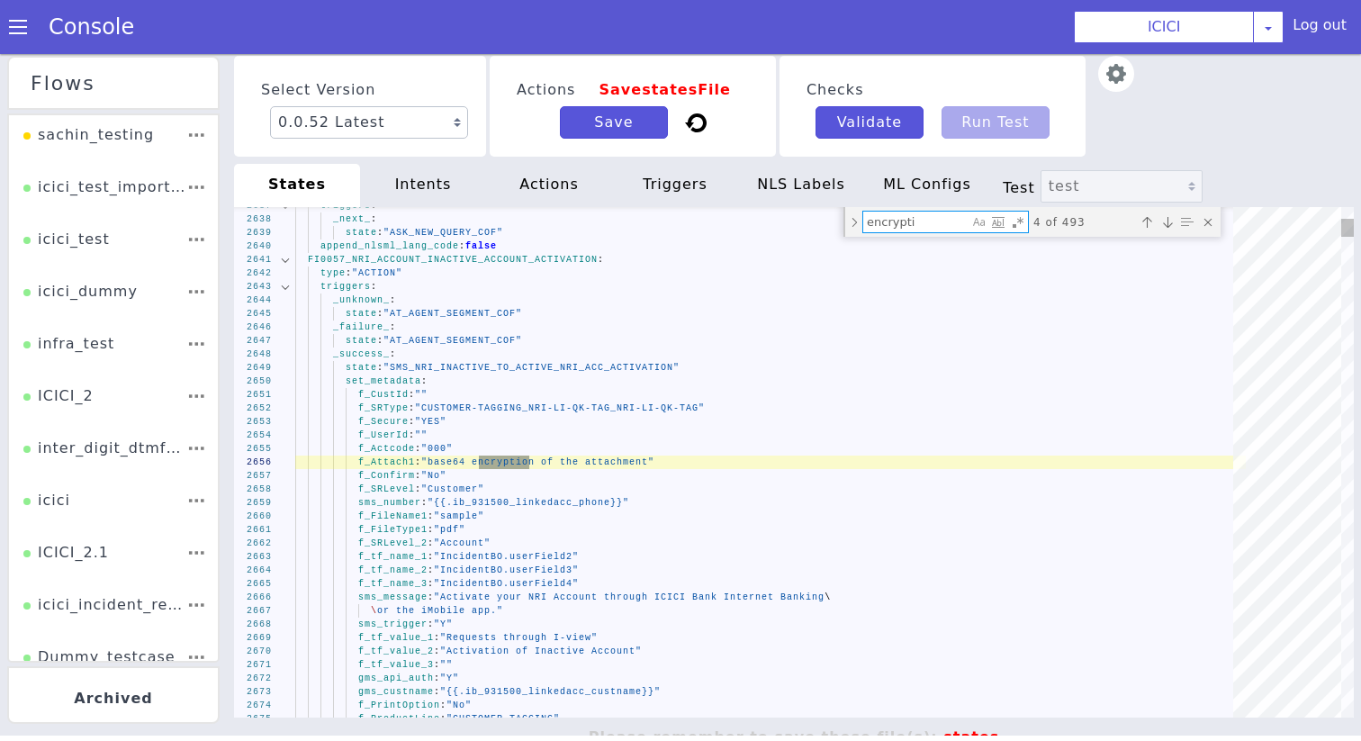
type textarea "state: "AT_AGENT_SEGMENT_COF" _success_: state: "FCRM_TAGGING_DCACT_CA_PINGEN" …"
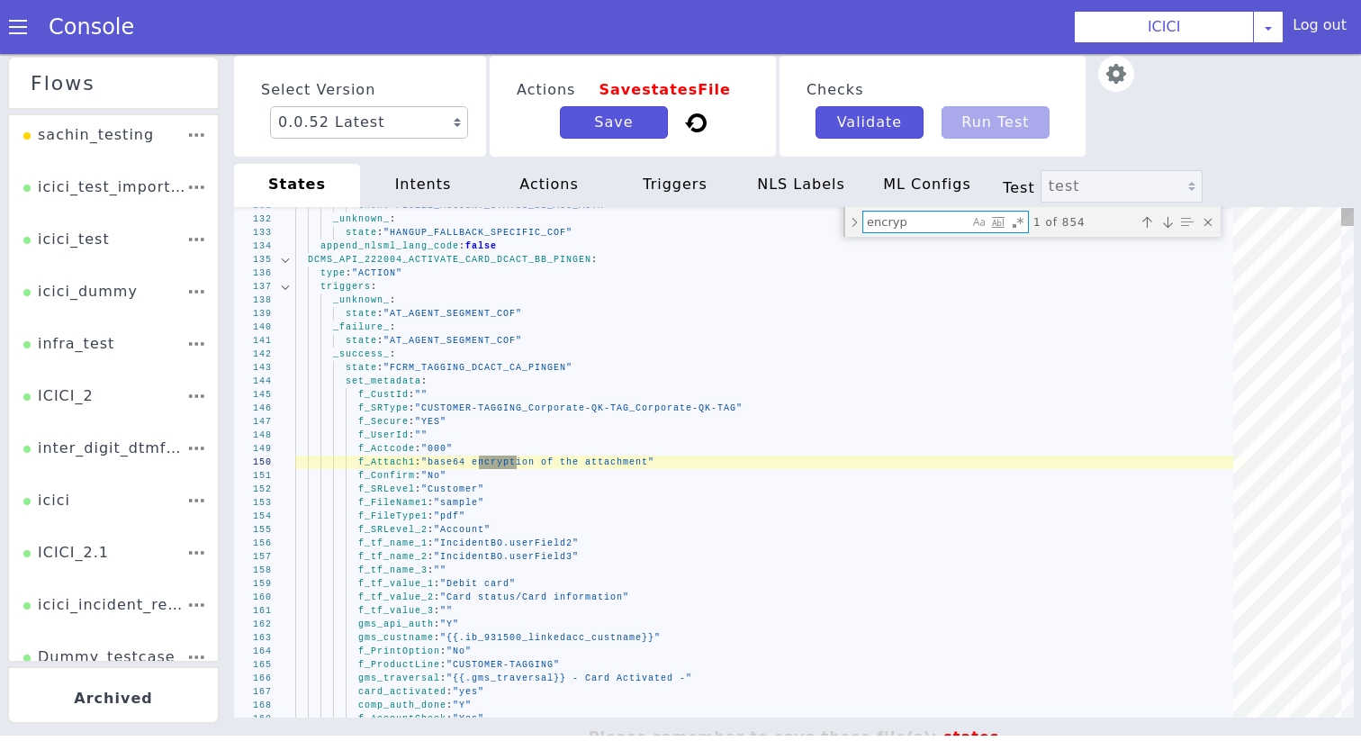
type textarea "encrypt"
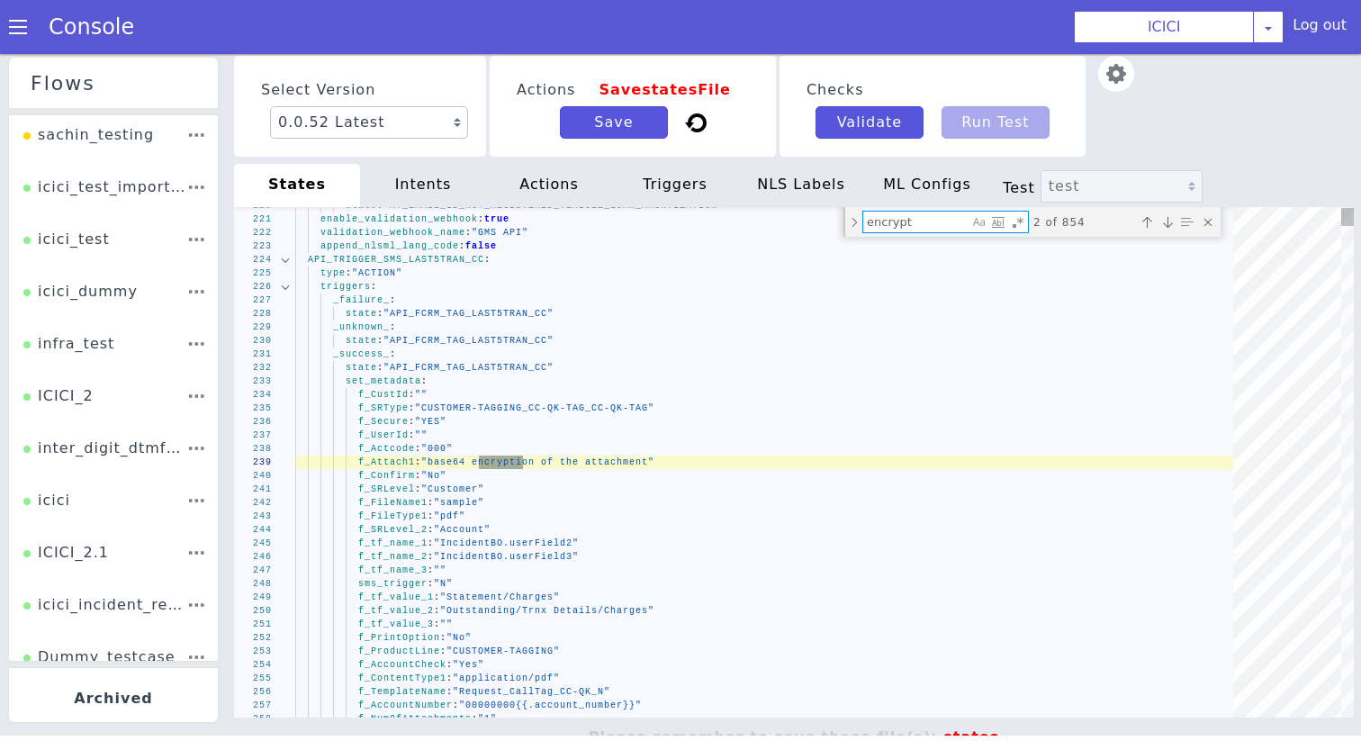
type textarea "context: "dtmf_range" metadata: "dtmf_otp_cc_pingen" append_nlsml_lang_code: fa…"
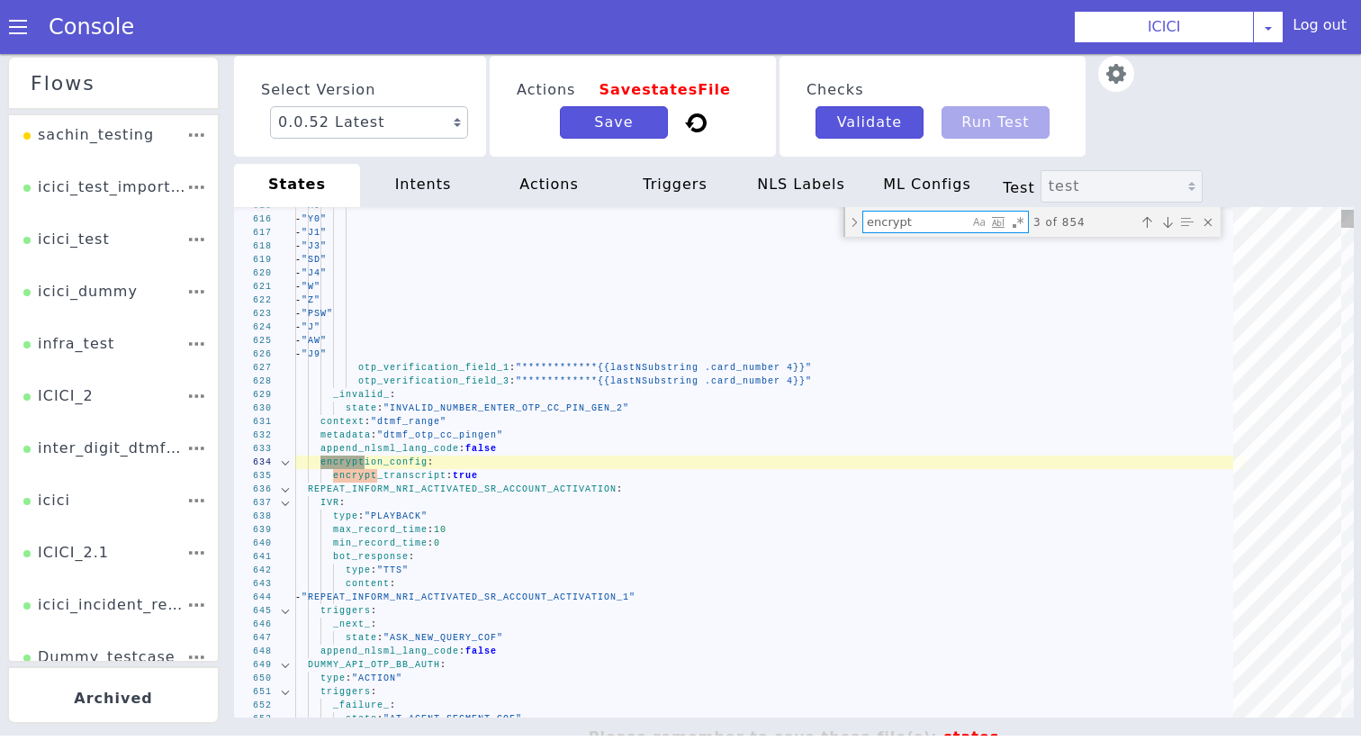
scroll to position [0, 0]
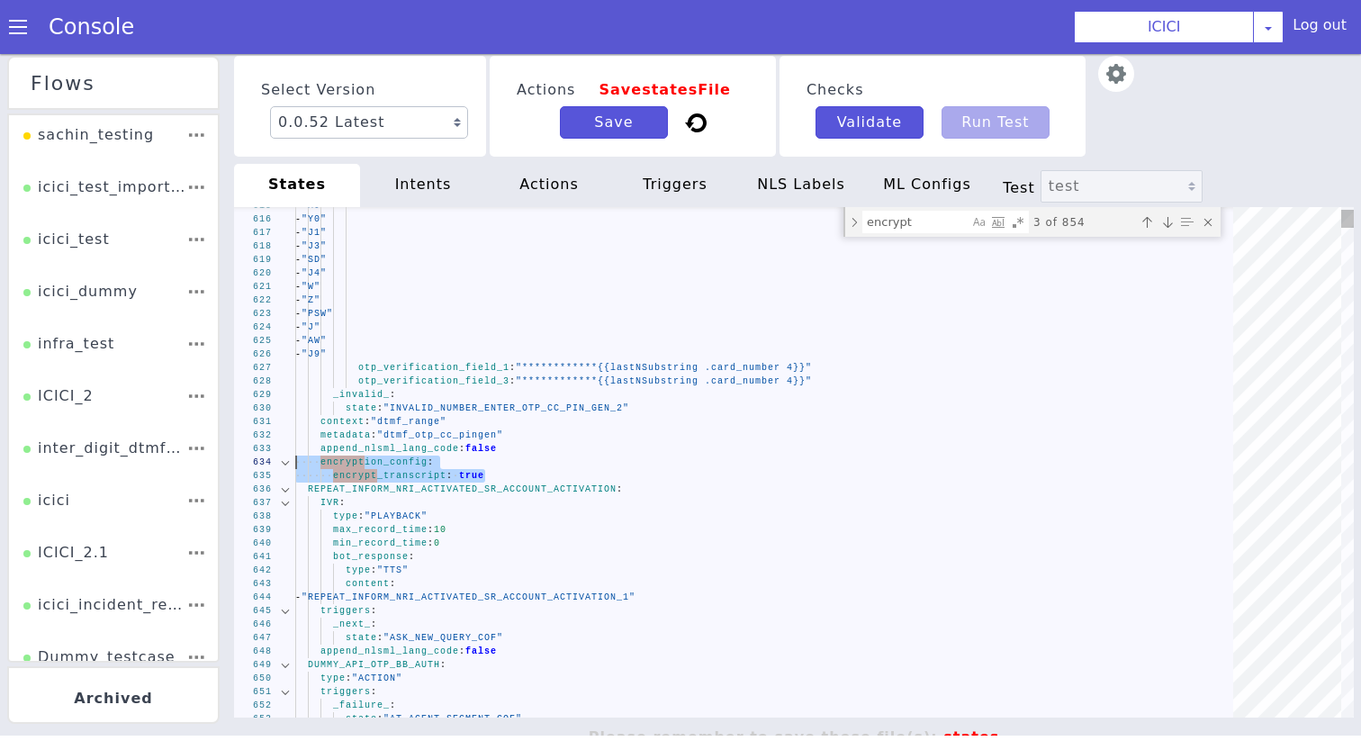
drag, startPoint x: 490, startPoint y: 480, endPoint x: 292, endPoint y: 459, distance: 199.1
click at [915, 211] on textarea "encrypt" at bounding box center [915, 221] width 105 height 21
paste textarea "encryption_config: encrypt_transcript: true"
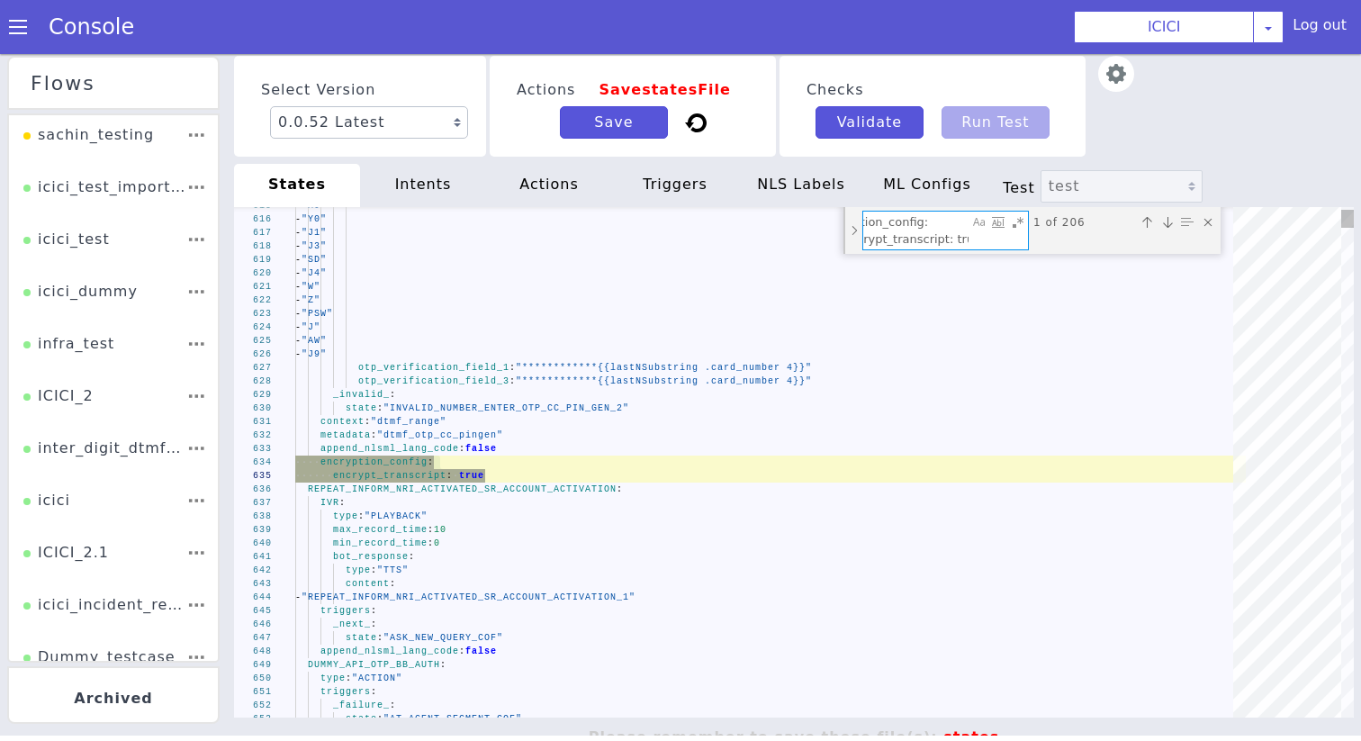
type textarea "encryption_config: encrypt_transcript: true"
click at [848, 228] on div "Toggle Replace mode" at bounding box center [854, 230] width 16 height 47
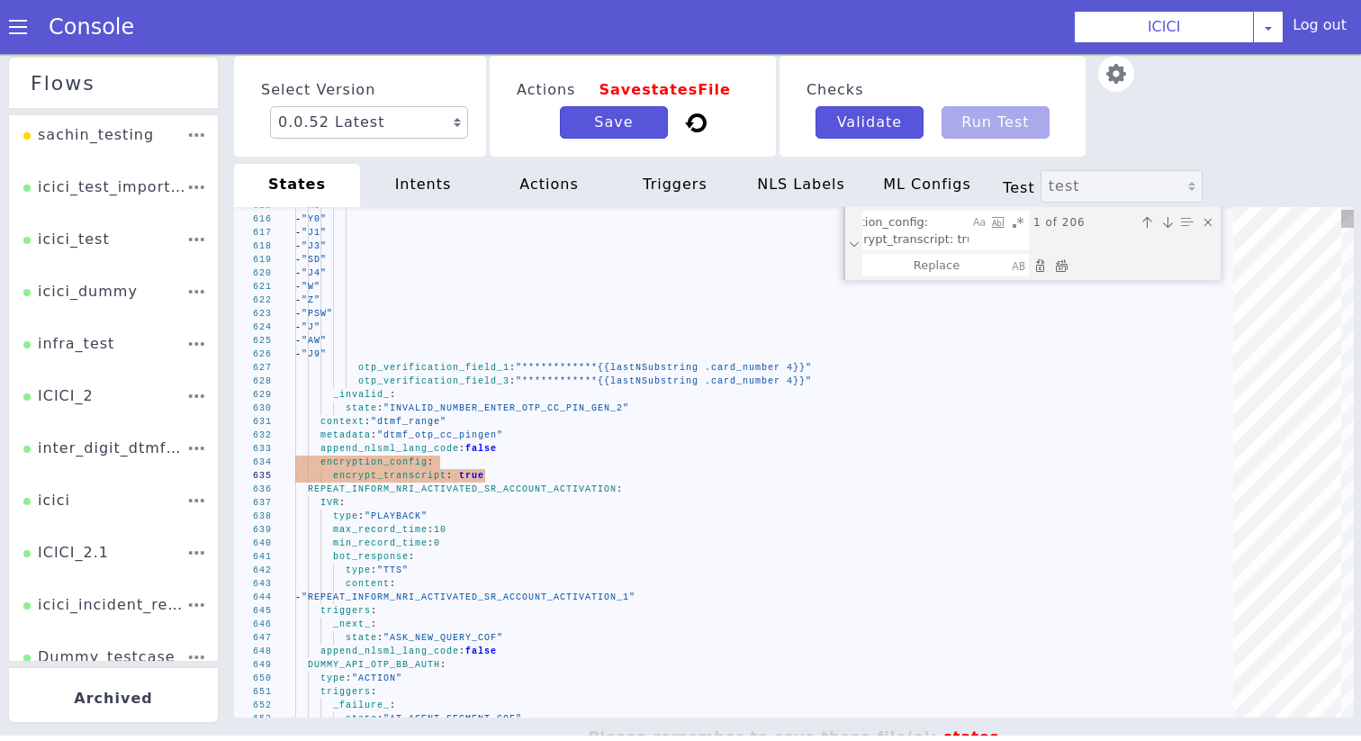
click at [1064, 262] on div "Replace All (⌘Enter)" at bounding box center [1061, 265] width 18 height 18
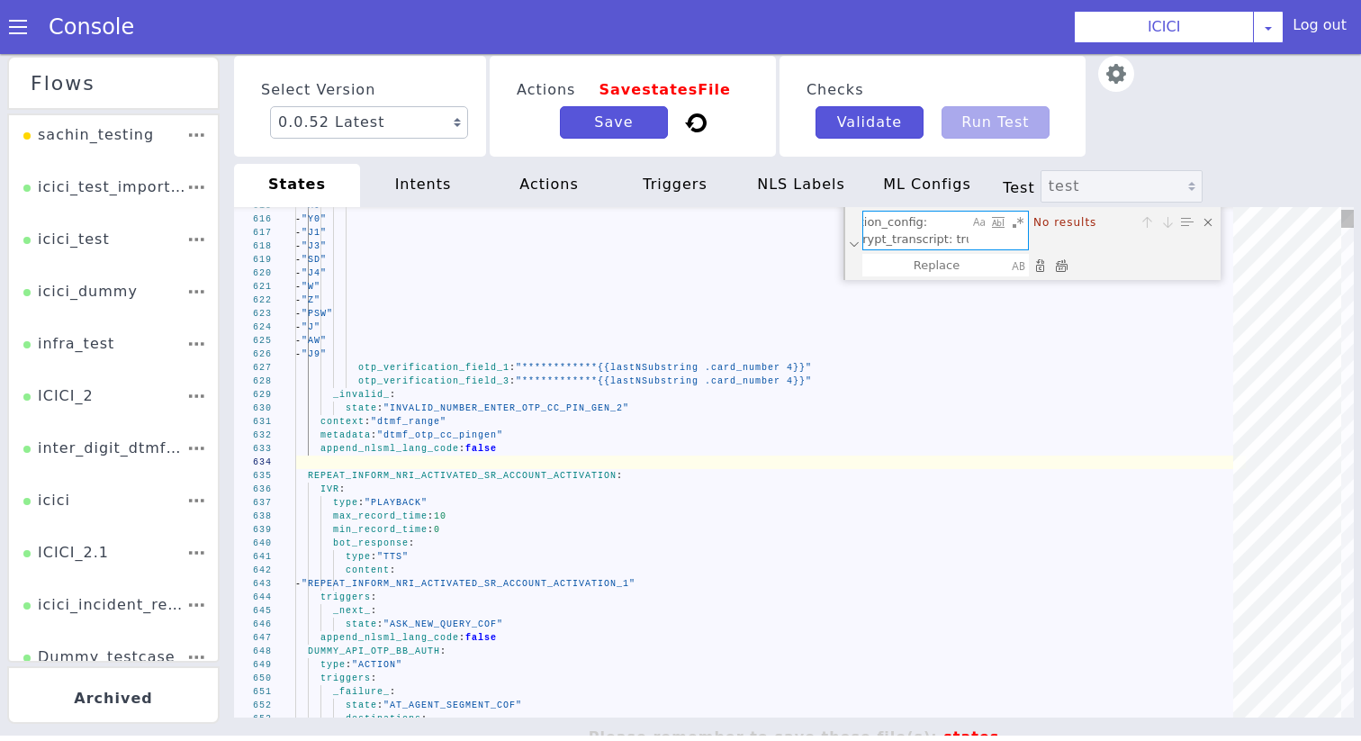
drag, startPoint x: 887, startPoint y: 241, endPoint x: 1018, endPoint y: 238, distance: 130.5
click at [1018, 238] on div "encryption_config: encrypt_transcript: true encryption_config: encrypt_transcri…" at bounding box center [945, 230] width 165 height 38
type textarea "_cancel_: state: "ASK_NEW_QUERY_COF" _confirm_: state: "DC_DELIVERED_REPEATED_A…"
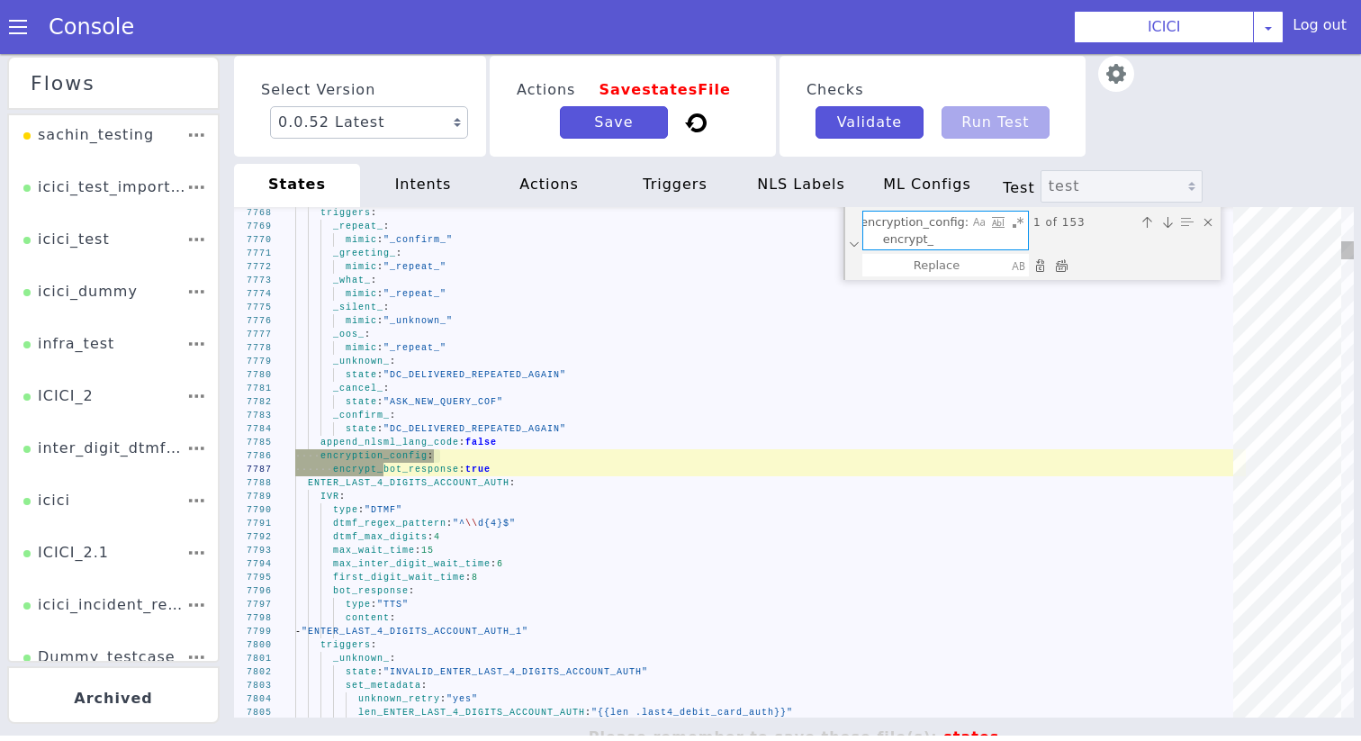
scroll to position [0, 0]
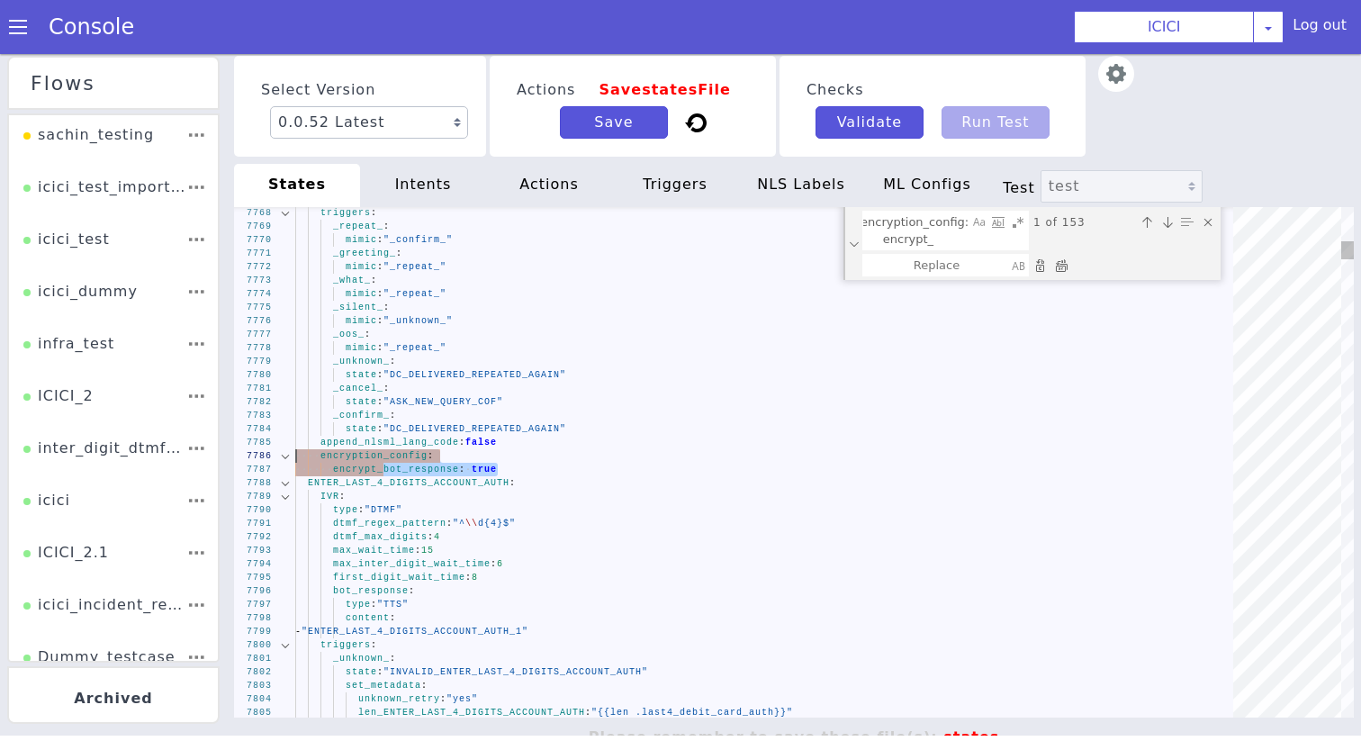
drag, startPoint x: 503, startPoint y: 472, endPoint x: 275, endPoint y: 456, distance: 228.2
click at [939, 232] on textarea "encryption_config: encrypt_" at bounding box center [915, 230] width 105 height 38
paste textarea "bot_response: true"
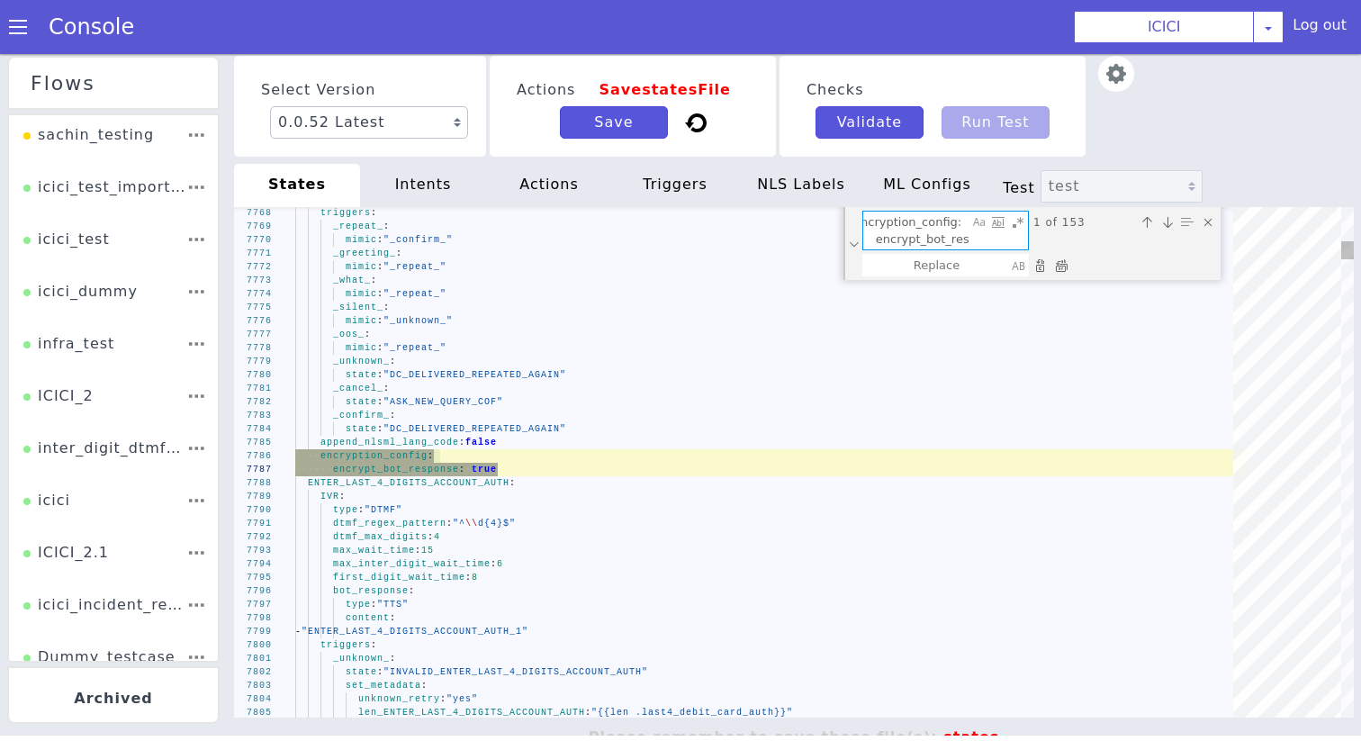
scroll to position [0, 69]
type textarea "encryption_config: encrypt_bot_response: true"
click at [1065, 270] on div "Replace All (⌘Enter)" at bounding box center [1061, 265] width 18 height 18
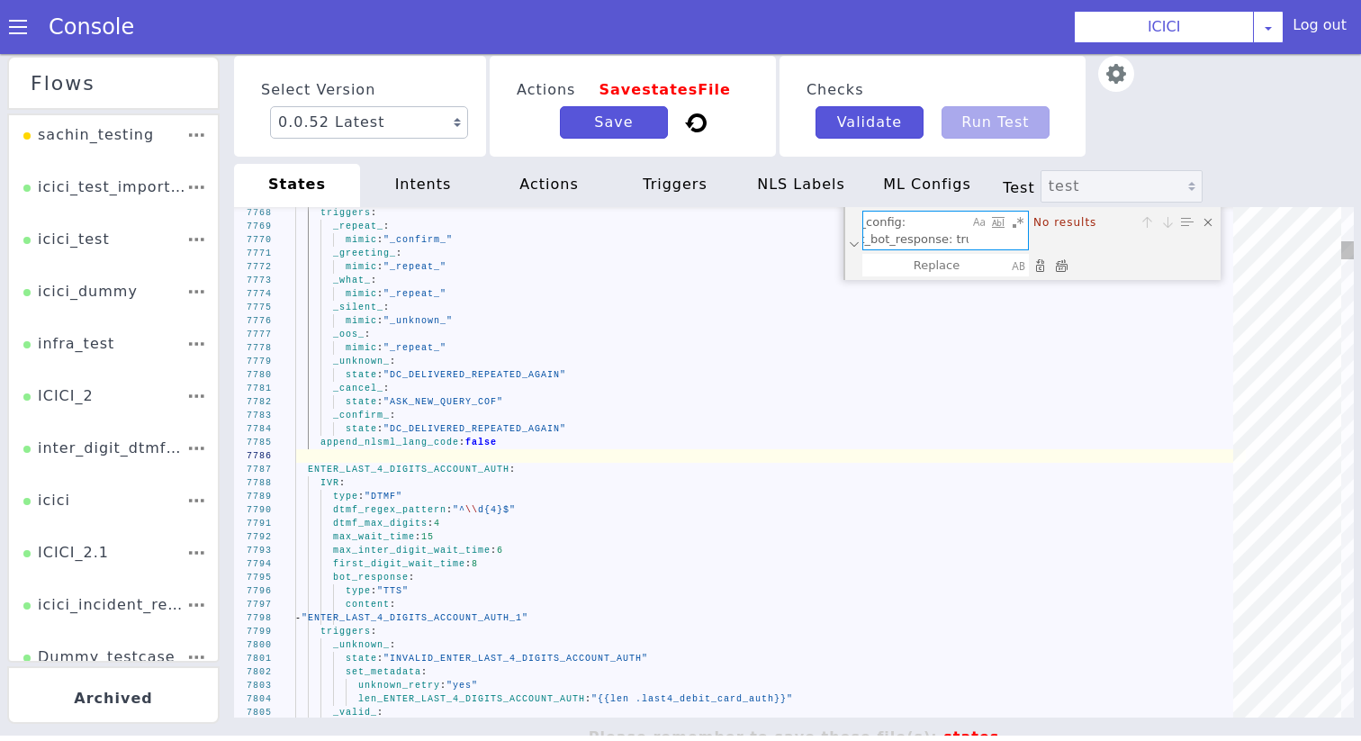
scroll to position [0, 0]
drag, startPoint x: 930, startPoint y: 218, endPoint x: 710, endPoint y: 218, distance: 219.6
click at [710, 218] on div "7768 7769 7770 7771 7772 7773 7774 7775 7776 7777 7778 7779 7780 7781 7782 7783…" at bounding box center [793, 462] width 1119 height 510
type textarea "then: "DTMF_ASK_AMOUNT_IN_PAISE_C2P" set_metadata: len_DTMF_INFORM_DC_BALANCE_A…"
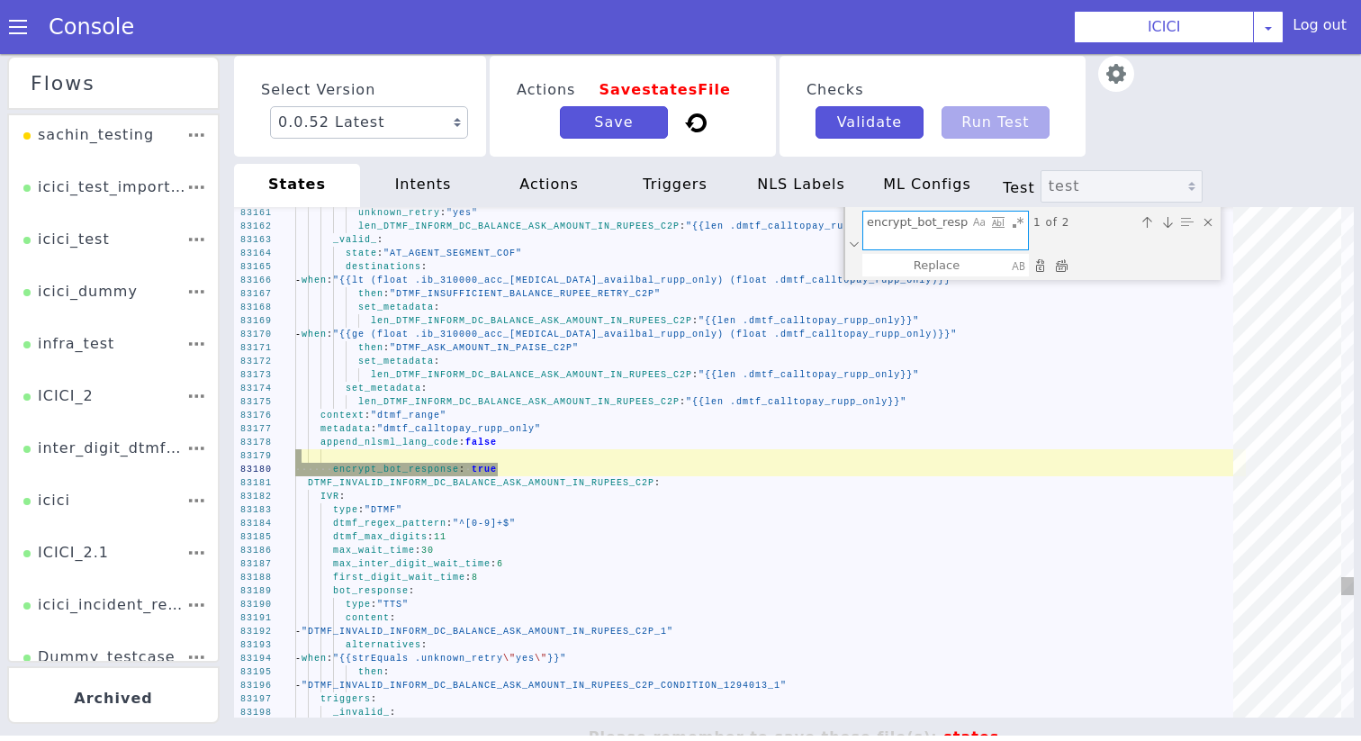
type textarea "encrypt_bot_response: true"
click at [1057, 262] on div "Replace All (⌘Enter)" at bounding box center [1061, 265] width 18 height 18
type textarea "then: "DTMF_ASK_AMOUNT_IN_PAISE_C2P" set_metadata: len_DTMF_INFORM_DC_BALANCE_A…"
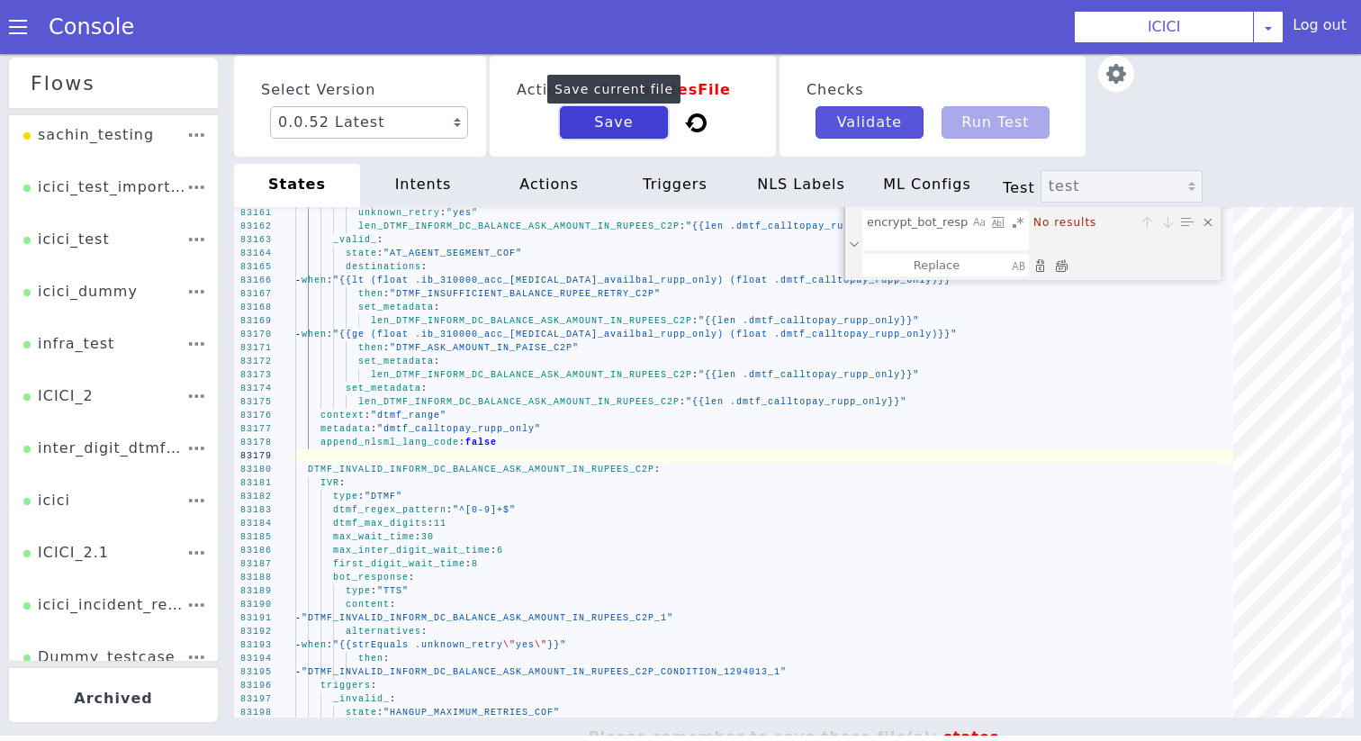
click at [593, 112] on button "Save" at bounding box center [614, 122] width 108 height 32
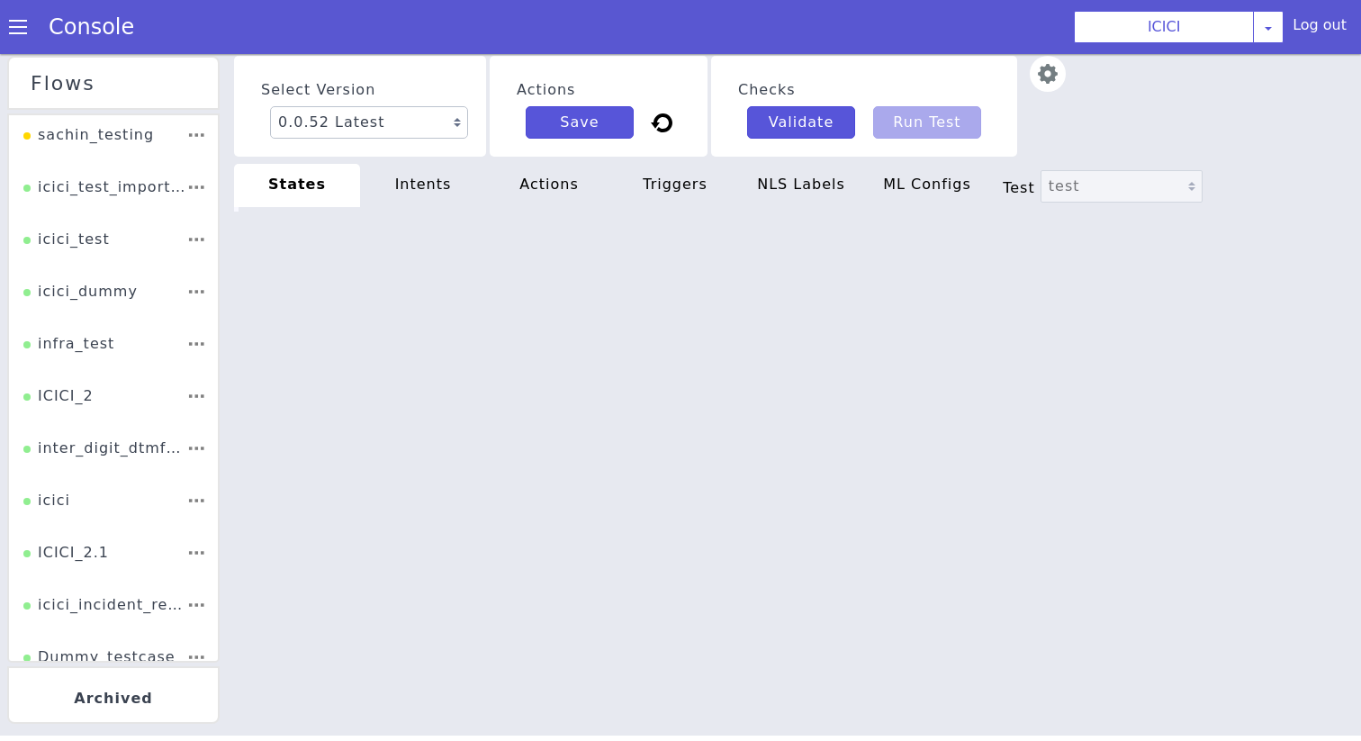
type textarea "then: "DTMF_ASK_AMOUNT_IN_PAISE_C2P" set_metadata: len_DTMF_INFORM_DC_BALANCE_A…"
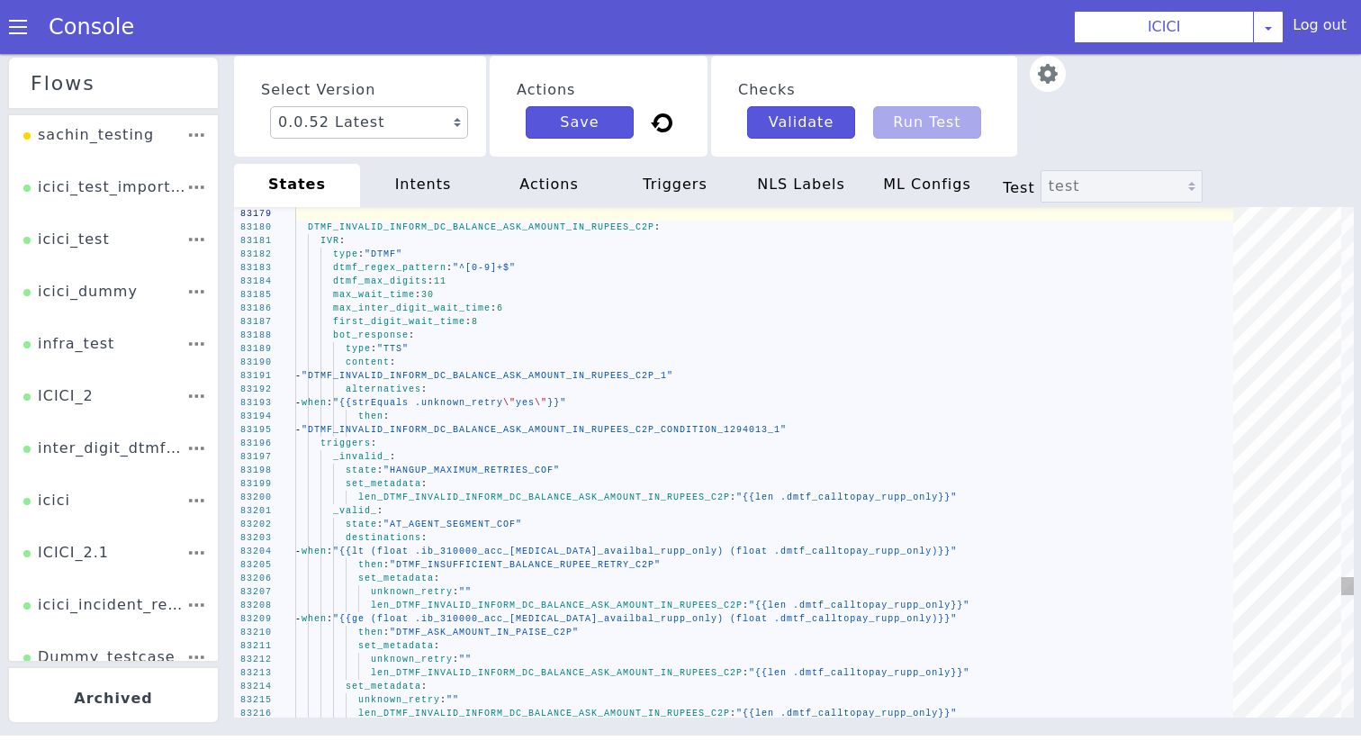
click at [429, 184] on div "intents" at bounding box center [423, 185] width 126 height 43
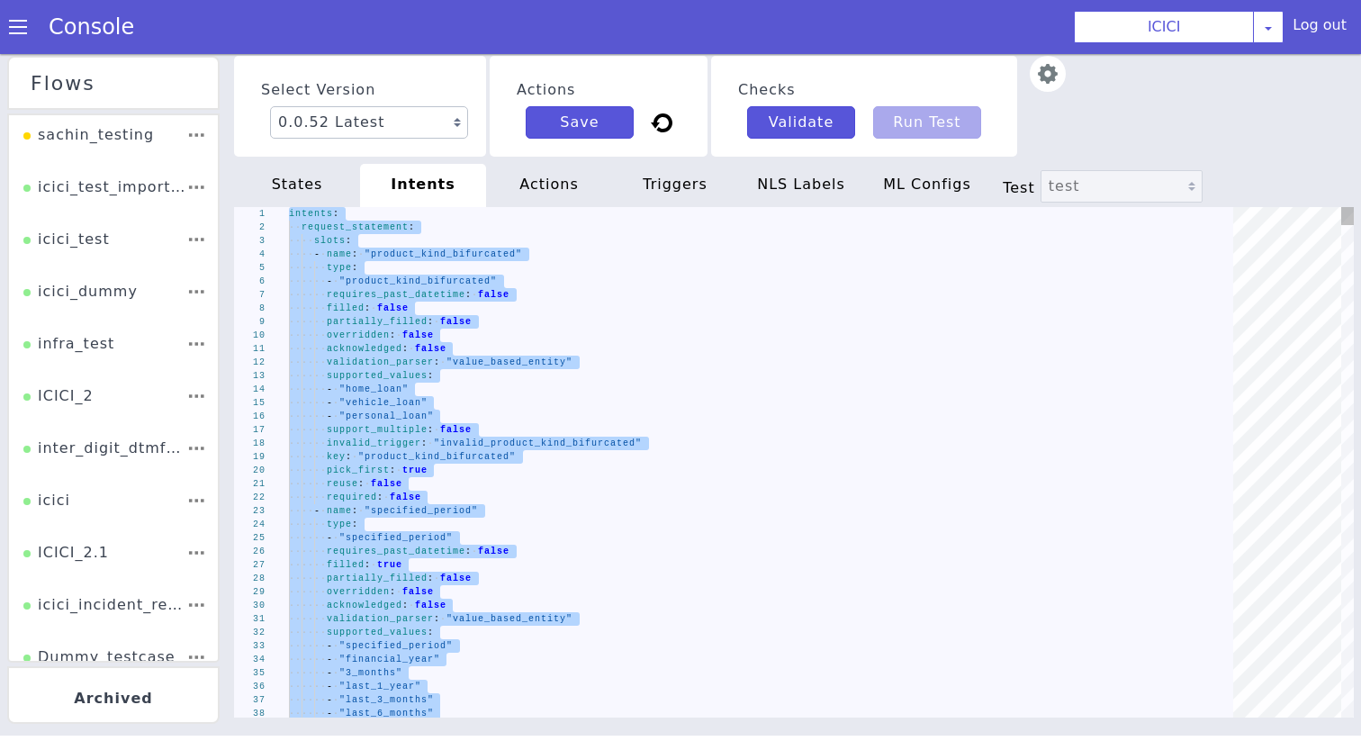
type textarea "set_metadata: intent: "request_new_product" security_level: "1" set_metadata: i…"
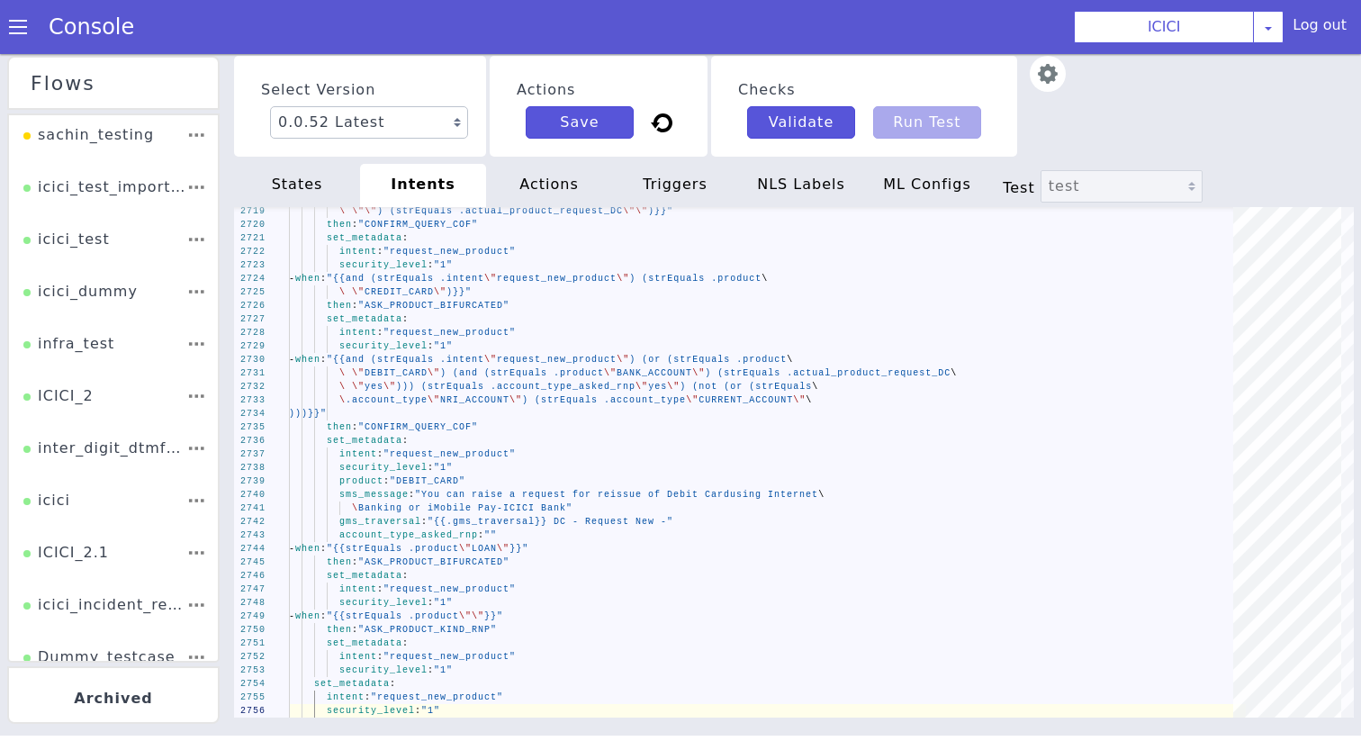
click at [514, 163] on div "Select Version 0.0.52 Latest 0.0.51 0.0.50 0.0.49 Current 0.0.48 0.0.47 0.0.46 …" at bounding box center [793, 395] width 1119 height 687
click at [524, 178] on div "actions" at bounding box center [549, 185] width 126 height 43
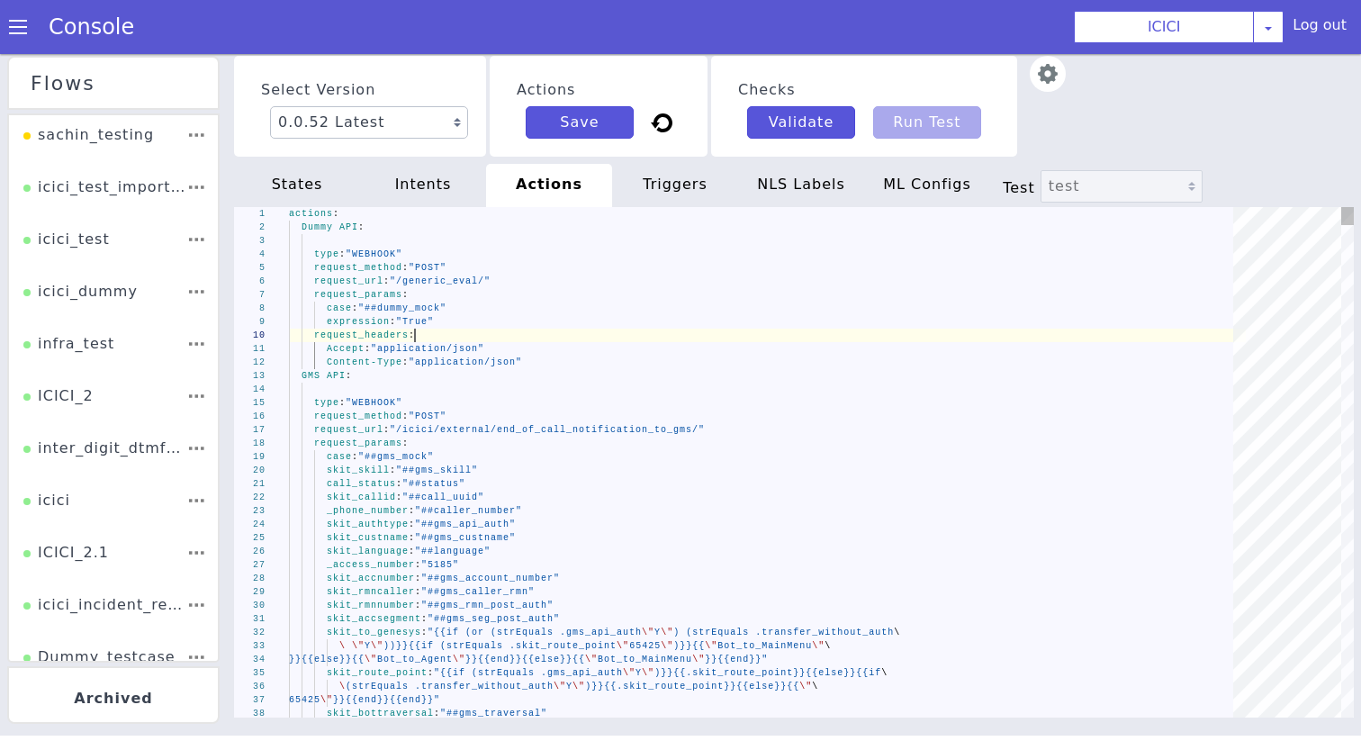
click at [472, 329] on div "request_headers :" at bounding box center [767, 334] width 957 height 13
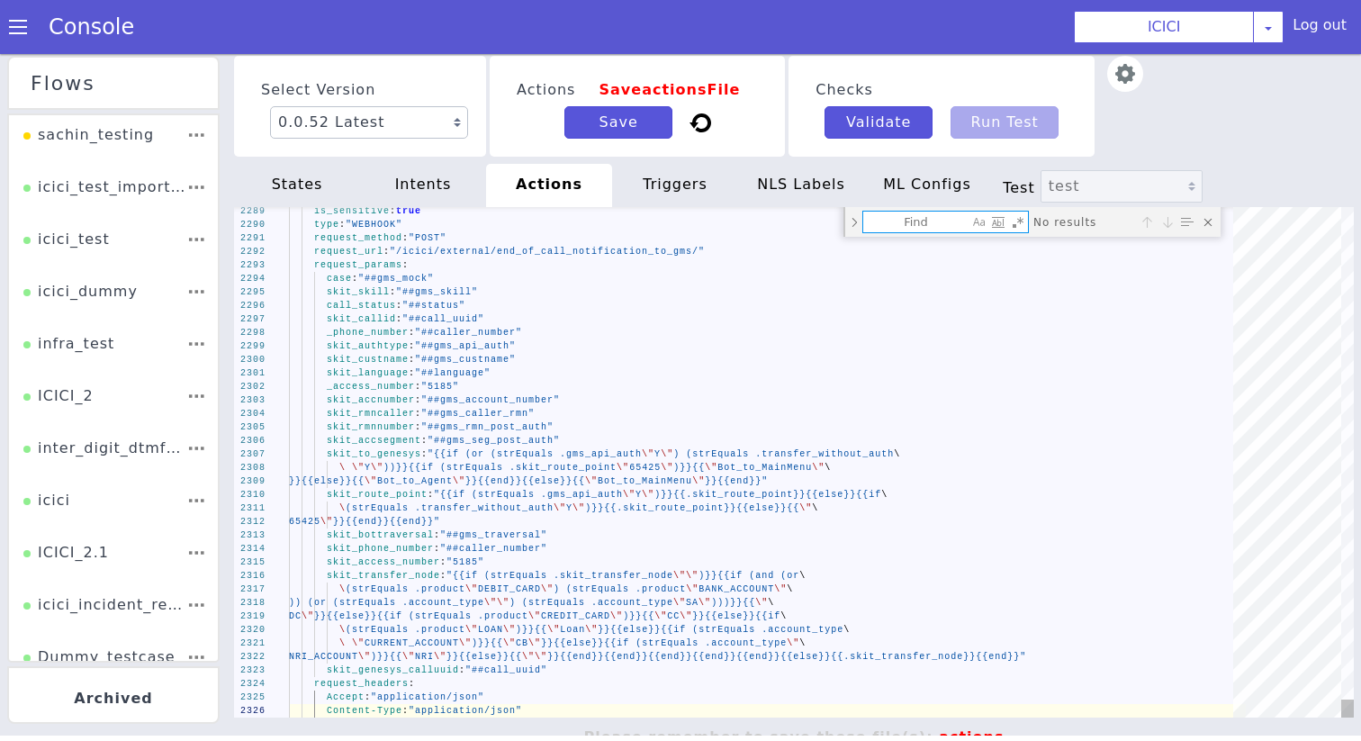
type textarea "actions: Dummy API: is_sensitive: true type: "WEBHOOK" request_method: "POST" r…"
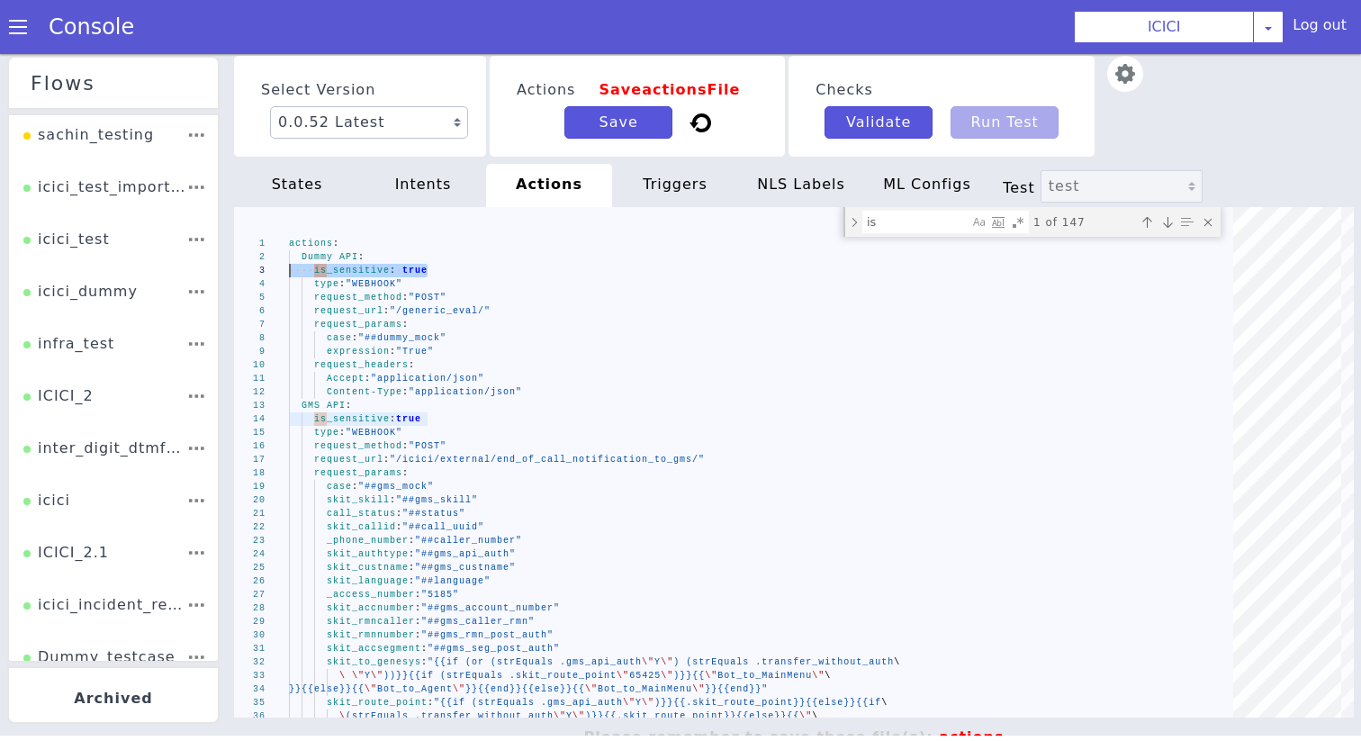
drag, startPoint x: 441, startPoint y: 271, endPoint x: 151, endPoint y: 271, distance: 289.8
click at [883, 216] on textarea "is" at bounding box center [915, 221] width 105 height 21
paste textarea "is_sensitive: true"
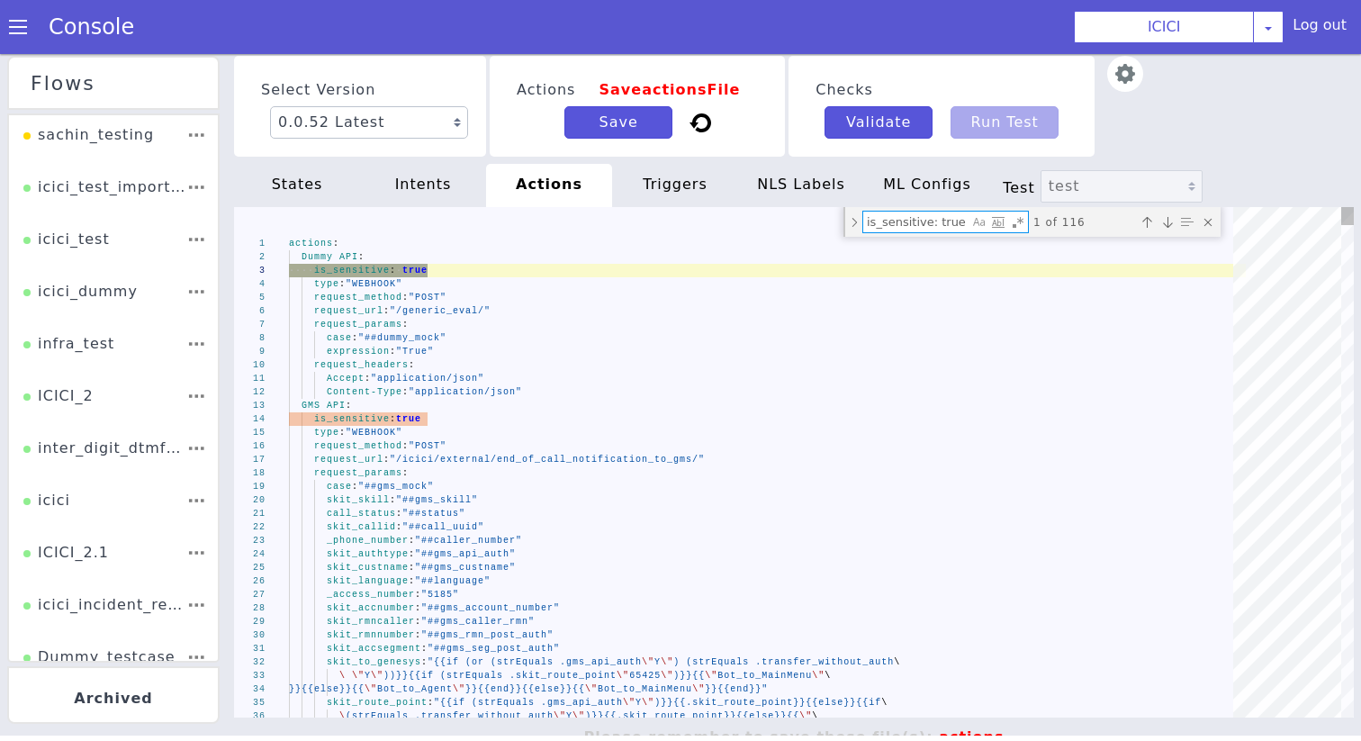
type textarea "is_sensitive: true"
click at [854, 221] on div "Toggle Replace mode" at bounding box center [854, 222] width 16 height 30
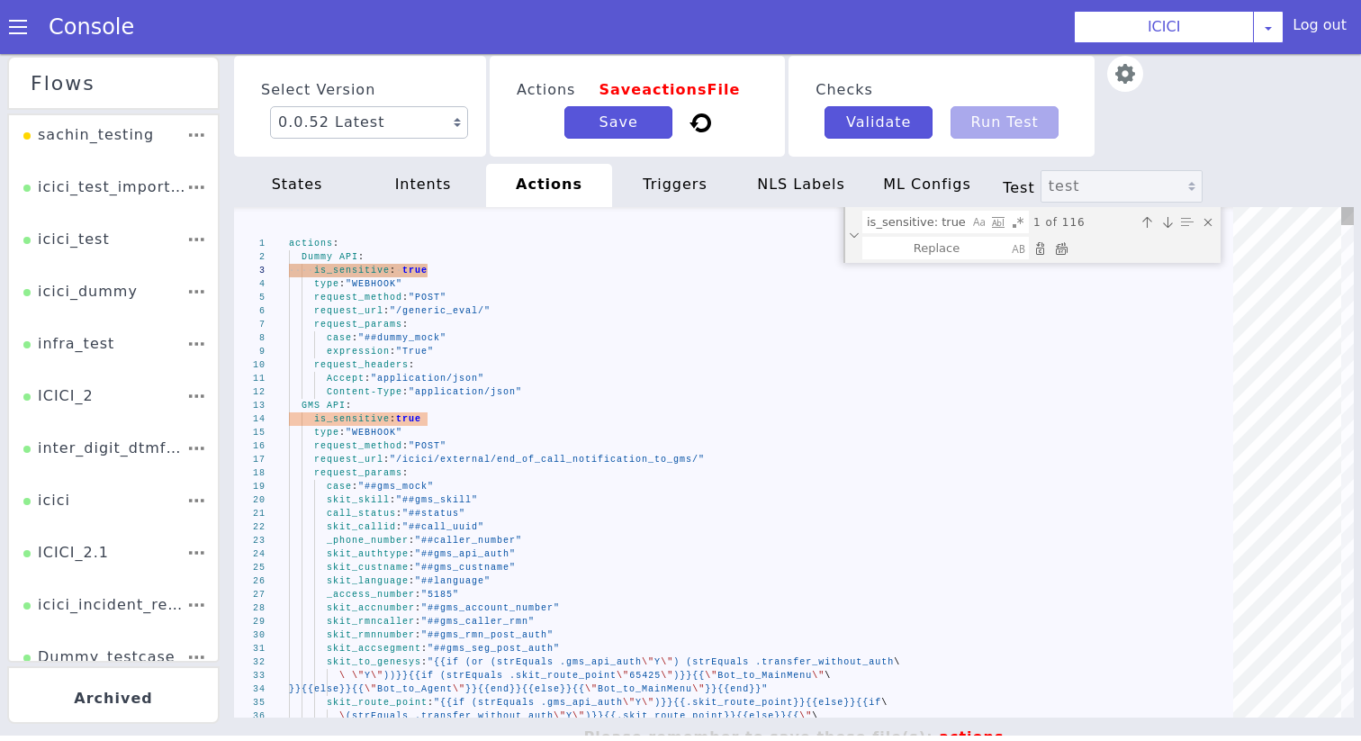
click at [1061, 247] on div "Replace All (⌘Enter)" at bounding box center [1061, 248] width 18 height 18
type textarea "actions: Dummy API: type: "WEBHOOK" request_method: "POST" request_url: "/gener…"
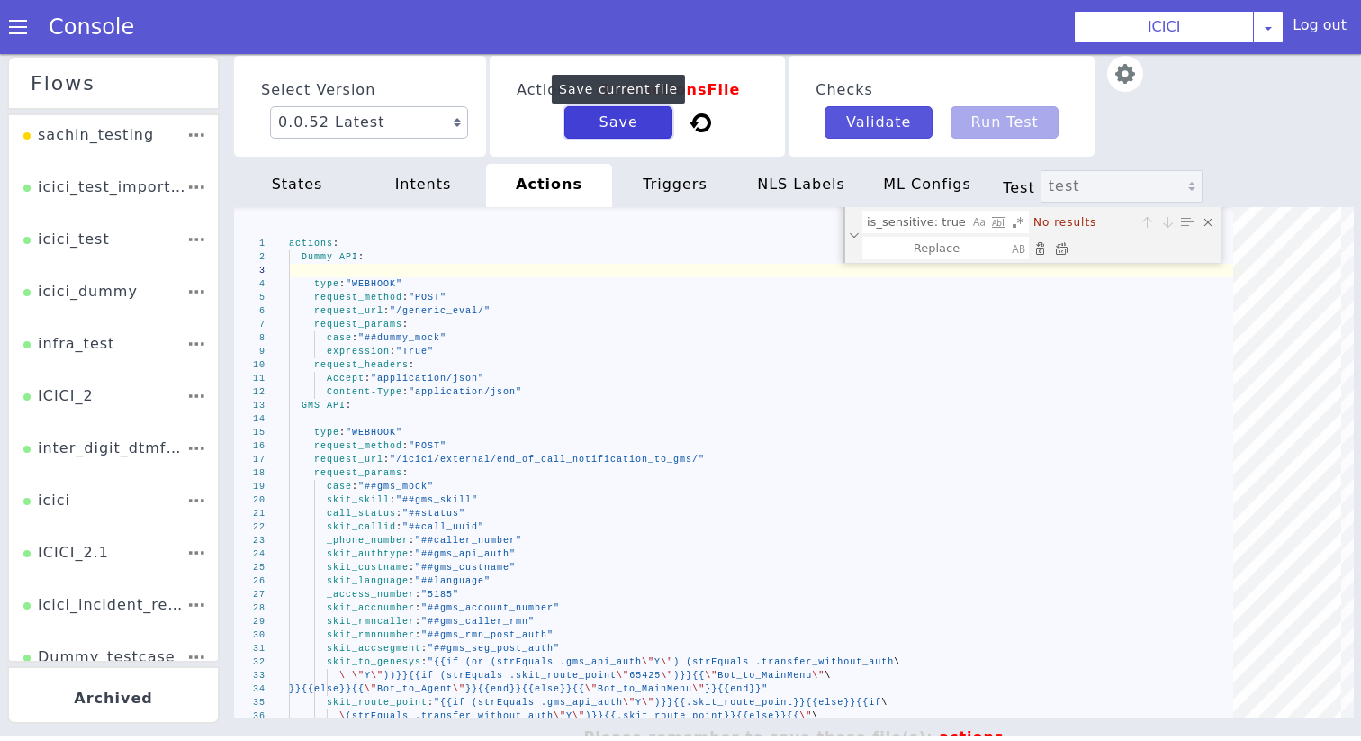
click at [616, 111] on button "Save" at bounding box center [618, 122] width 108 height 32
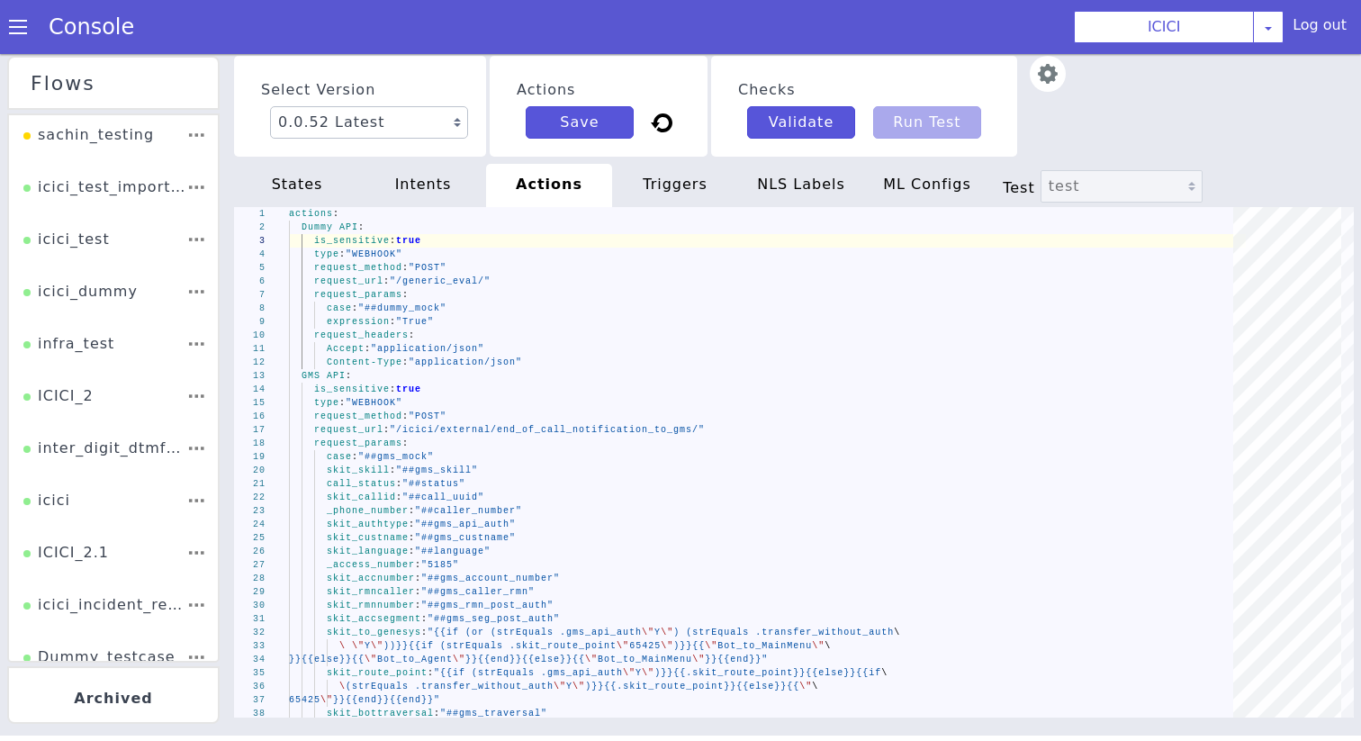
click at [670, 193] on div "triggers" at bounding box center [675, 185] width 126 height 43
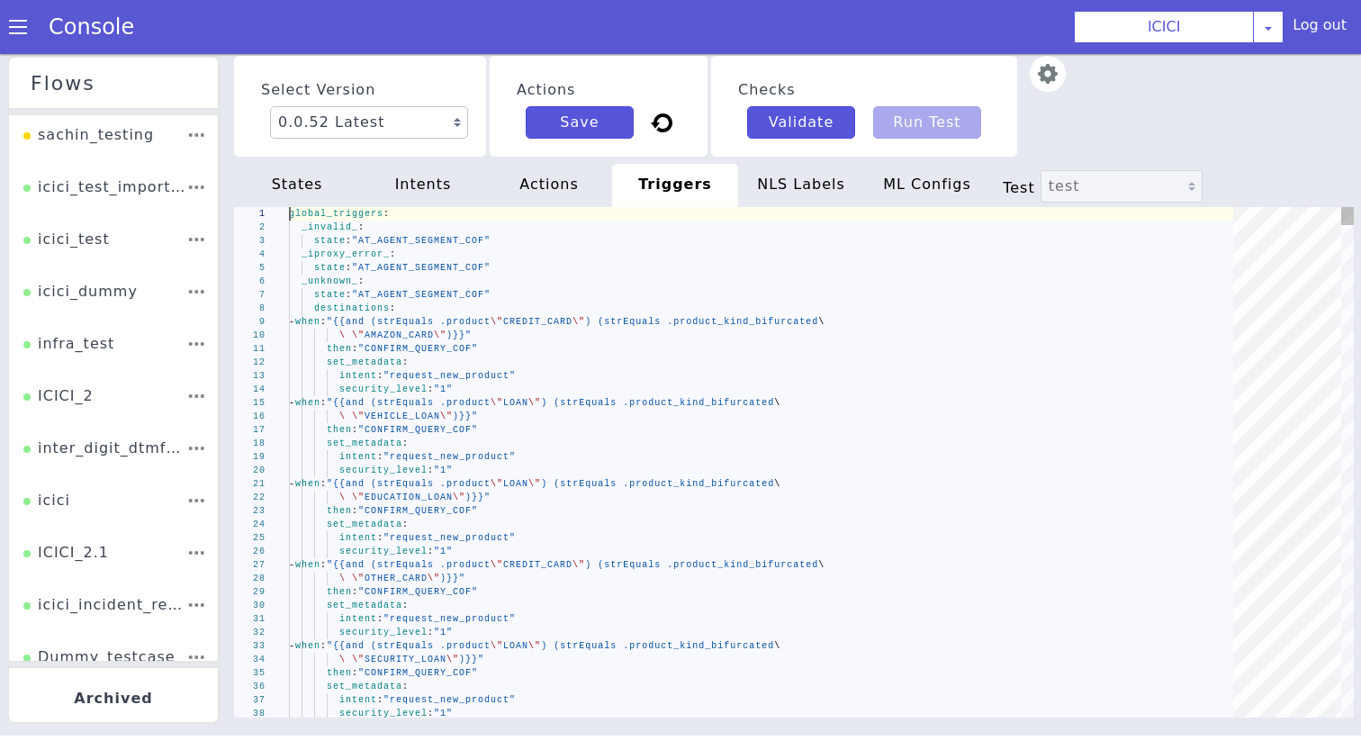
click at [593, 302] on div "destinations :" at bounding box center [770, 311] width 957 height 40
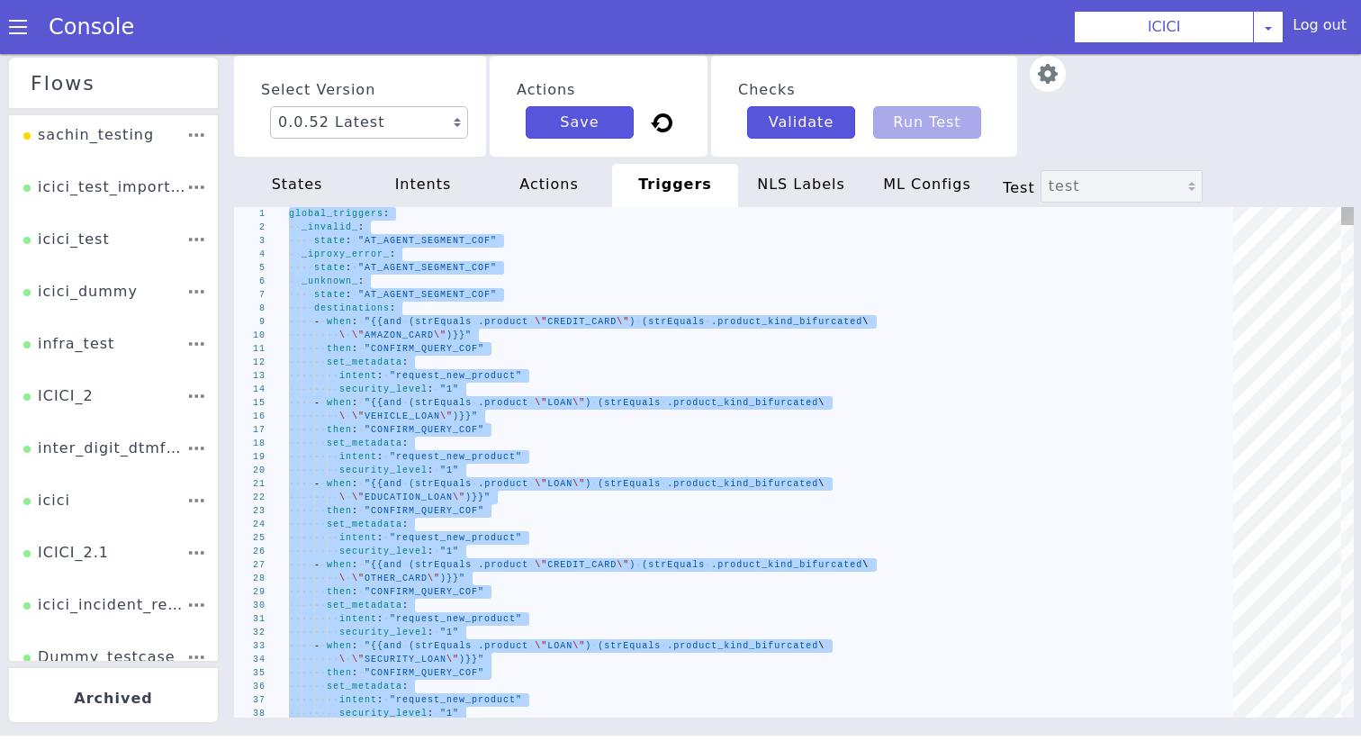
type textarea "security_level: "1" - when: "{{strEquals .product \"\"}}" then: "ASK_PRODUCT_KI…"
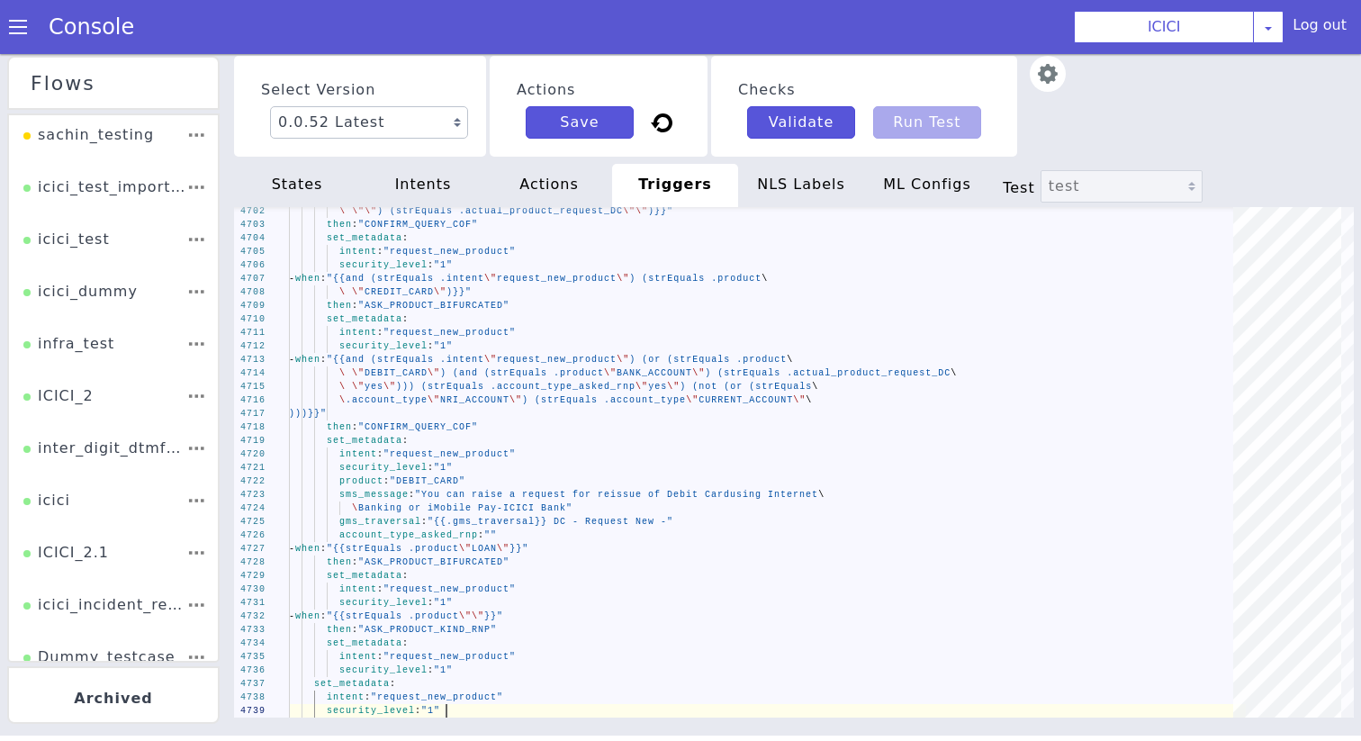
click at [773, 187] on div "NLS Labels" at bounding box center [801, 185] width 126 height 43
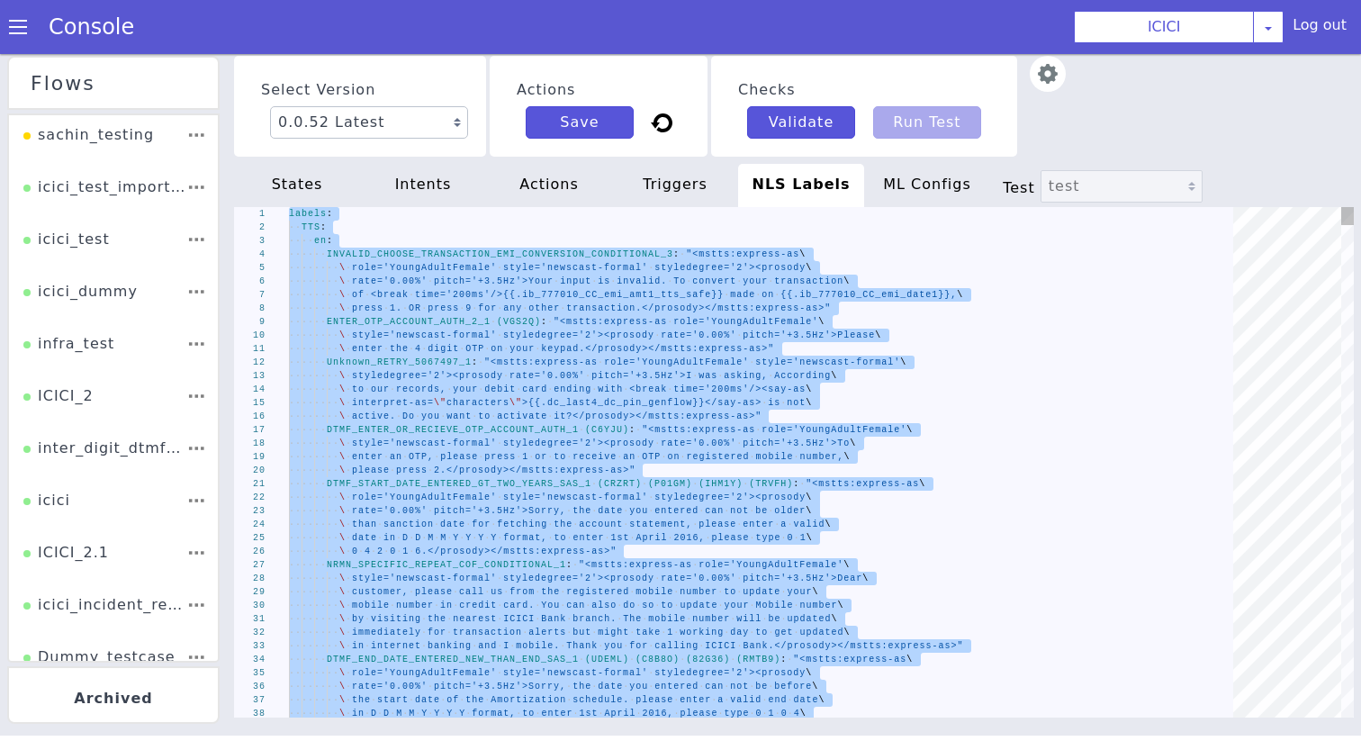
type textarea "s:express-as role='SeniorFemale' style='newscast_formal'\ \ styledegree='2'><pr…"
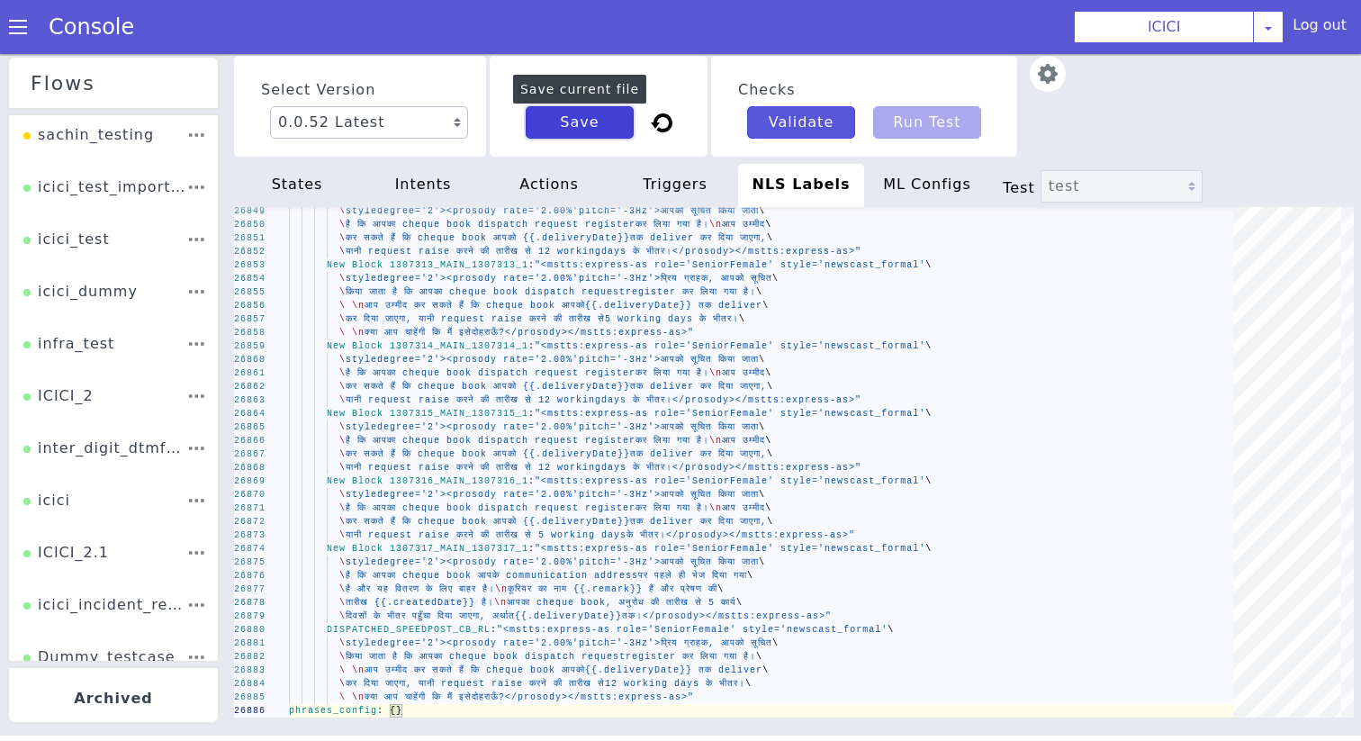
click at [577, 129] on button "Save" at bounding box center [580, 122] width 108 height 32
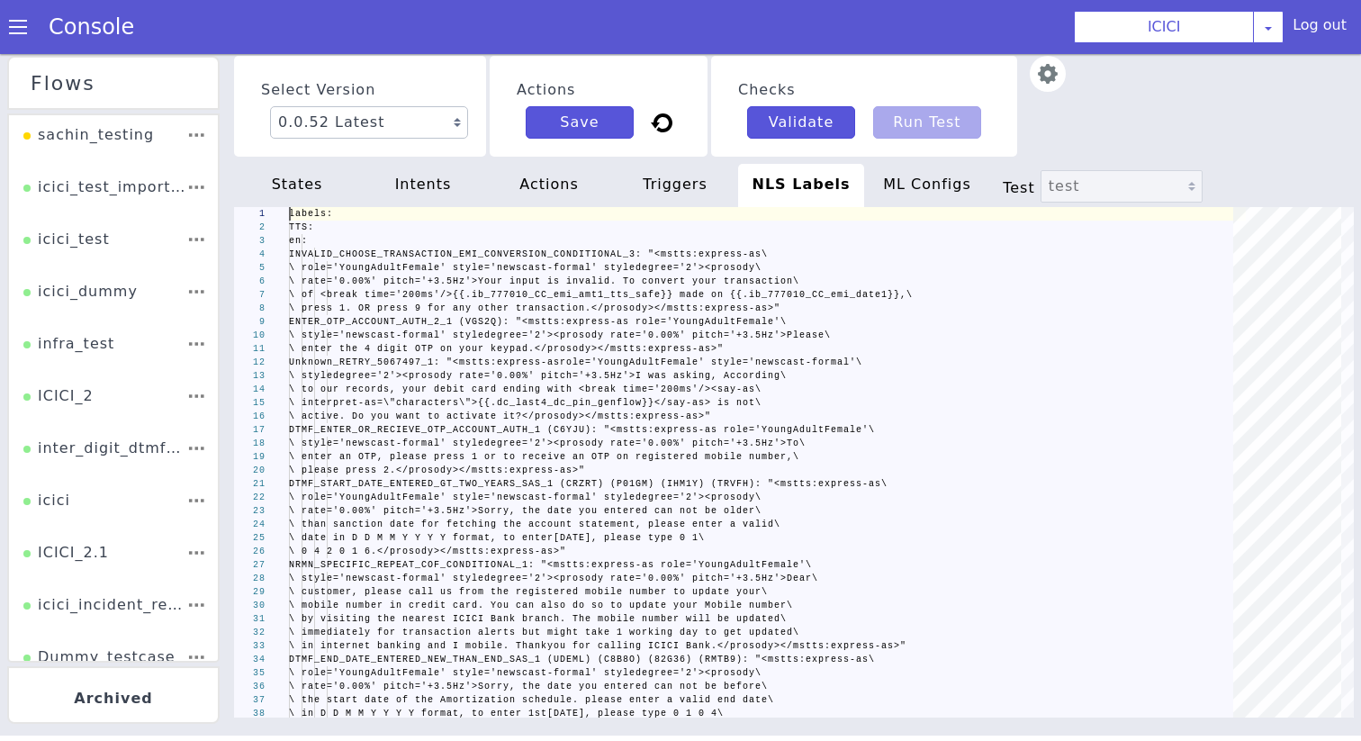
click at [18, 33] on span at bounding box center [18, 27] width 18 height 18
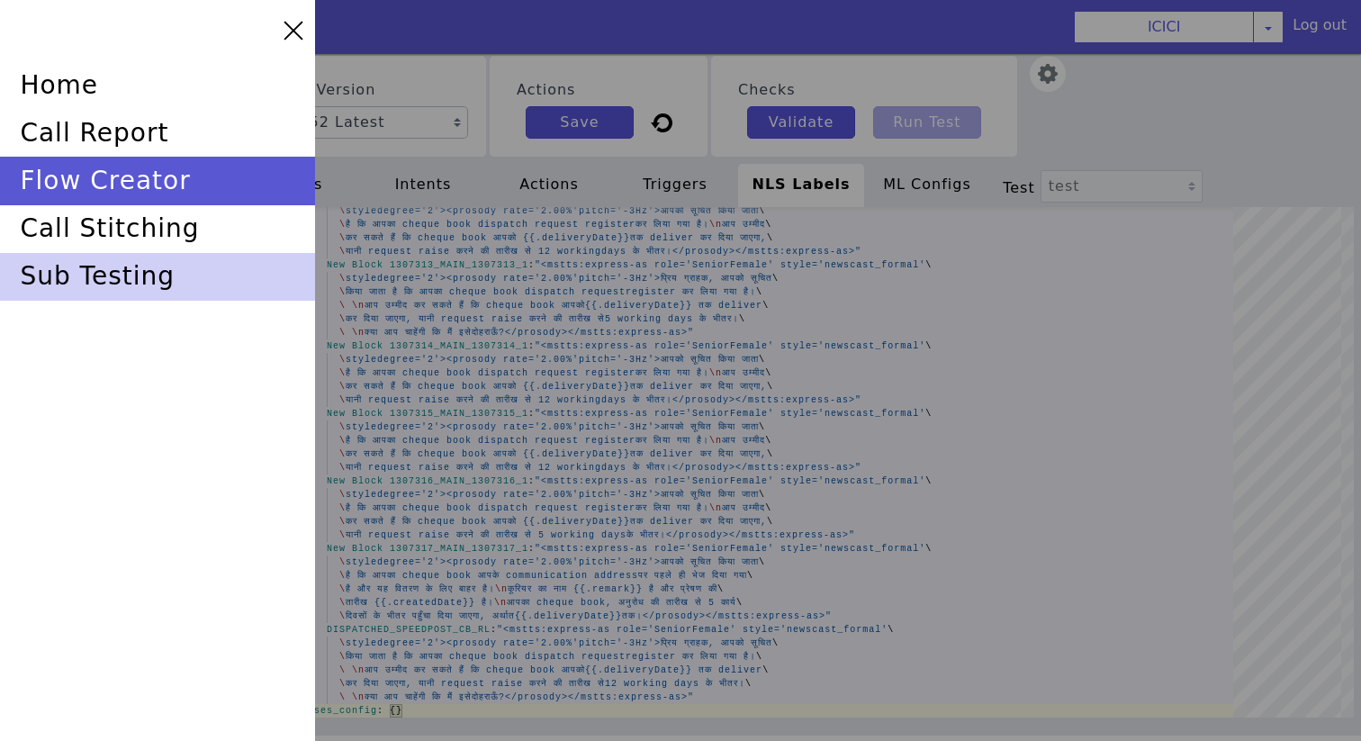
click at [109, 263] on div "sub testing" at bounding box center [157, 277] width 315 height 48
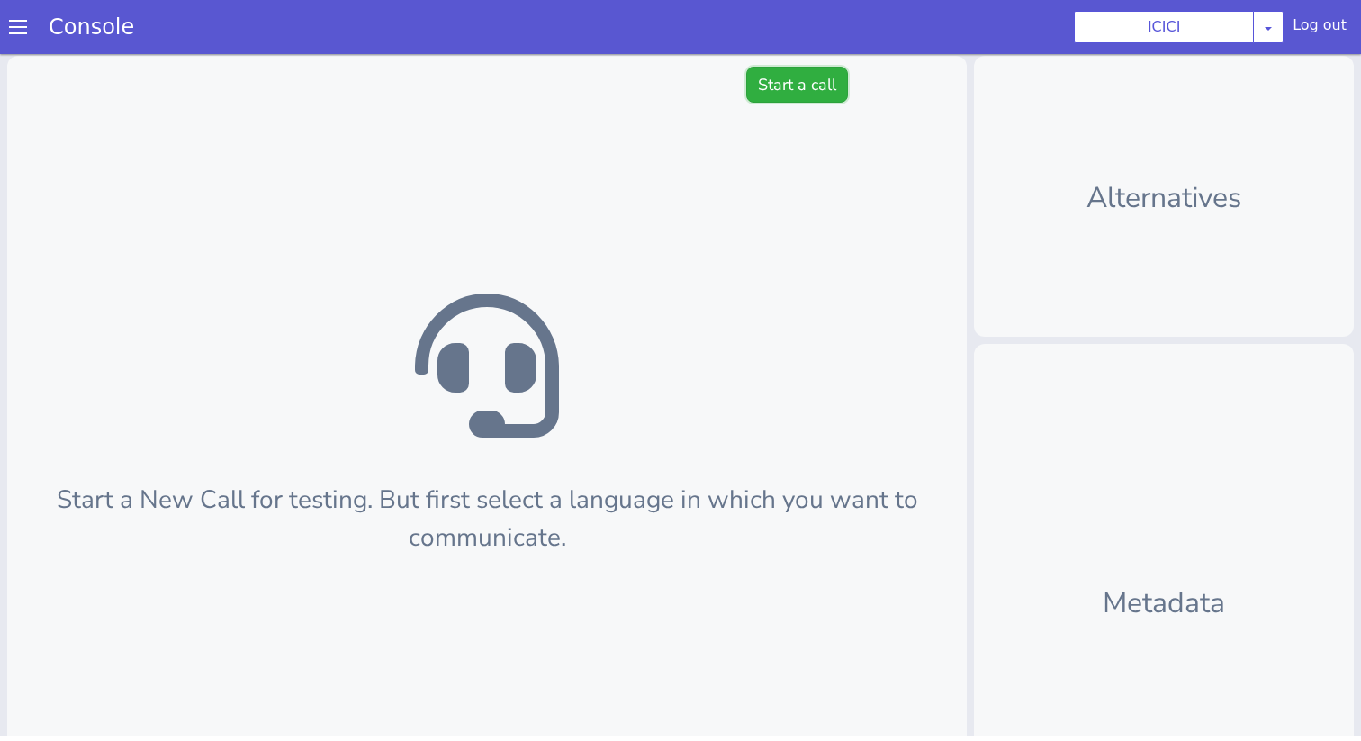
click at [811, 69] on button "Start a call" at bounding box center [797, 85] width 102 height 36
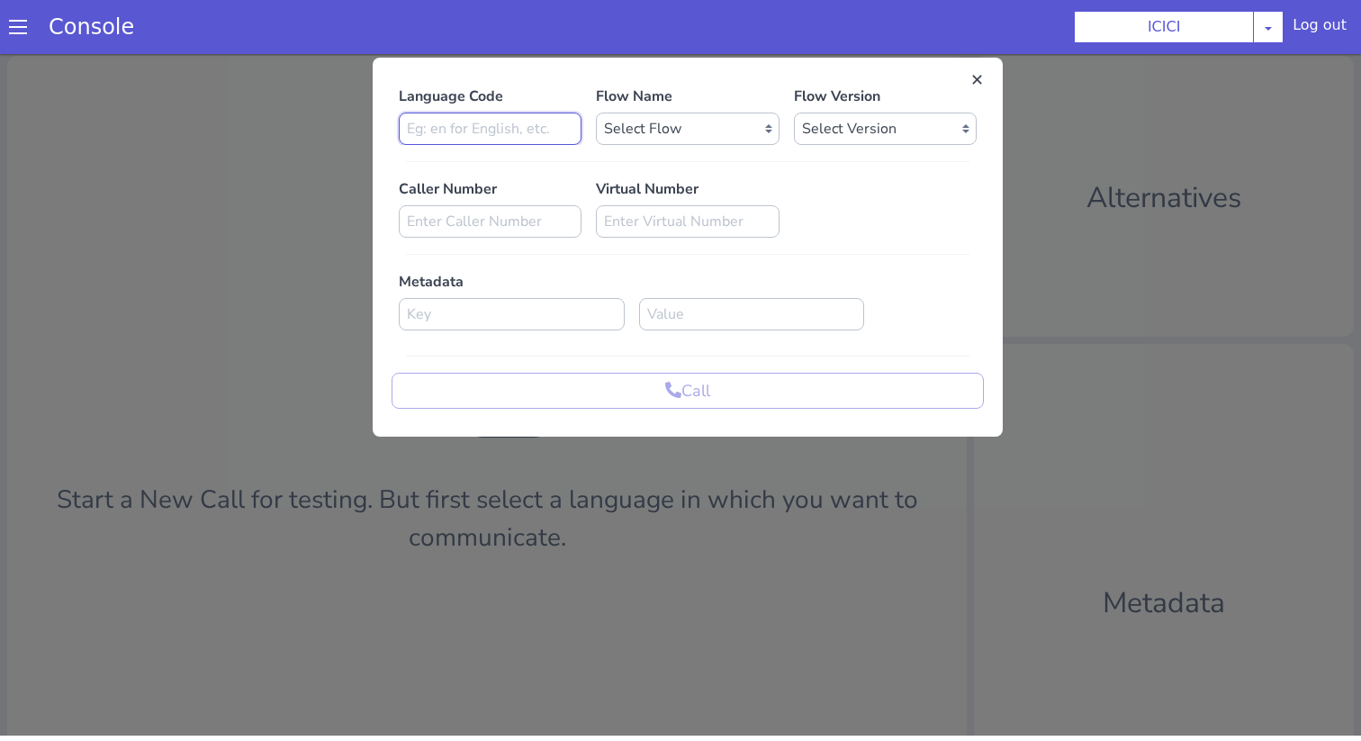
click at [475, 138] on input at bounding box center [490, 128] width 183 height 32
type input "en"
click at [665, 121] on select "Select Flow sachin_testing icici_test_import_1 icici_test icici_dummy infra_tes…" at bounding box center [687, 128] width 183 height 32
select select "b03a4faf-32c3-4c7e-b817-7f3662e43ade"
click at [596, 112] on select "Select Flow sachin_testing icici_test_import_1 icici_test icici_dummy infra_tes…" at bounding box center [687, 128] width 183 height 32
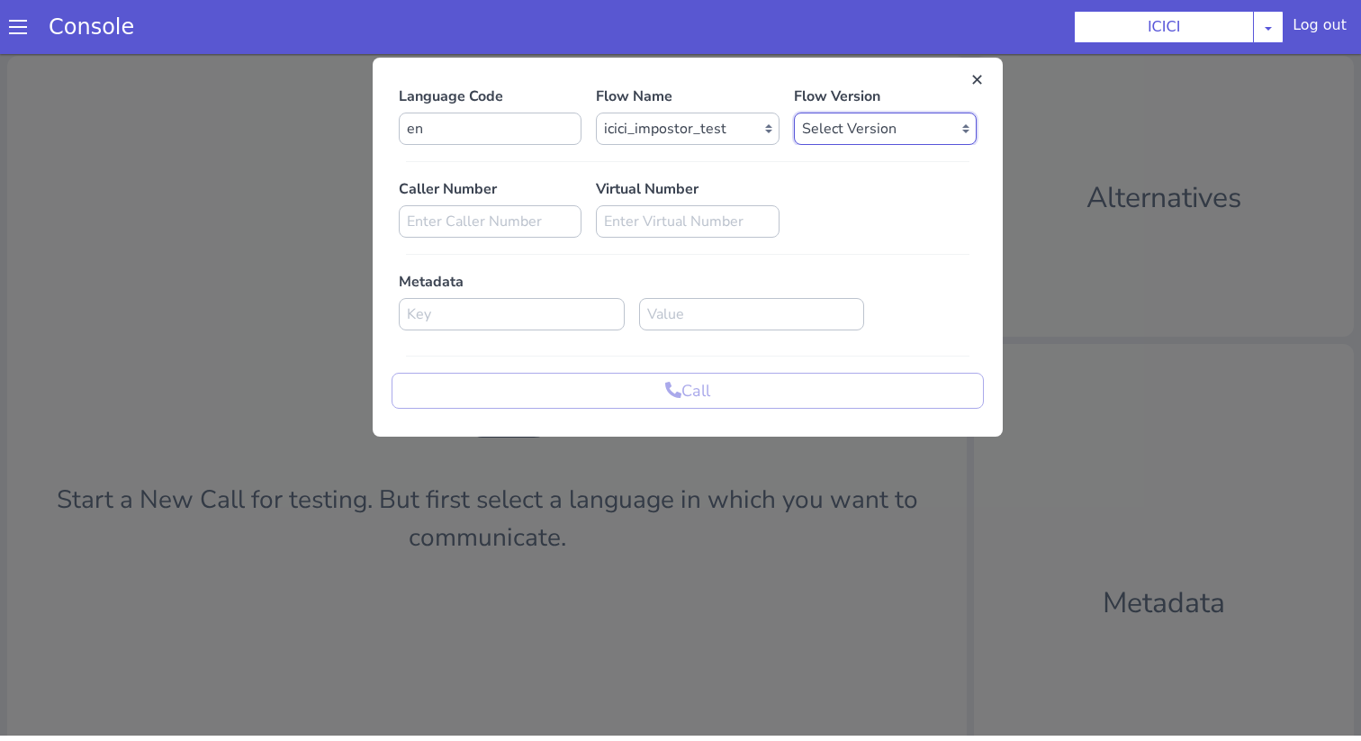
click at [814, 129] on select "Select Version 0.0.52 0.0.51 0.0.50 0.0.49 0.0.48 0.0.47 0.0.46 0.0.45 0.0.44 0…" at bounding box center [885, 128] width 183 height 32
select select "0.0.52"
click at [794, 112] on select "Select Version 0.0.52 0.0.51 0.0.50 0.0.49 0.0.48 0.0.47 0.0.46 0.0.45 0.0.44 0…" at bounding box center [885, 128] width 183 height 32
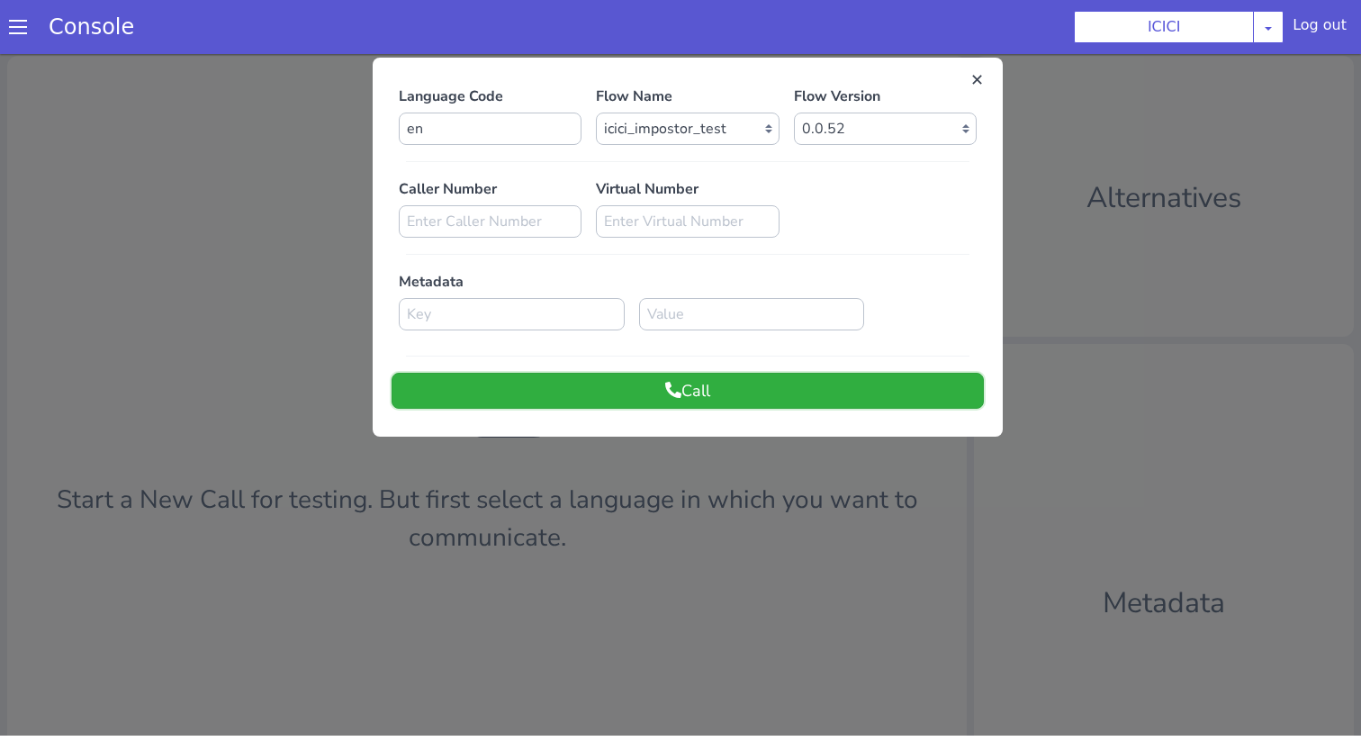
click at [813, 375] on button "Call" at bounding box center [687, 391] width 592 height 36
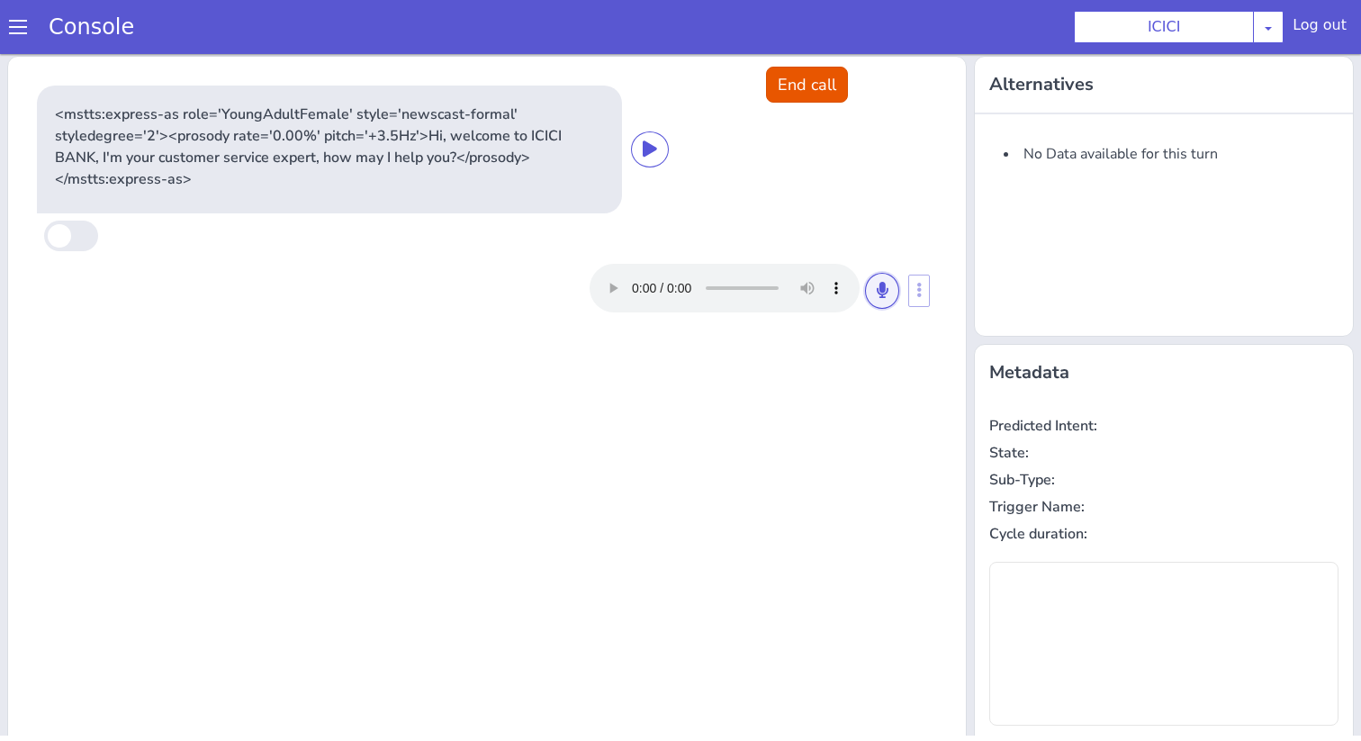
click at [888, 291] on button at bounding box center [882, 291] width 34 height 36
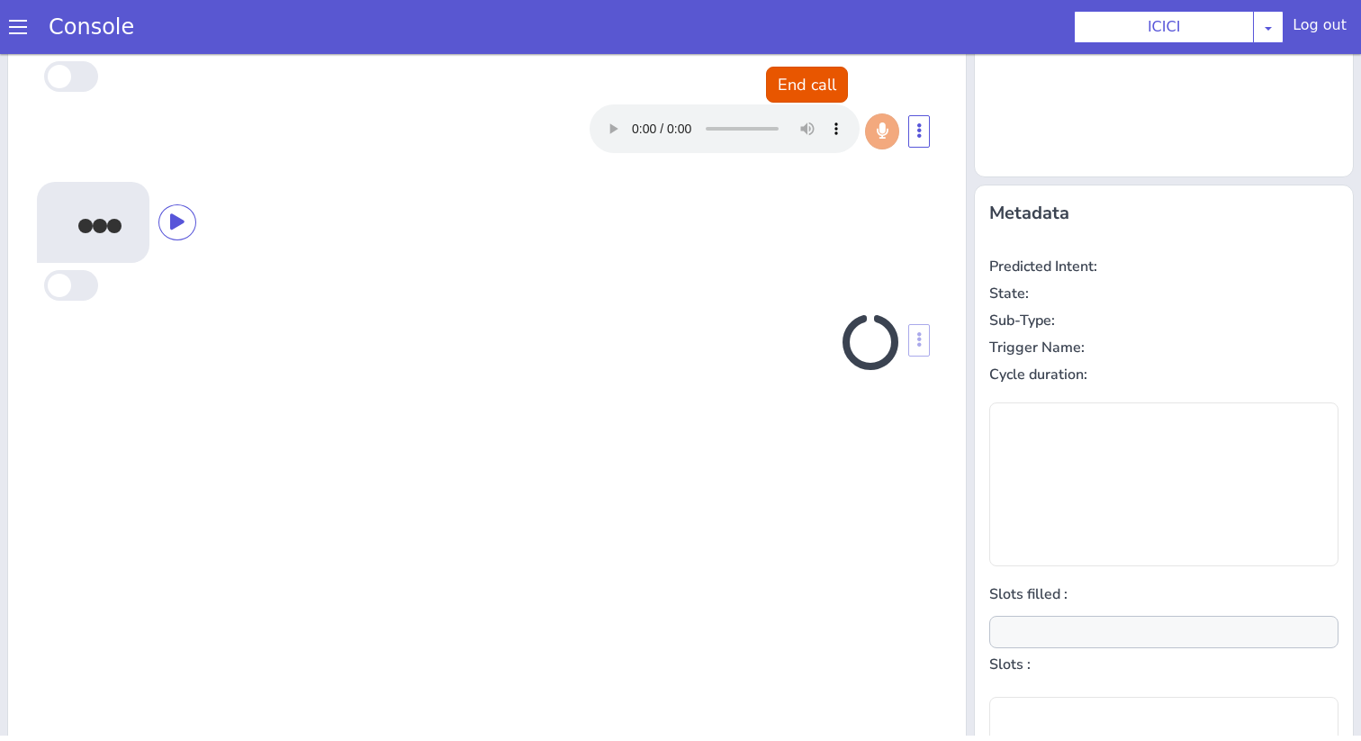
scroll to position [177, 0]
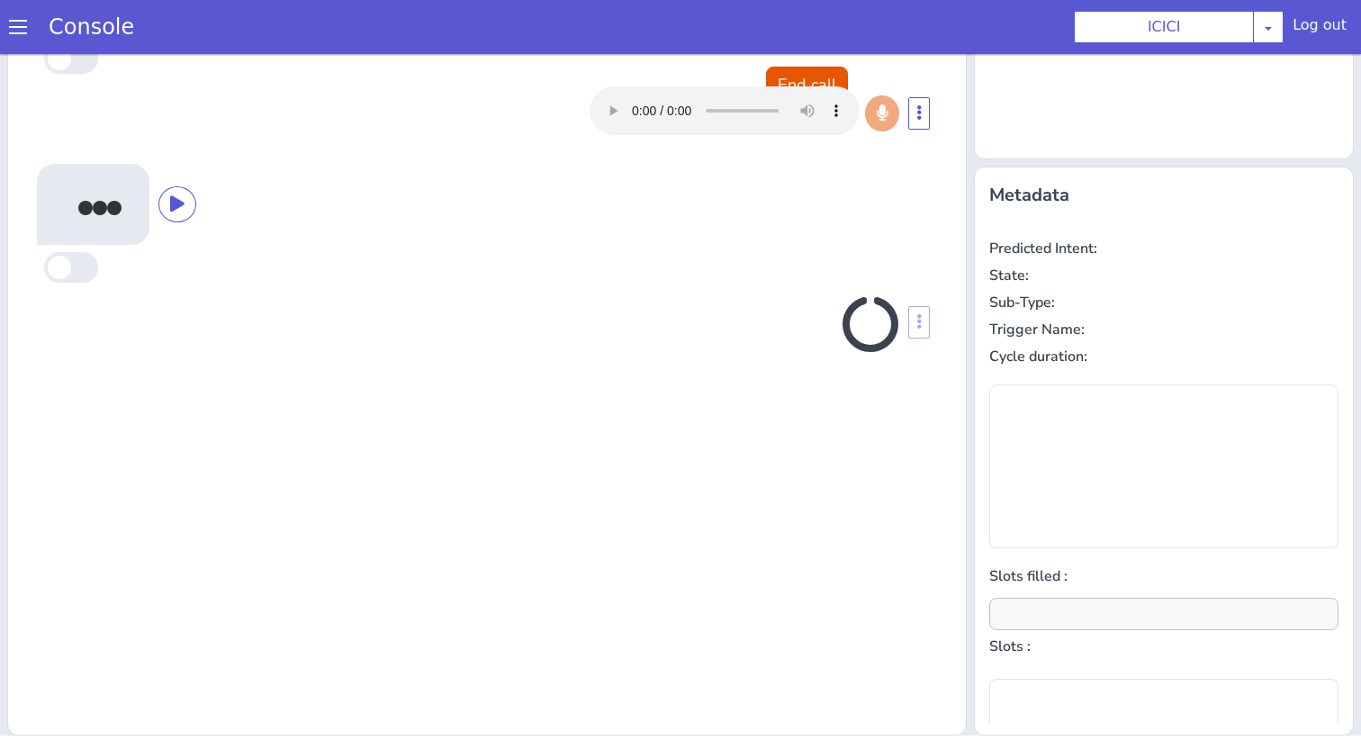
type input "product"
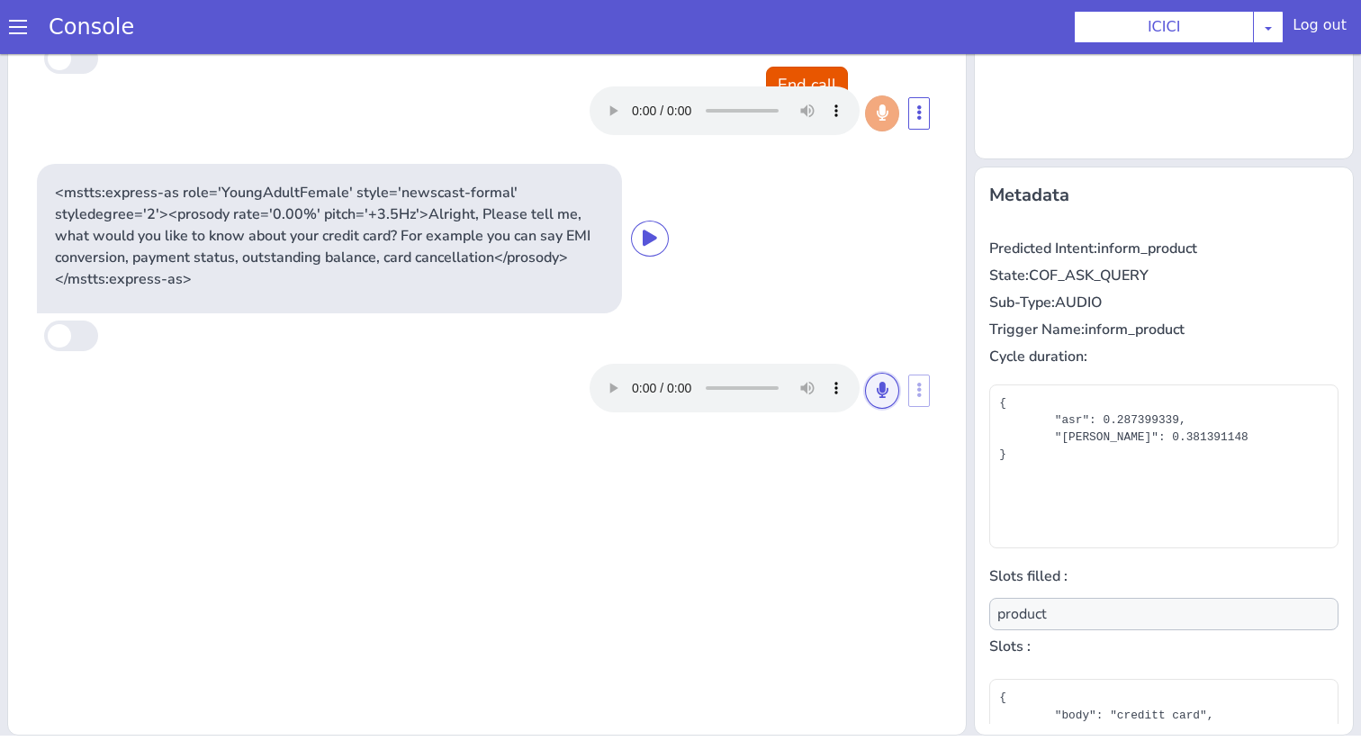
click at [884, 373] on button at bounding box center [882, 391] width 34 height 36
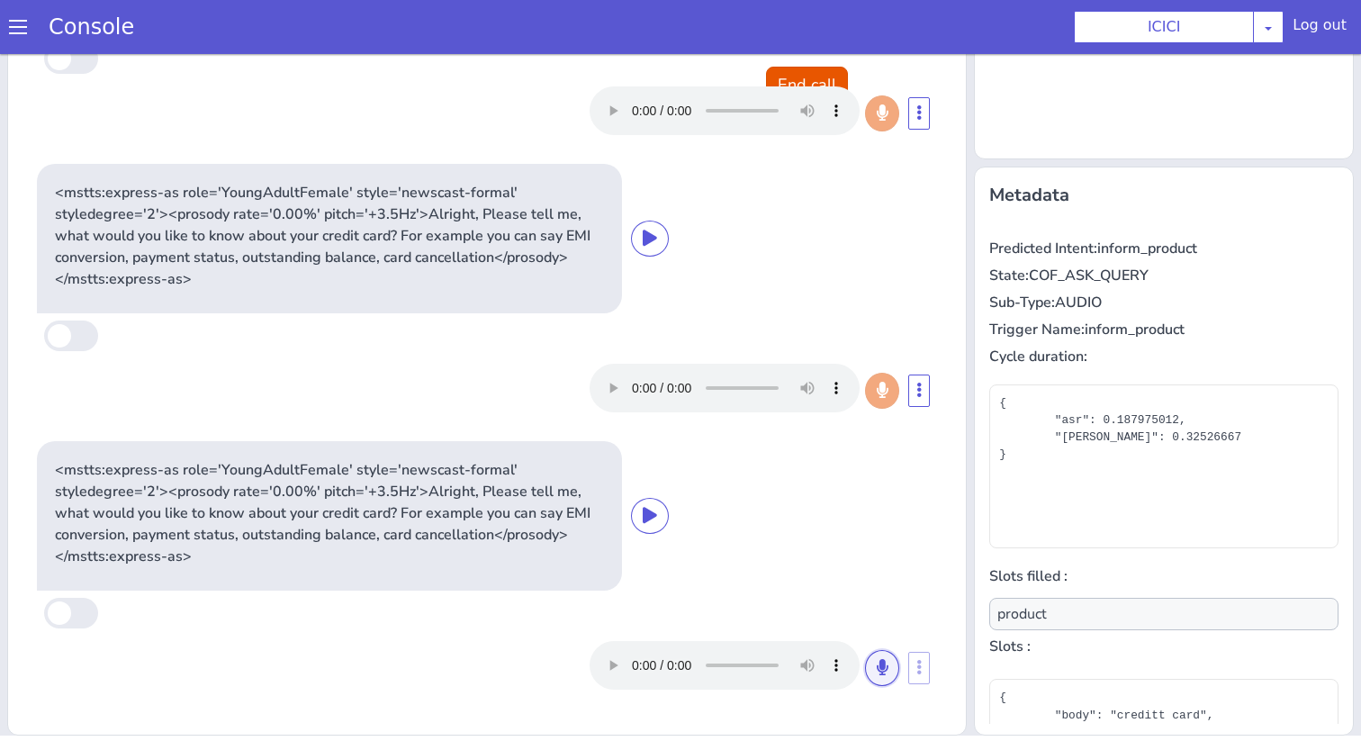
click at [883, 668] on icon at bounding box center [881, 667] width 11 height 16
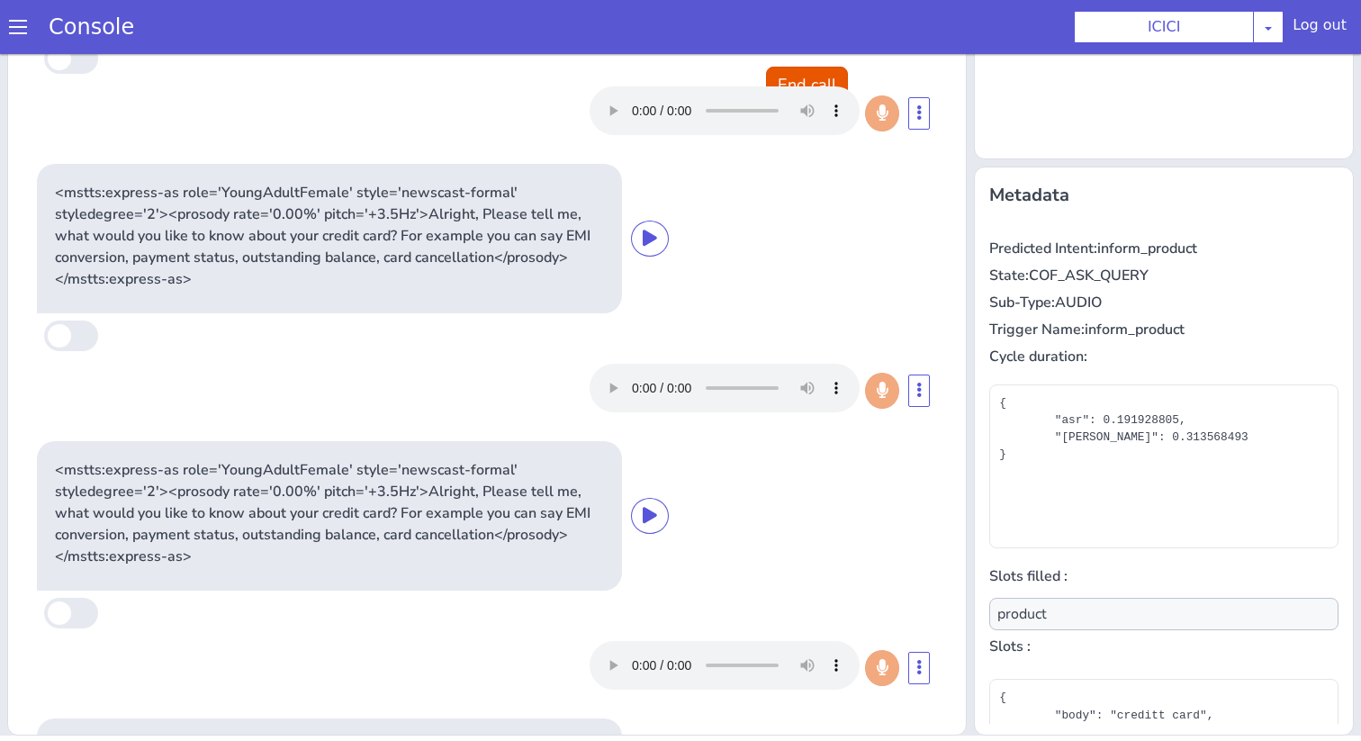
scroll to position [268, 0]
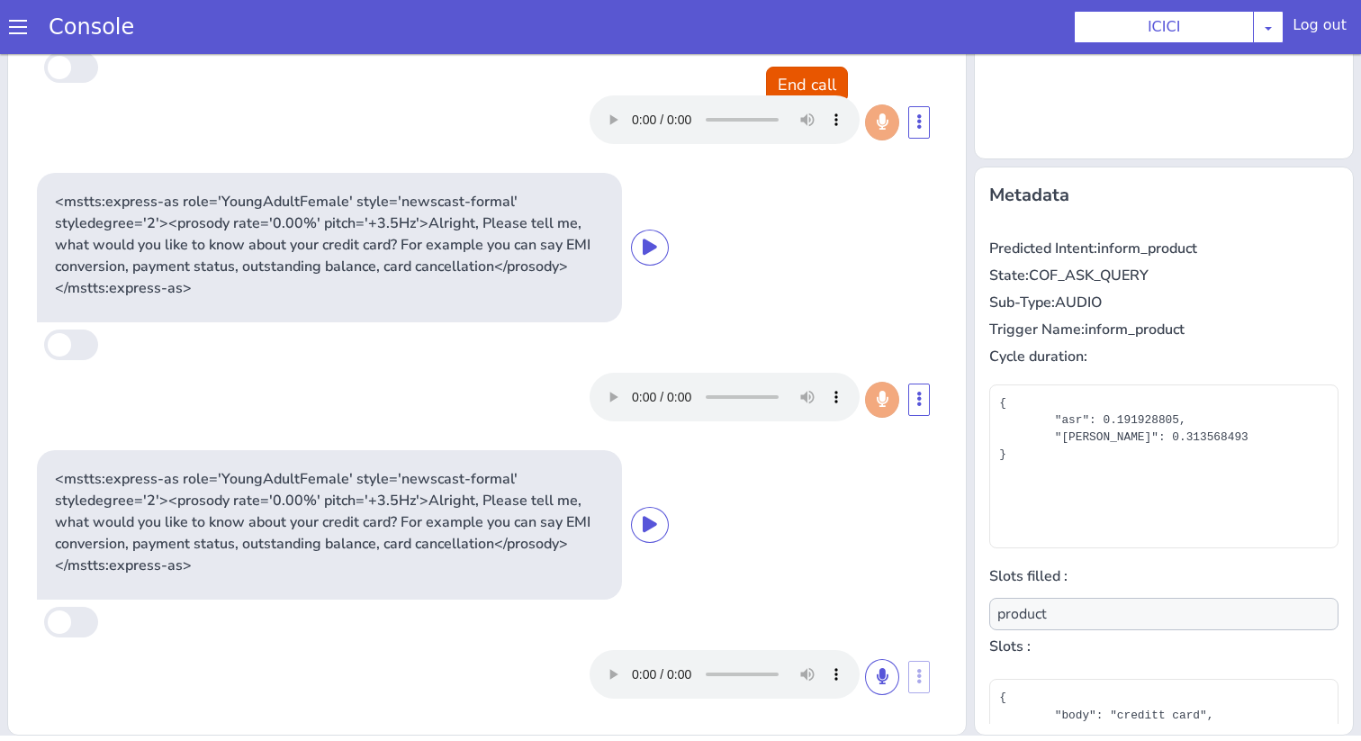
click at [21, 27] on span at bounding box center [18, 27] width 18 height 18
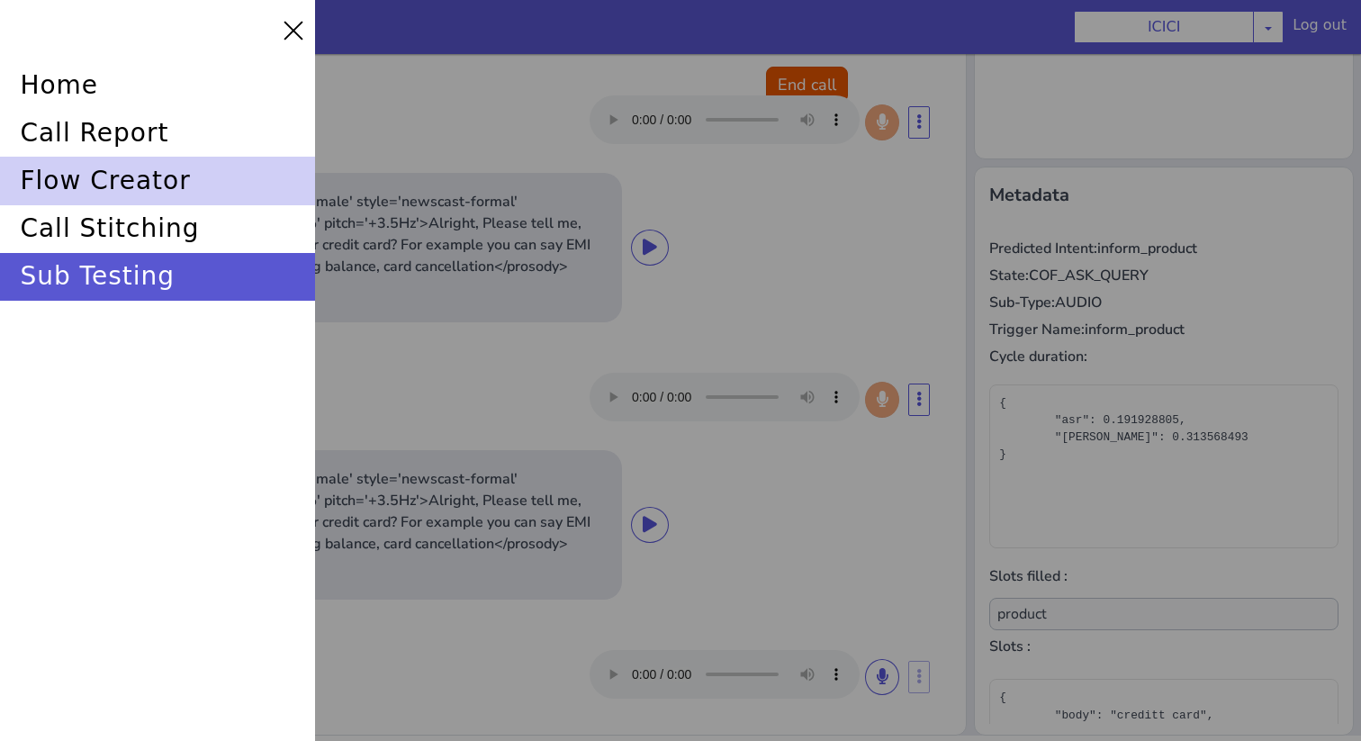
click at [117, 193] on div "flow creator" at bounding box center [157, 181] width 315 height 48
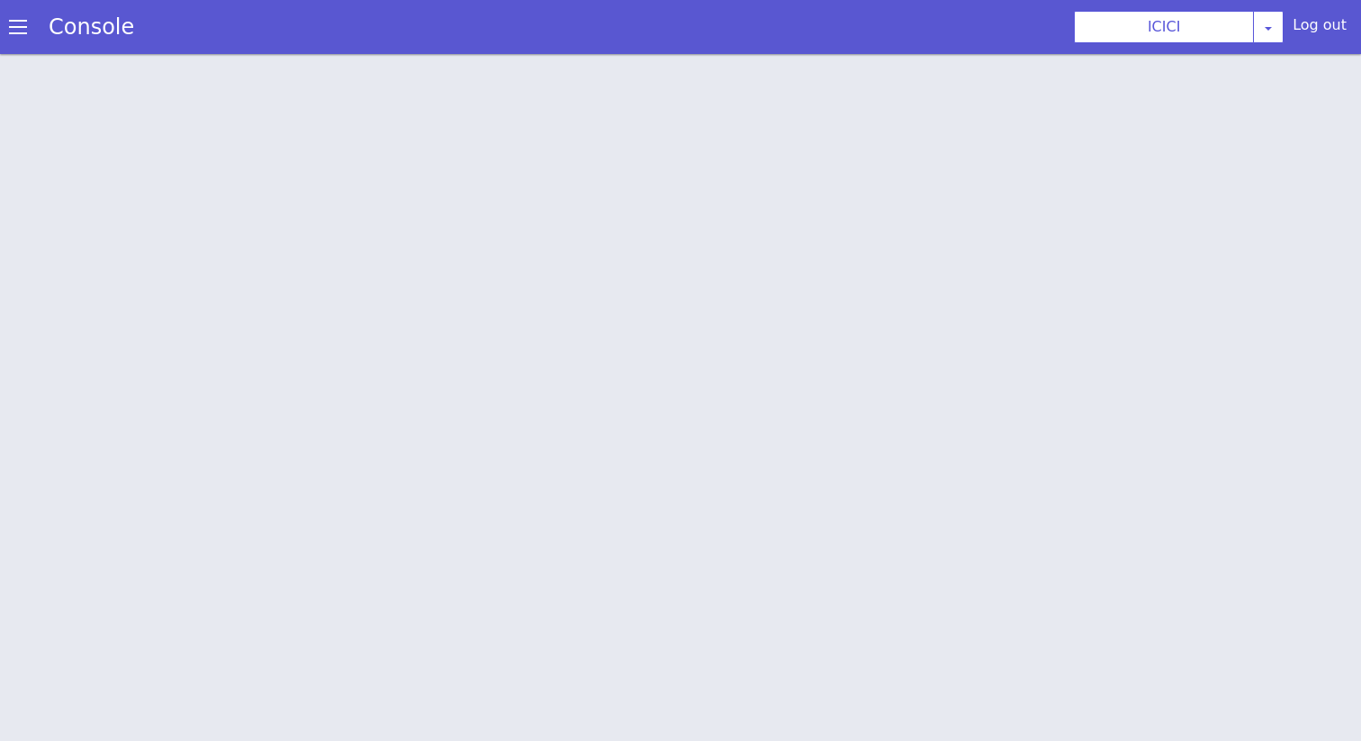
scroll to position [5, 0]
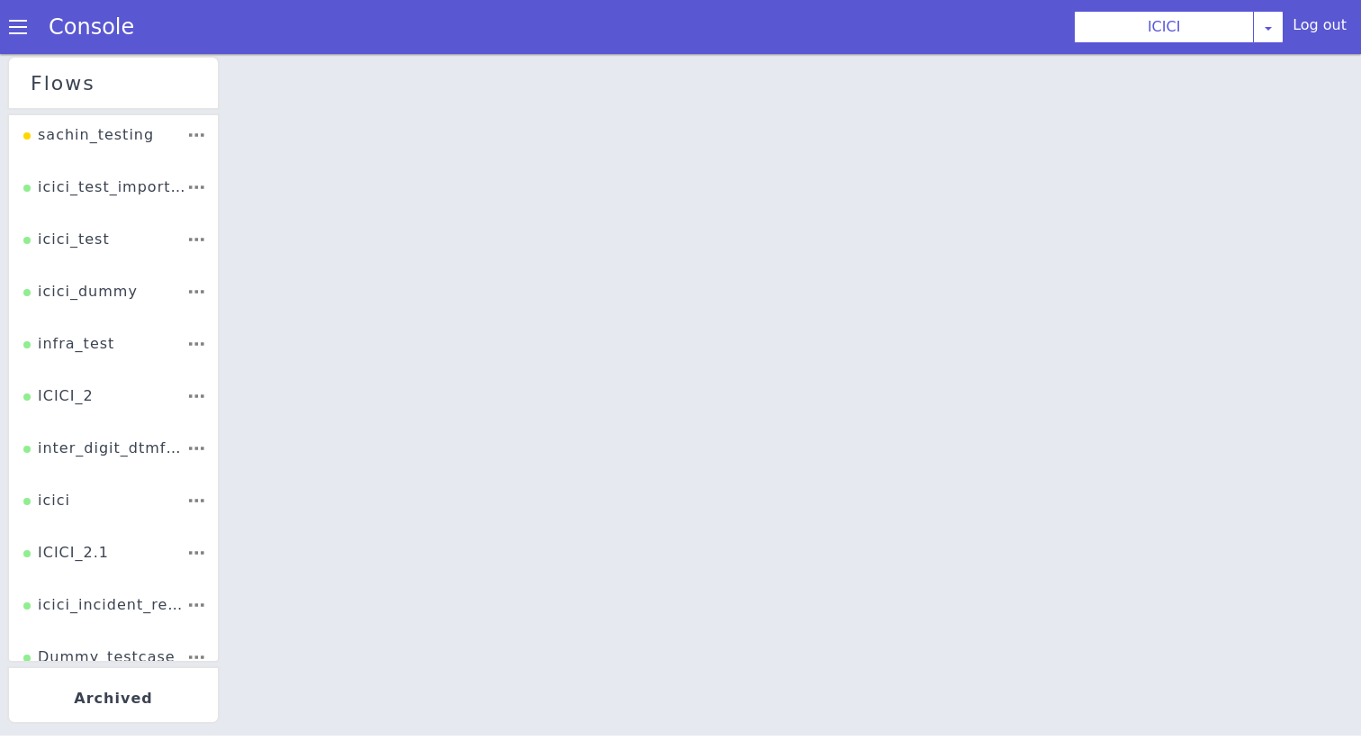
click at [121, 398] on li "ICICI_2" at bounding box center [113, 402] width 209 height 52
click at [76, 393] on div "ICICI_2" at bounding box center [58, 402] width 70 height 34
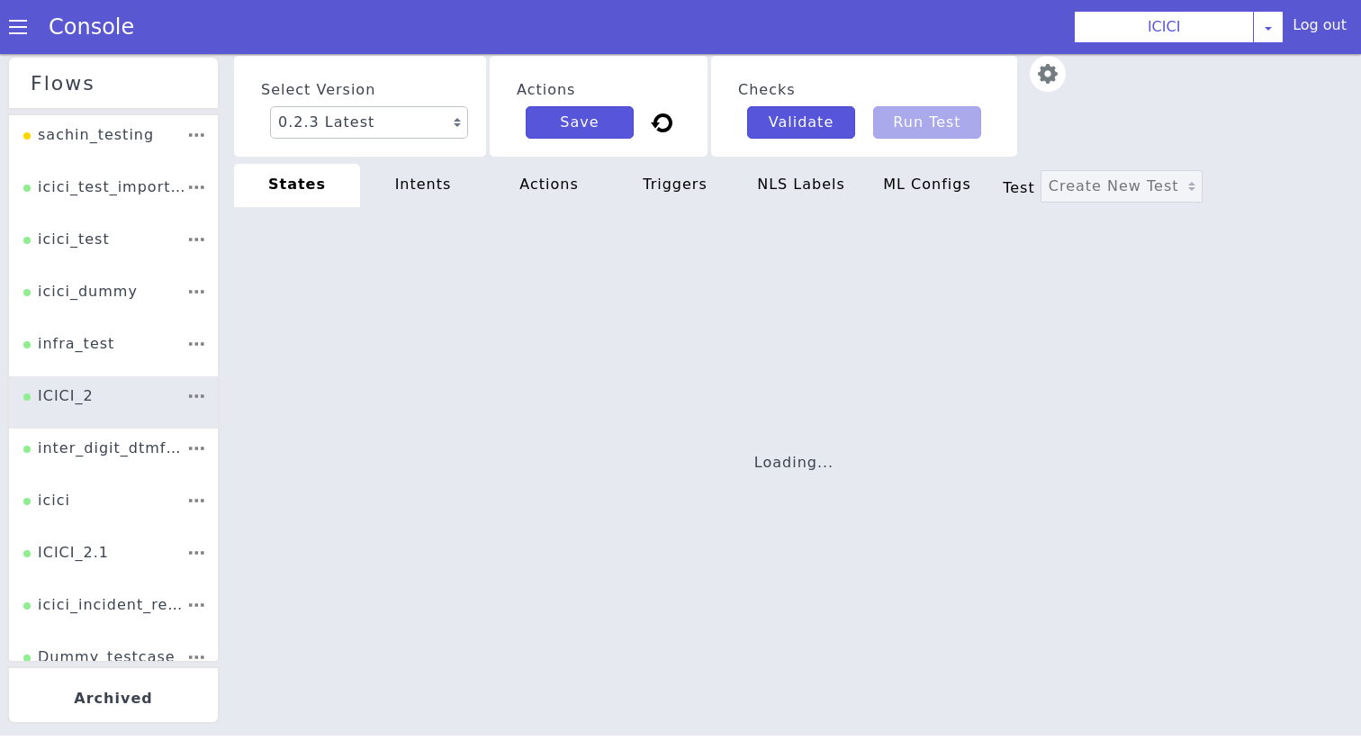
click at [1052, 74] on img at bounding box center [1056, 84] width 37 height 37
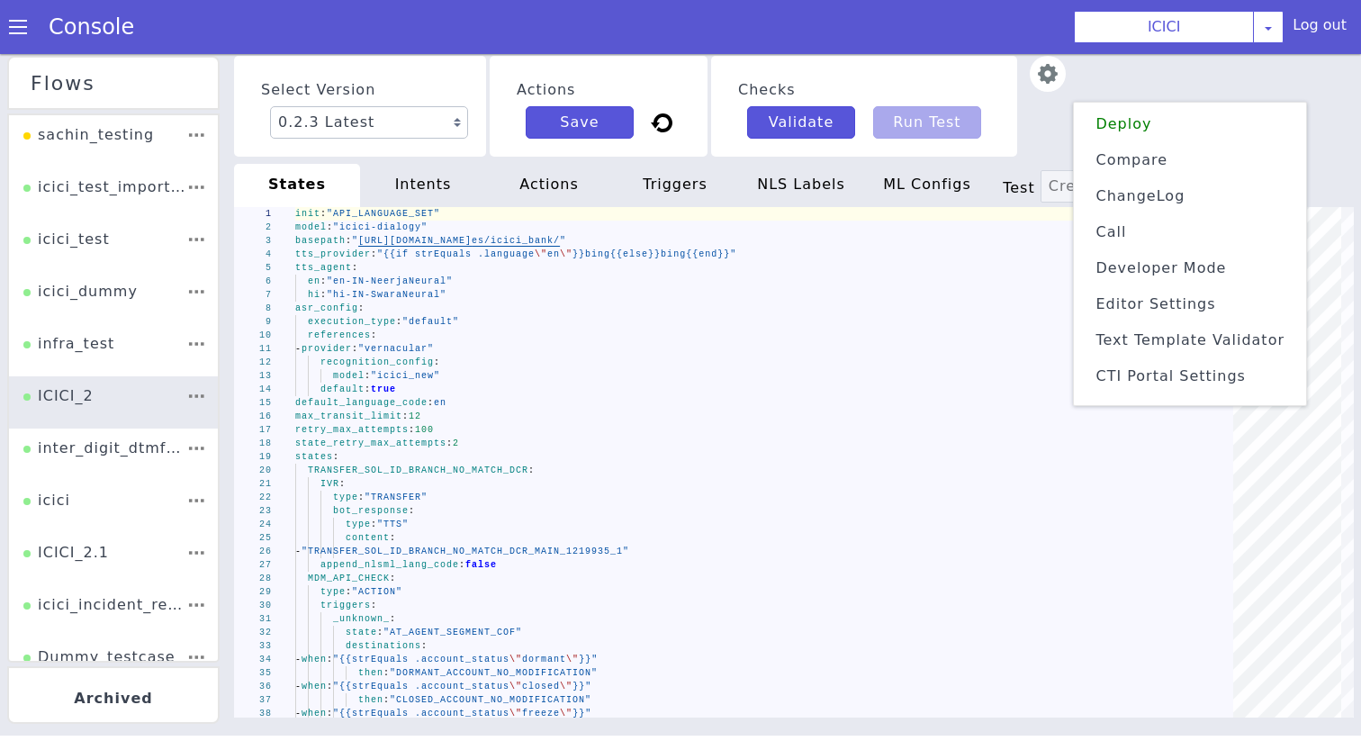
click at [1156, 331] on span "Text Template Validator" at bounding box center [1189, 339] width 189 height 17
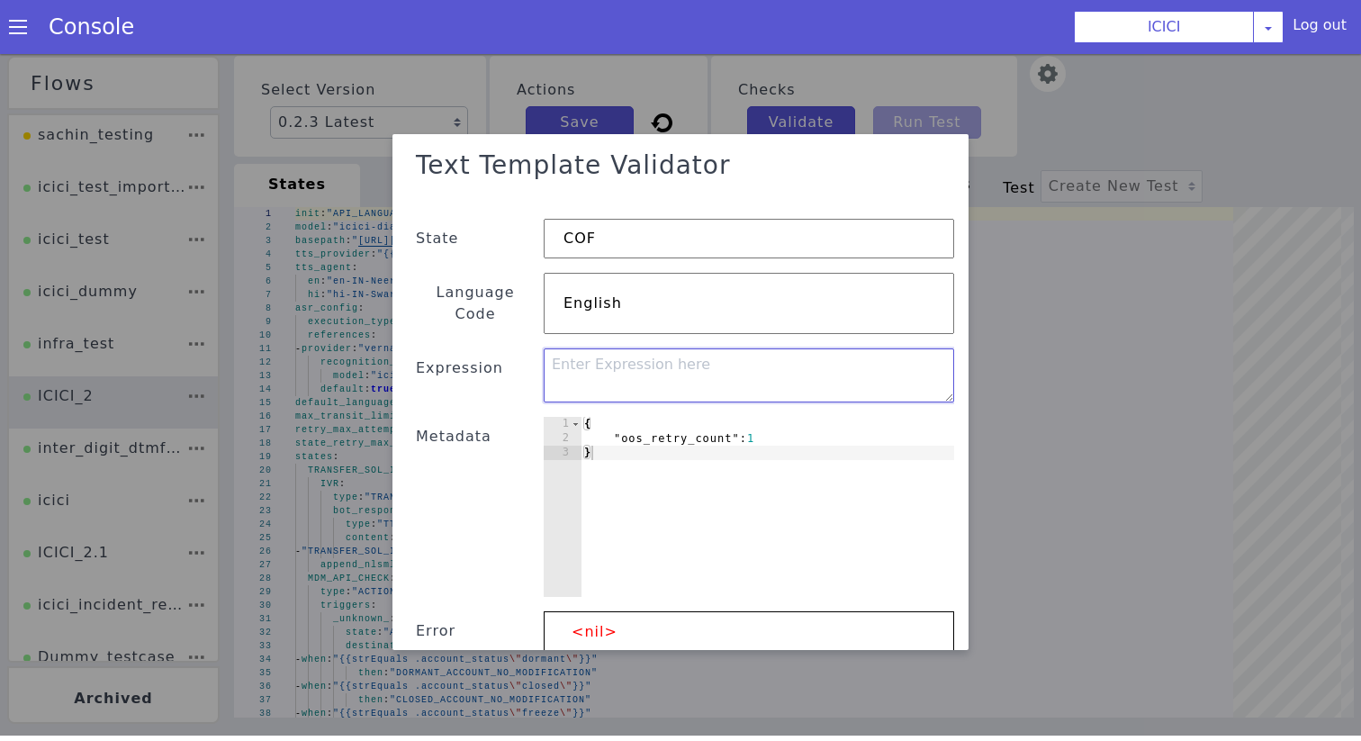
click at [697, 372] on textarea at bounding box center [749, 379] width 410 height 54
paste textarea "{{if (strEquals .CC_retry \"0\")}}{{\"1\"}}{{else}}{{\"{{\"2\"}}\"}}{{end}}"
click at [670, 352] on textarea "{{if (strEquals .CC_retry \"0\")}}{{\"1\"}}{{else}}{{\"{{\"2\"}}\"}}{{end}}" at bounding box center [749, 379] width 410 height 54
type textarea "{{if (strEquals .CC_retry \"0\")}}{{\"1\"}}{{else}}{{\"{{\"2\"}}\"}}{{end}}"
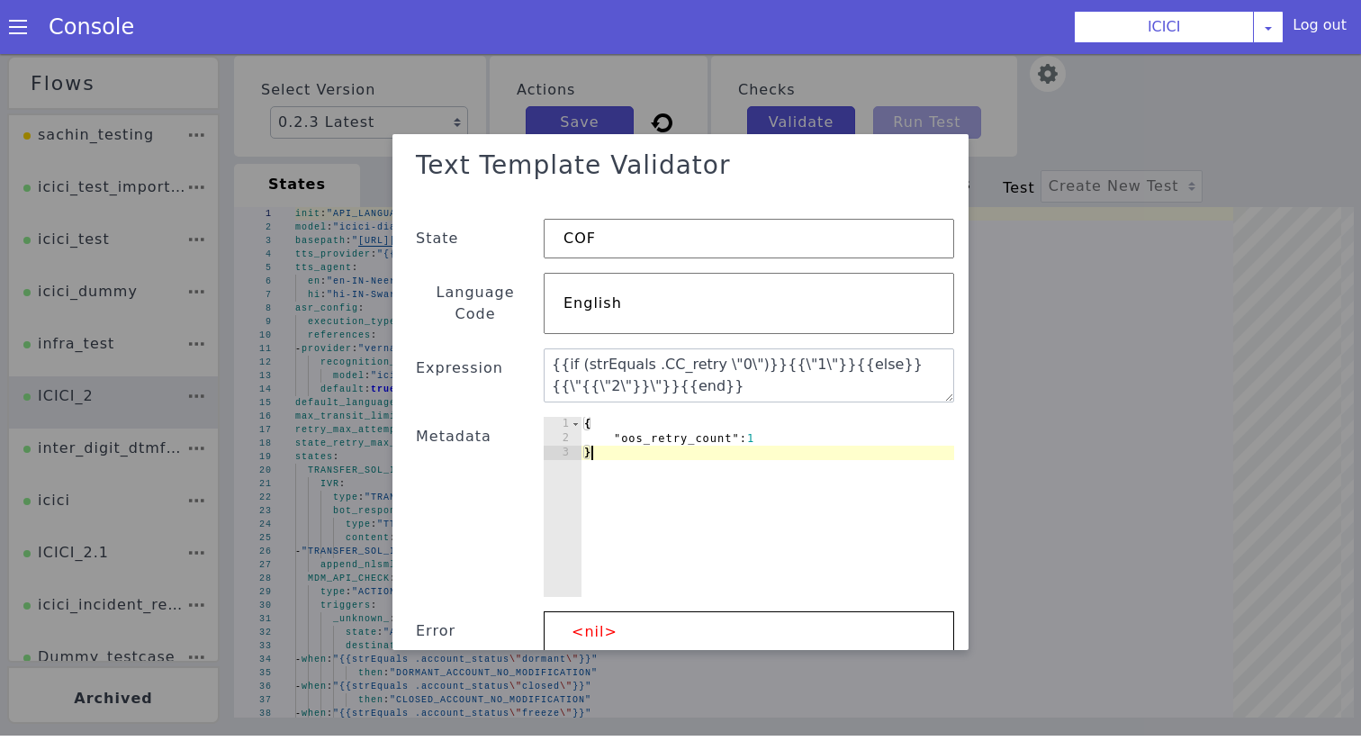
click at [674, 427] on div "{ "oos_retry_count" : 1 }" at bounding box center [766, 524] width 373 height 209
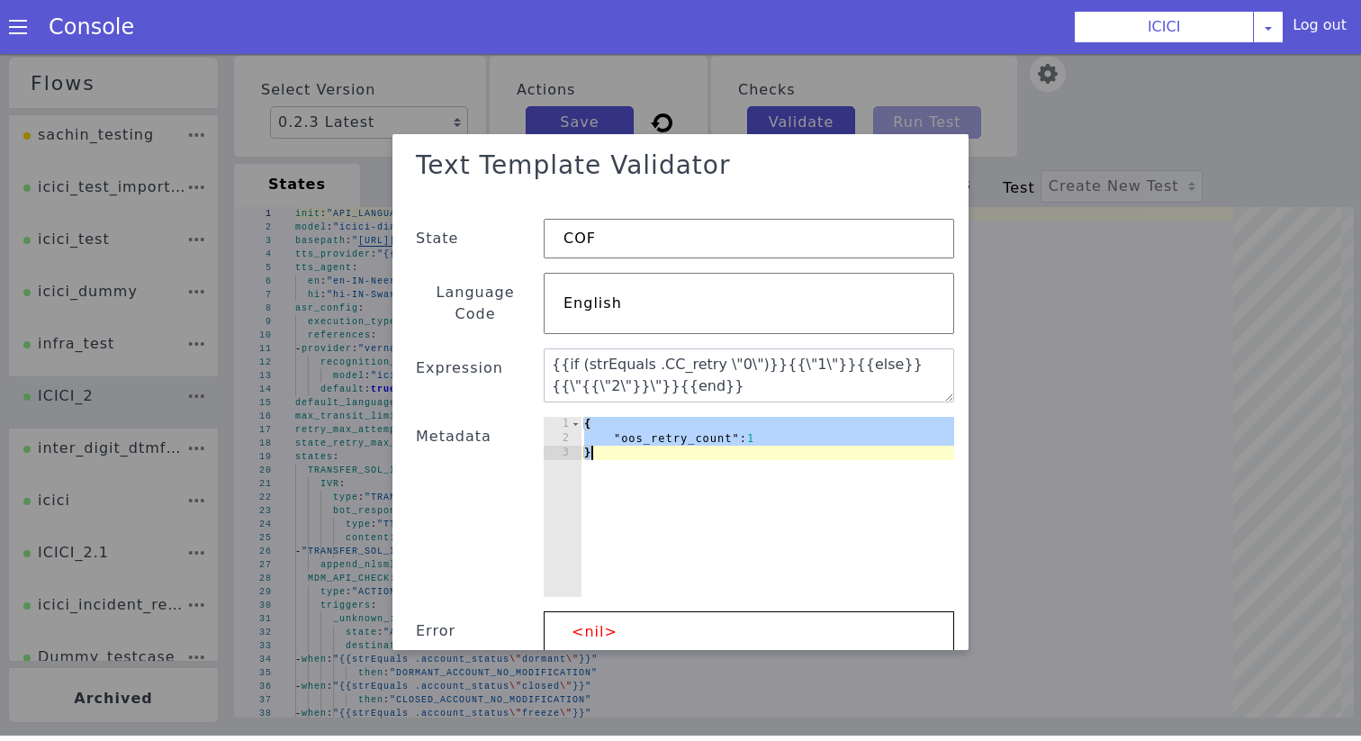
click at [674, 422] on div "{ "oos_retry_count" : 1 }" at bounding box center [766, 524] width 373 height 209
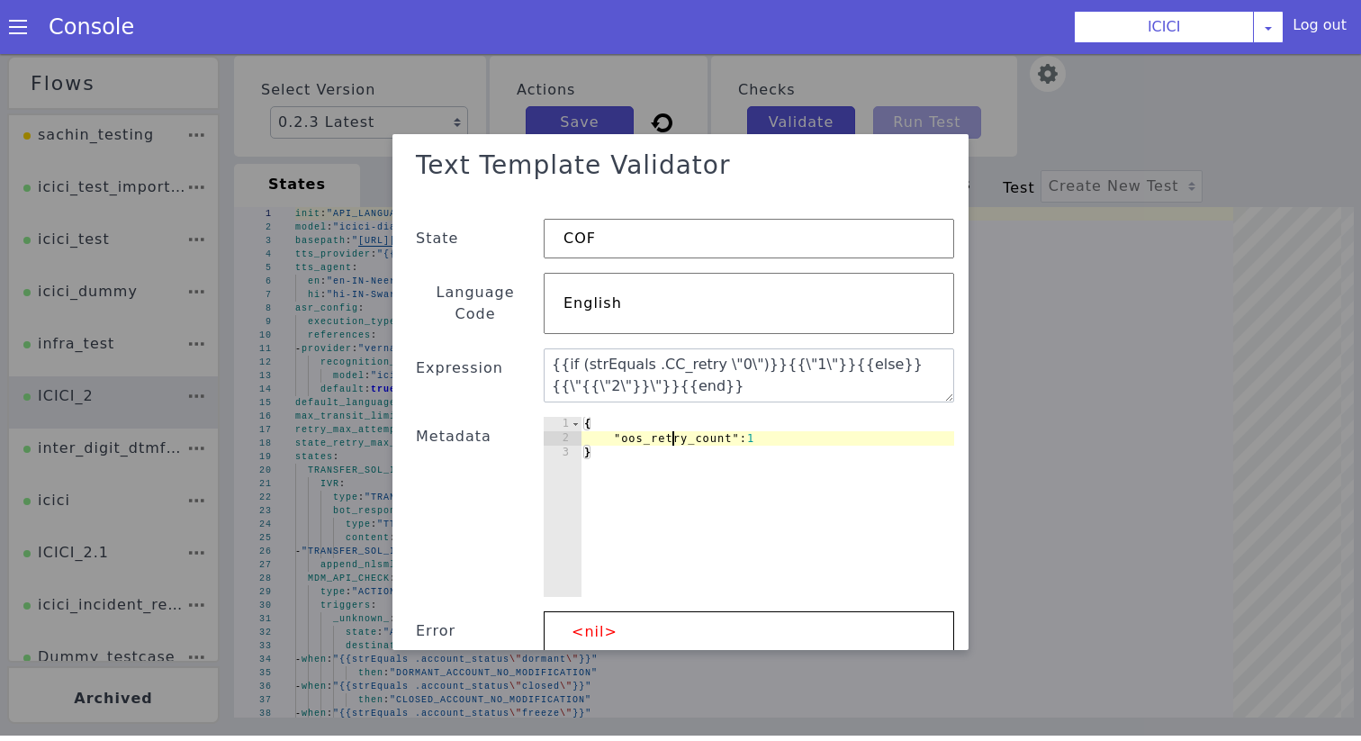
click at [674, 422] on div "{ "oos_retry_count" : 1 }" at bounding box center [766, 524] width 373 height 209
paste textarea "CC_retry"
click at [721, 420] on div "{ "CC_retry" : 1 }" at bounding box center [766, 524] width 373 height 209
type textarea ""CC_retry" : "0""
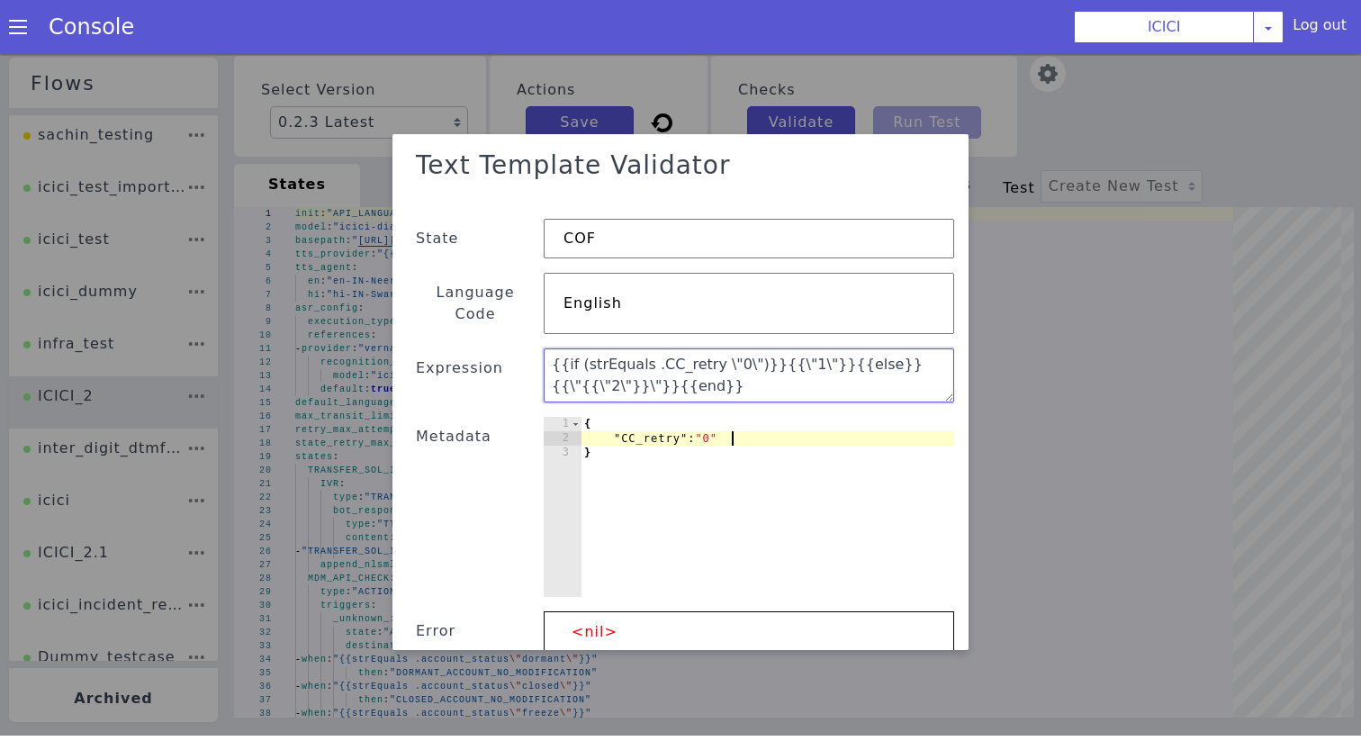
click at [723, 352] on textarea "{{if (strEquals .CC_retry \"0\")}}{{\"1\"}}{{else}}{{\"{{\"2\"}}\"}}{{end}}" at bounding box center [749, 379] width 410 height 54
click at [712, 352] on textarea "{{if (strEquals .CC_retry \"0\")}}{{\"1\"}}{{else}}{{\"{{\"2\"}}\"}}{{end}}" at bounding box center [749, 379] width 410 height 54
click at [730, 352] on textarea "{{if (strEquals .CC_retry "0\")}}{{\"1\"}}{{else}}{{\"{{\"2\"}}\"}}{{end}}" at bounding box center [749, 379] width 410 height 54
click at [763, 352] on textarea "{{if (strEquals .CC_retry "0")}}{{\"1\"}}{{else}}{{\"{{\"2\"}}\"}}{{end}}" at bounding box center [749, 379] width 410 height 54
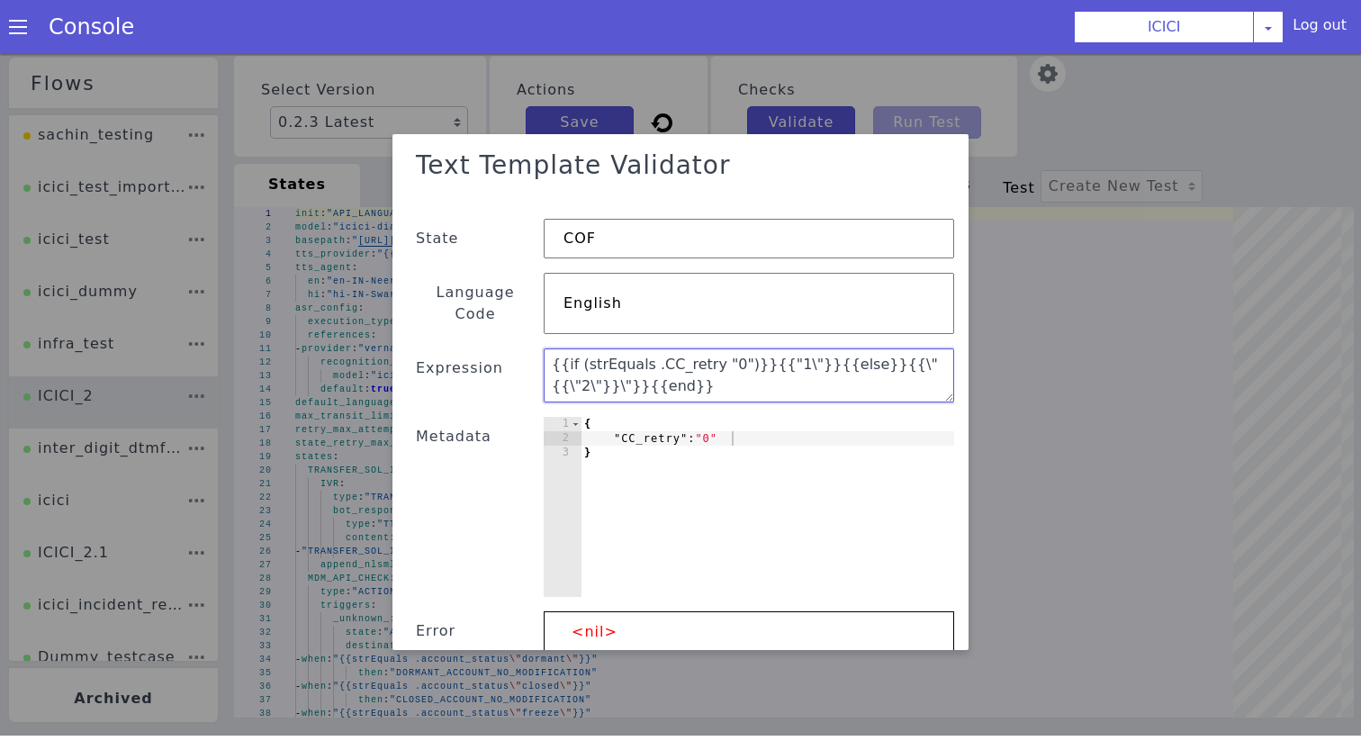
click at [773, 352] on textarea "{{if (strEquals .CC_retry "0")}}{{"1\"}}{{else}}{{\"{{\"2\"}}\"}}{{end}}" at bounding box center [749, 379] width 410 height 54
click at [849, 352] on textarea "{{if (strEquals .CC_retry "0")}}{{"1"}}{{else}}{{\"{{\"2\"}}\"}}{{end}}" at bounding box center [749, 379] width 410 height 54
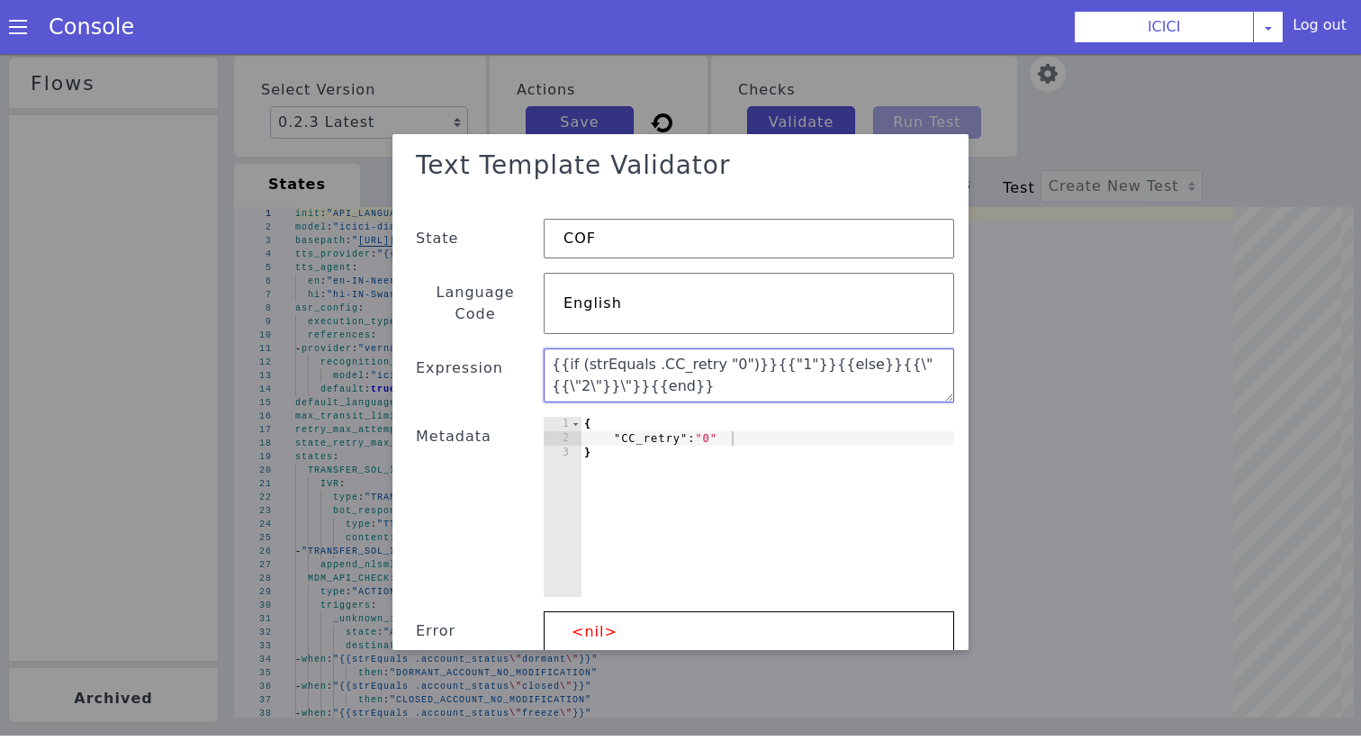
click at [877, 375] on textarea "{{if (strEquals .CC_retry "0")}}{{"1"}}{{else}}{{\"{{\"2\"}}\"}}{{end}}" at bounding box center [749, 379] width 410 height 54
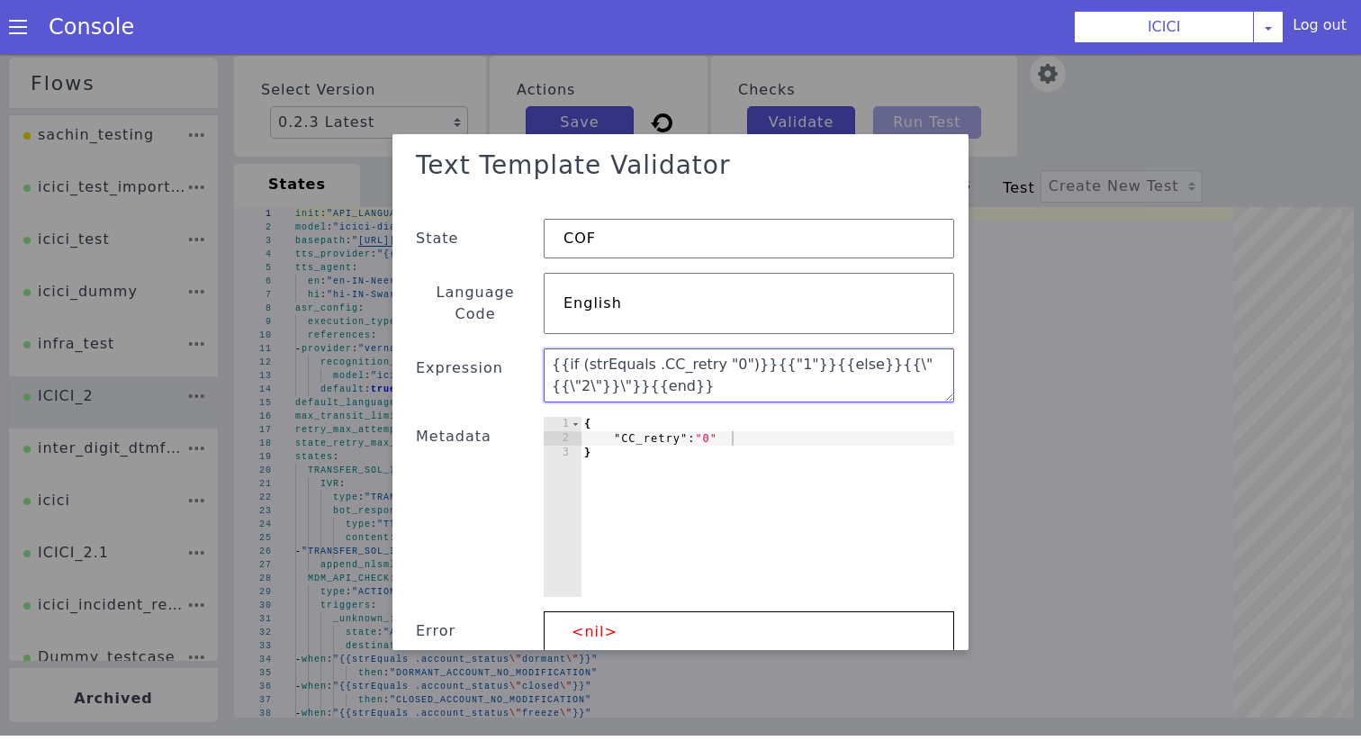
type textarea "{{if (strEquals .CC_retry "0")}}{{"1"}}{{else}}{{\"{{\"2\"}}\"}}{{end}}"
drag, startPoint x: 577, startPoint y: 346, endPoint x: 706, endPoint y: 345, distance: 129.6
click at [706, 352] on textarea "{{if (strEquals .CC_retry "0")}}{{"1"}}{{else}}{{\"{{\"2\"}}\"}}{{end}}" at bounding box center [749, 379] width 410 height 54
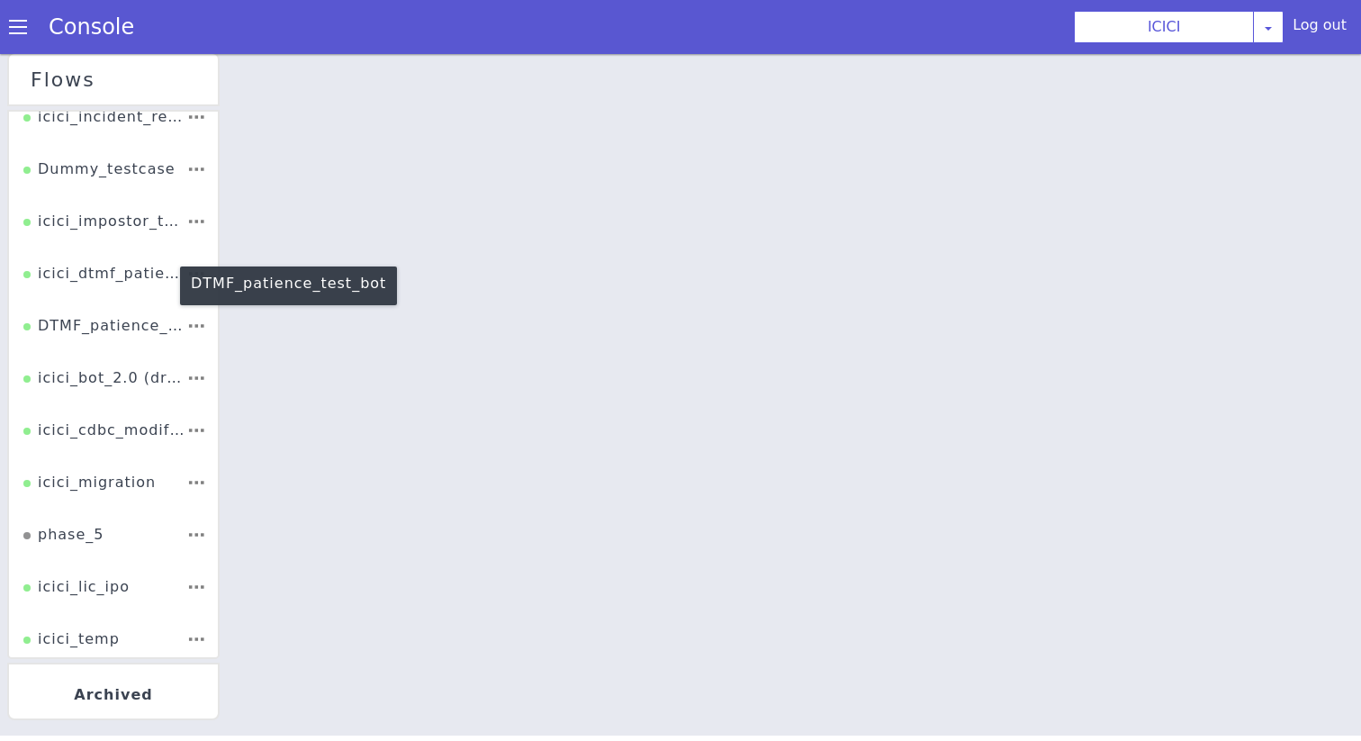
scroll to position [482, 0]
click at [116, 231] on div "icici_impostor_test" at bounding box center [104, 229] width 163 height 34
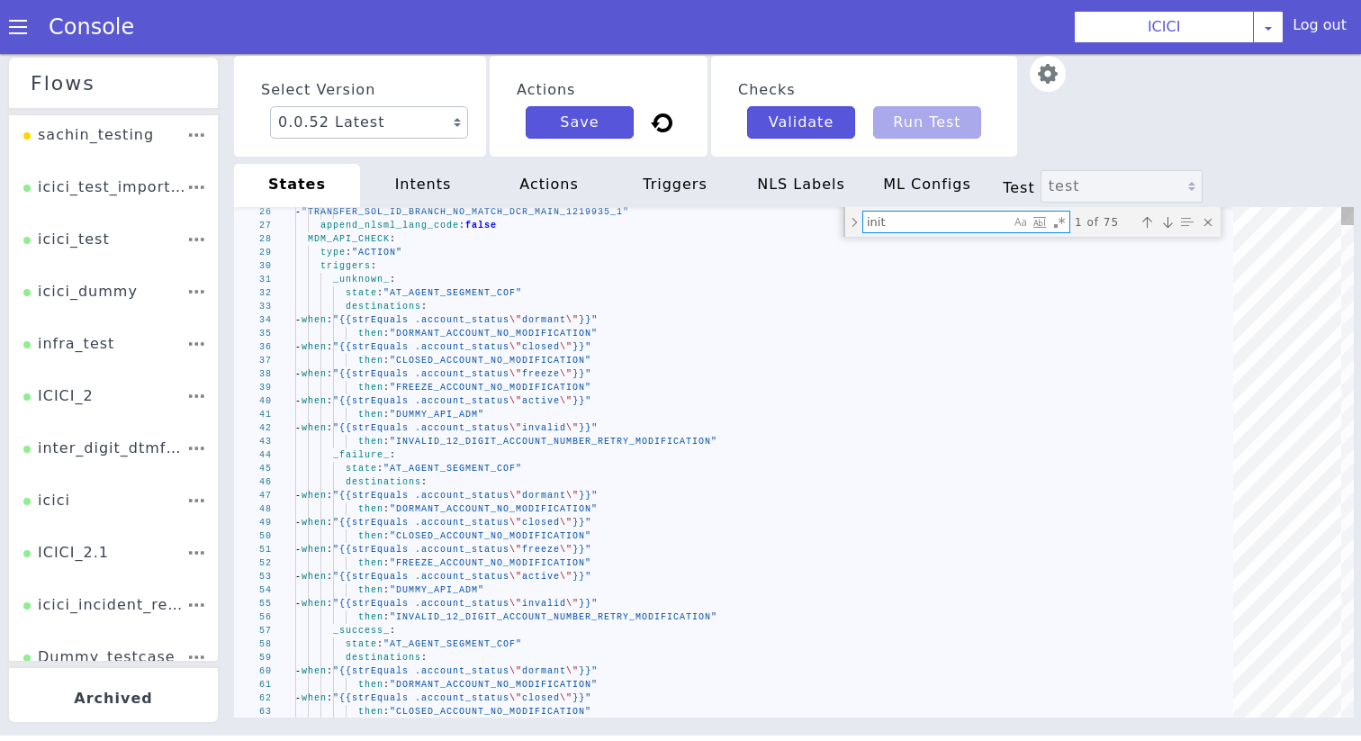
type textarea "c"
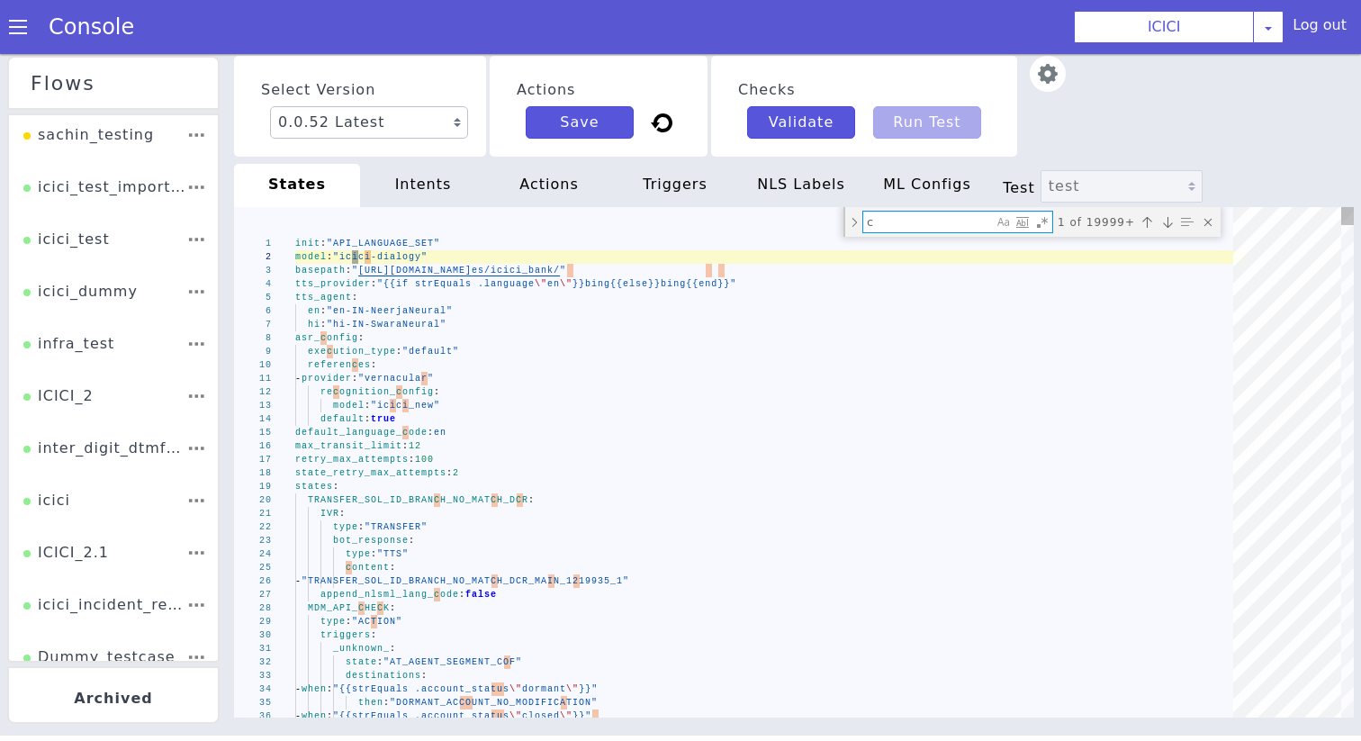
type textarea "_unknown_: state: "AT_AGENT_SEGMENT_COF" destinations: - when: "{{strEquals .ac…"
type textarea "cc"
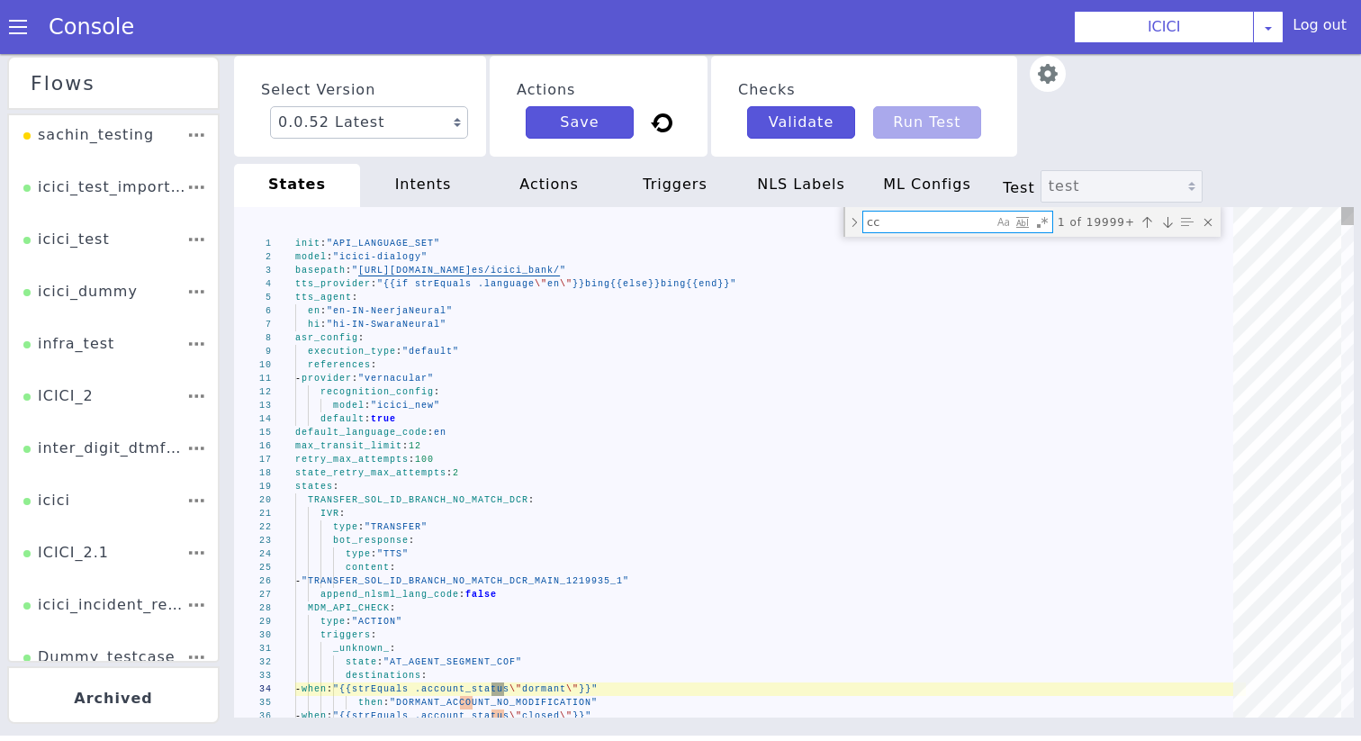
type textarea "min_record_time: 0 bot_response: type: "TTS" content: - "PIN_GENERATION_SUCCESS…"
type textarea "cc_"
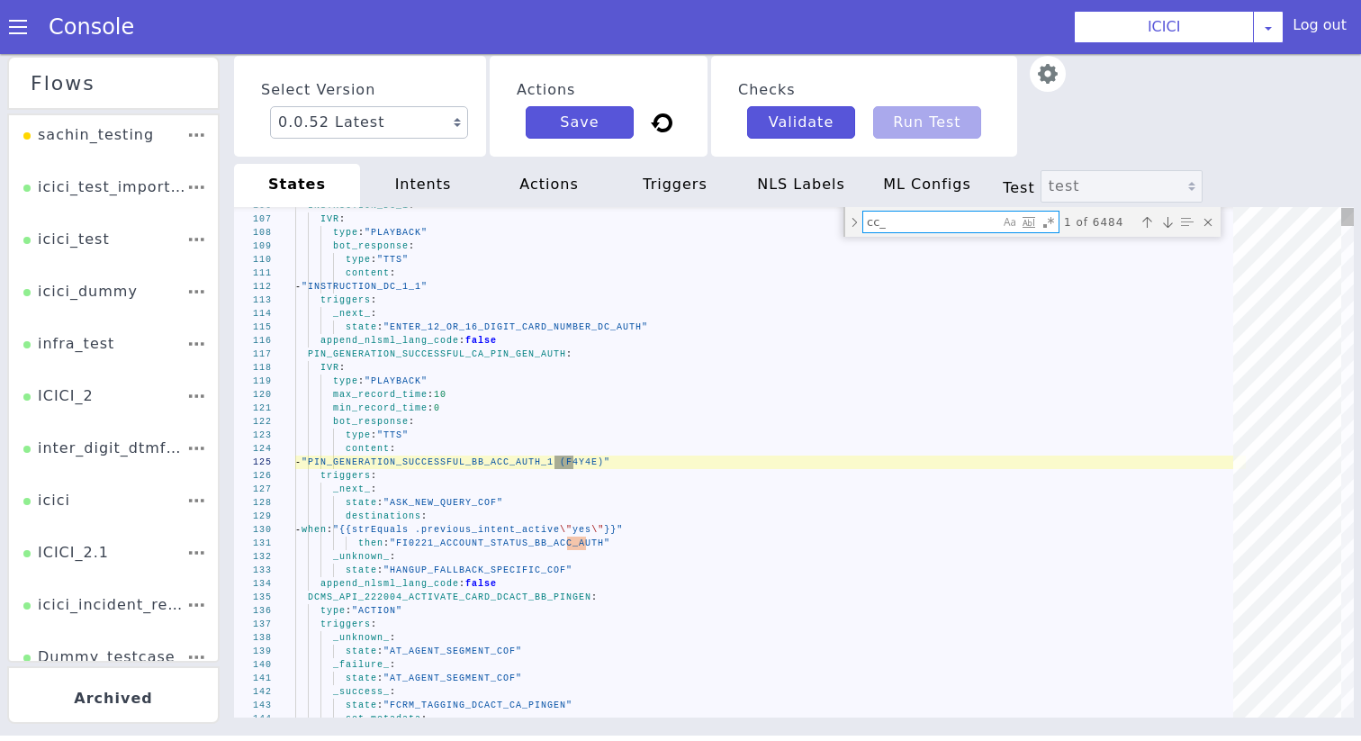
type textarea "max_attempts: 1 retry_response_nls: type: "TTS" content: - "ASK_IF_SAME_CC_REPE…"
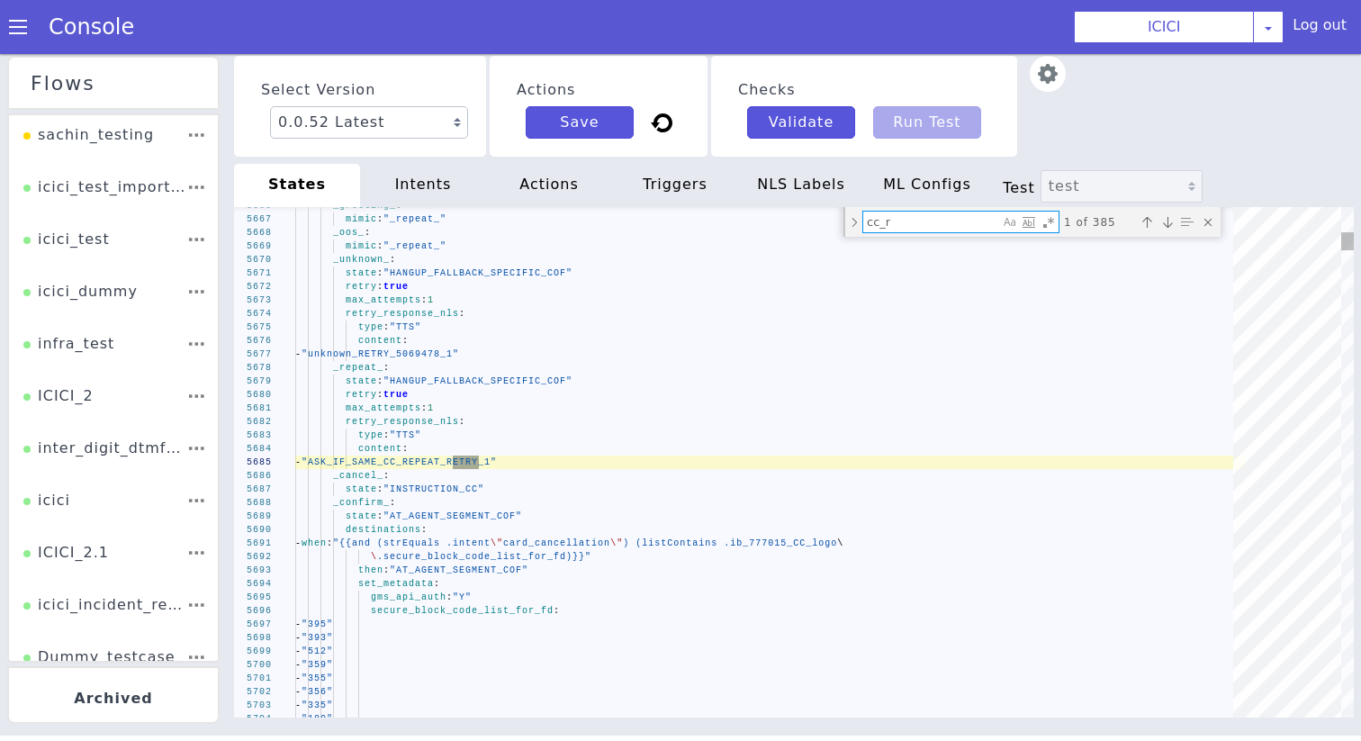
type textarea "cc_re"
type textarea "triggers: _success_: state: "COF_ASK_QUERY" destinations: - when: "{{strEquals …"
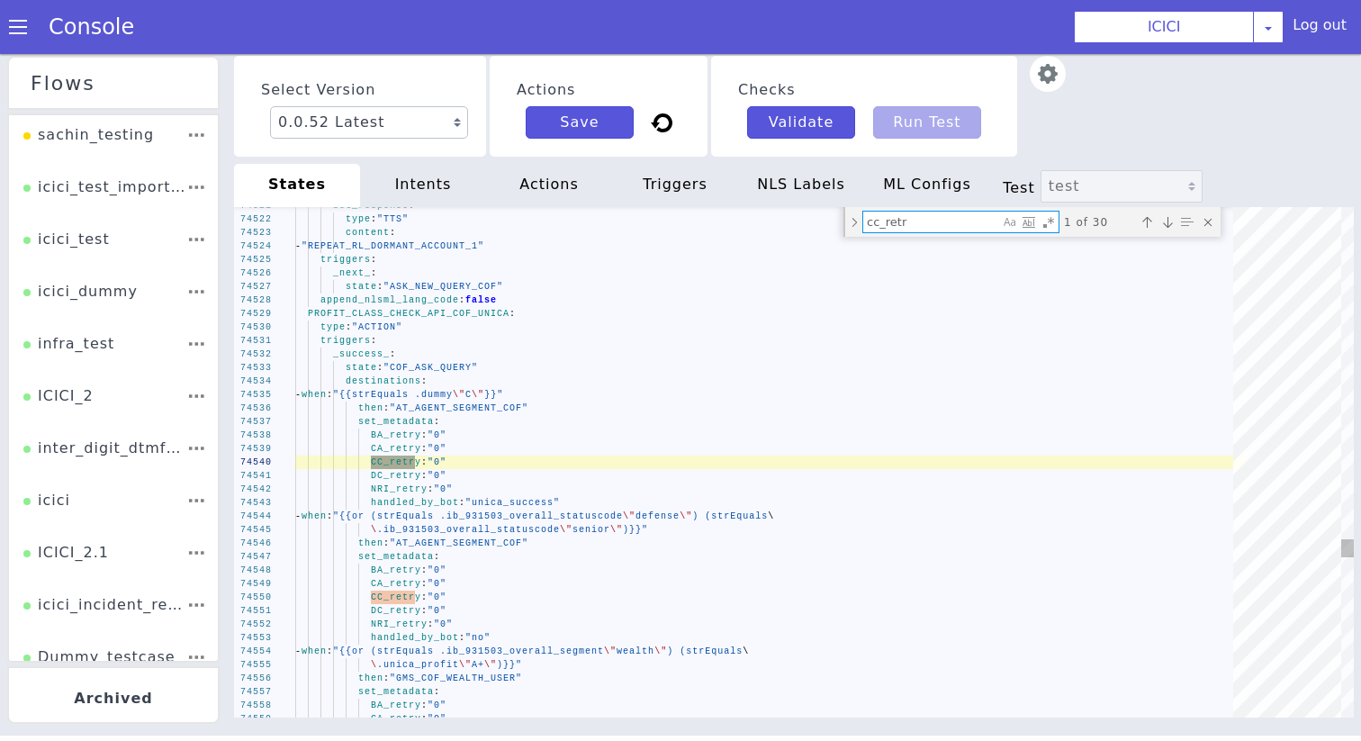
type textarea "cc_retry"
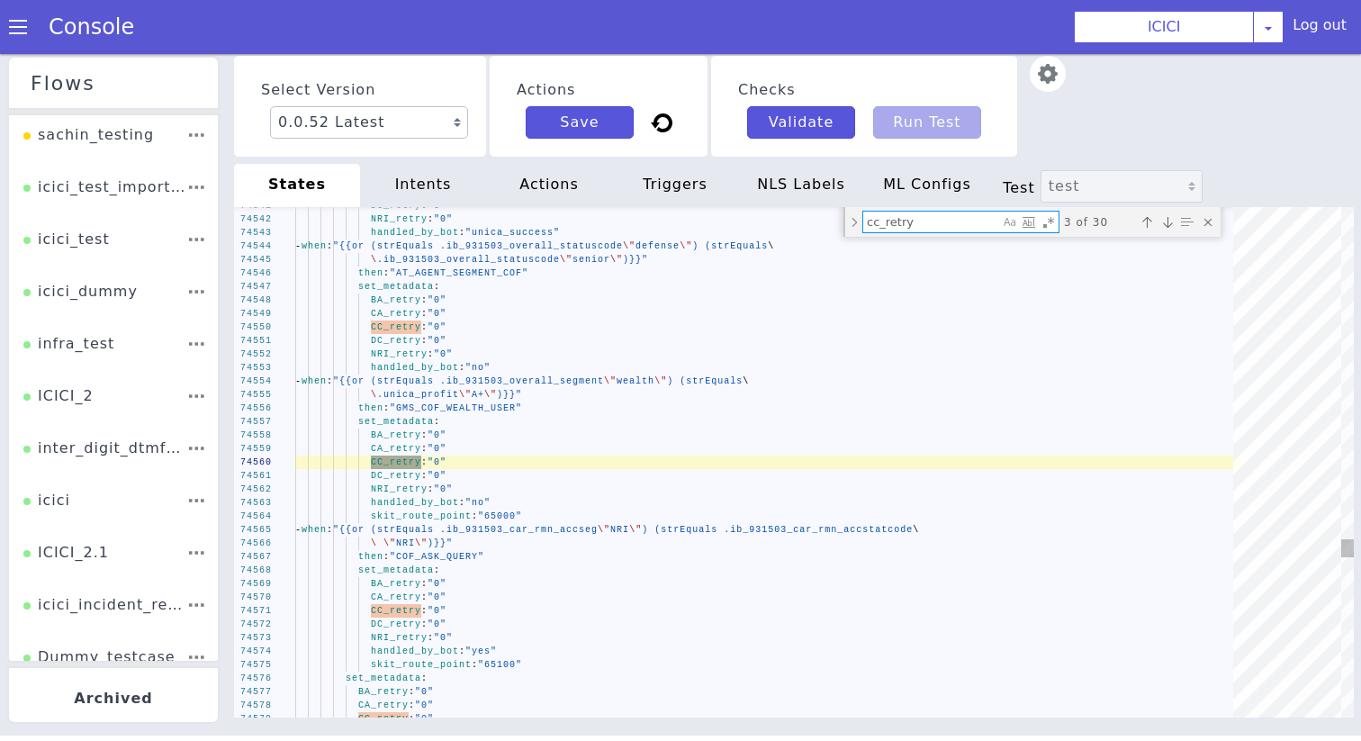
type textarea "- when: "{{and (strEquals .product \"CREDIT_CARD\") (or (strEquals .CC_retry\ \…"
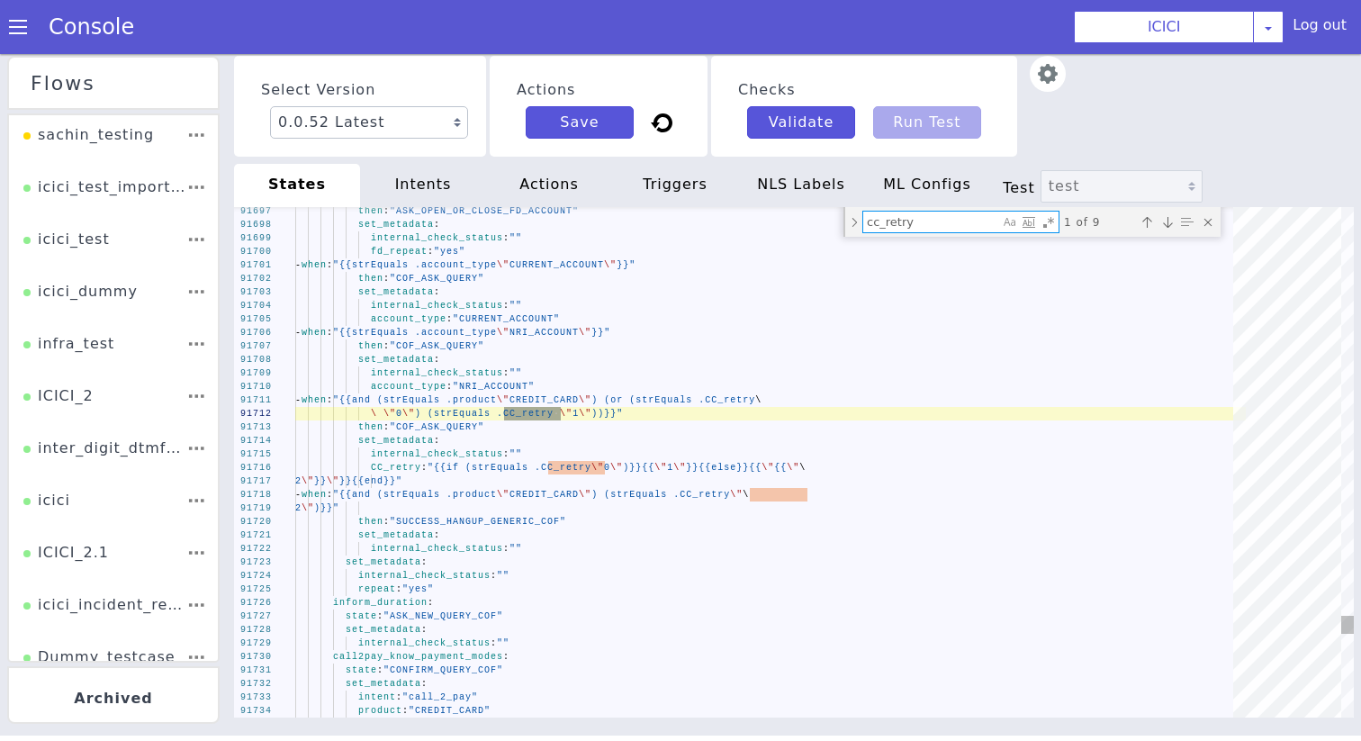
type textarea "cc_retry"
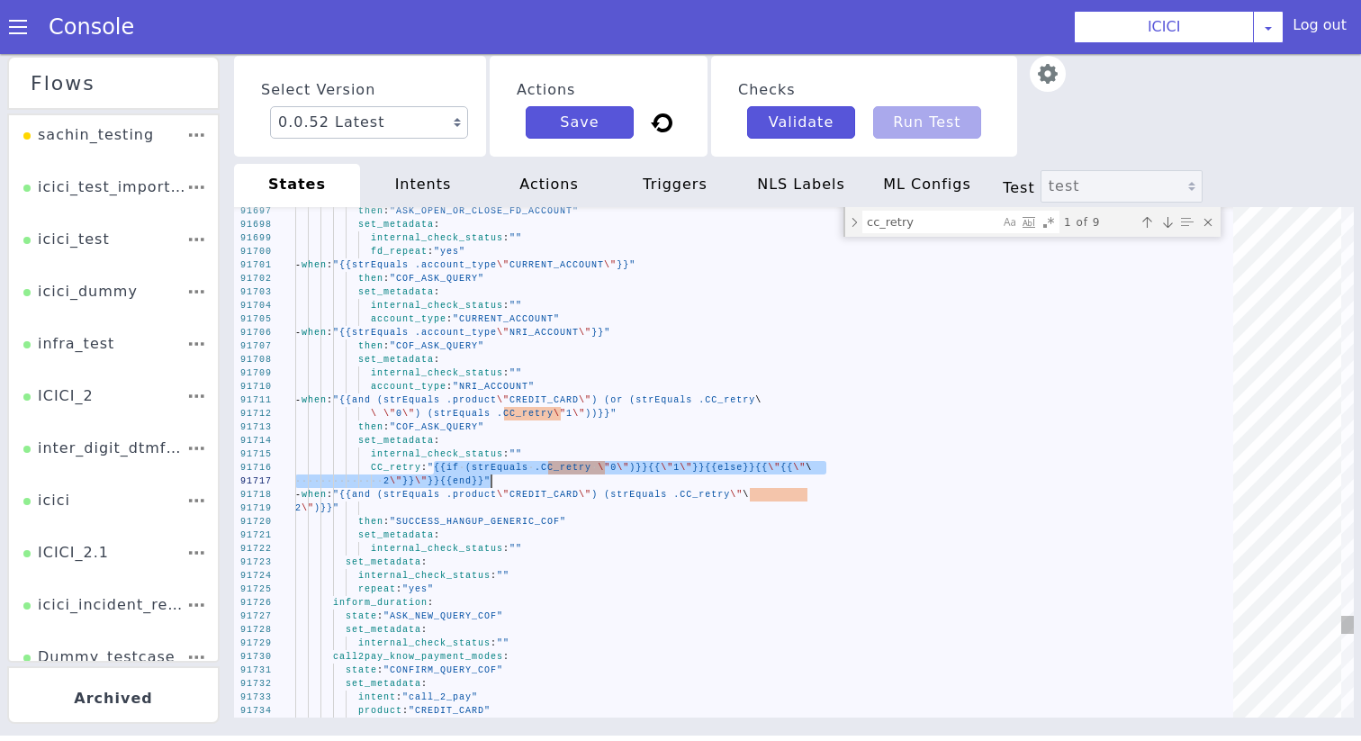
drag, startPoint x: 436, startPoint y: 468, endPoint x: 490, endPoint y: 483, distance: 56.1
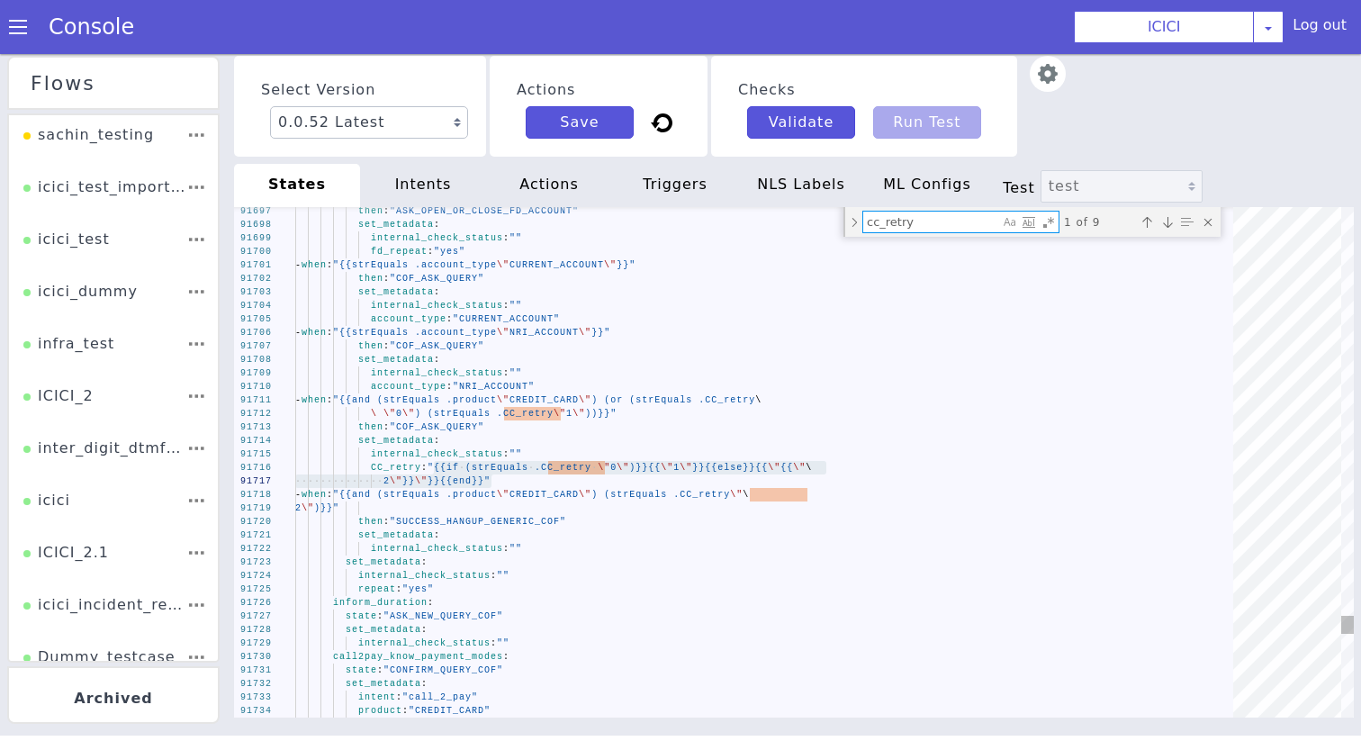
click at [901, 212] on textarea "cc_retry" at bounding box center [931, 221] width 136 height 21
paste textarea ""{{if (strEquals .CC_retry \"0\")}}{{\"1\"}}{{else}}{{\"{{\"\ 2\"}}\"}}{{end}}""
type textarea "only_product_spoken: "yes" CC_retry: "{{if (strEquals .CC_retry \"0\")}}{{\"1\"…"
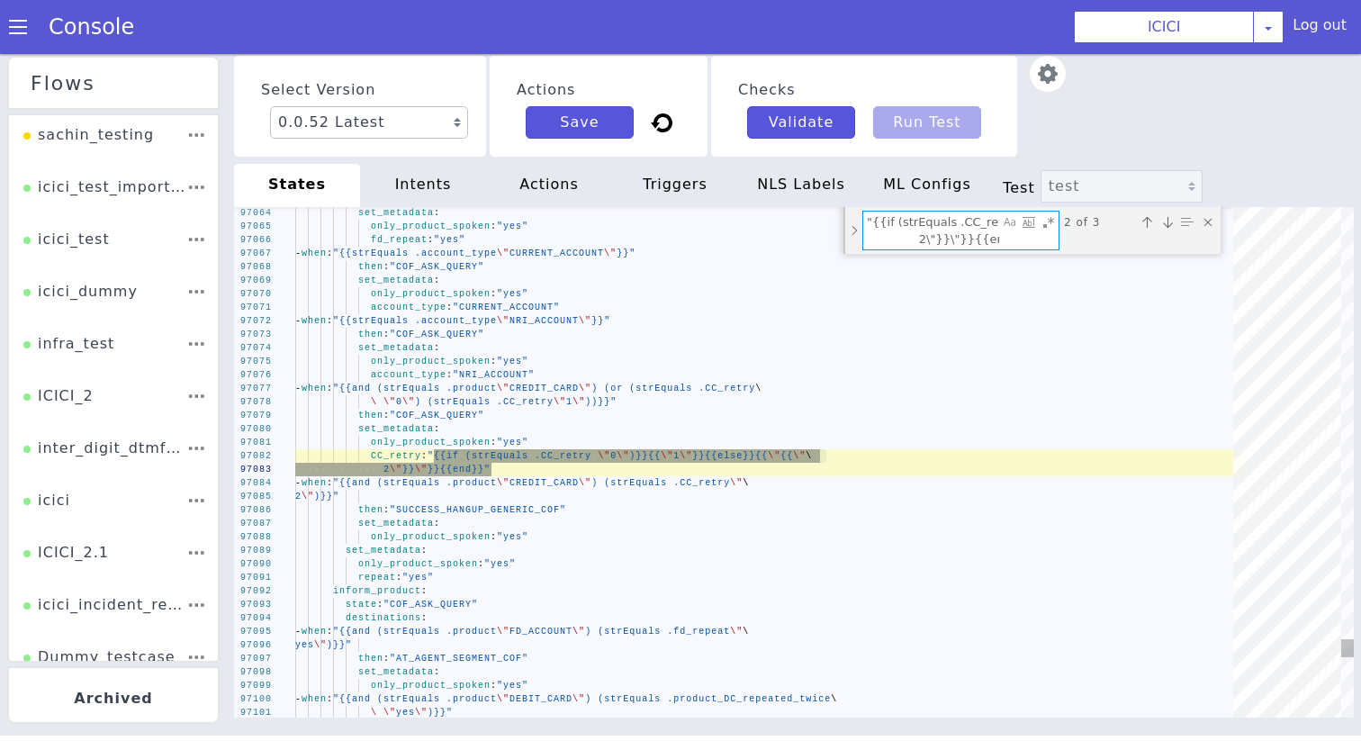
type textarea ""{{if (strEquals .CC_retry \"0\")}}{{\"1\"}}{{else}}{{\"{{\"\ 2\"}}\"}}{{end}}""
click at [854, 230] on div "Toggle Replace mode" at bounding box center [854, 230] width 16 height 47
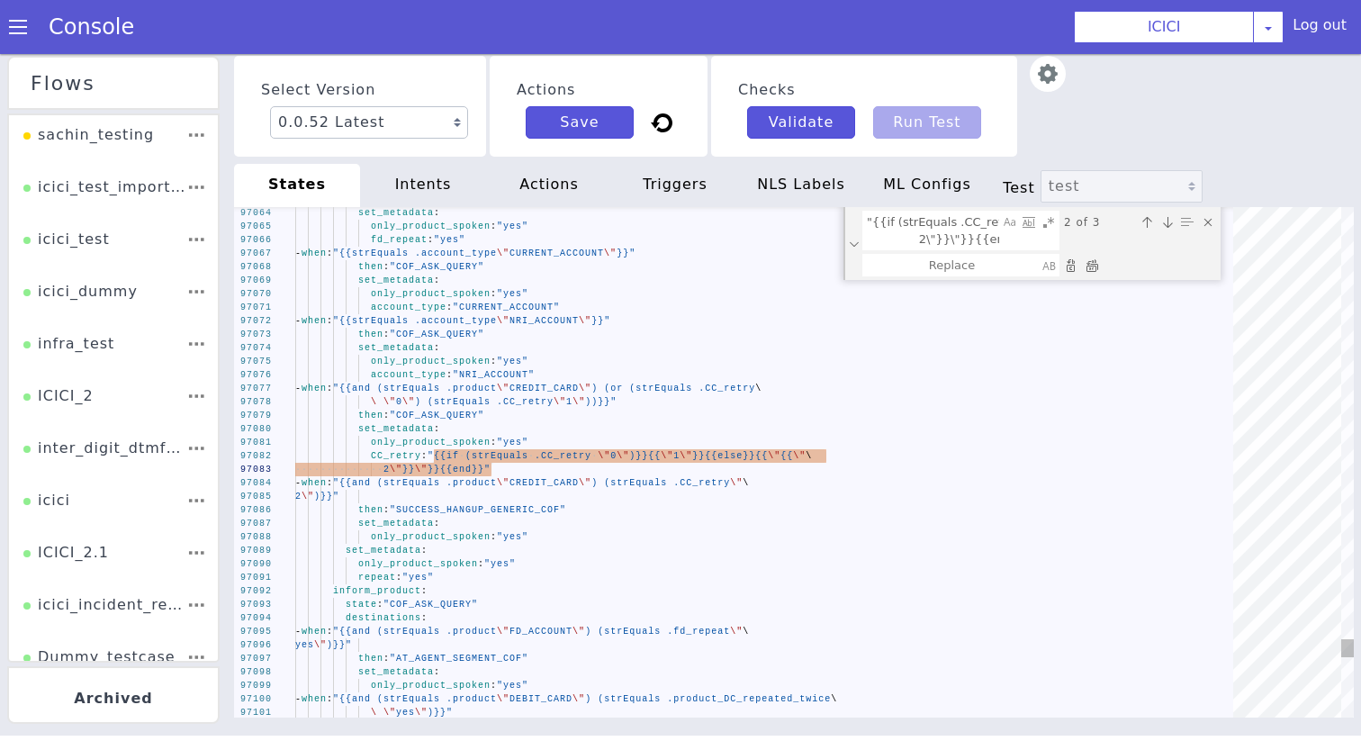
click at [906, 270] on textarea "Replace" at bounding box center [951, 265] width 177 height 21
paste textarea ""{{if (strEquals .CC_retry \"0\")}}{{\"1\"}}{{else}}{{\"{{\"\ 2\"}}\"}}{{end}}""
click at [953, 282] on textarea ""{{if (strEquals .CC_retry \"0\")}}{{\"1\"}}{{else}}{{\"{{\"\ 2\"}}\"}}{{end}}"" at bounding box center [951, 274] width 177 height 38
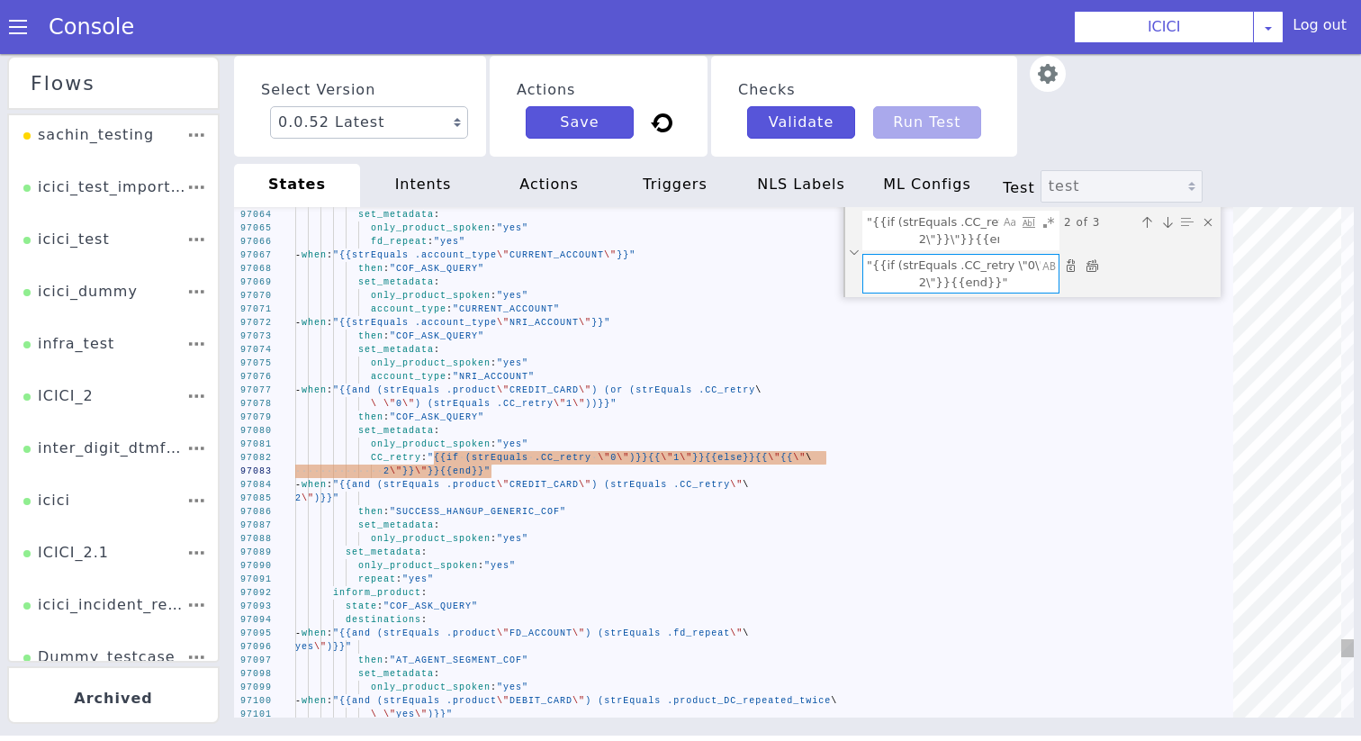
click at [968, 270] on textarea ""{{if (strEquals .CC_retry \"0\")}}{{\"1\"}}{{else}}{{\"{{\"\ 2\"}}{{end}}"" at bounding box center [951, 274] width 177 height 38
type textarea ""{{if (strEquals .CC_retry \"0\")}}{{\"1\"}}{{else}}{{\"\ 2\"}}{{end}}""
click at [1090, 259] on div "Replace All (⌘Enter)" at bounding box center [1092, 265] width 18 height 18
type textarea "only_product_spoken: "yes" CC_retry: "{{if (strEquals .CC_retry \"0\")}}{{\"1\"…"
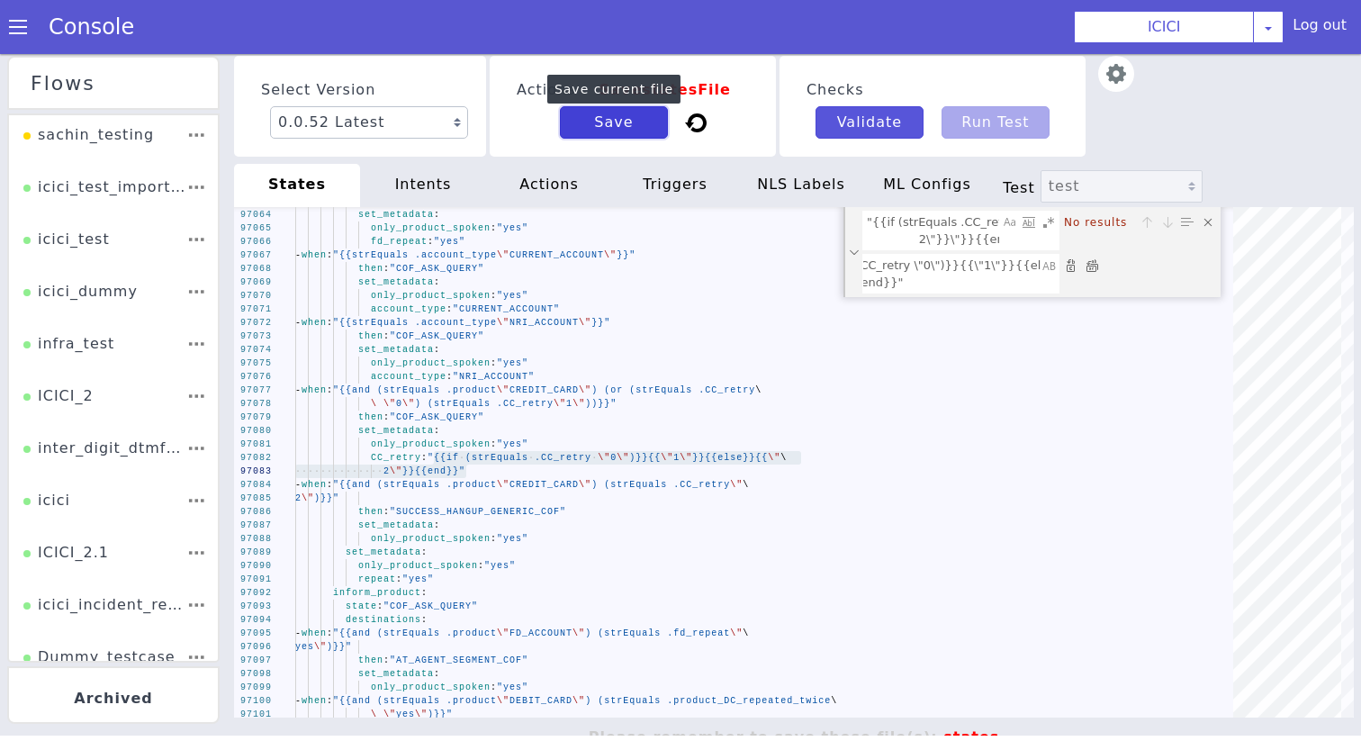
click at [647, 137] on button "Save" at bounding box center [614, 122] width 108 height 32
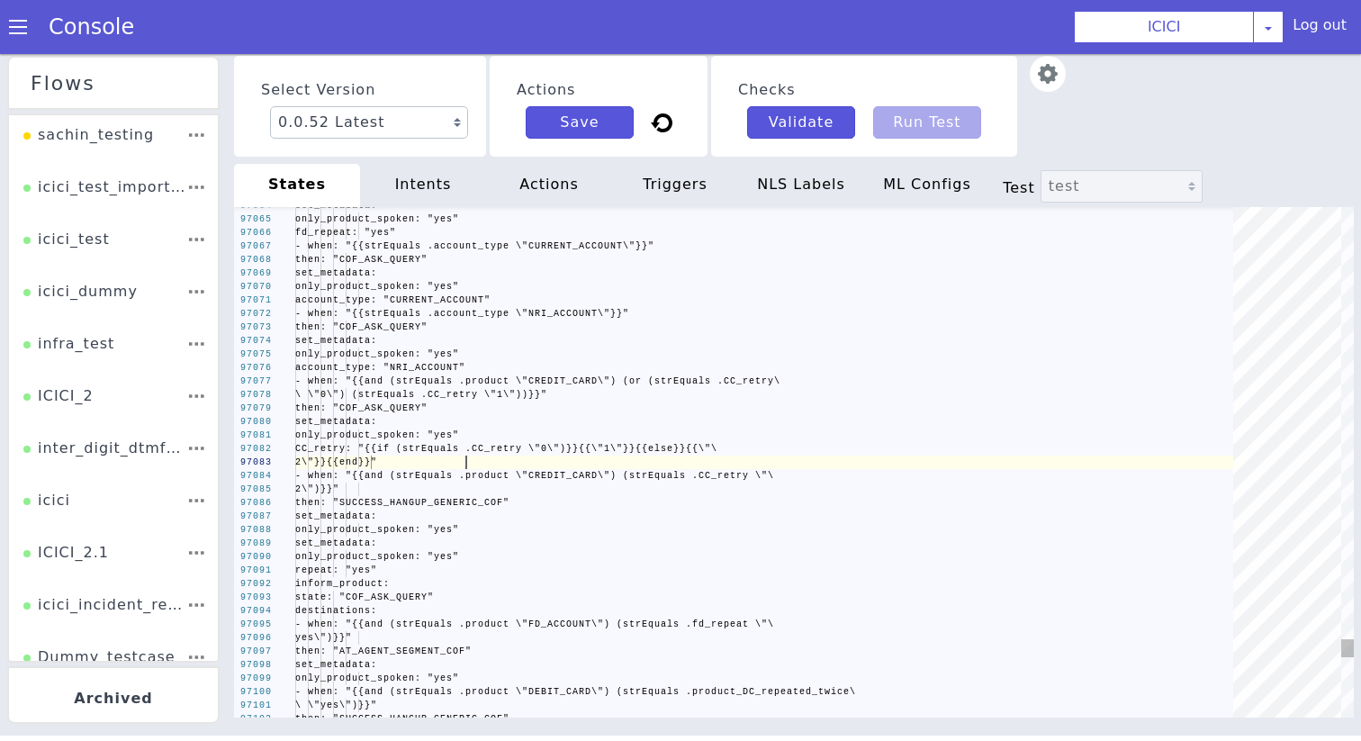
scroll to position [0, 0]
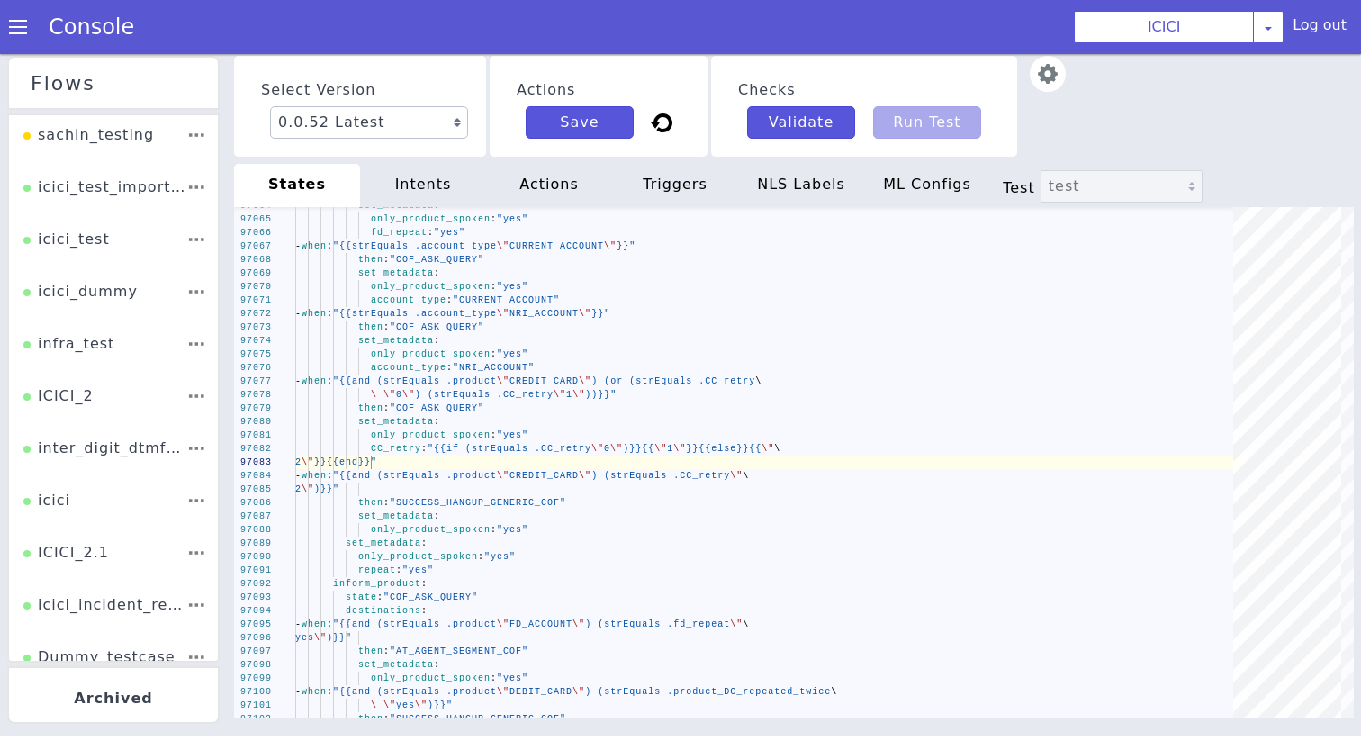
click at [17, 23] on span at bounding box center [18, 27] width 18 height 18
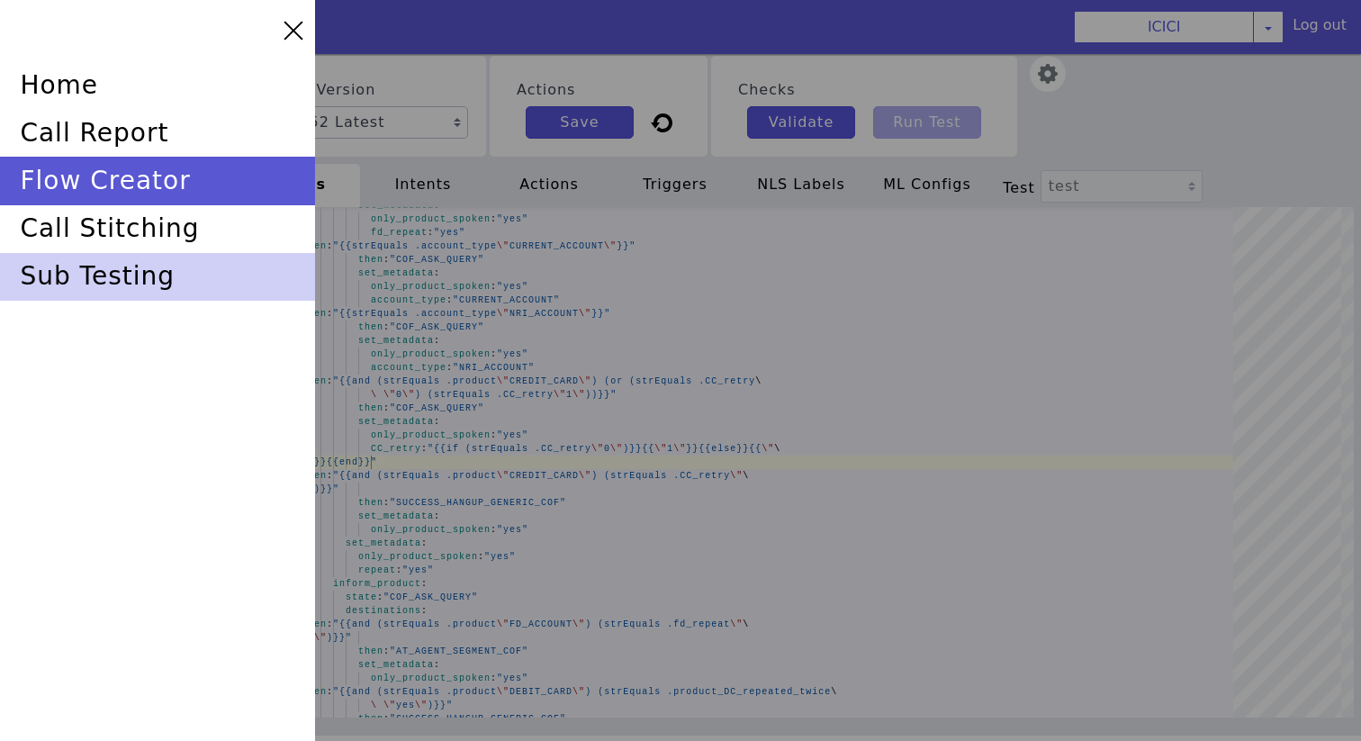
click at [117, 284] on div "sub testing" at bounding box center [157, 277] width 315 height 48
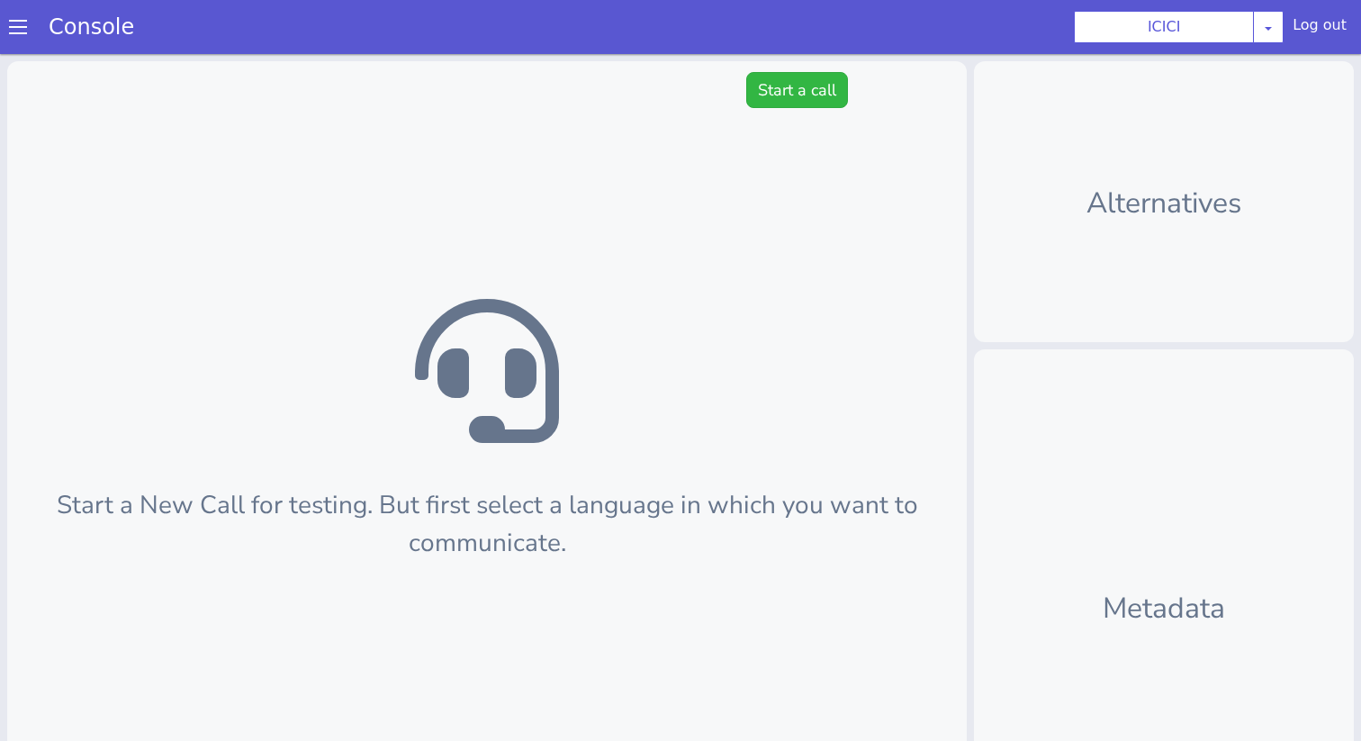
scroll to position [5, 0]
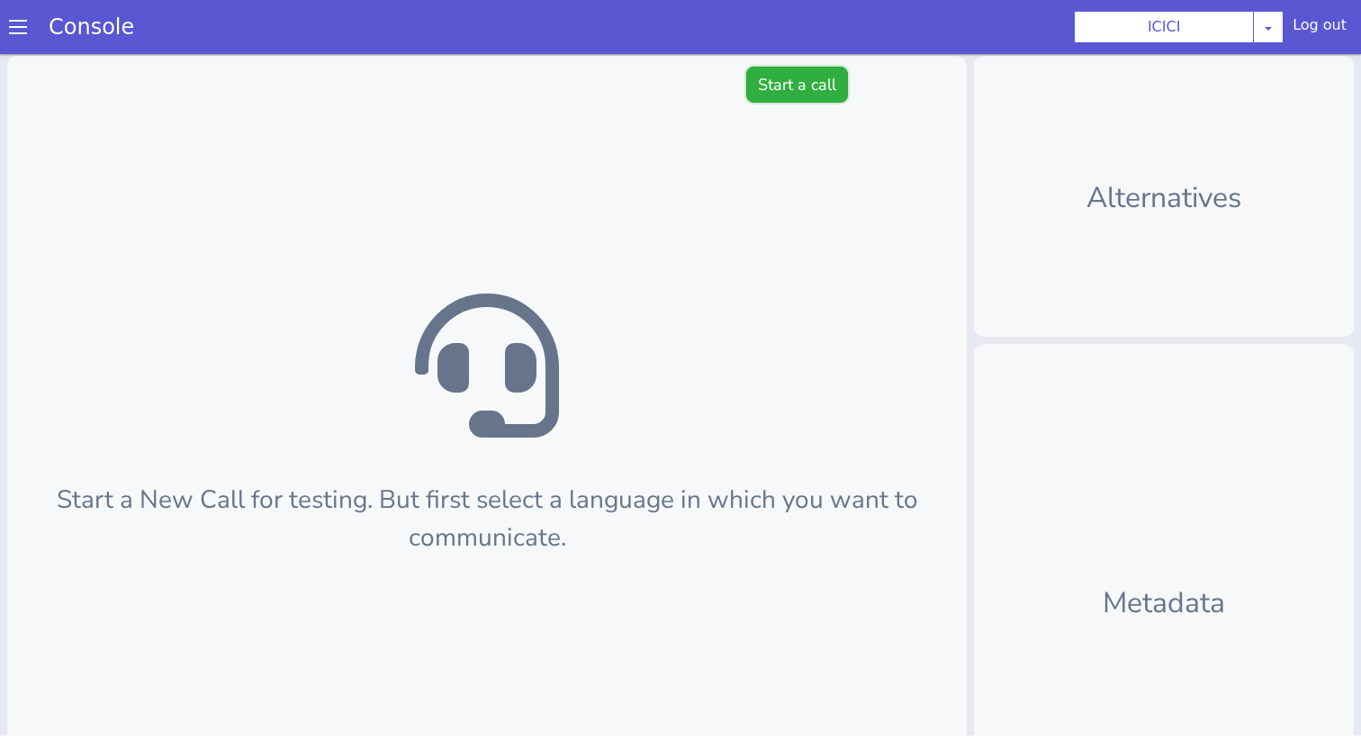
click at [777, 88] on button "Start a call" at bounding box center [797, 85] width 102 height 36
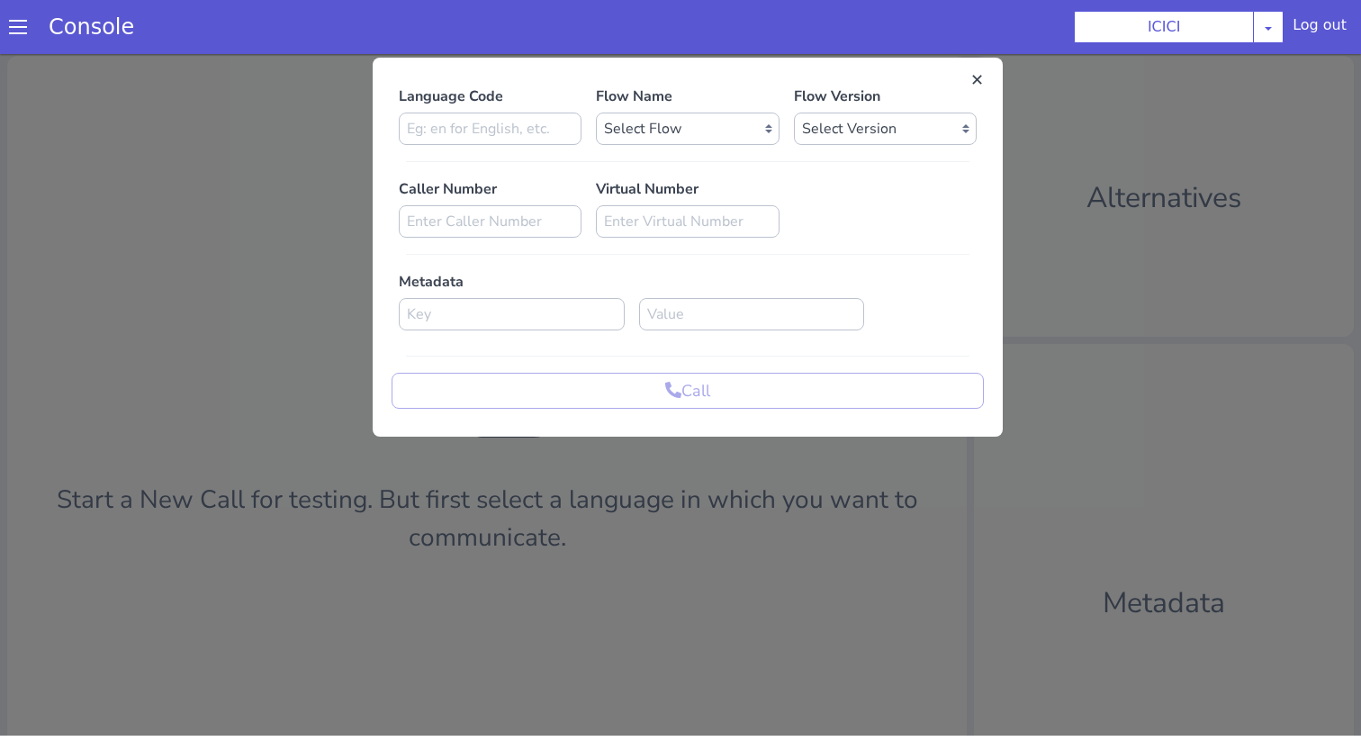
click at [491, 155] on div at bounding box center [688, 161] width 578 height 15
click at [491, 127] on input at bounding box center [490, 128] width 183 height 32
click at [491, 127] on input "wn" at bounding box center [490, 128] width 183 height 32
type input "w"
type input "en"
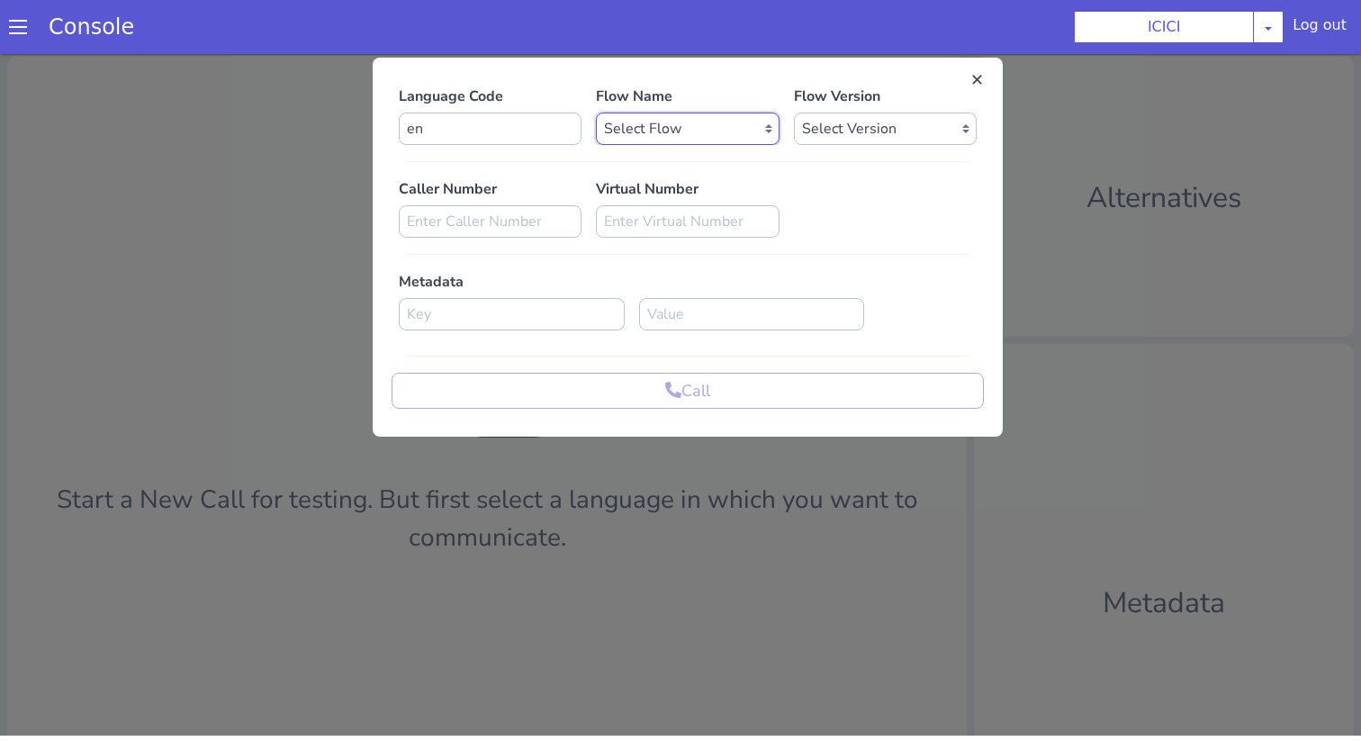
click at [691, 132] on select "Select Flow sachin_testing icici_test_import_1 icici_test icici_dummy infra_tes…" at bounding box center [687, 128] width 183 height 32
select select "b03a4faf-32c3-4c7e-b817-7f3662e43ade"
click at [596, 112] on select "Select Flow sachin_testing icici_test_import_1 icici_test icici_dummy infra_tes…" at bounding box center [687, 128] width 183 height 32
click at [843, 130] on select "Select Version 0.0.52 0.0.51 0.0.50 0.0.49 0.0.48 0.0.47 0.0.46 0.0.45 0.0.44 0…" at bounding box center [885, 128] width 183 height 32
select select "0.0.52"
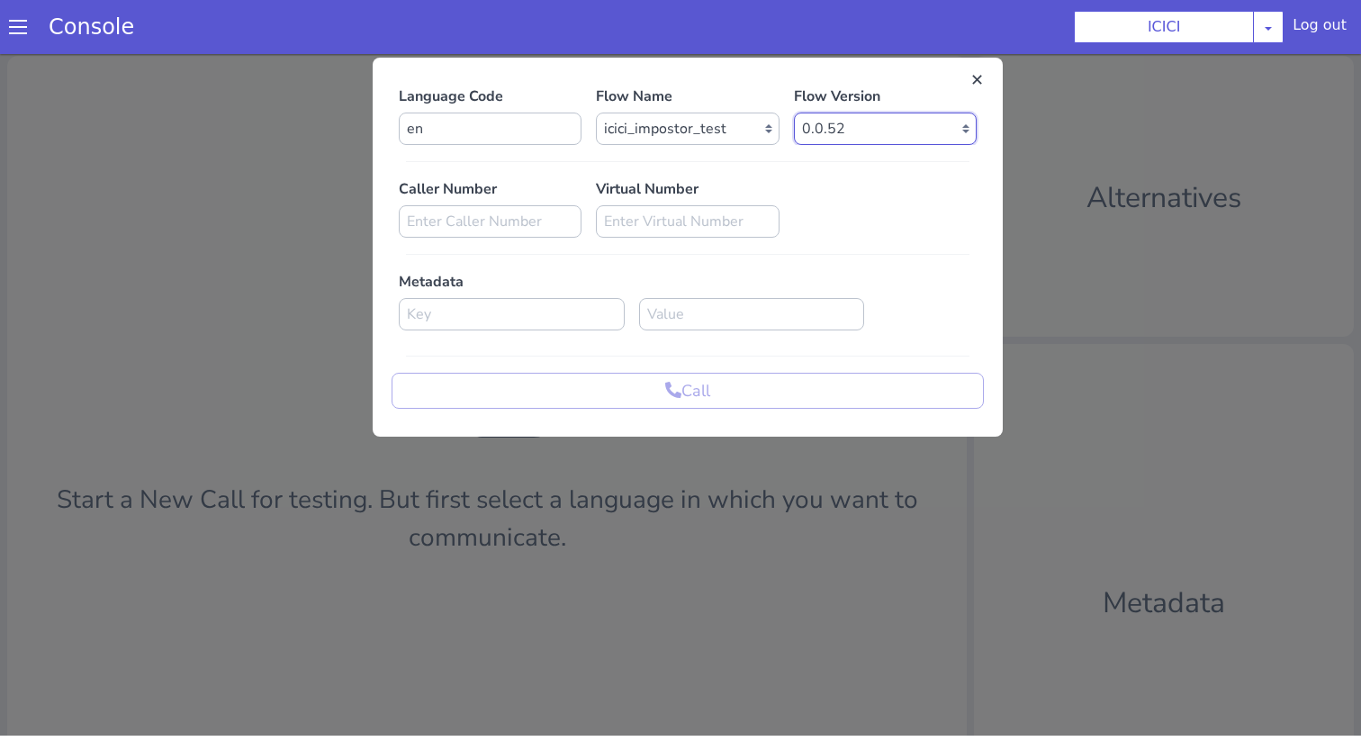
click at [794, 112] on select "Select Version 0.0.52 0.0.51 0.0.50 0.0.49 0.0.48 0.0.47 0.0.46 0.0.45 0.0.44 0…" at bounding box center [885, 128] width 183 height 32
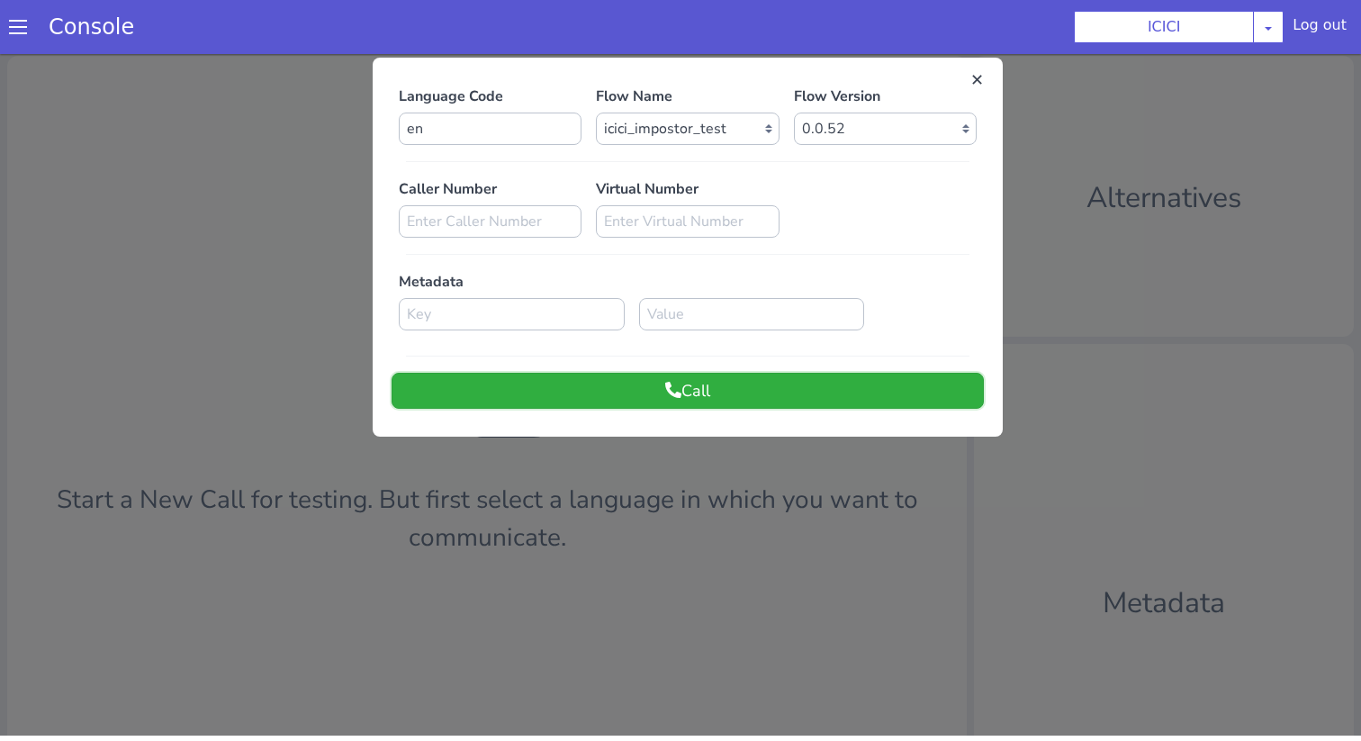
click at [758, 391] on button "Call" at bounding box center [687, 391] width 592 height 36
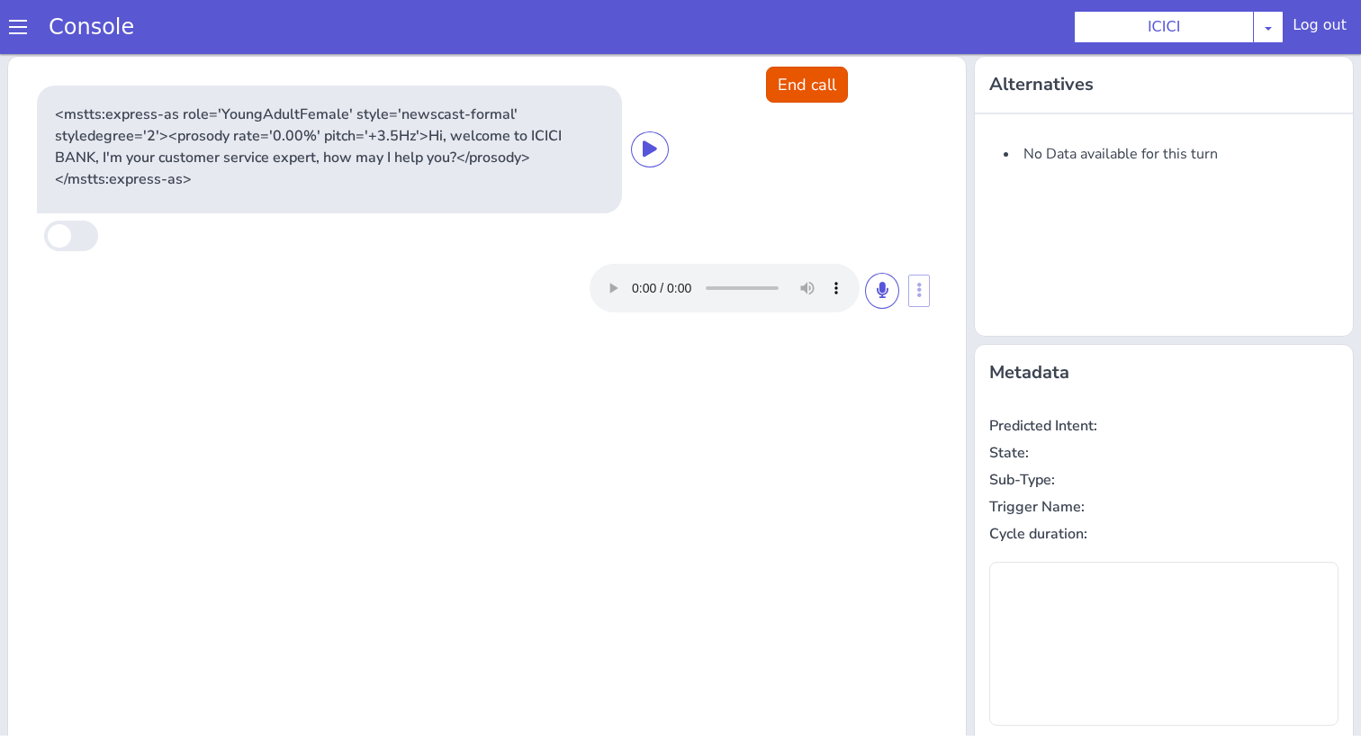
click at [867, 310] on div at bounding box center [744, 288] width 310 height 49
click at [869, 306] on div at bounding box center [744, 288] width 310 height 49
click at [890, 285] on button at bounding box center [882, 291] width 34 height 36
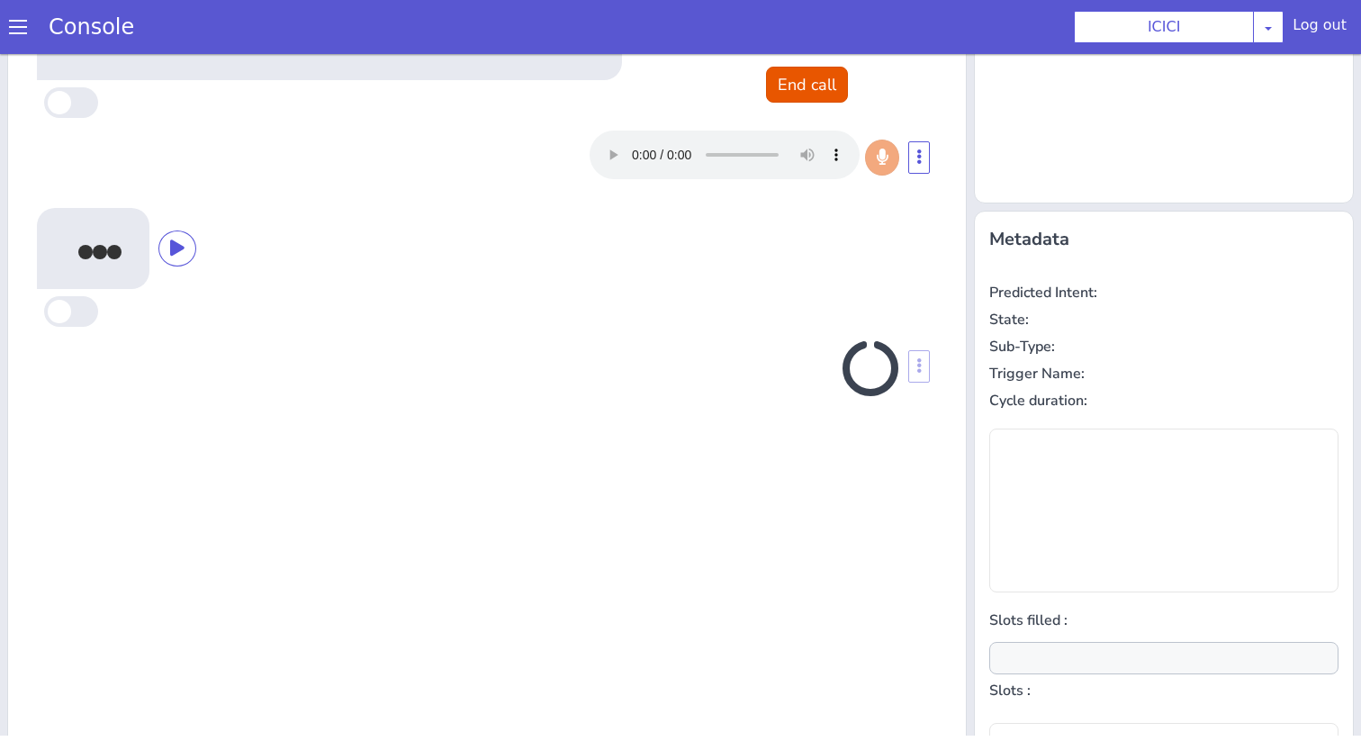
scroll to position [177, 0]
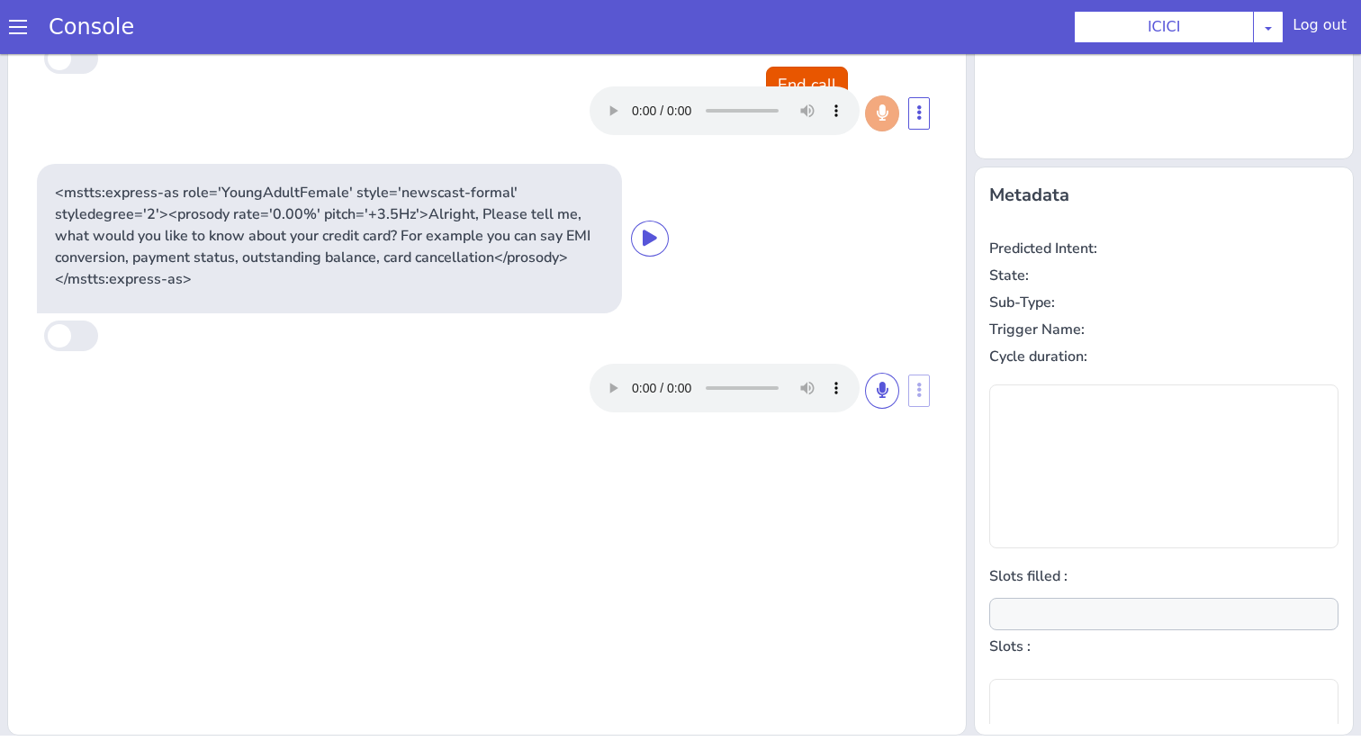
type input "product"
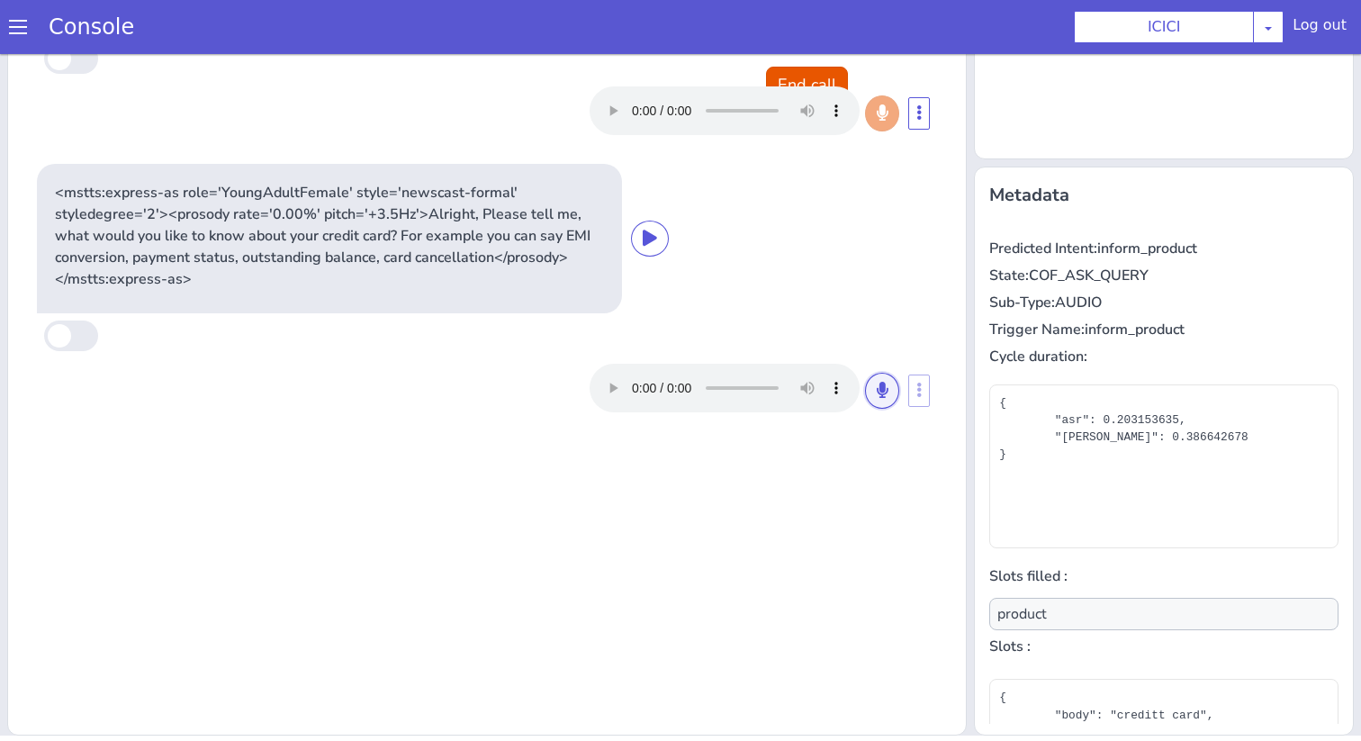
click at [885, 388] on icon at bounding box center [881, 390] width 11 height 16
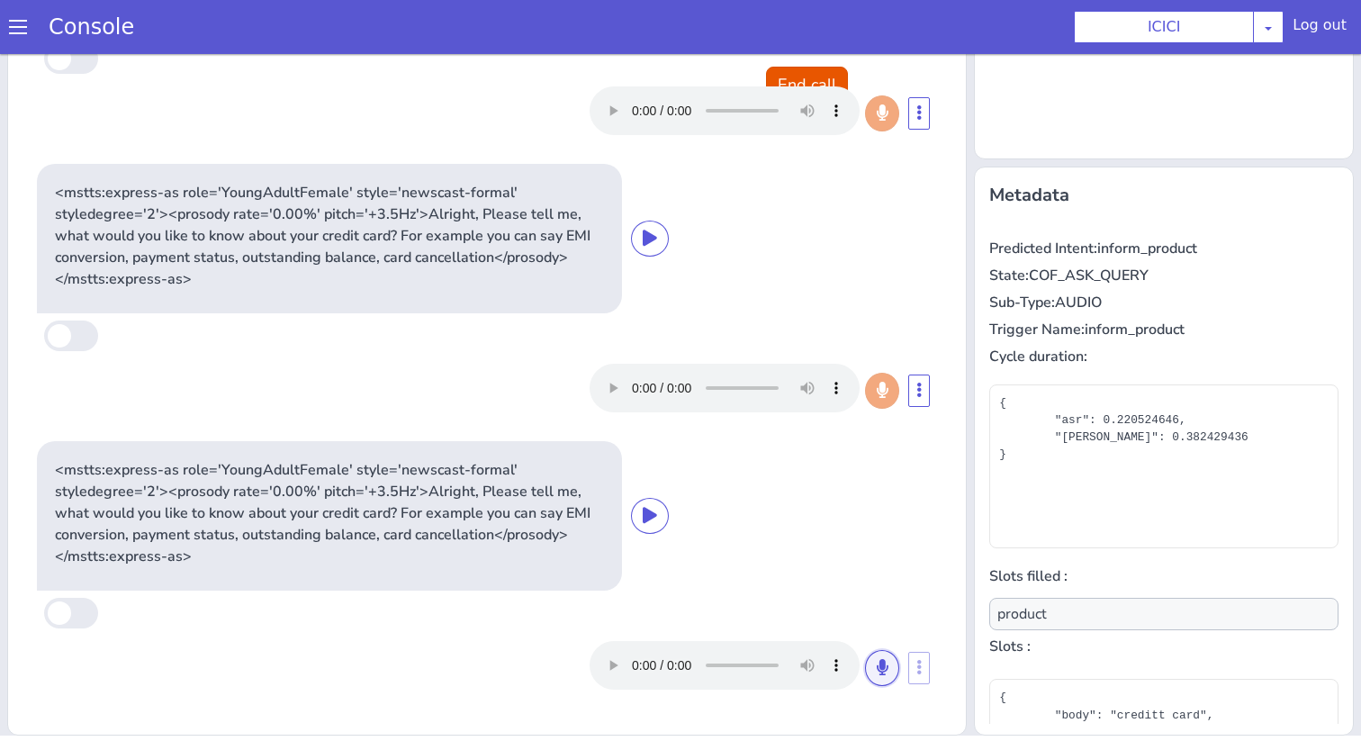
click at [879, 678] on button at bounding box center [882, 668] width 34 height 36
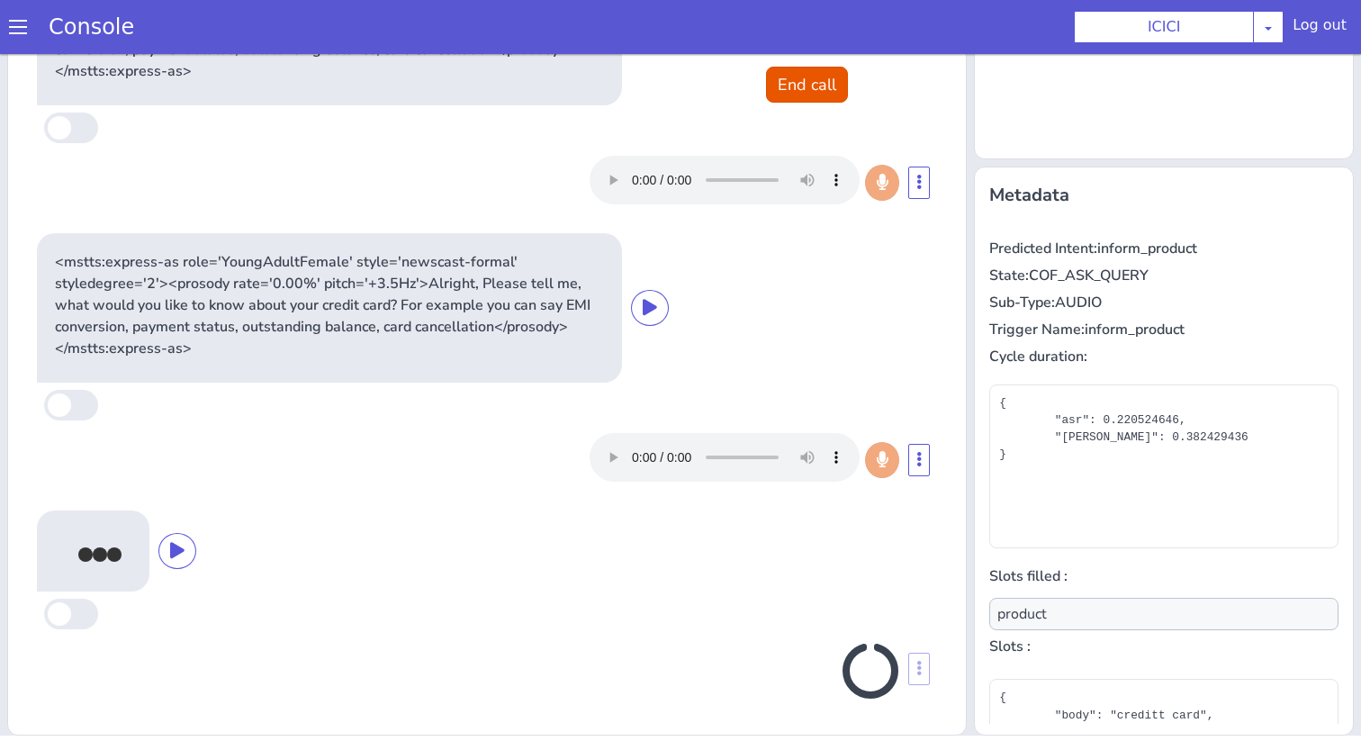
scroll to position [209, 0]
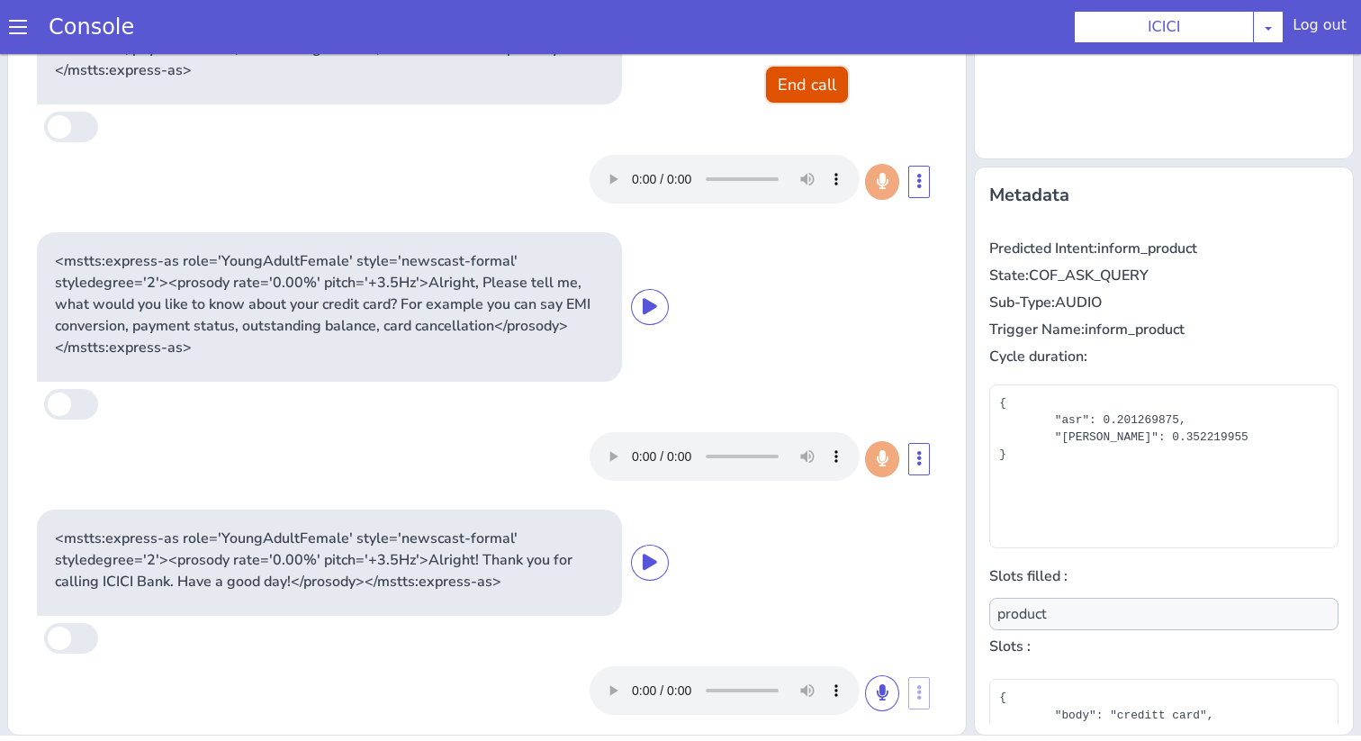
click at [784, 81] on button "End call" at bounding box center [807, 85] width 82 height 36
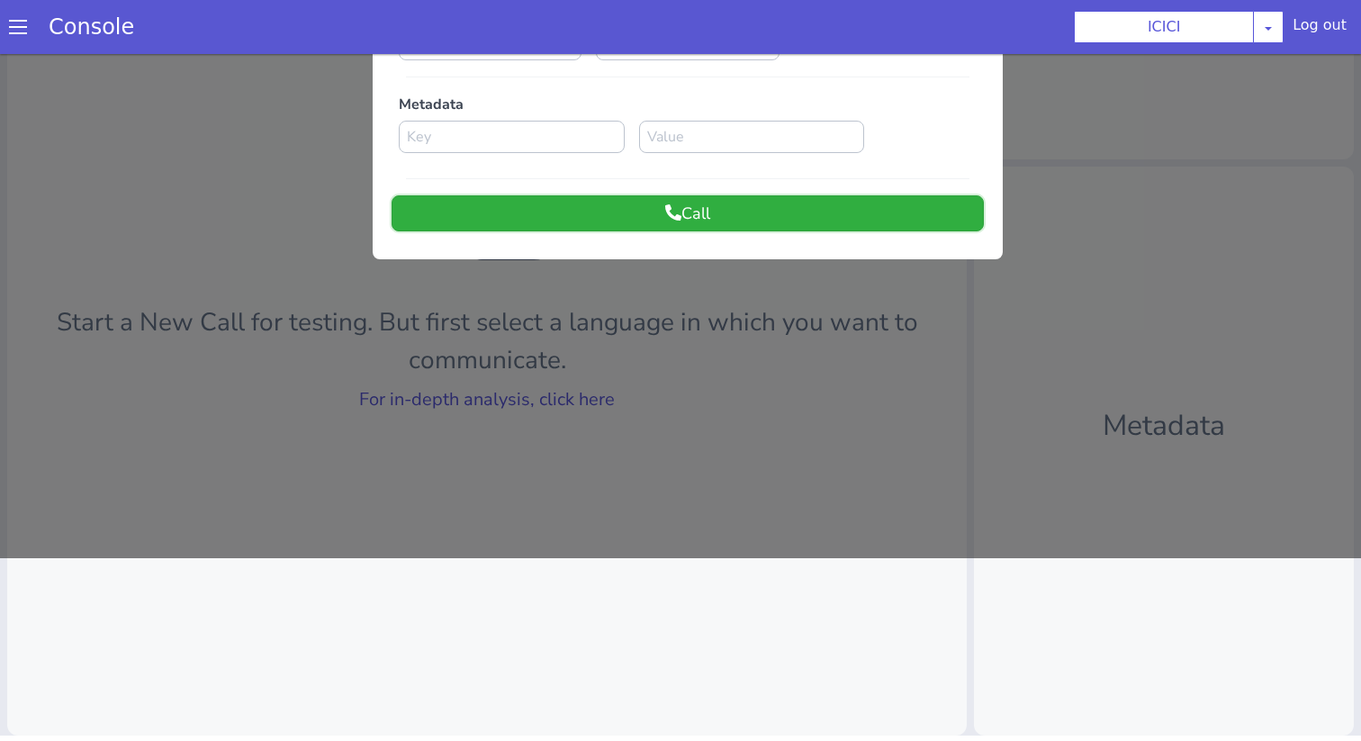
click at [747, 218] on button "Call" at bounding box center [687, 213] width 592 height 36
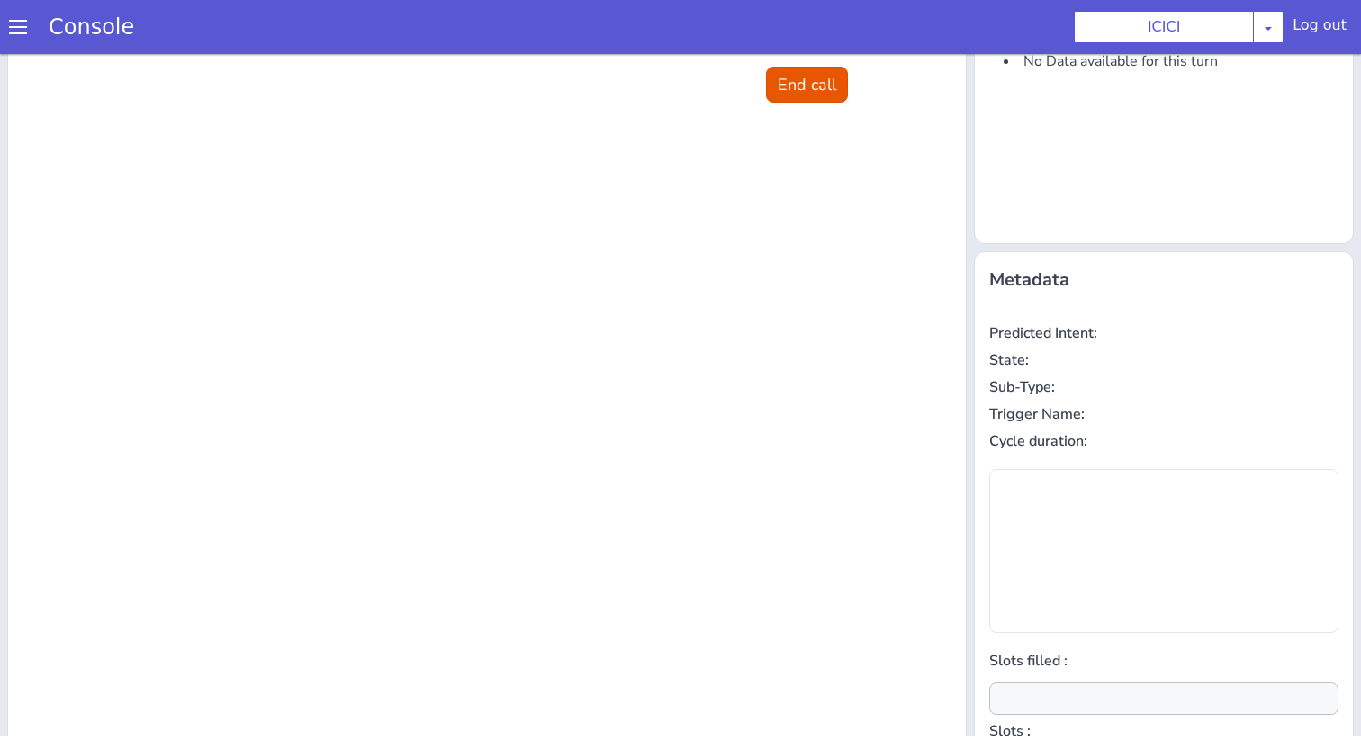
scroll to position [0, 0]
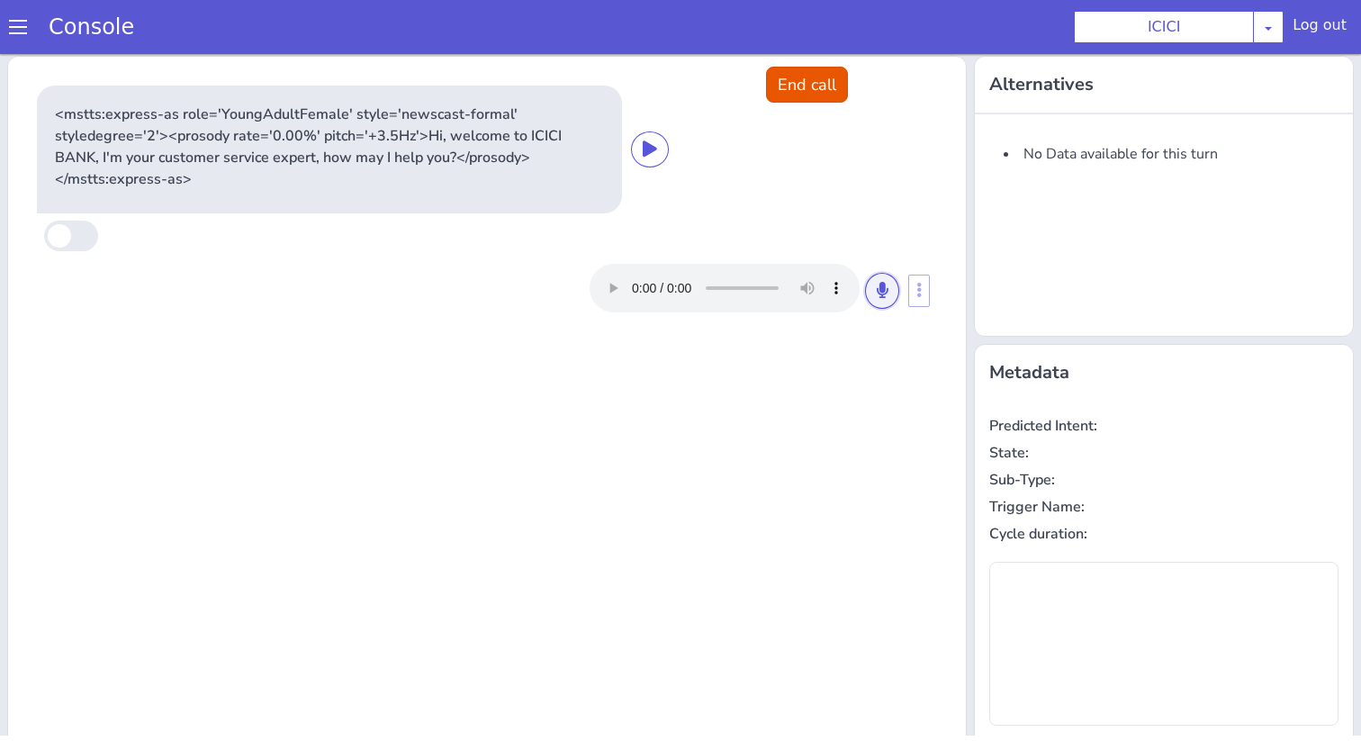
click at [891, 285] on button at bounding box center [882, 291] width 34 height 36
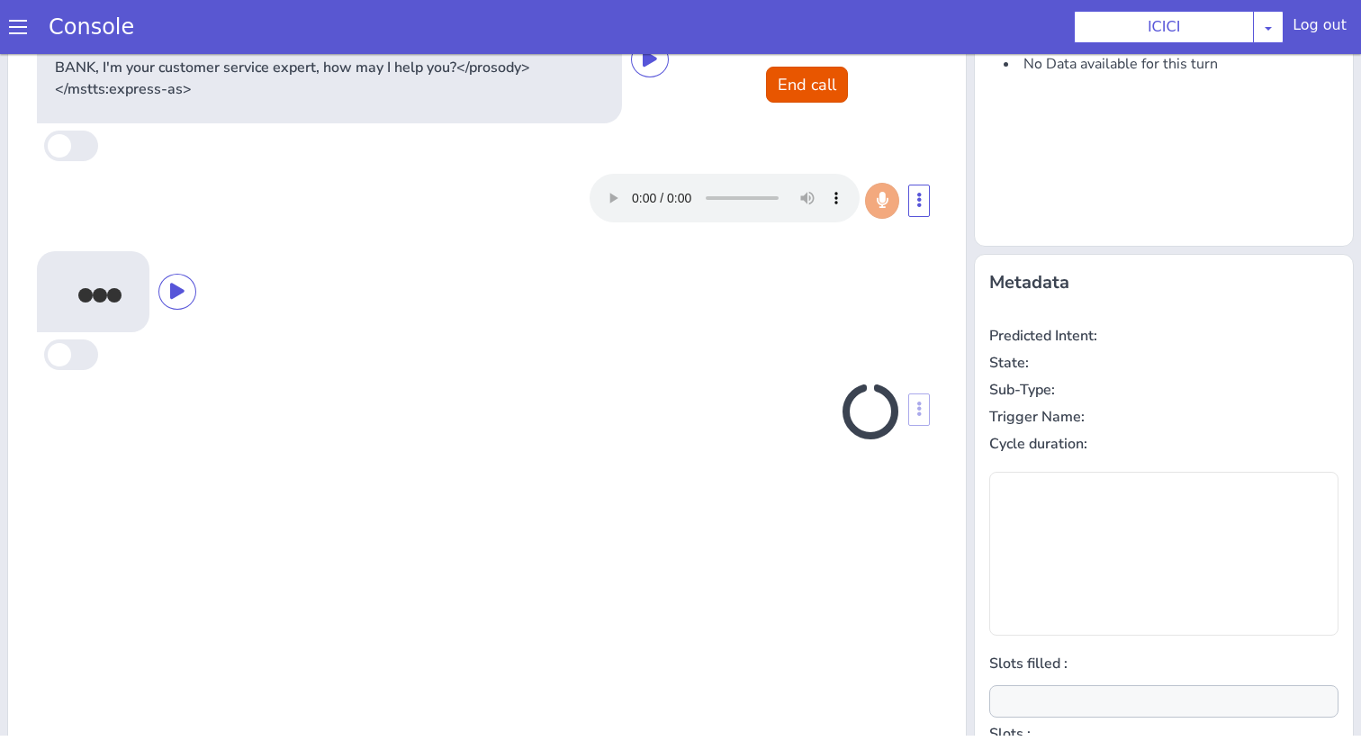
scroll to position [177, 0]
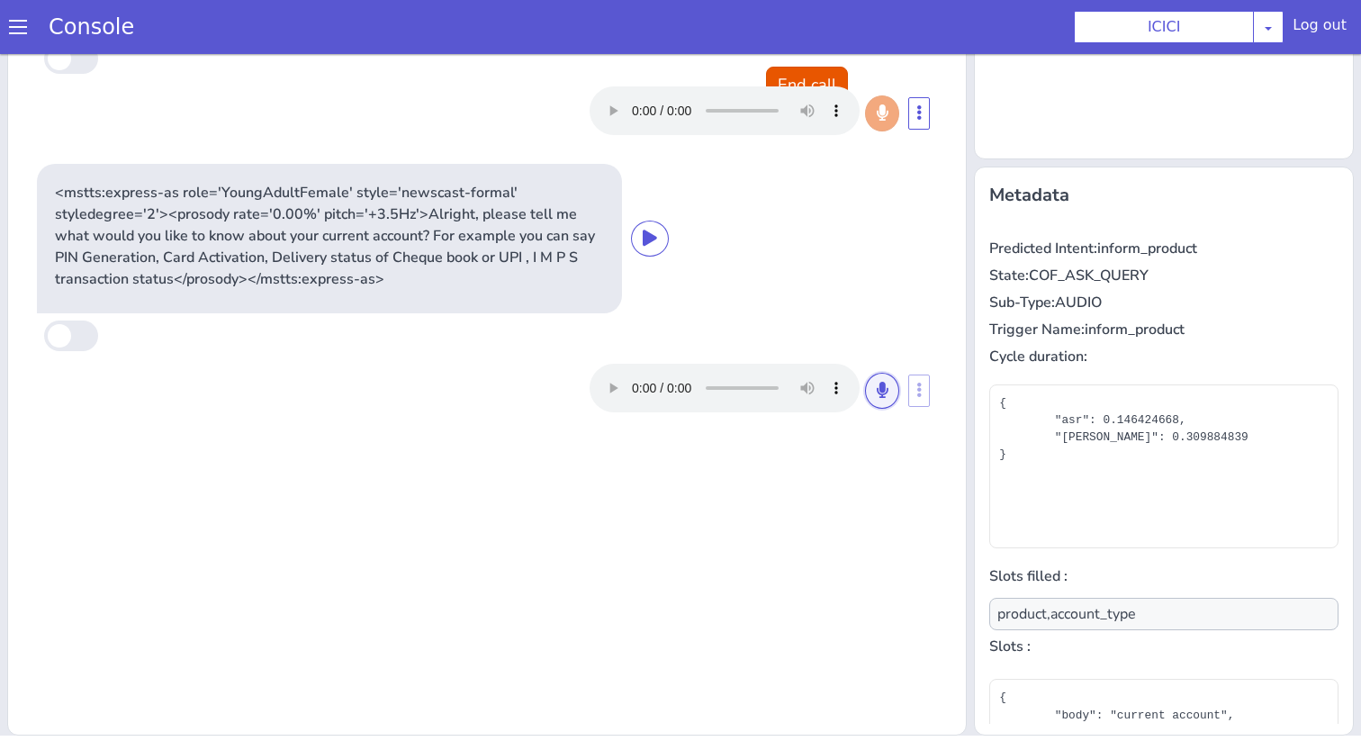
click at [874, 385] on button at bounding box center [882, 391] width 34 height 36
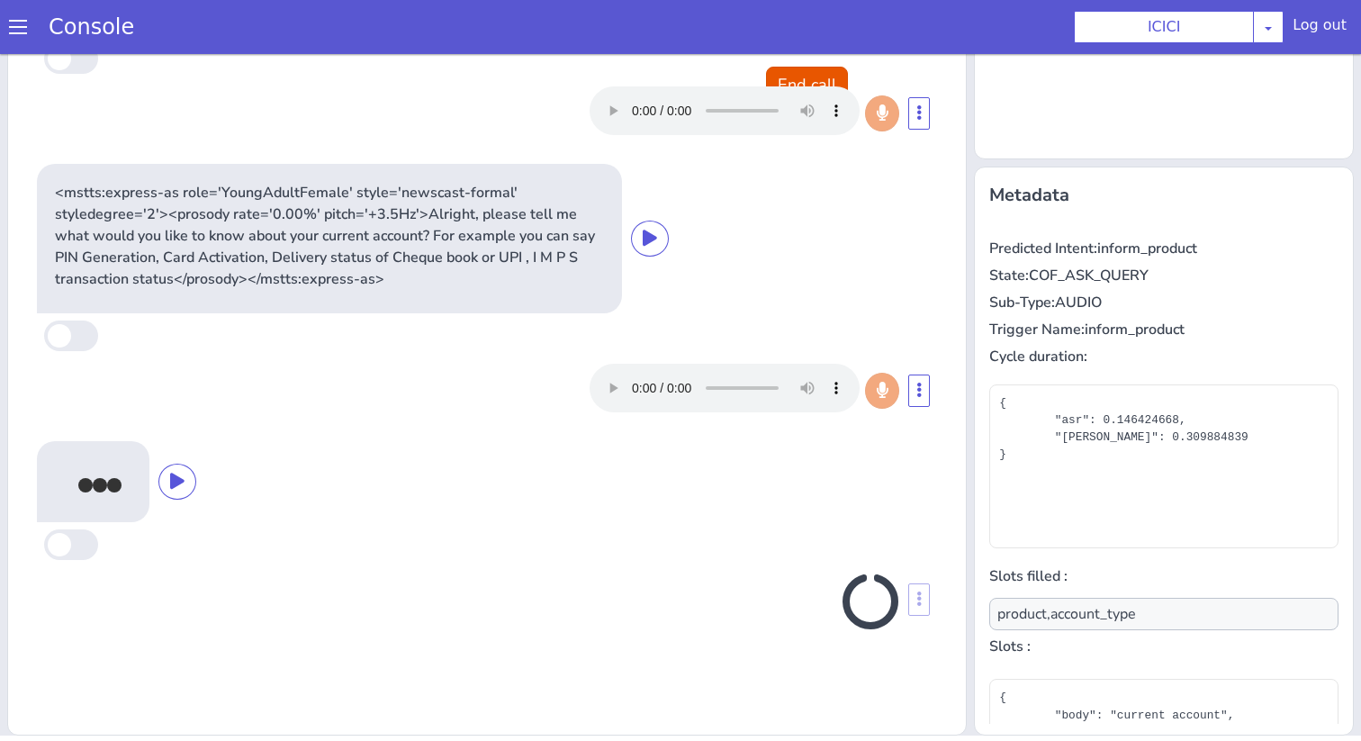
type input "product"
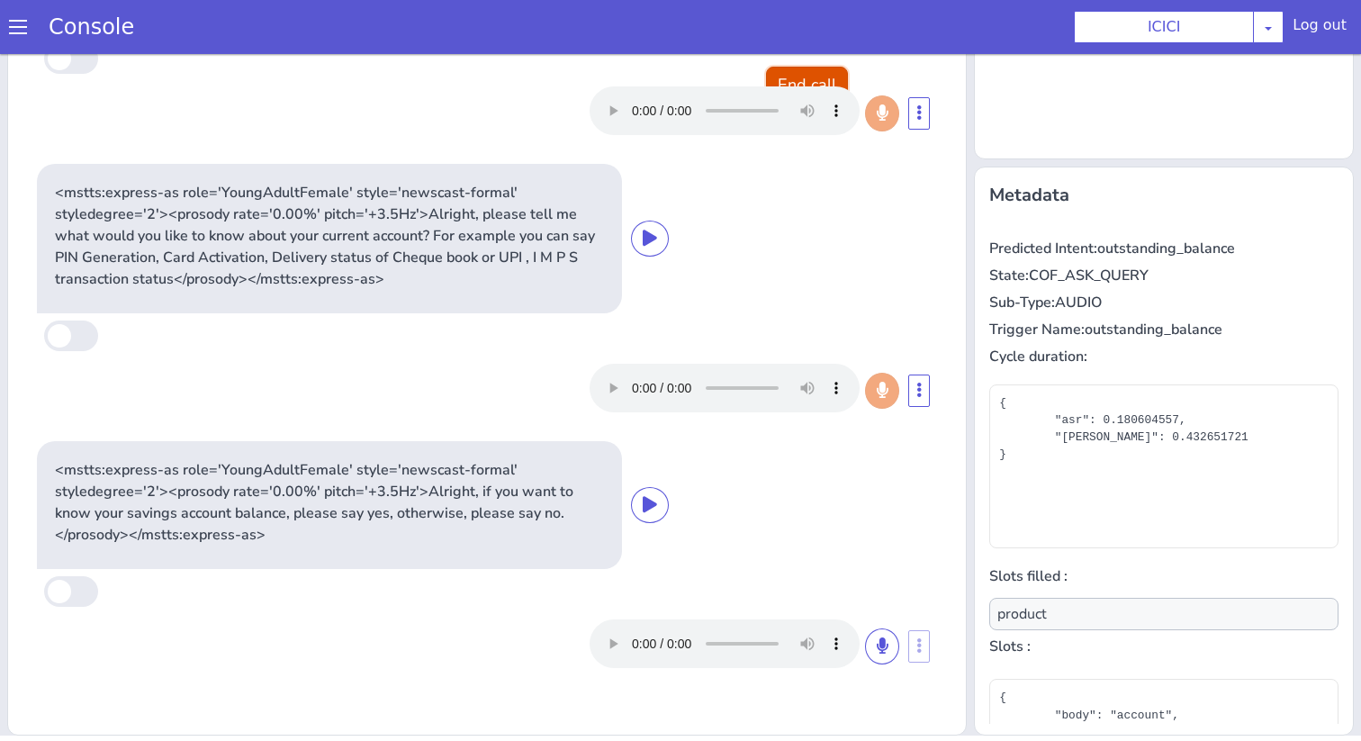
click at [810, 84] on button "End call" at bounding box center [807, 85] width 82 height 36
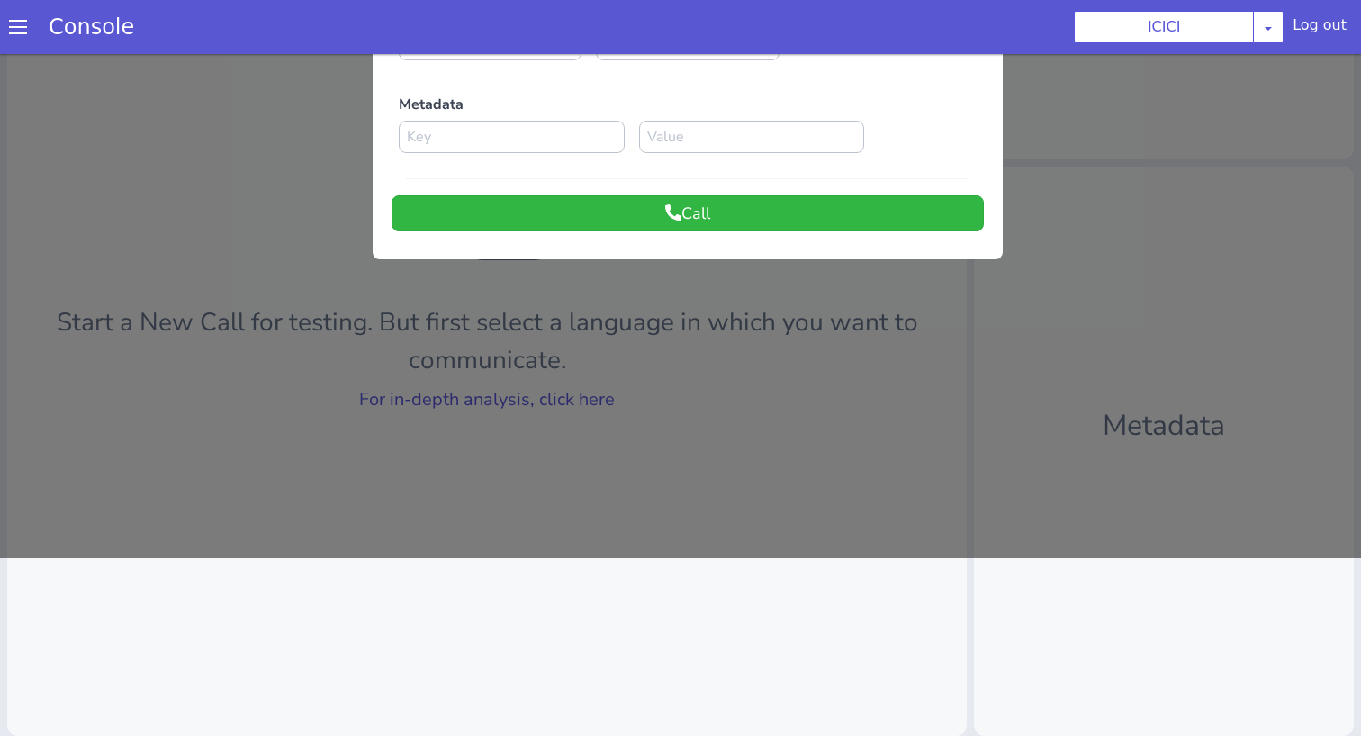
click at [775, 192] on div "Language Code en Flow Name Select Flow sachin_testing icici_test_import_1 icici…" at bounding box center [687, 69] width 592 height 323
click at [775, 206] on button "Call" at bounding box center [687, 213] width 592 height 36
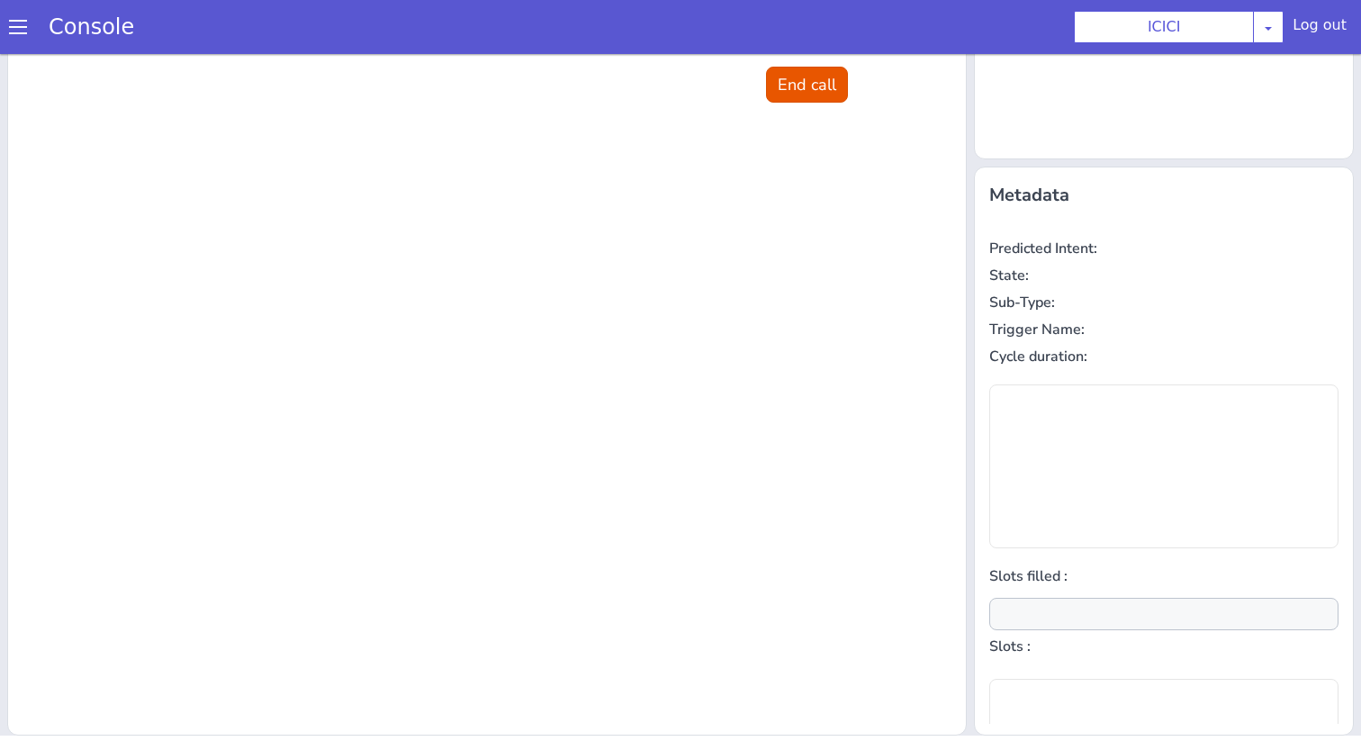
scroll to position [0, 0]
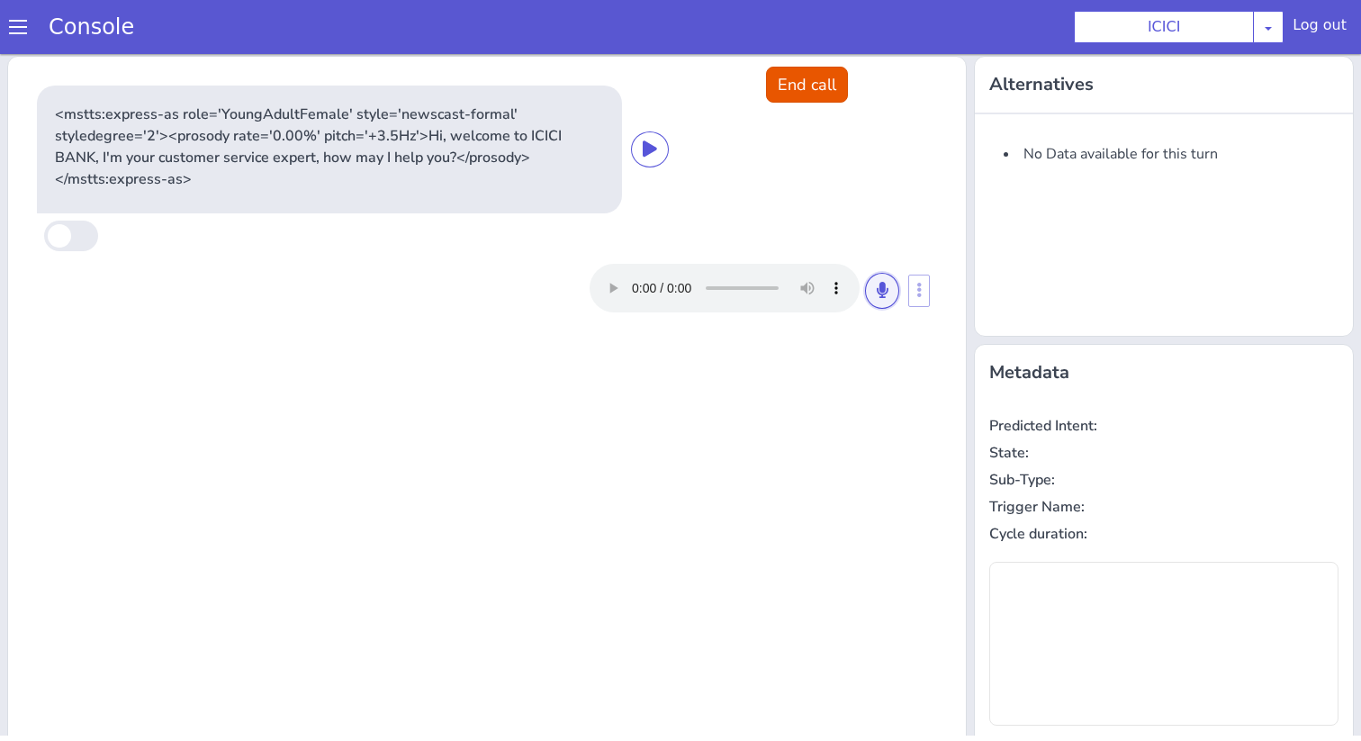
click at [894, 297] on button at bounding box center [882, 291] width 34 height 36
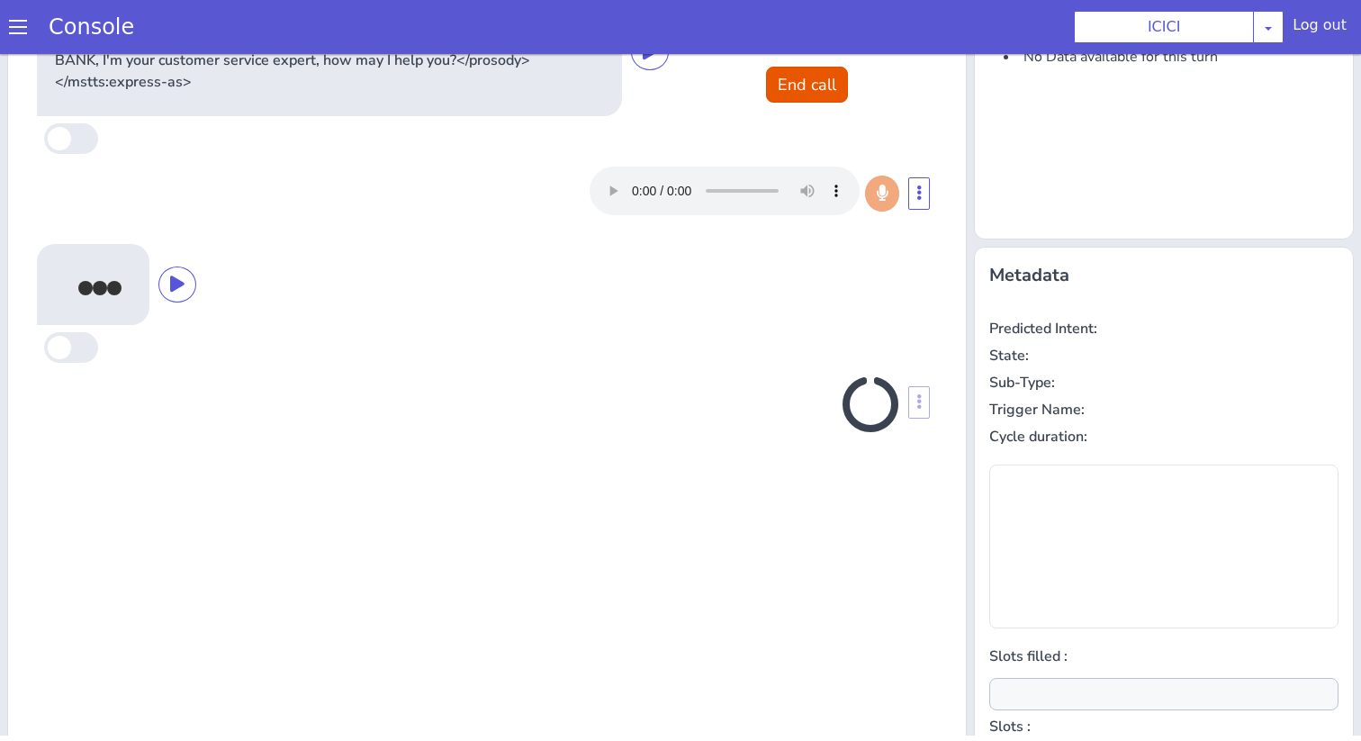
scroll to position [177, 0]
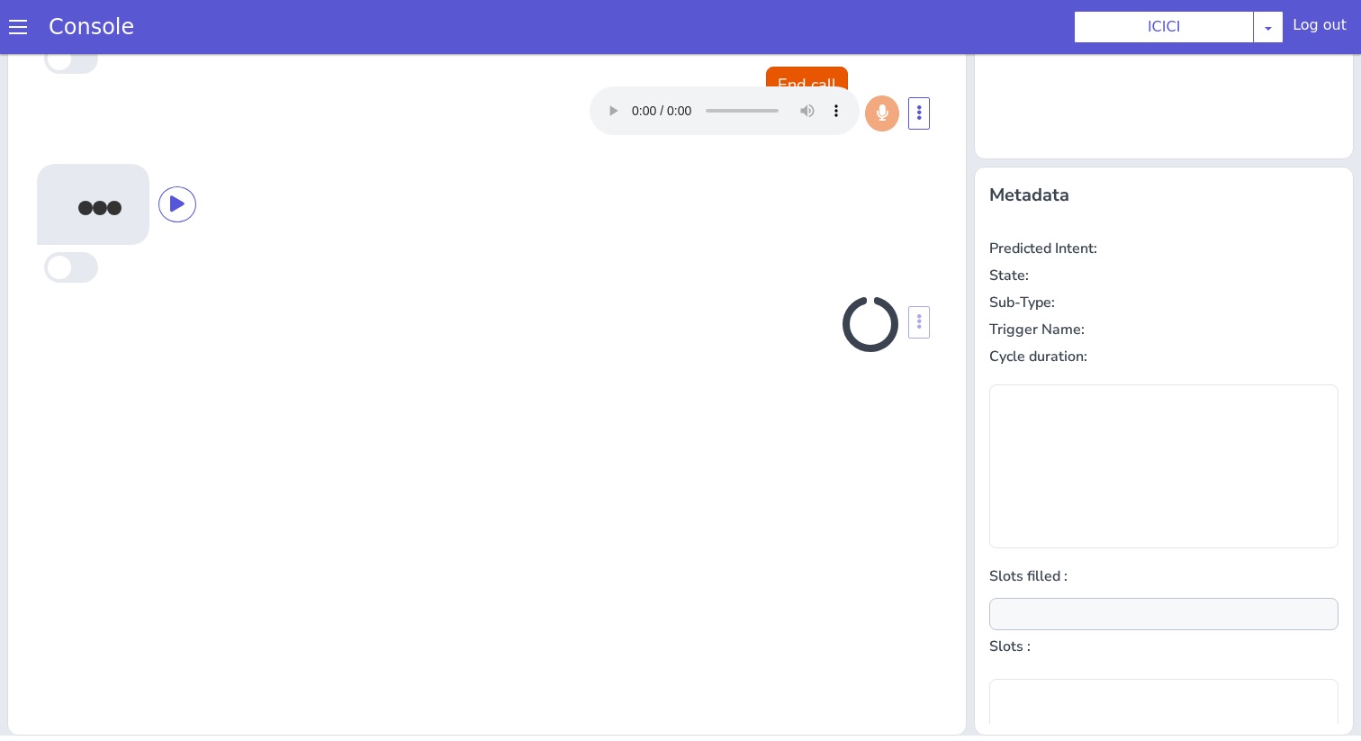
type input "account_type,product"
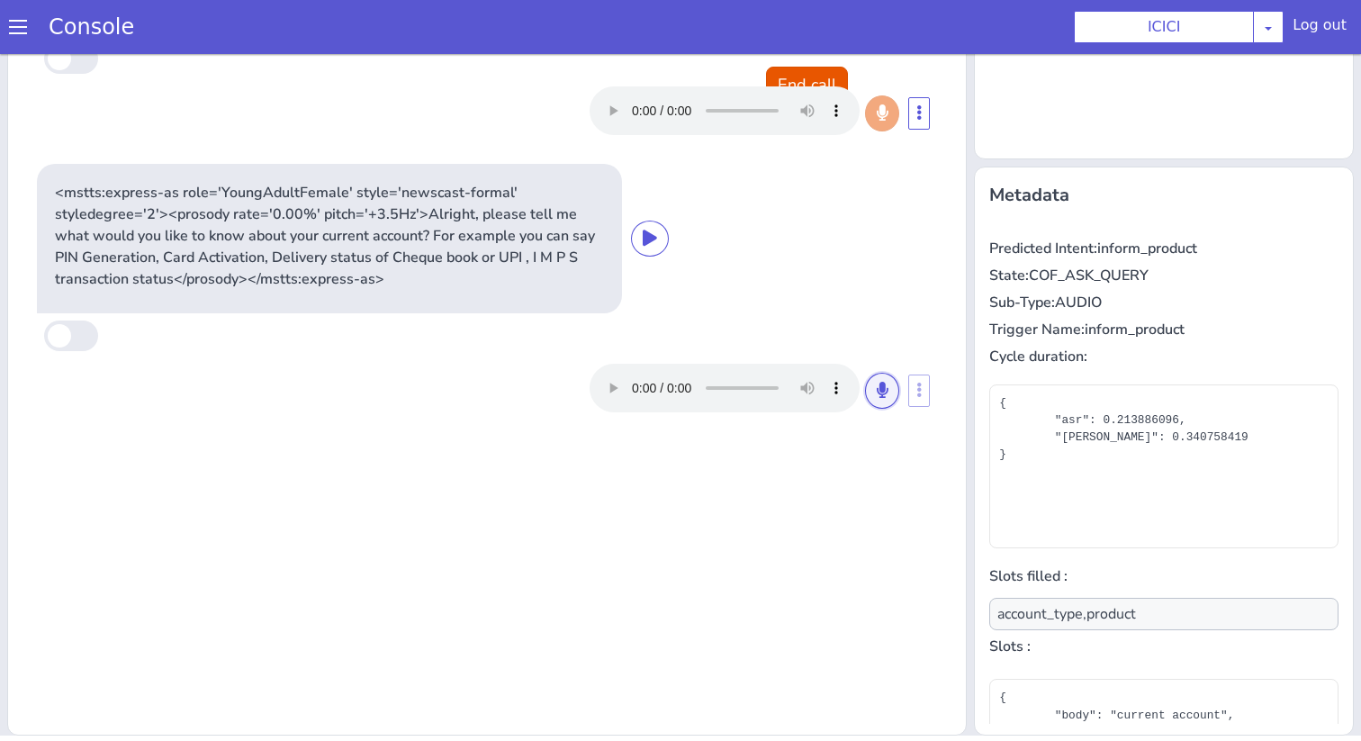
click at [876, 392] on icon at bounding box center [881, 390] width 11 height 16
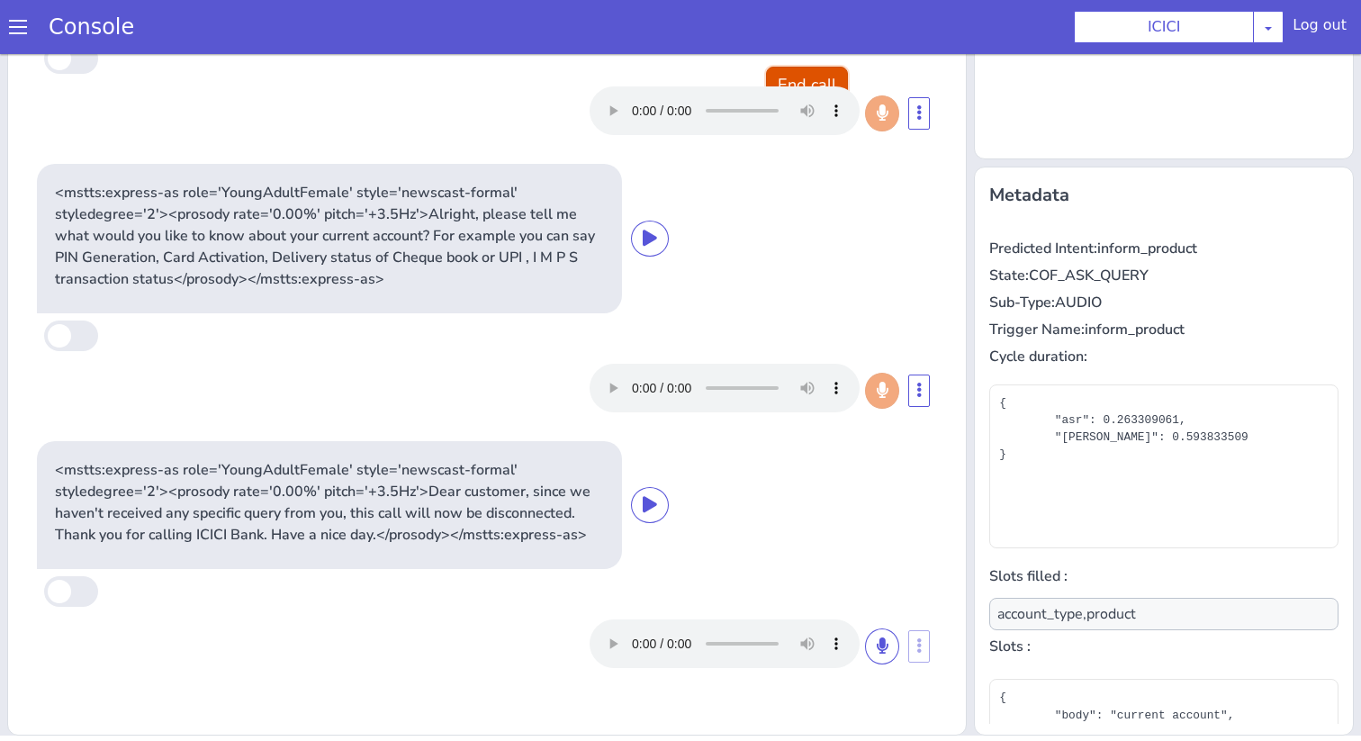
click at [795, 80] on button "End call" at bounding box center [807, 85] width 82 height 36
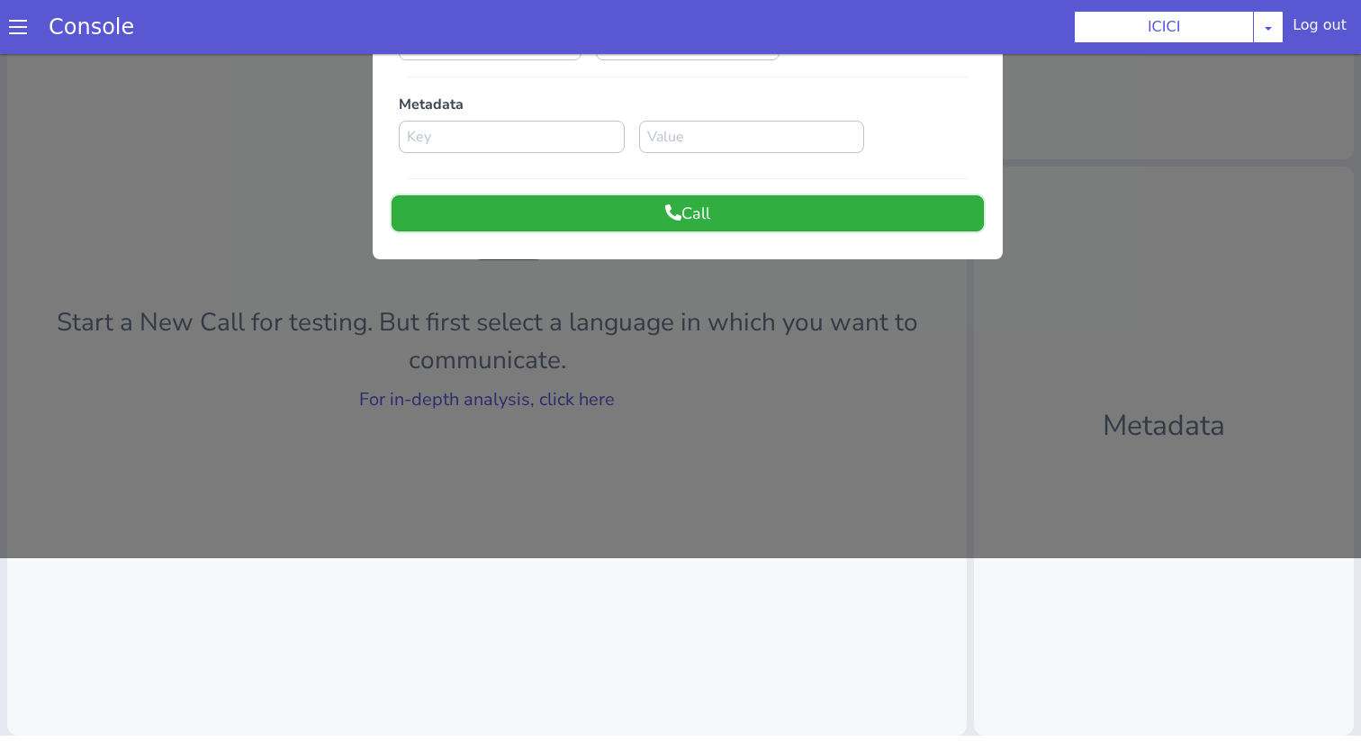
click at [748, 224] on button "Call" at bounding box center [687, 213] width 592 height 36
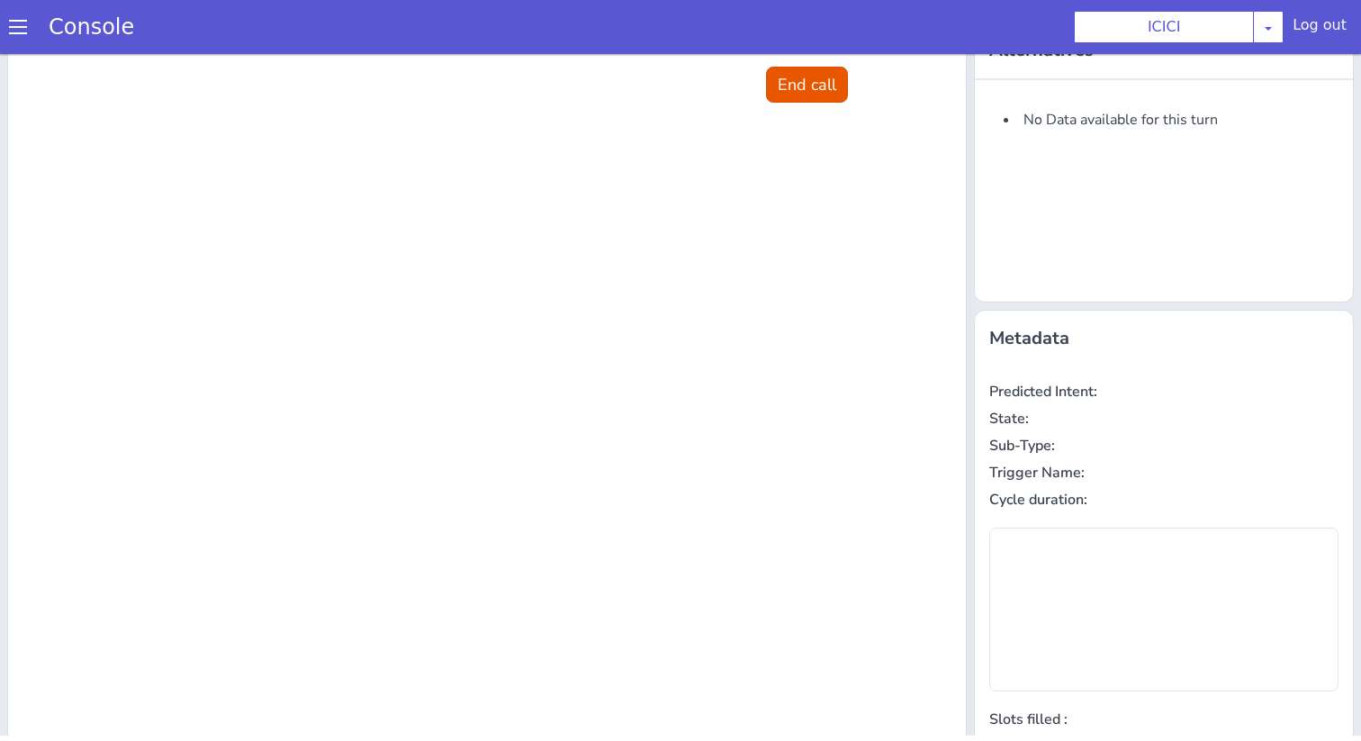
scroll to position [0, 0]
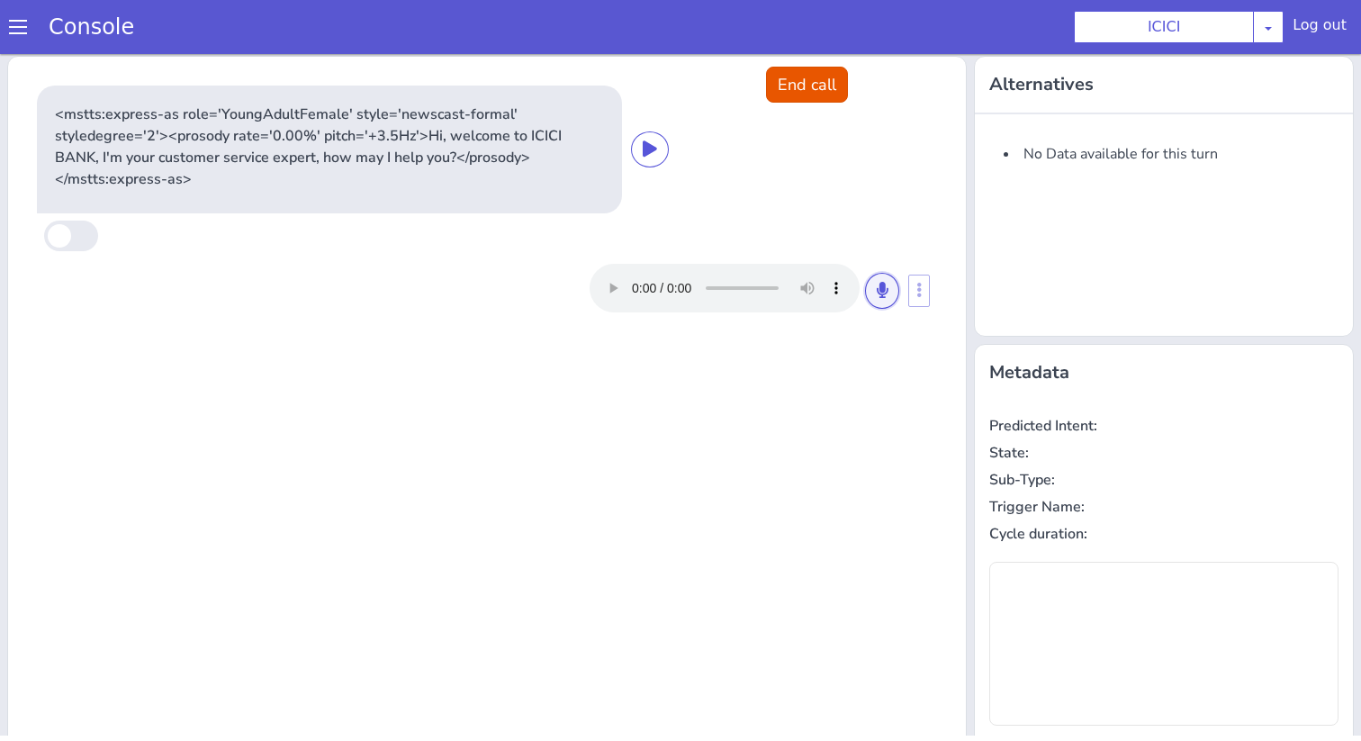
click at [889, 299] on button at bounding box center [882, 291] width 34 height 36
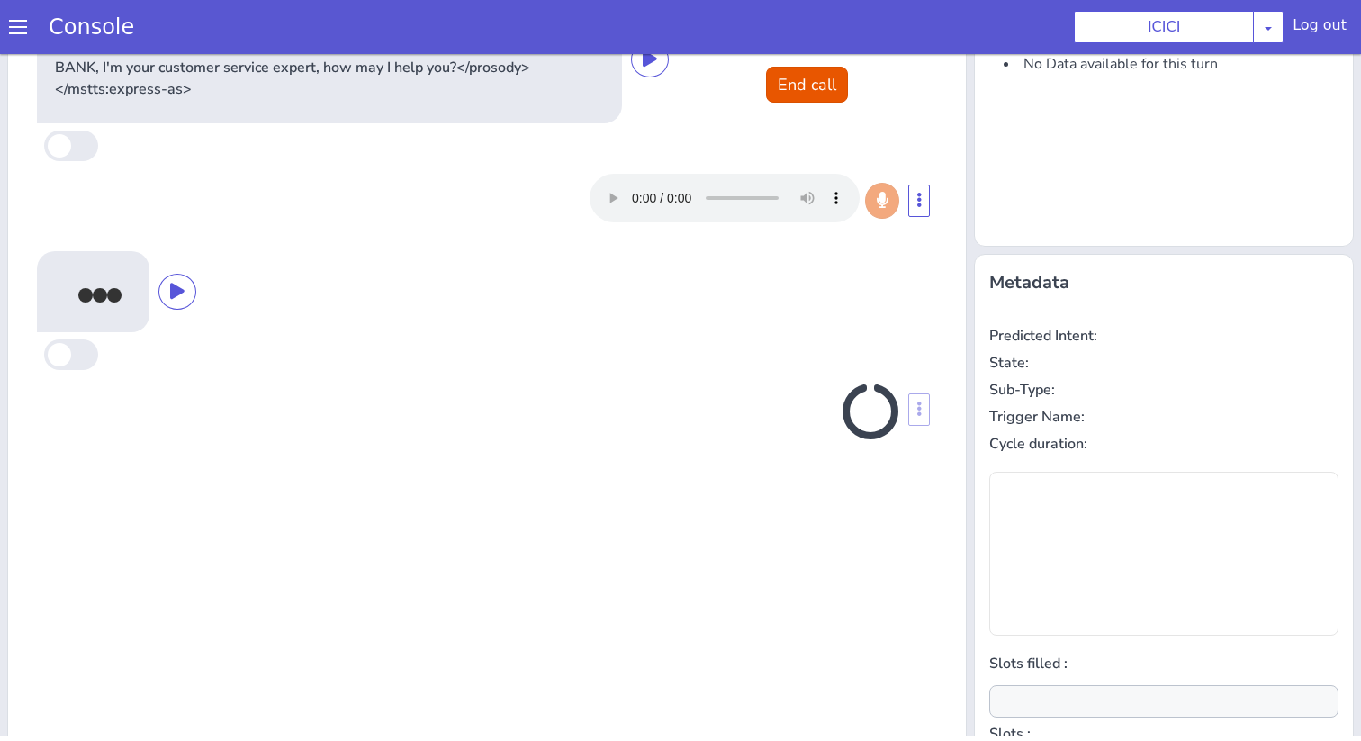
scroll to position [177, 0]
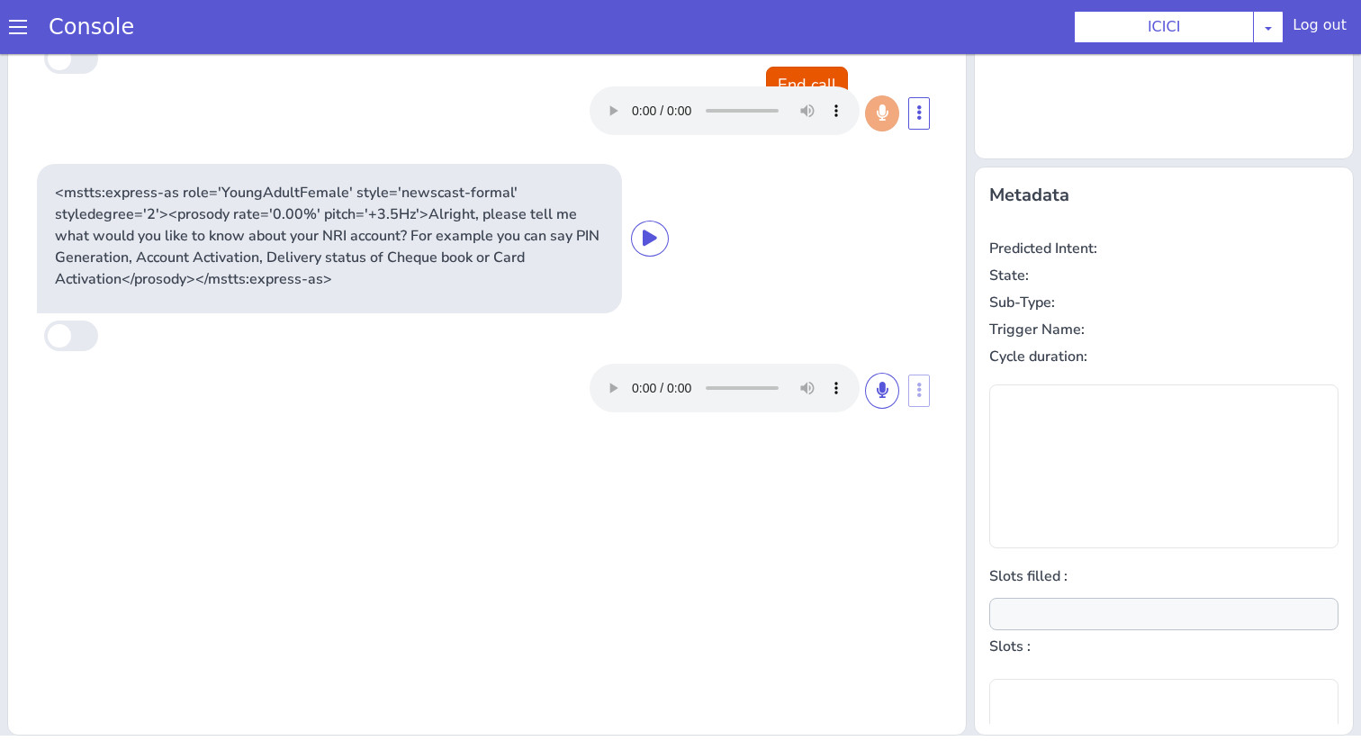
type input "account_type,product"
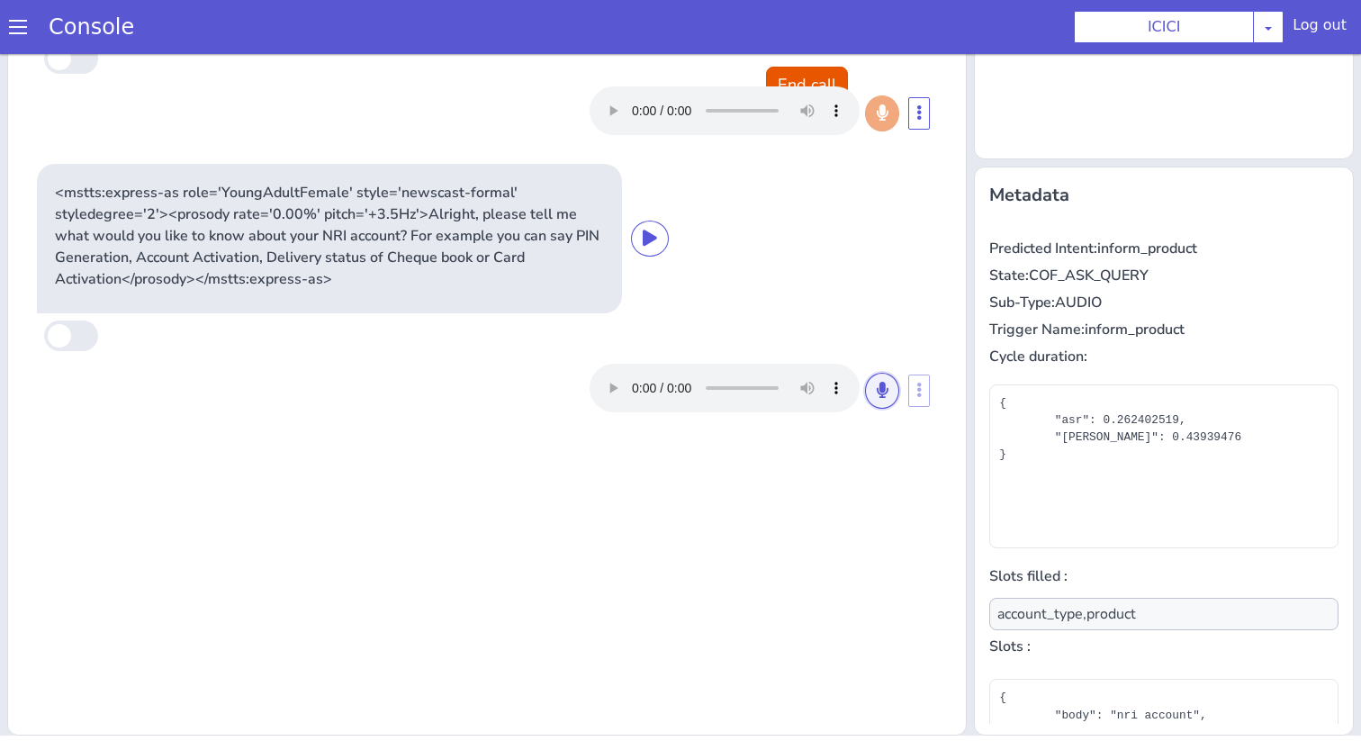
click at [879, 386] on icon at bounding box center [881, 390] width 11 height 16
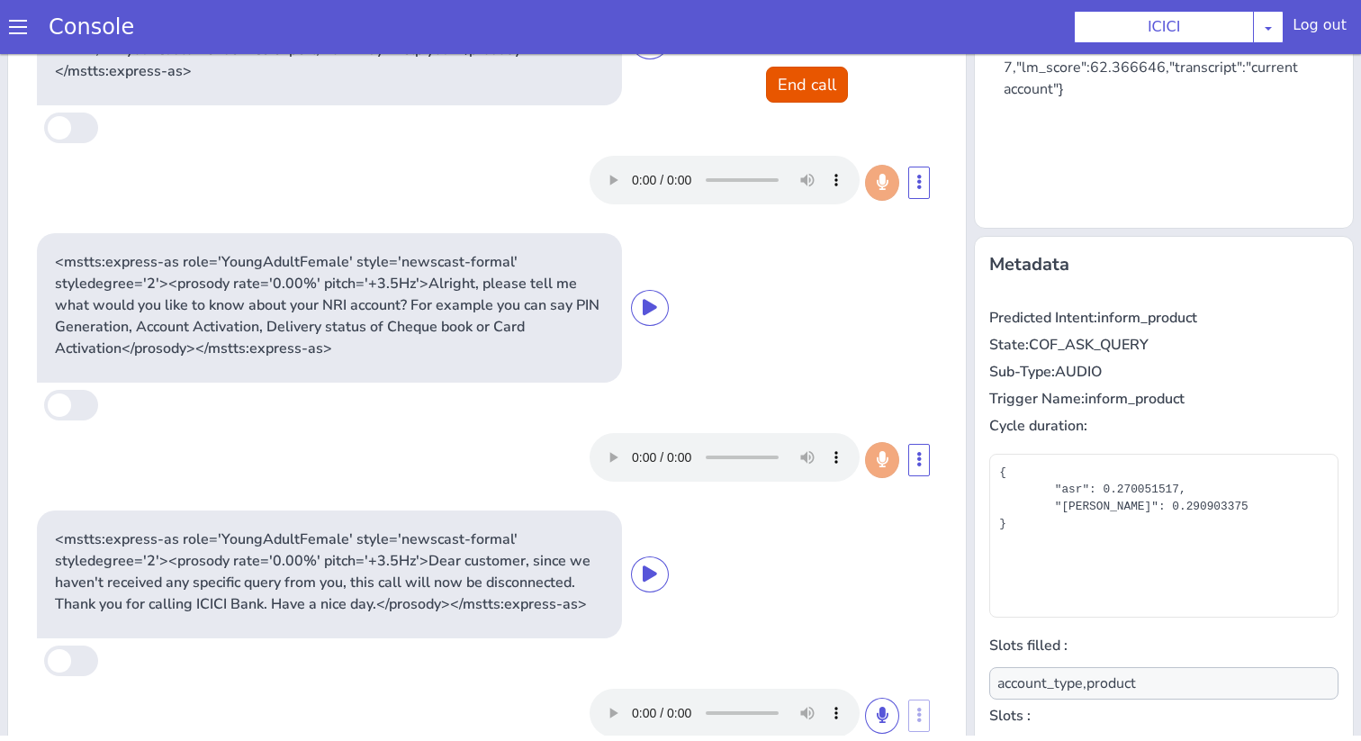
scroll to position [0, 0]
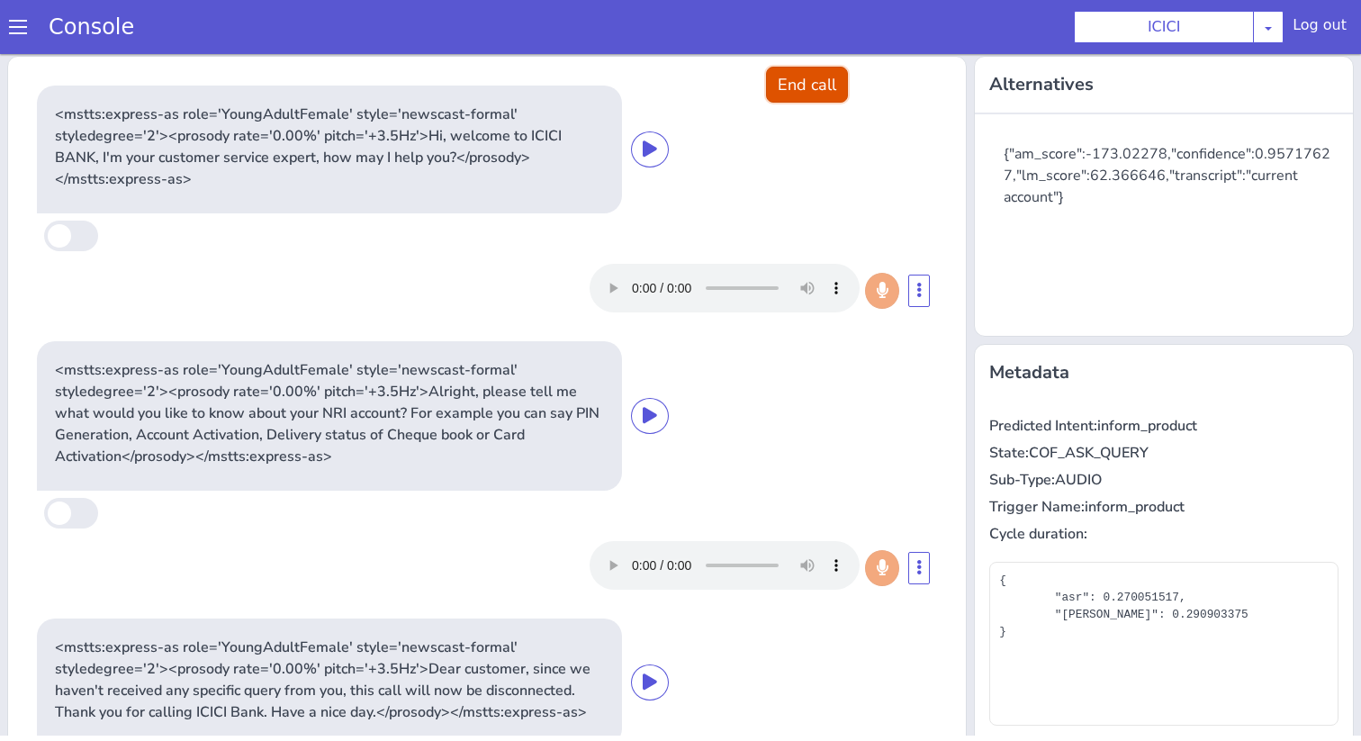
click at [838, 69] on button "End call" at bounding box center [807, 85] width 82 height 36
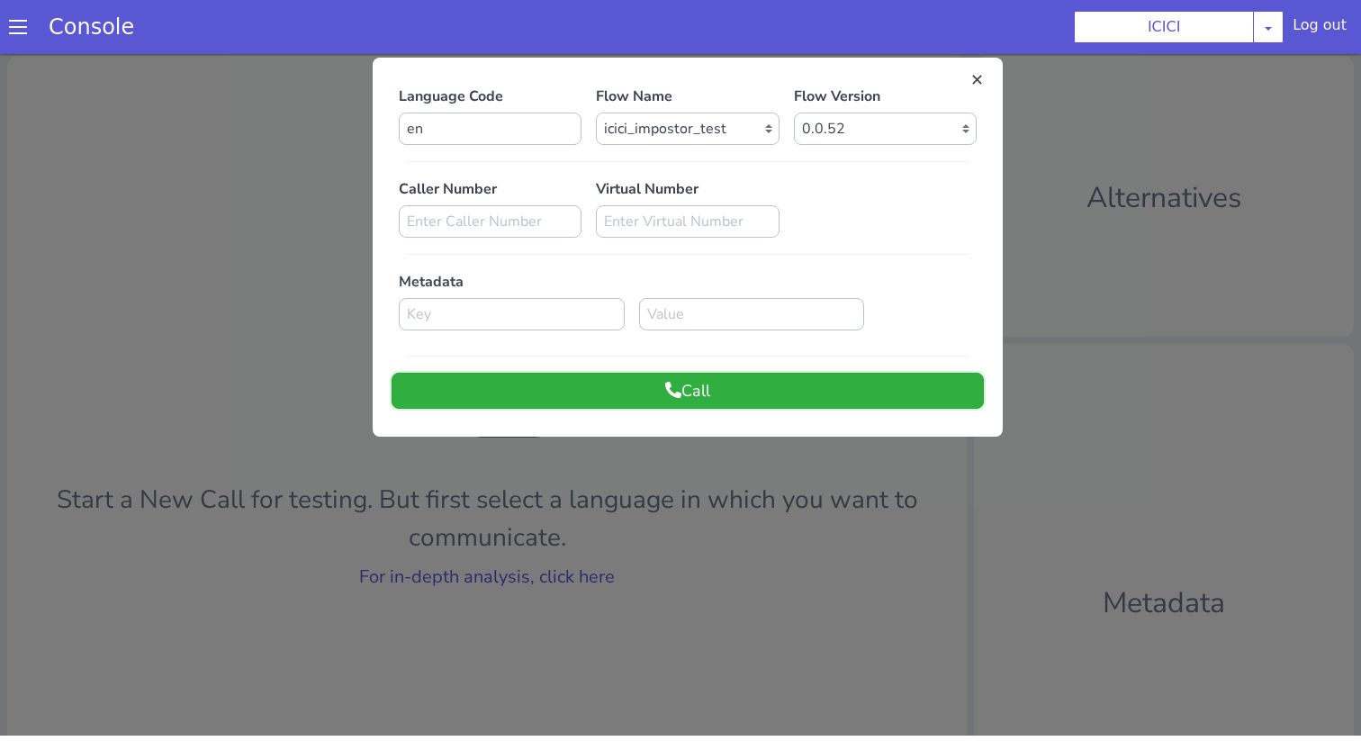
click at [721, 387] on button "Call" at bounding box center [687, 391] width 592 height 36
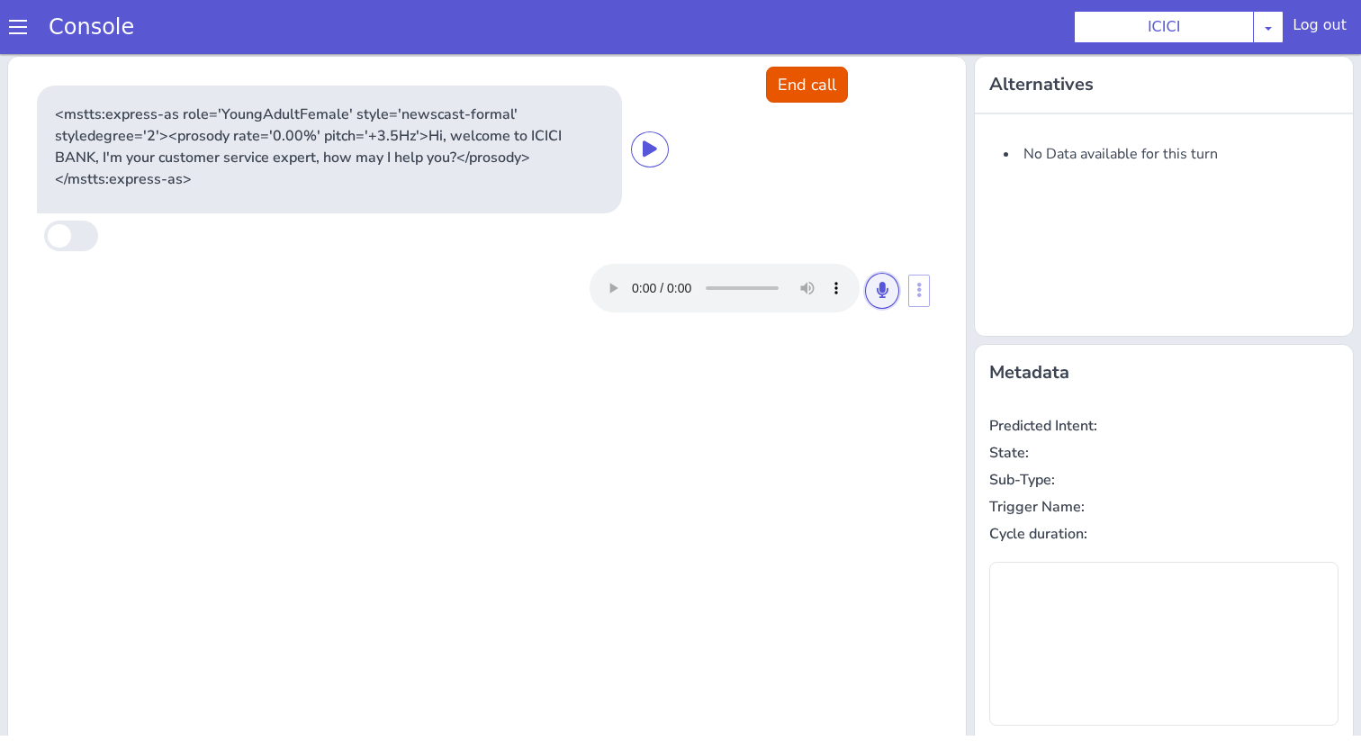
click at [885, 283] on icon at bounding box center [881, 290] width 11 height 16
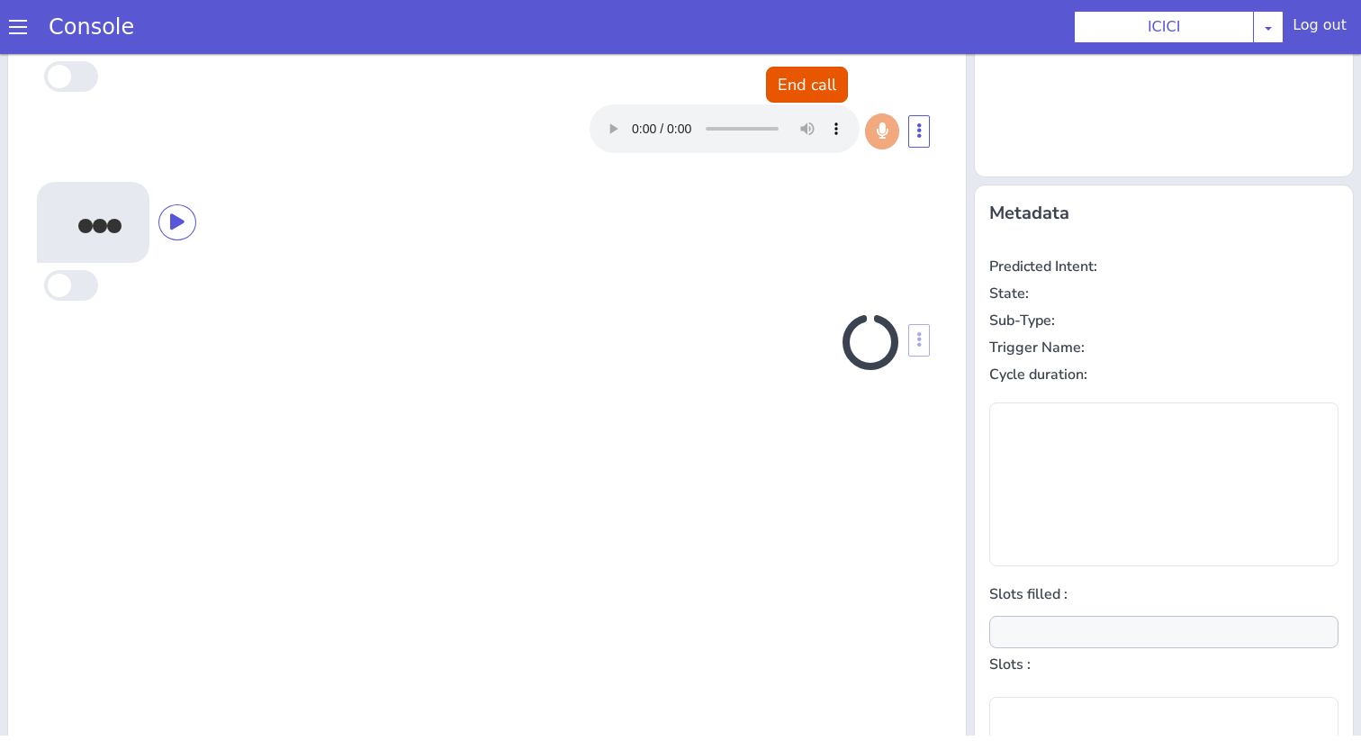
scroll to position [177, 0]
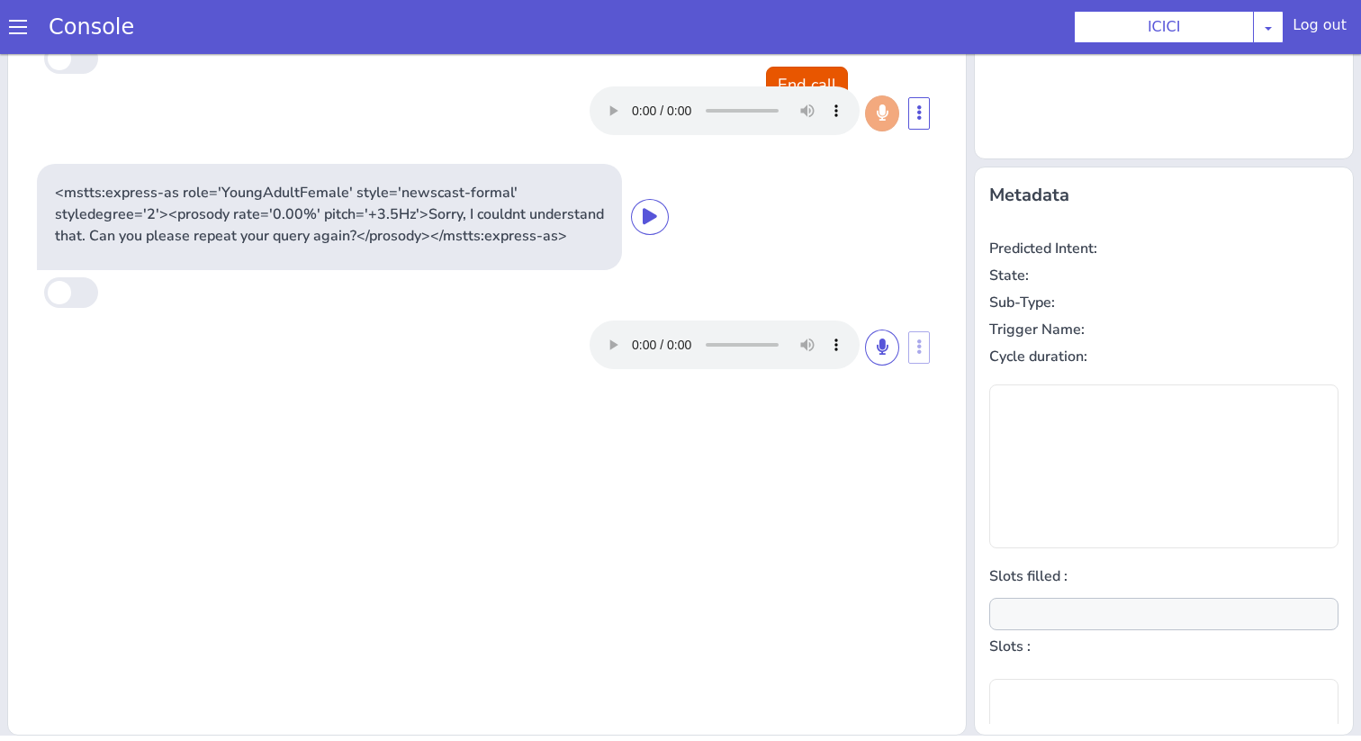
type input "null"
